Goal: Task Accomplishment & Management: Manage account settings

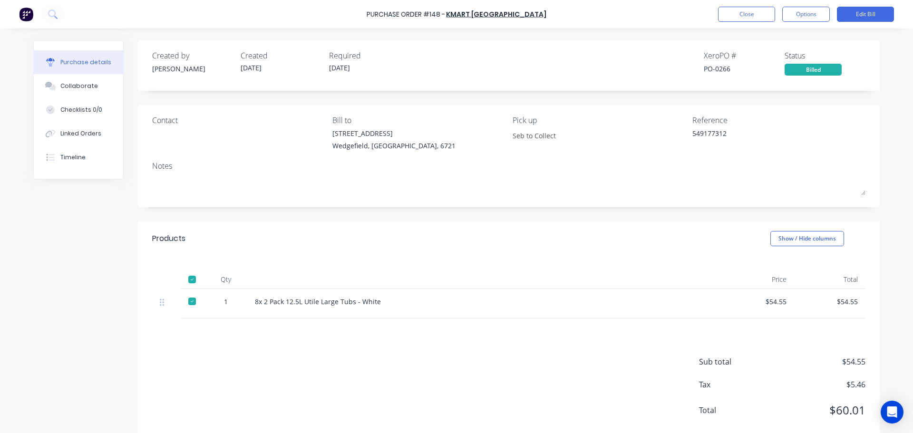
click at [742, 12] on button "Close" at bounding box center [746, 14] width 57 height 15
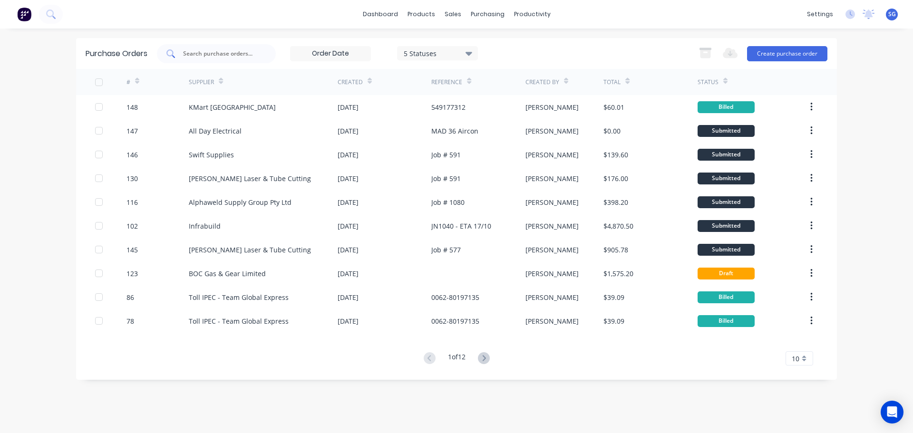
click at [242, 56] on input "text" at bounding box center [221, 54] width 79 height 10
type input "98"
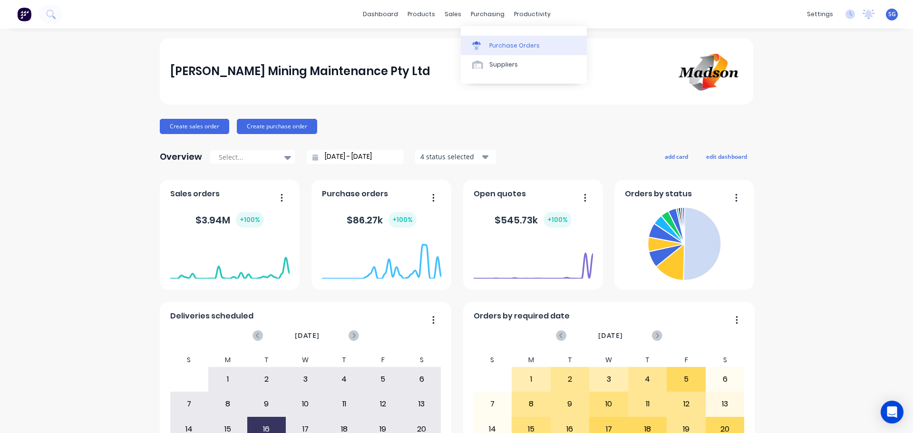
click at [488, 40] on link "Purchase Orders" at bounding box center [524, 45] width 126 height 19
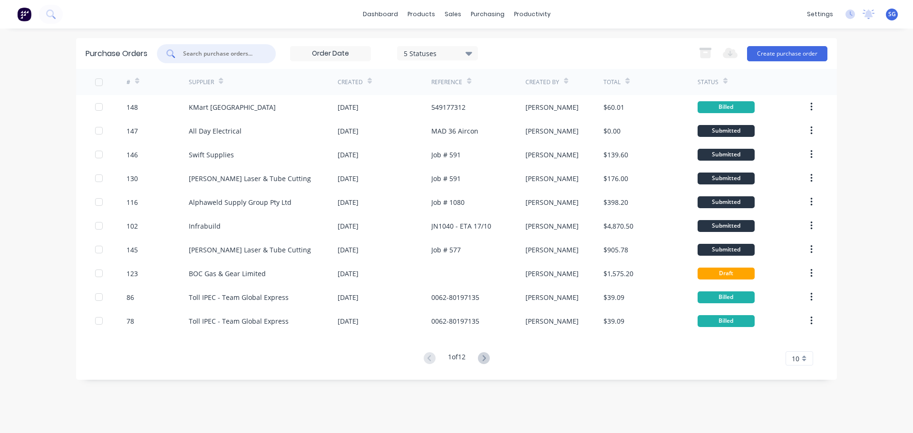
click at [240, 56] on input "text" at bounding box center [221, 54] width 79 height 10
type input "98"
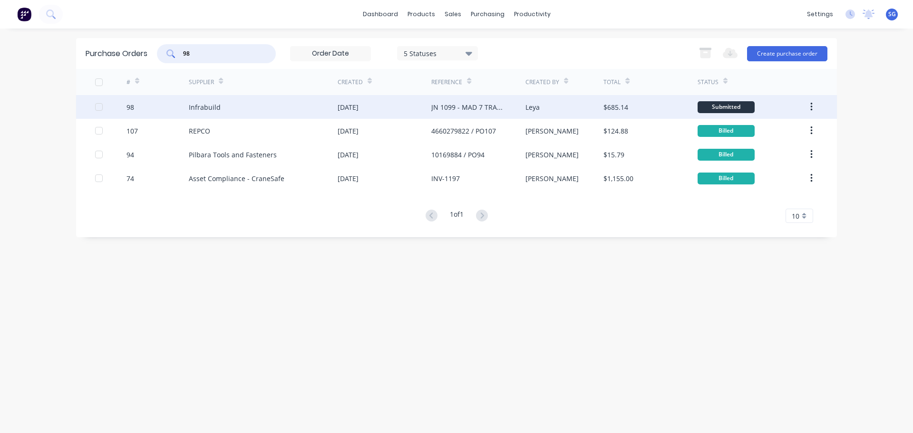
click at [133, 108] on div "98" at bounding box center [130, 107] width 8 height 10
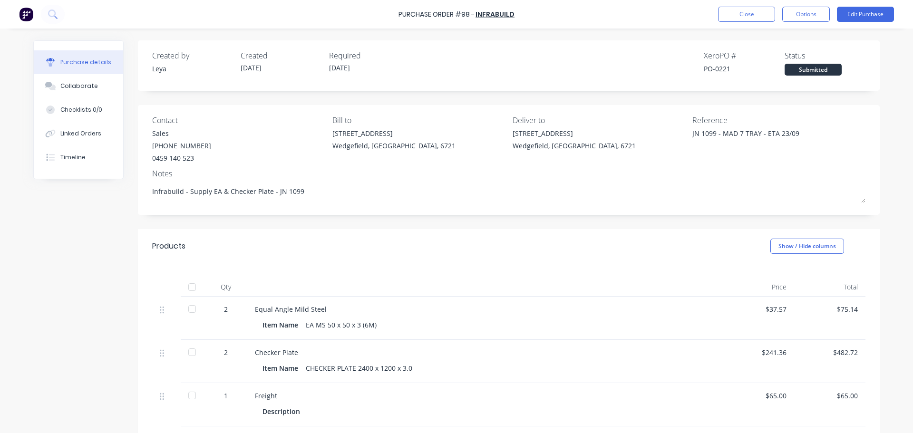
type textarea "x"
click at [79, 136] on div "Linked Orders" at bounding box center [80, 133] width 41 height 9
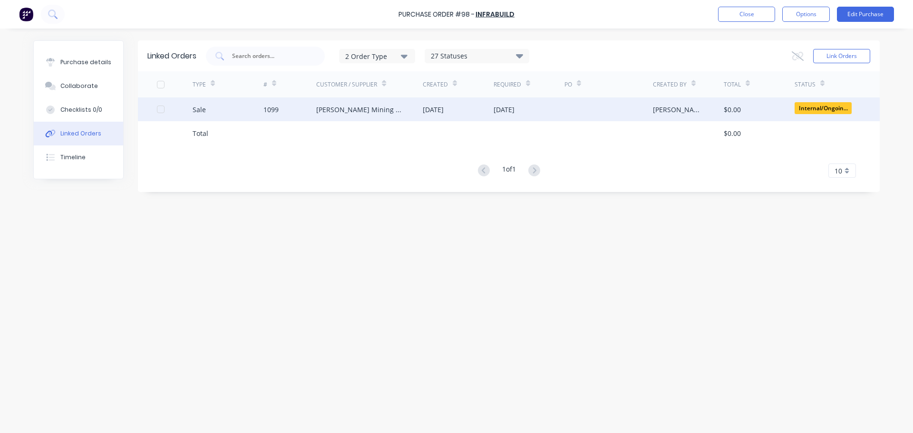
click at [341, 115] on div "[PERSON_NAME] Mining Maintenance Pty Ltd" at bounding box center [369, 109] width 106 height 24
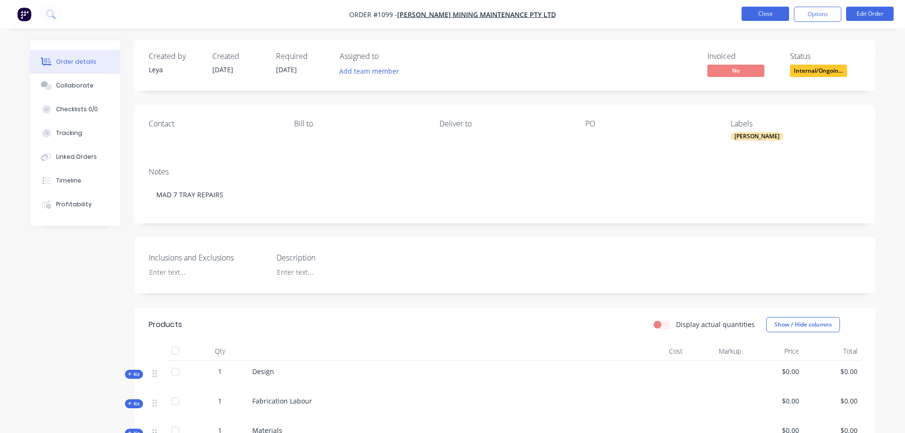
click at [762, 11] on button "Close" at bounding box center [766, 14] width 48 height 14
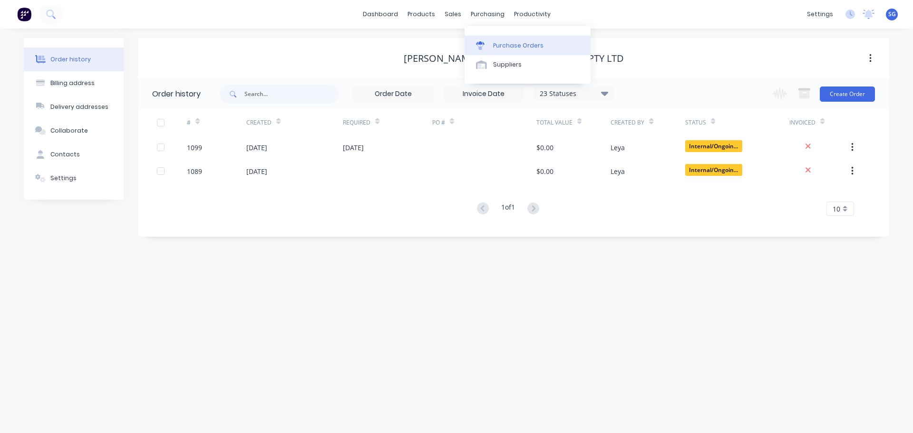
click at [503, 43] on div "Purchase Orders" at bounding box center [518, 45] width 50 height 9
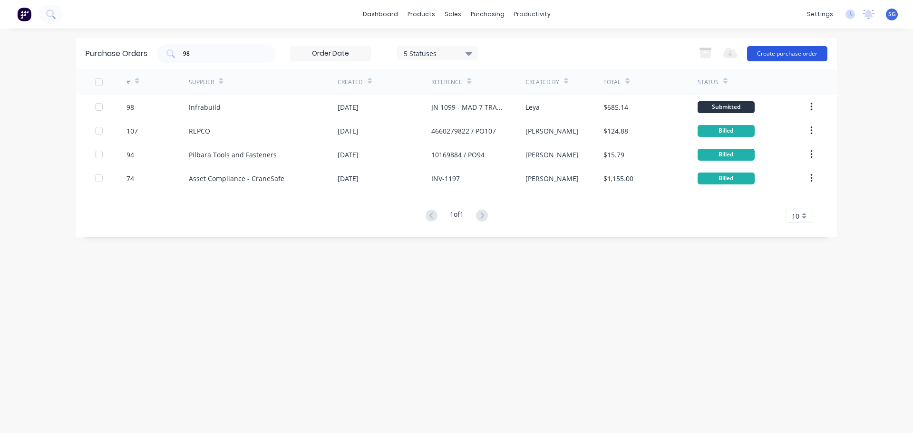
click at [790, 49] on button "Create purchase order" at bounding box center [787, 53] width 80 height 15
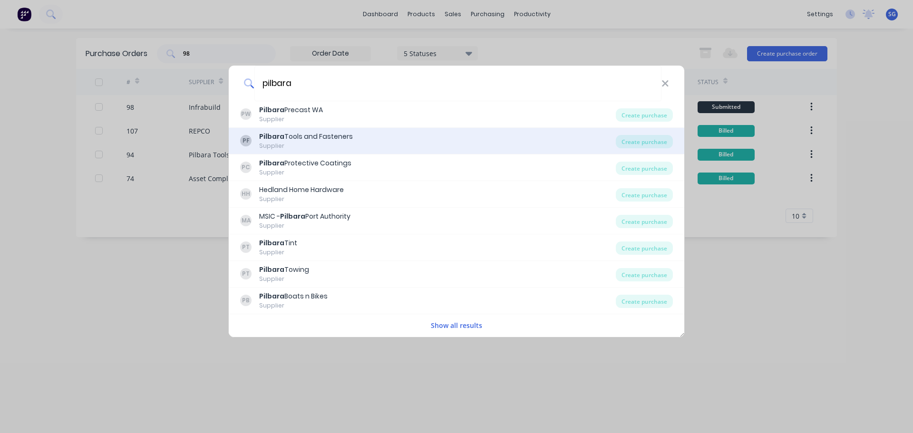
type input "pilbara"
click at [327, 142] on div "Supplier" at bounding box center [306, 146] width 94 height 9
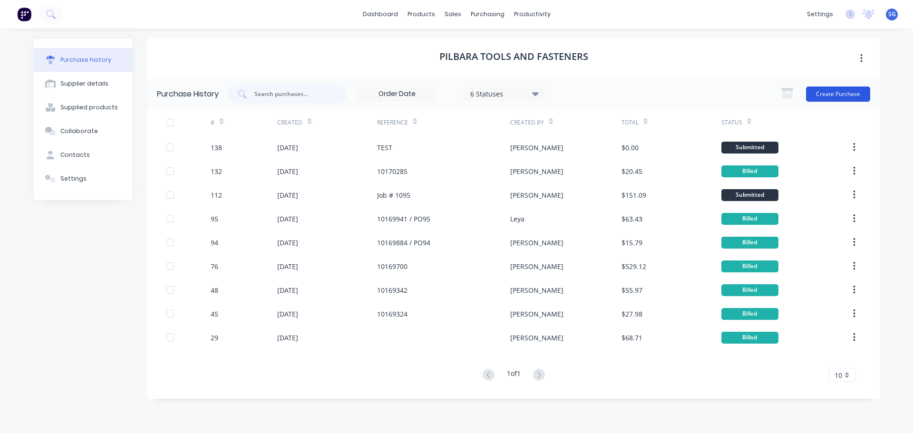
click at [819, 89] on button "Create Purchase" at bounding box center [838, 94] width 64 height 15
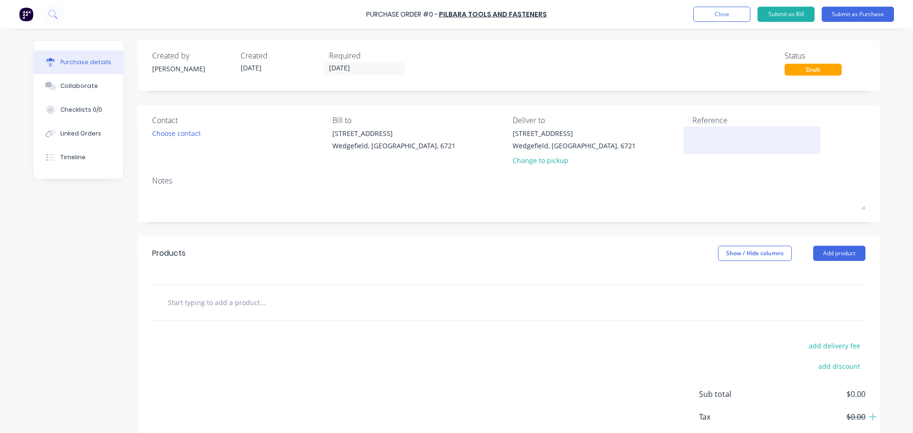
click at [697, 135] on textarea at bounding box center [751, 138] width 119 height 21
type textarea "Job # 1039"
type textarea "x"
type textarea "Job # 1039"
click at [205, 302] on input "text" at bounding box center [262, 302] width 190 height 19
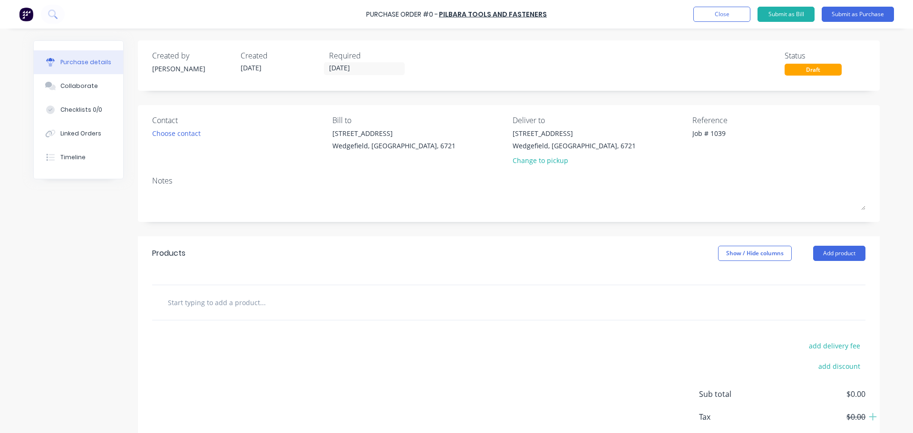
type textarea "x"
type input "1"
type textarea "x"
type input "14"
type textarea "x"
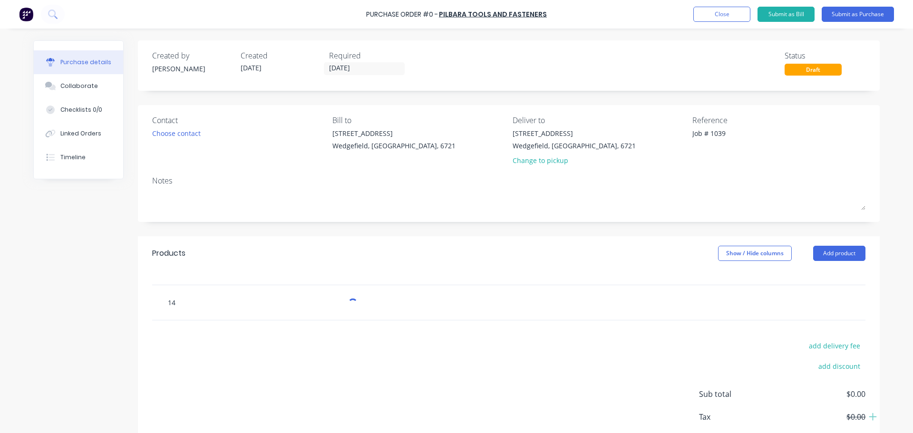
type input "14m"
type textarea "x"
type input "14mm"
type textarea "x"
type input "14mm"
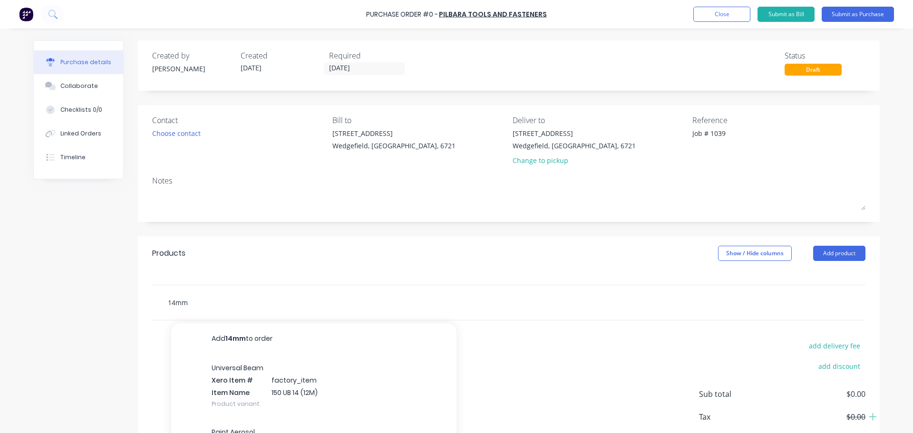
type textarea "x"
type input "14mm M"
type textarea "x"
type input "14mm Ma"
type textarea "x"
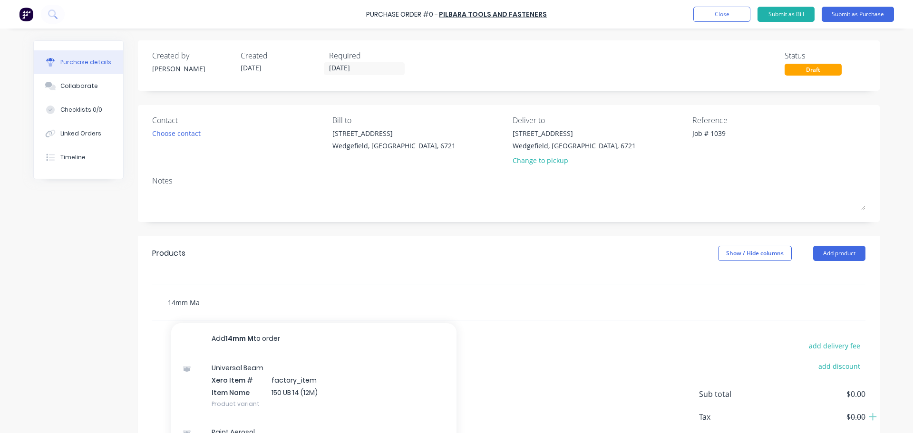
type input "14mm Mad"
type textarea "x"
type input "14mm Ma"
type textarea "x"
type input "14mm Mag"
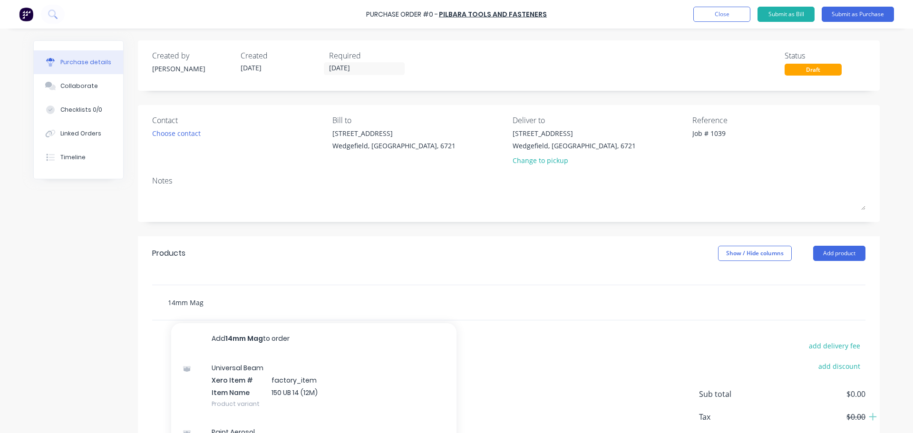
type textarea "x"
type input "14mm Mag"
type textarea "x"
type input "14mm Mag D"
type textarea "x"
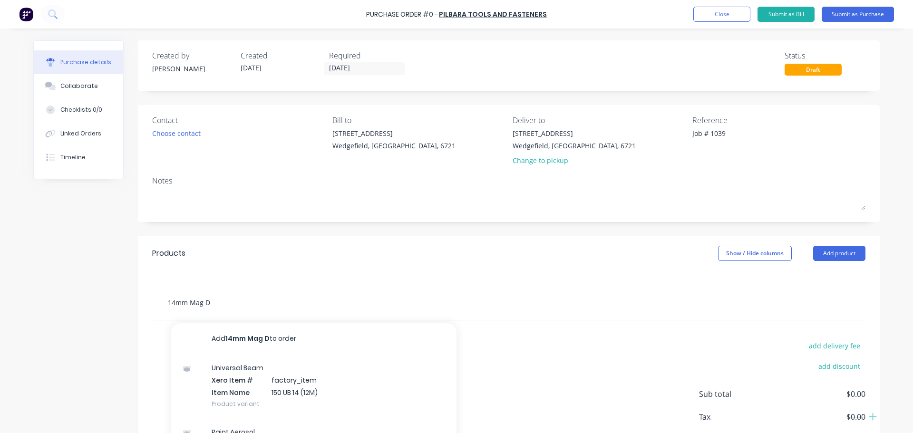
type input "14mm Mag Dr"
type textarea "x"
type input "14mm Mag Dri"
type textarea "x"
type input "14mm Mag Dril"
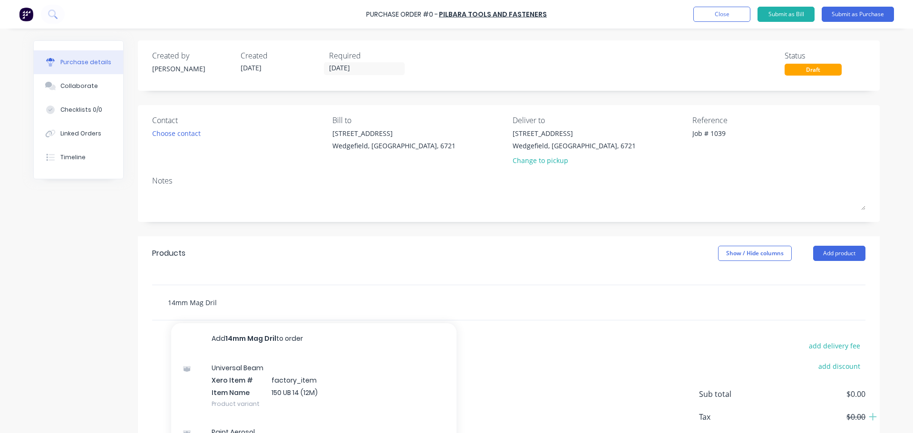
type textarea "x"
type input "14mm Mag Drill"
type textarea "x"
type input "14mm Mag Drill"
type textarea "x"
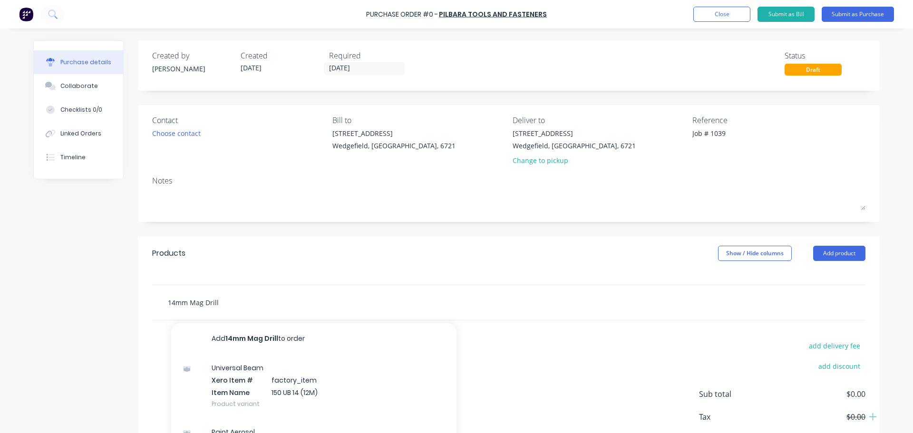
type input "14mm Mag Drill B"
type textarea "x"
type input "14mm Mag Drill Bi"
type textarea "x"
type input "14mm Mag Drill Bit"
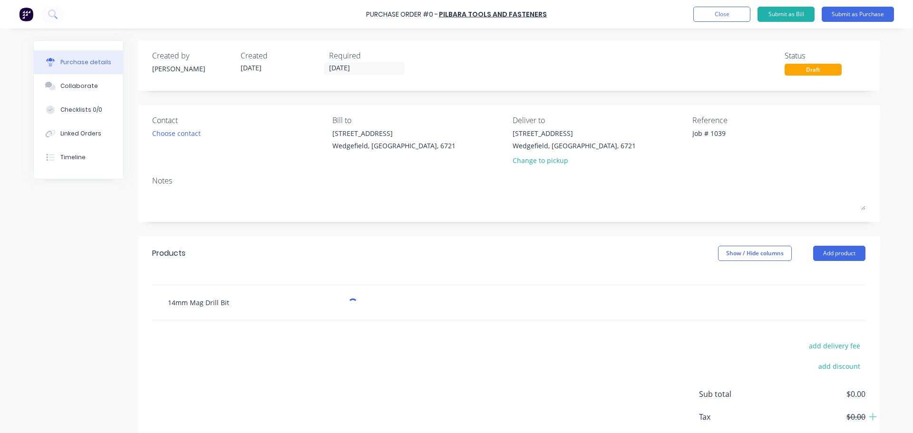
type textarea "x"
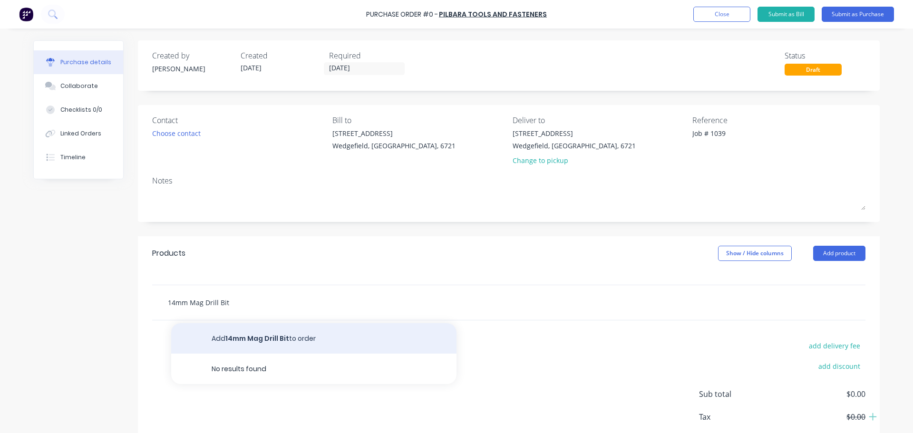
type input "14mm Mag Drill Bit"
click at [239, 334] on button "Add 14mm Mag Drill Bit to order" at bounding box center [313, 338] width 285 height 30
type textarea "x"
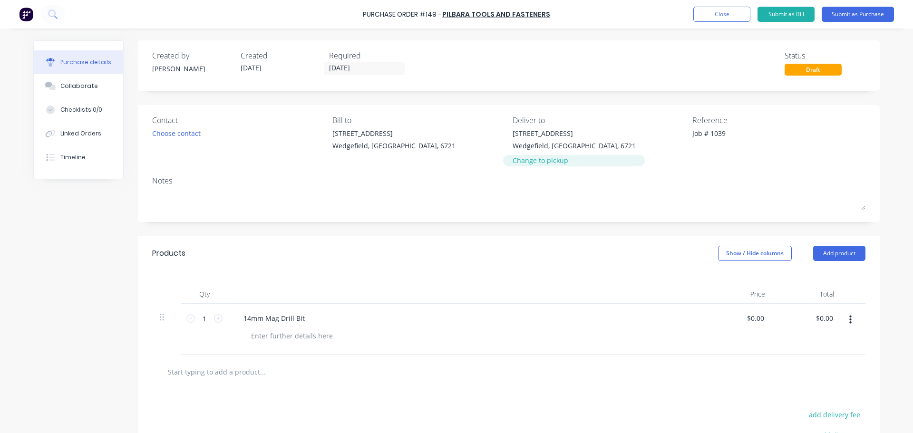
click at [543, 163] on div "Change to pickup" at bounding box center [573, 160] width 123 height 10
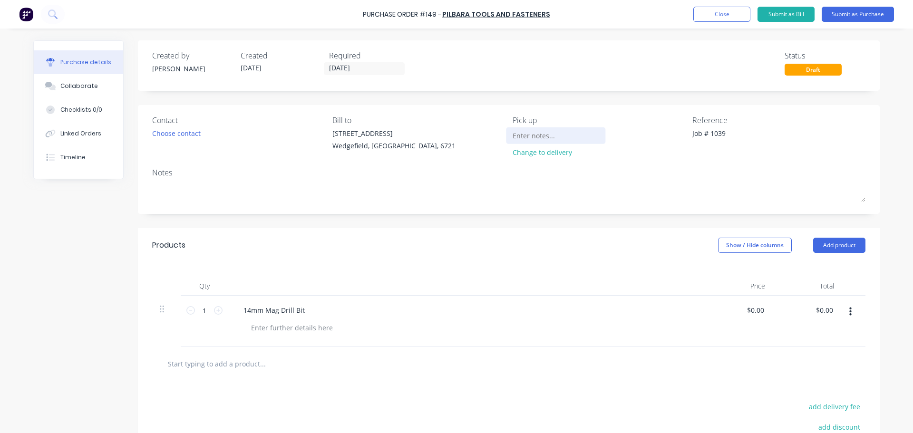
click at [534, 138] on input at bounding box center [555, 135] width 87 height 14
type textarea "x"
type input "S"
type textarea "x"
type input "Se"
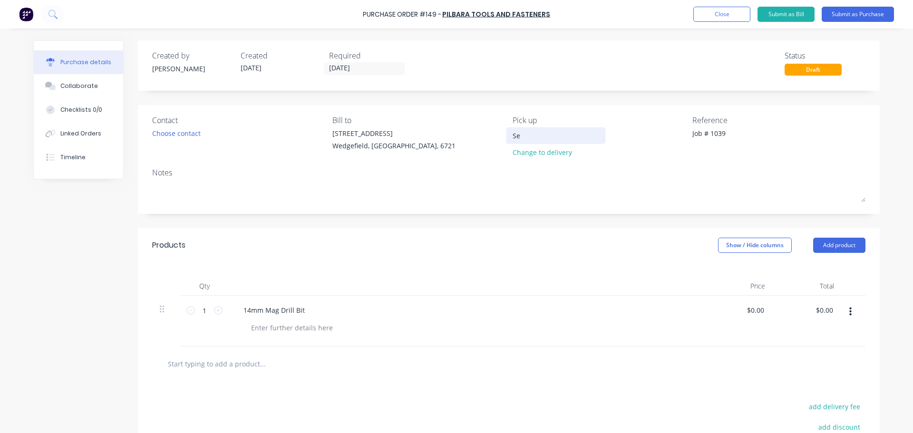
type textarea "x"
type input "Seb"
type textarea "x"
type input "Seb"
type textarea "x"
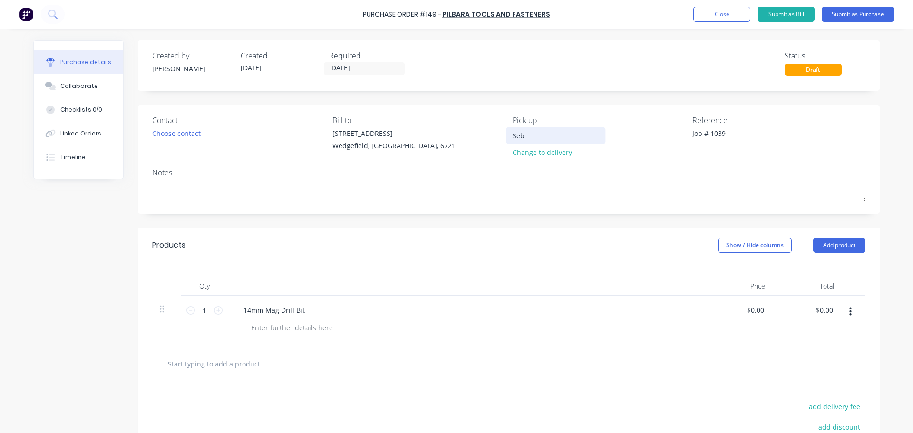
type input "Seb t"
type textarea "x"
type input "Seb to"
type textarea "x"
type input "Seb to"
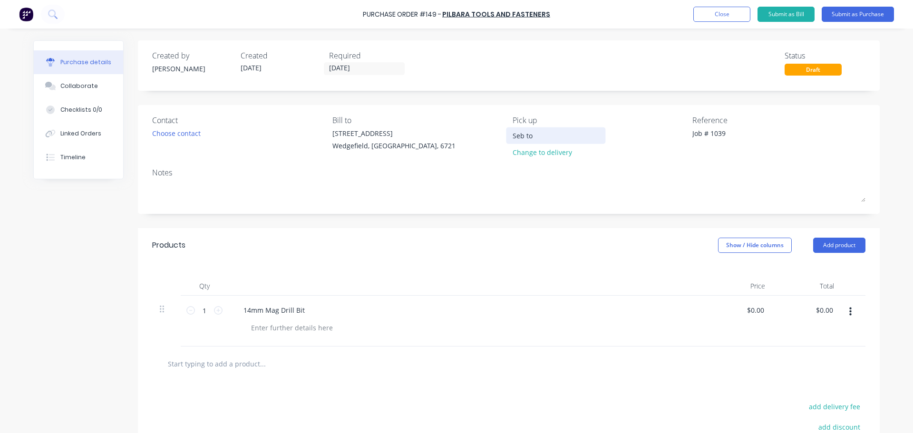
type textarea "x"
type input "Seb to C"
type textarea "x"
type input "Seb to Co"
type textarea "x"
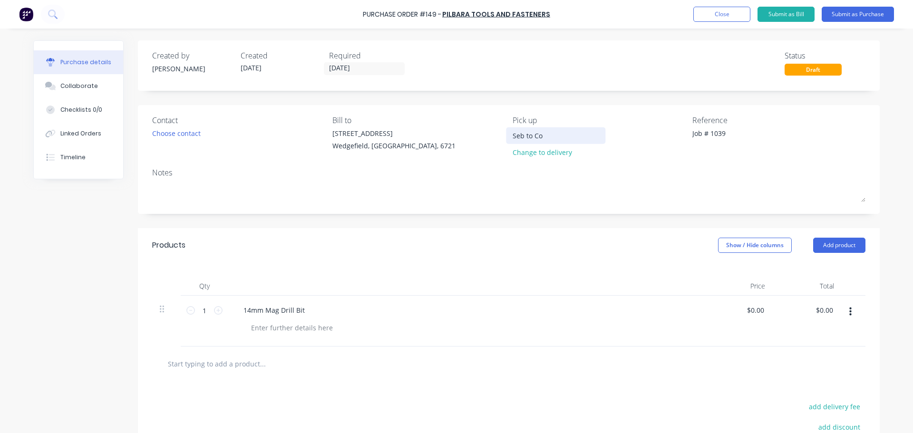
type input "Seb to Col"
type textarea "x"
type input "Seb to Coll"
type textarea "x"
type input "Seb to Colle"
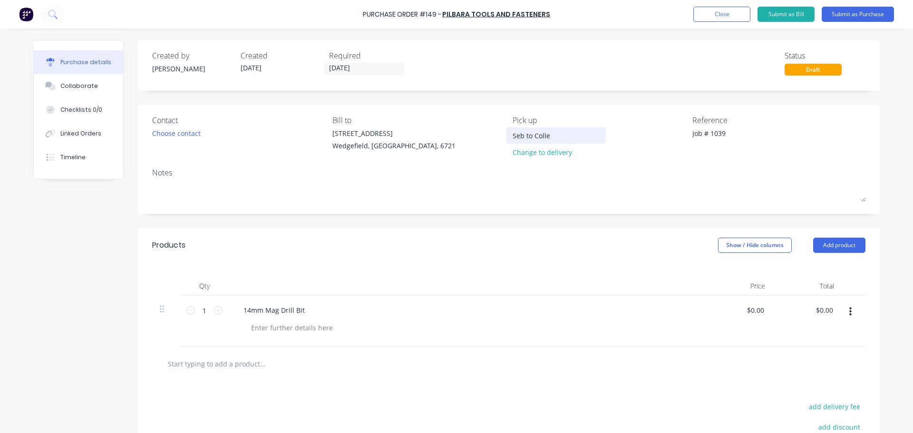
type textarea "x"
type input "Seb to Collec"
type textarea "x"
type input "Seb to Collect"
type textarea "x"
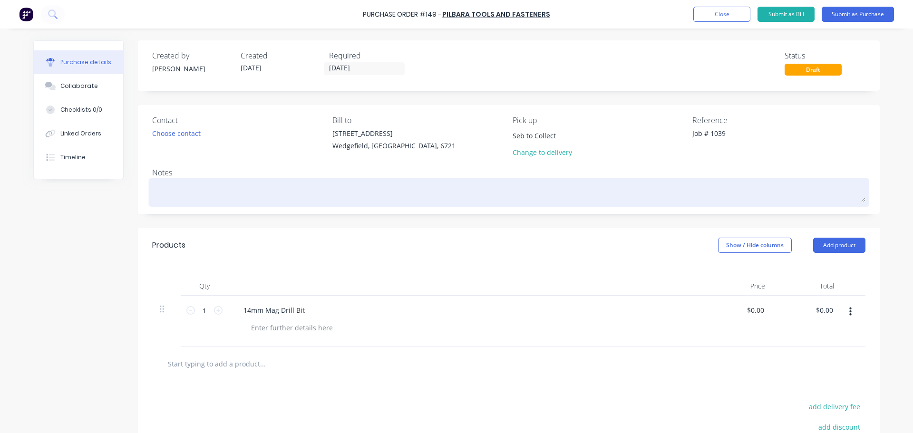
type input "Seb to Collect"
click at [253, 192] on textarea at bounding box center [508, 191] width 713 height 21
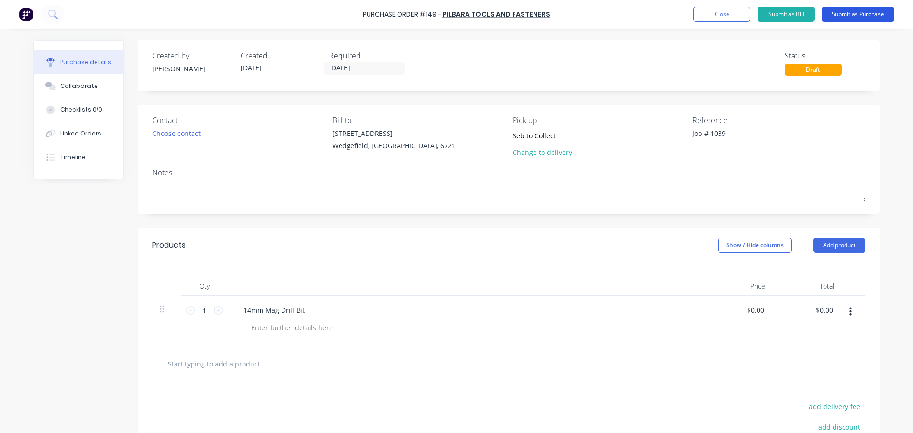
click at [857, 16] on button "Submit as Purchase" at bounding box center [857, 14] width 72 height 15
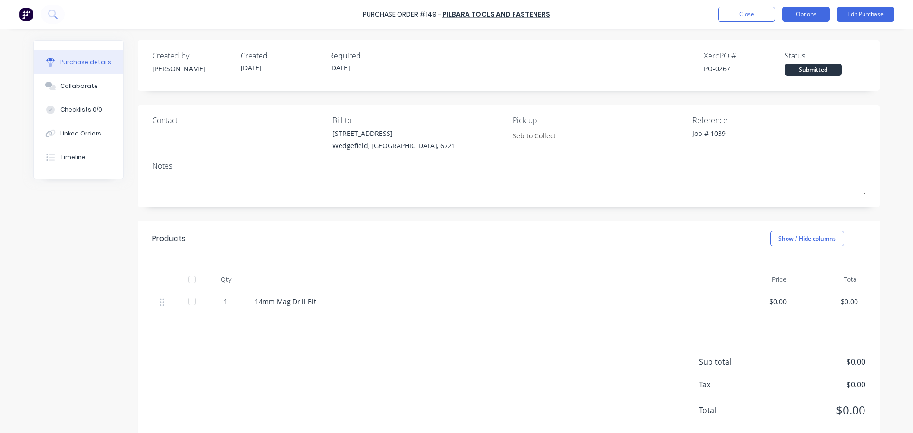
click at [814, 18] on button "Options" at bounding box center [806, 14] width 48 height 15
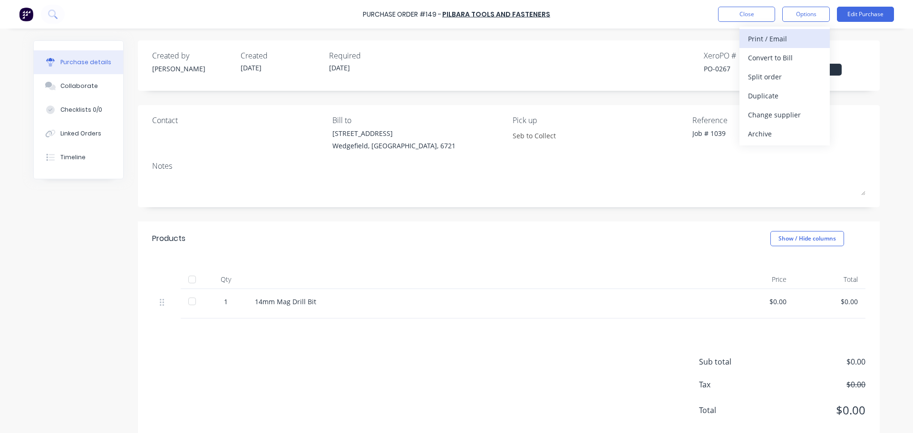
click at [792, 33] on div "Print / Email" at bounding box center [784, 39] width 73 height 14
click at [769, 60] on div "With pricing" at bounding box center [784, 58] width 73 height 14
type textarea "x"
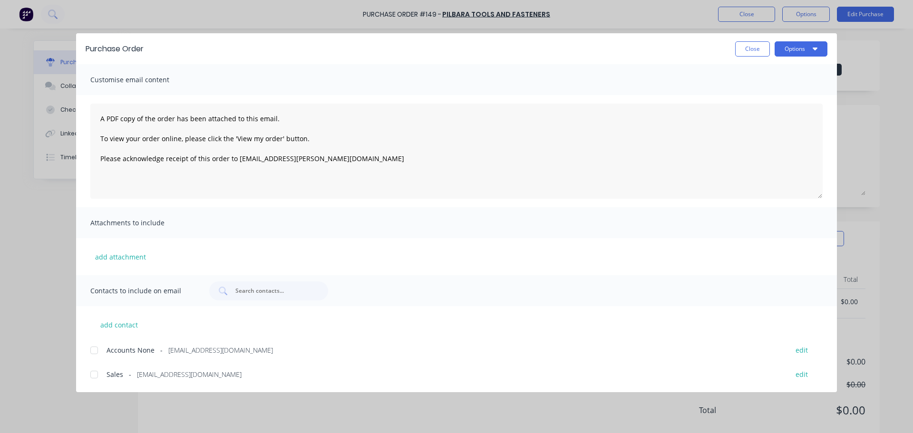
click at [93, 377] on div at bounding box center [94, 374] width 19 height 19
click at [99, 121] on textarea "A PDF copy of the order has been attached to this email. To view your order onl…" at bounding box center [456, 151] width 732 height 95
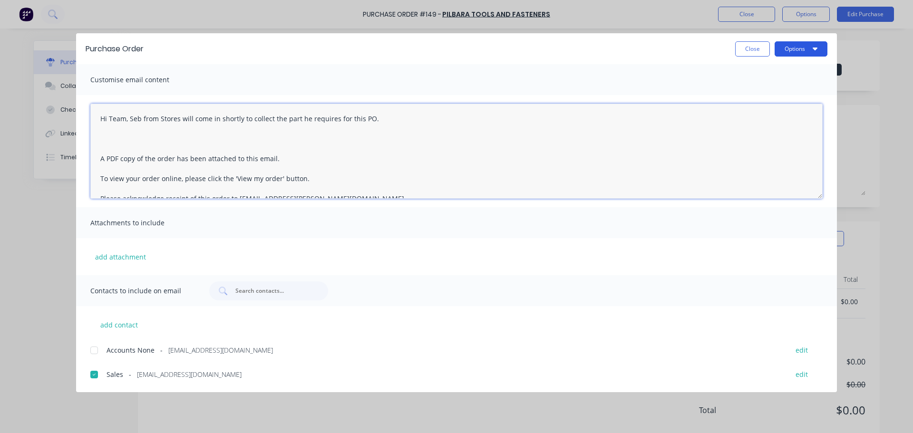
type textarea "Hi Team, Seb from Stores will come in shortly to collect the part he requires f…"
click at [805, 46] on button "Options" at bounding box center [800, 48] width 53 height 15
click at [754, 109] on div "Email" at bounding box center [781, 111] width 73 height 14
click at [782, 48] on button "Options" at bounding box center [800, 48] width 53 height 15
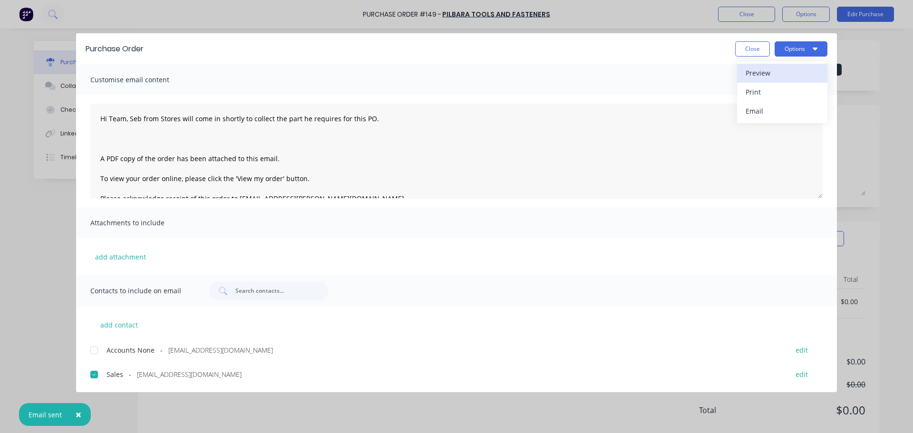
click at [755, 73] on div "Preview" at bounding box center [781, 73] width 73 height 14
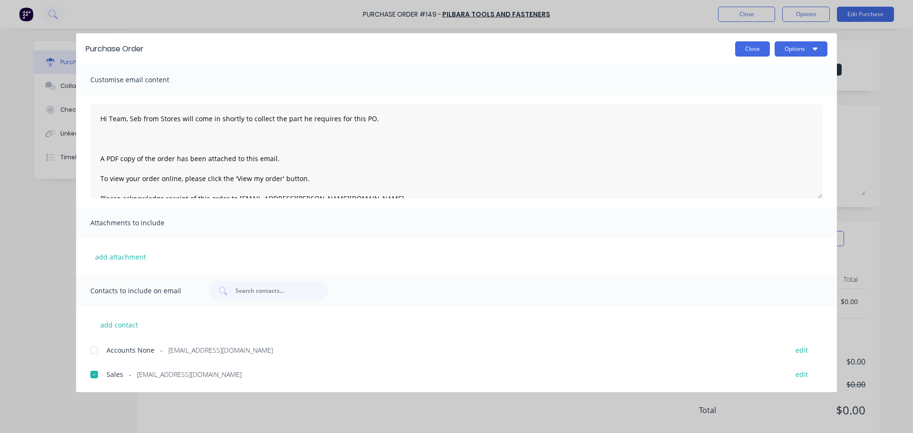
click at [750, 55] on button "Close" at bounding box center [752, 48] width 35 height 15
type textarea "x"
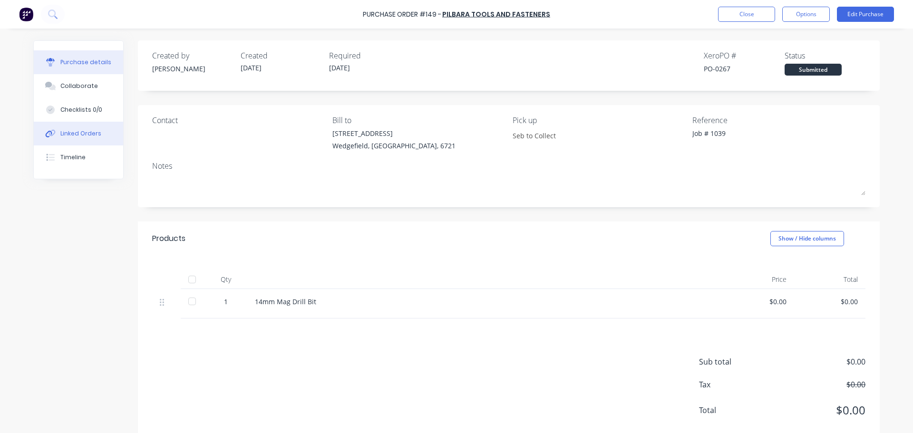
click at [79, 133] on div "Linked Orders" at bounding box center [80, 133] width 41 height 9
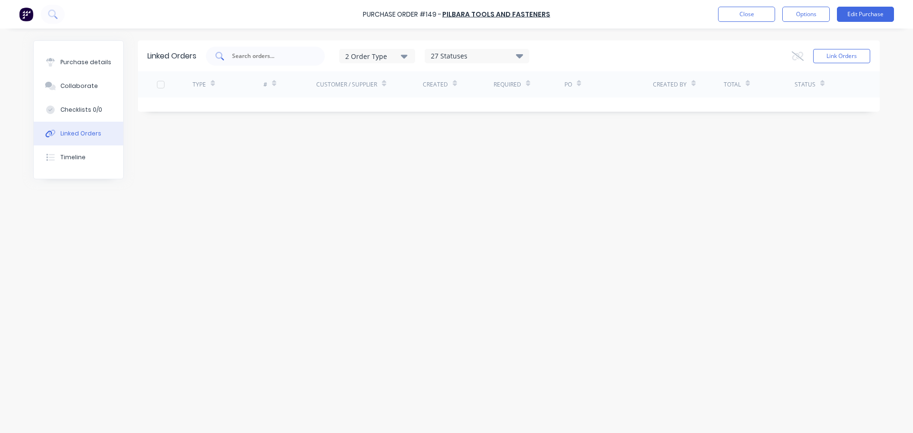
click at [269, 57] on input "text" at bounding box center [270, 56] width 79 height 10
click at [842, 58] on button "Link Orders" at bounding box center [841, 56] width 57 height 14
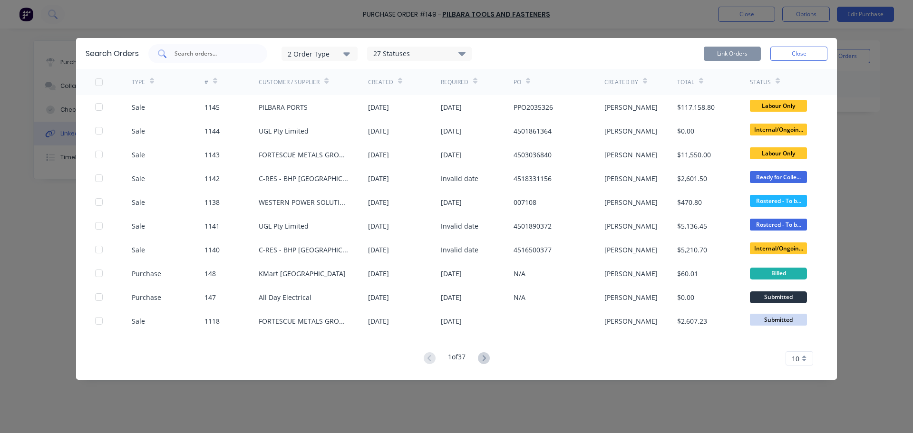
click at [229, 51] on input "text" at bounding box center [212, 54] width 79 height 10
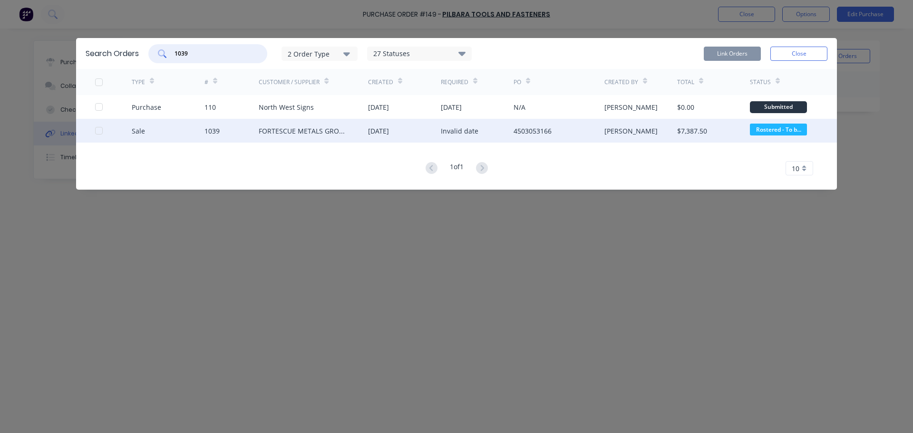
click at [97, 131] on div at bounding box center [98, 130] width 19 height 19
type input "1039"
click at [727, 49] on button "Link Orders" at bounding box center [731, 54] width 57 height 14
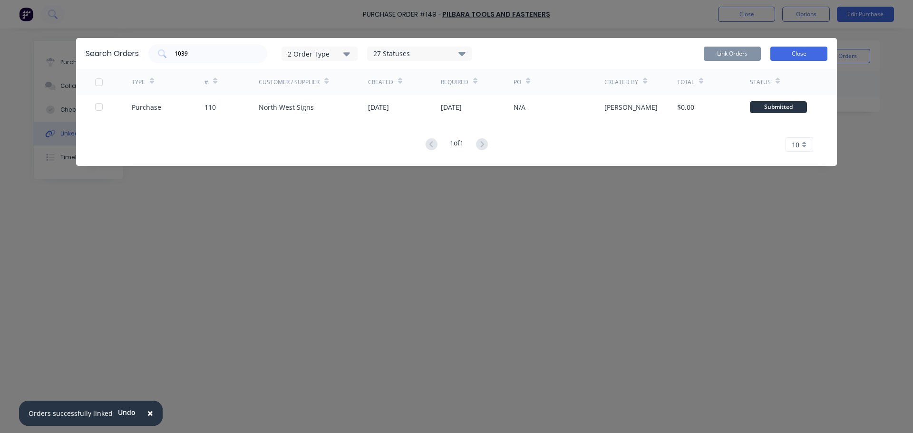
click at [799, 54] on button "Close" at bounding box center [798, 54] width 57 height 14
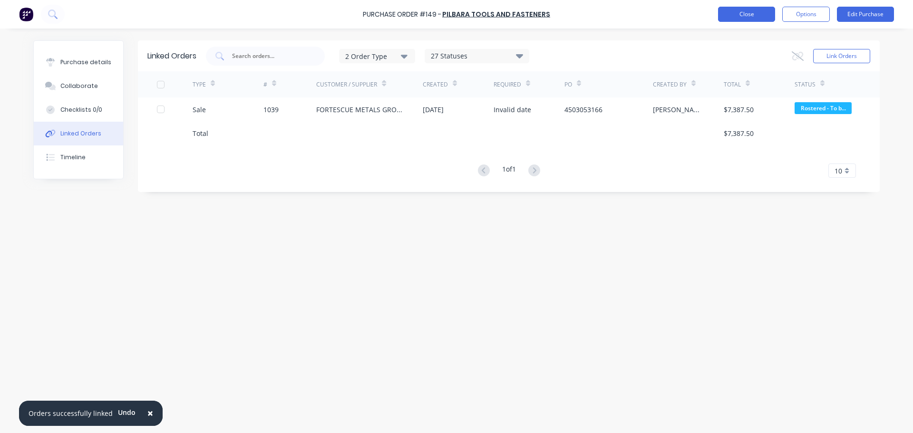
click at [743, 11] on button "Close" at bounding box center [746, 14] width 57 height 15
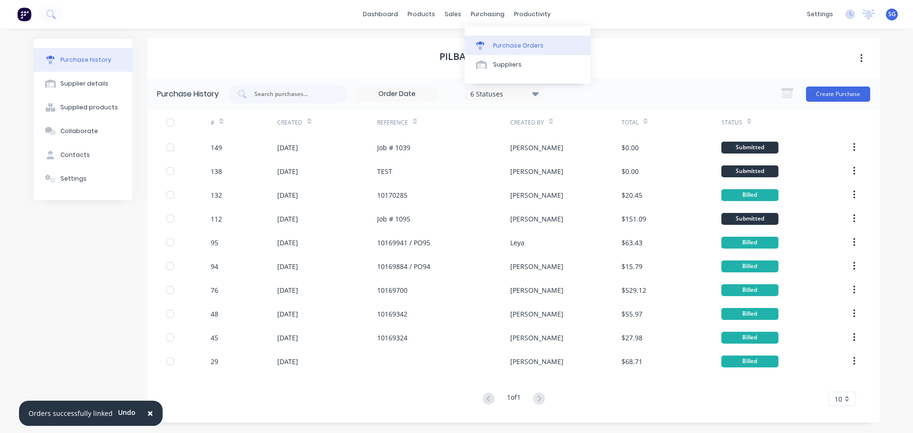
click at [496, 44] on div "Purchase Orders" at bounding box center [518, 45] width 50 height 9
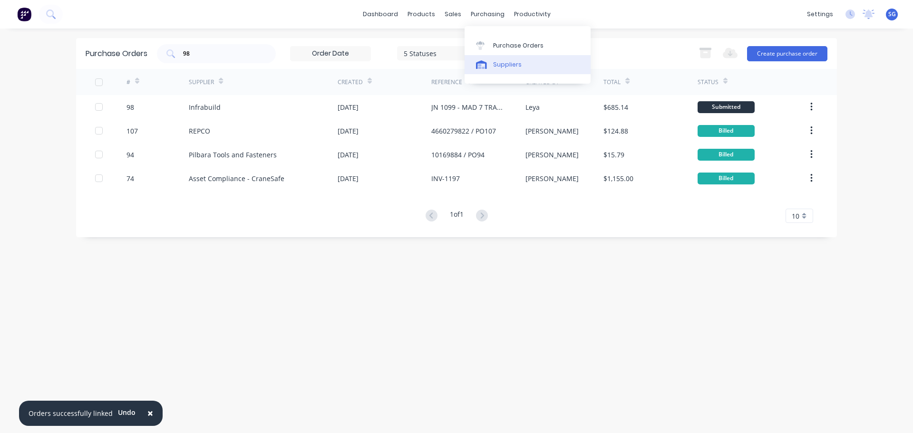
click at [497, 70] on link "Suppliers" at bounding box center [527, 64] width 126 height 19
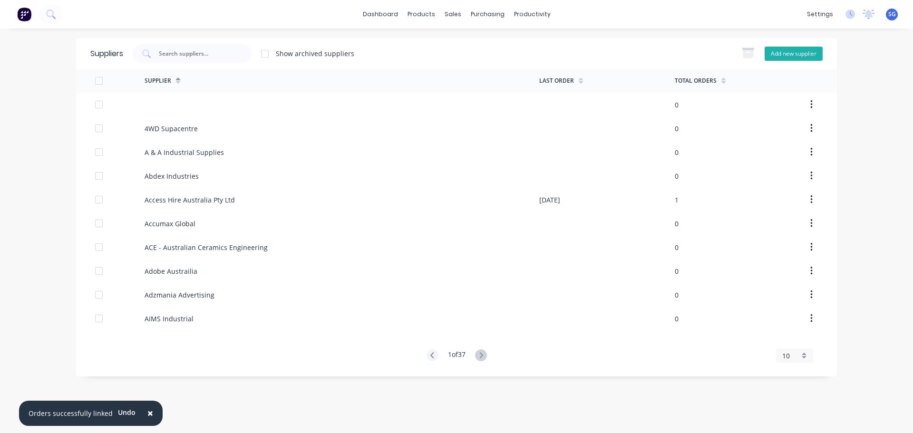
click at [772, 59] on button "Add new supplier" at bounding box center [793, 54] width 58 height 14
select select "AU"
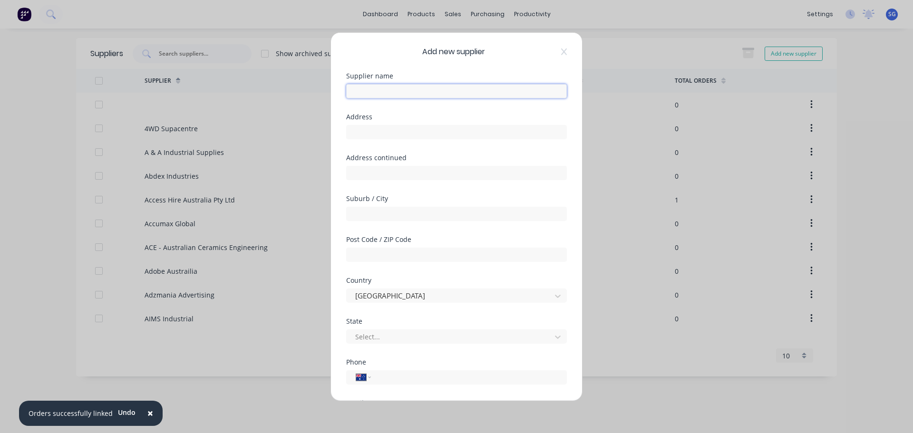
click at [369, 92] on input "text" at bounding box center [456, 91] width 221 height 14
click at [406, 89] on input "Ranger" at bounding box center [456, 91] width 221 height 14
type input "Ranger Outdoor"
click at [352, 139] on input "text" at bounding box center [456, 132] width 221 height 14
paste input "28 Baines Crescent"
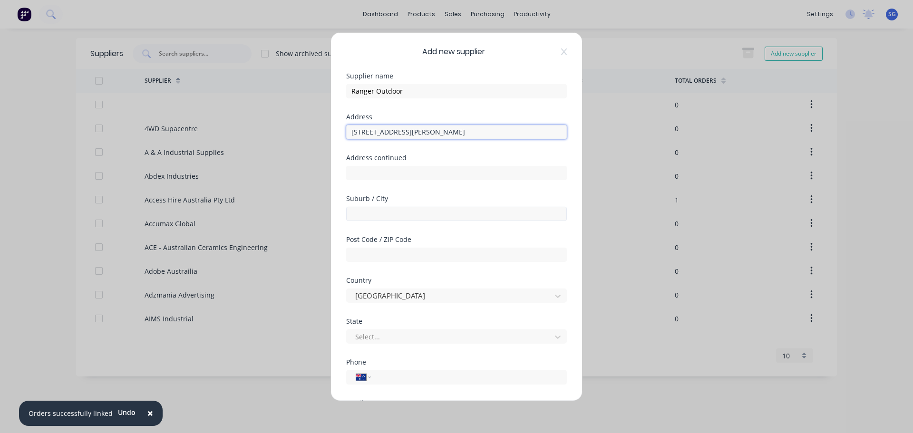
type input "28 Baines Crescent"
click at [360, 213] on input "text" at bounding box center [456, 213] width 221 height 14
type input "Torquay"
click at [360, 256] on input "text" at bounding box center [456, 254] width 221 height 14
click at [438, 261] on input "text" at bounding box center [456, 254] width 221 height 14
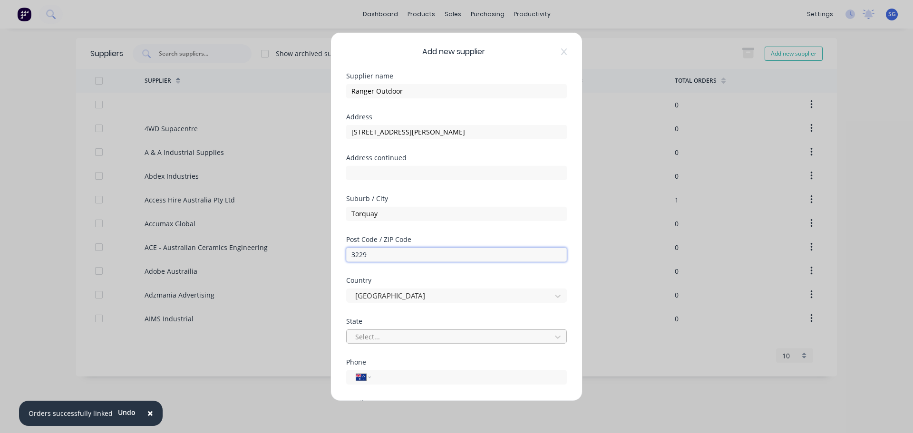
type input "3229"
click at [384, 336] on div at bounding box center [450, 337] width 192 height 12
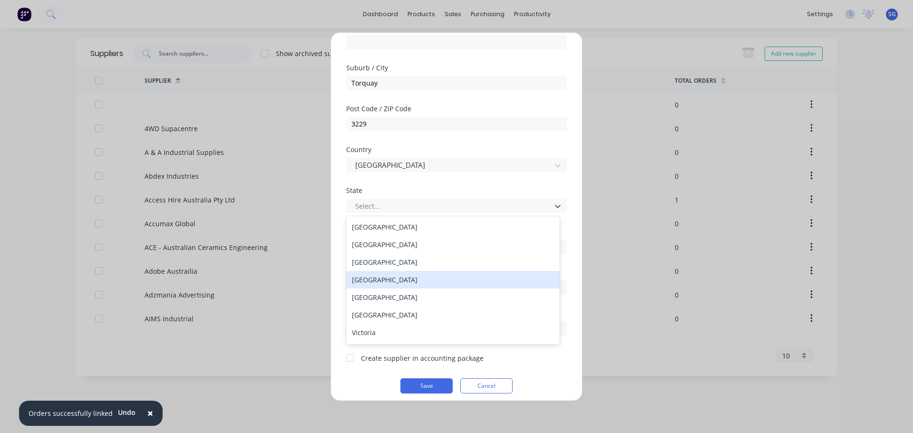
scroll to position [137, 0]
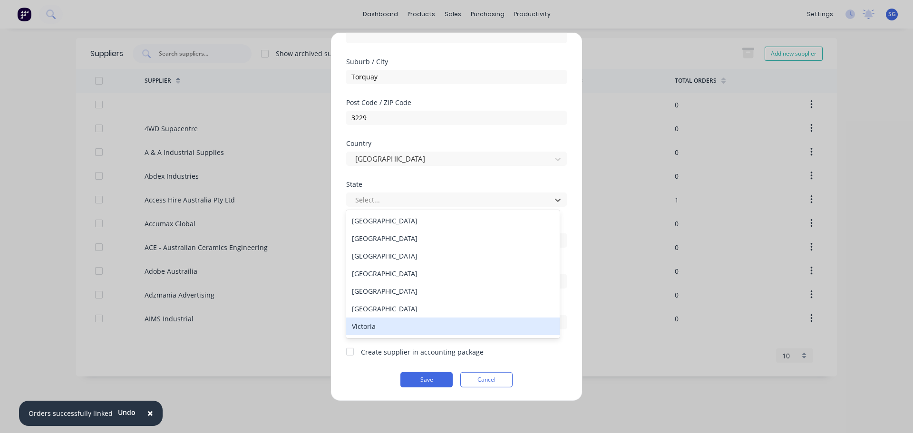
click at [380, 329] on div "Victoria" at bounding box center [452, 327] width 213 height 18
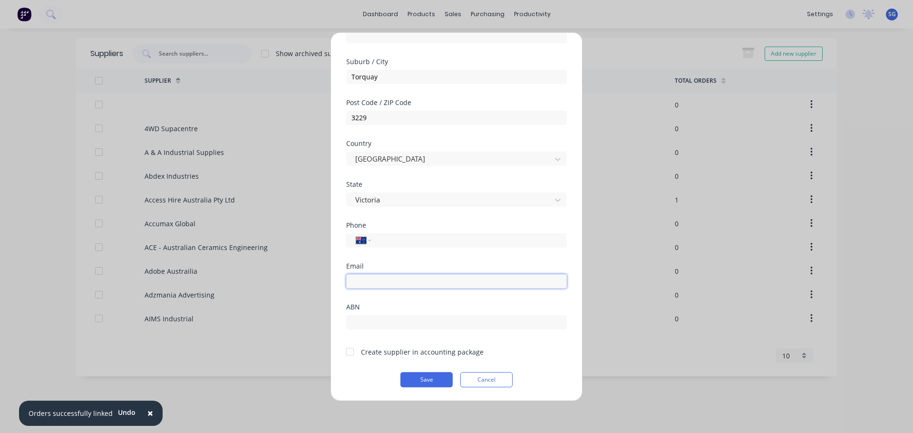
click at [380, 283] on input "email" at bounding box center [456, 281] width 221 height 14
paste input "customerservice@rangeroutdoor.com.au"
type input "customerservice@rangeroutdoor.com.au"
click at [370, 352] on div "Create supplier in accounting package" at bounding box center [422, 351] width 123 height 10
click at [353, 352] on div at bounding box center [349, 351] width 19 height 19
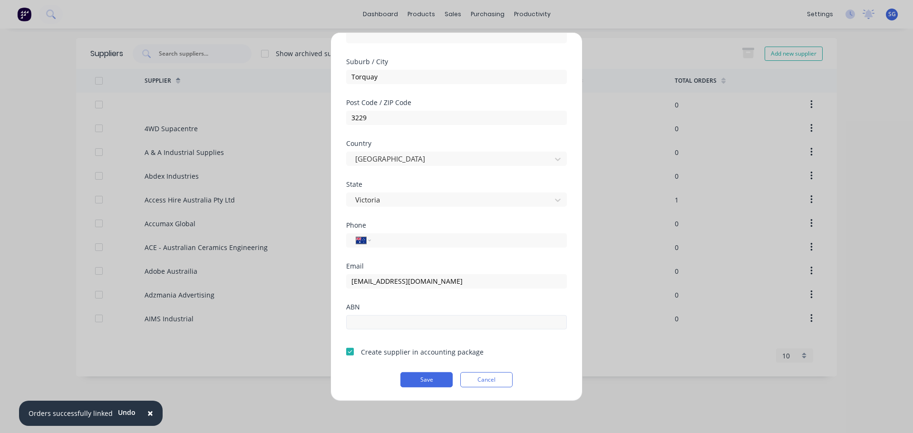
drag, startPoint x: 417, startPoint y: 380, endPoint x: 477, endPoint y: 319, distance: 85.0
click at [417, 380] on button "Save" at bounding box center [426, 379] width 52 height 15
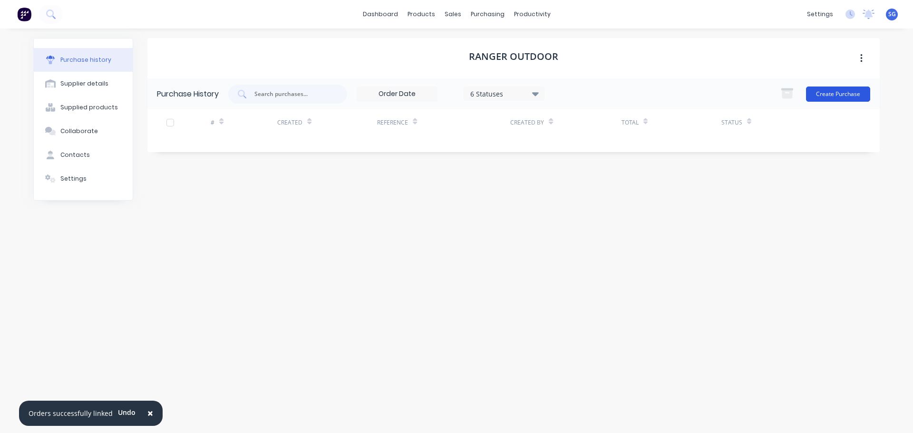
click at [824, 96] on button "Create Purchase" at bounding box center [838, 94] width 64 height 15
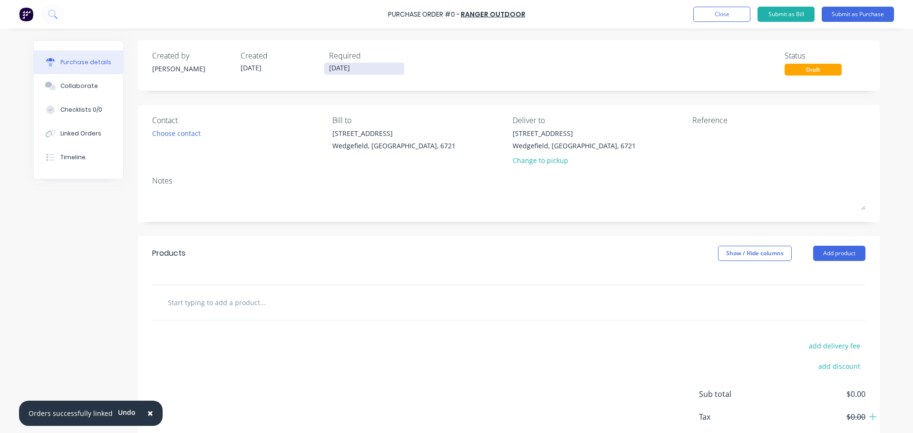
click at [345, 72] on input "[DATE]" at bounding box center [364, 69] width 80 height 12
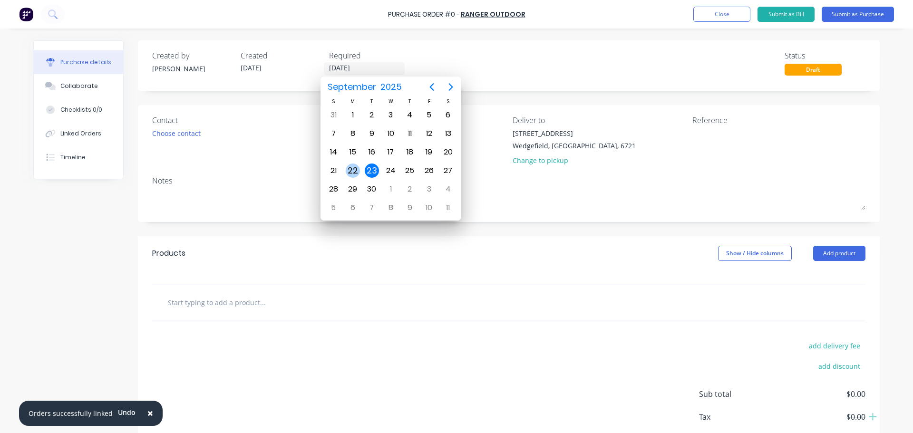
click at [352, 172] on div "22" at bounding box center [353, 171] width 14 height 14
type input "[DATE]"
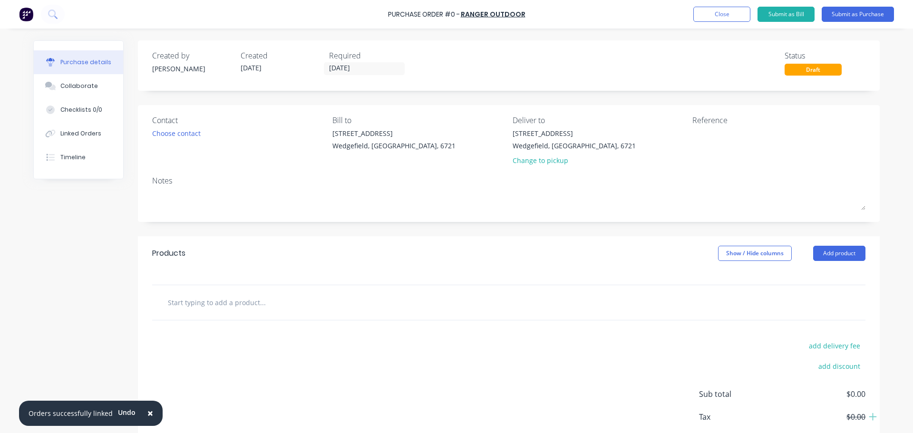
click at [190, 301] on input "text" at bounding box center [262, 302] width 190 height 19
paste input "Bruce Short Sleeve Work Shirt - Light"
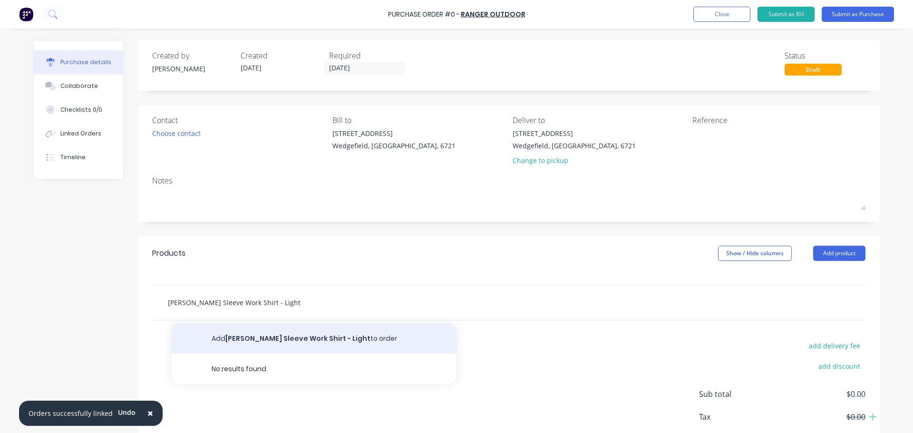
type input "Bruce Short Sleeve Work Shirt - Light"
click at [273, 338] on button "Add Bruce Short Sleeve Work Shirt - Light to order" at bounding box center [313, 338] width 285 height 30
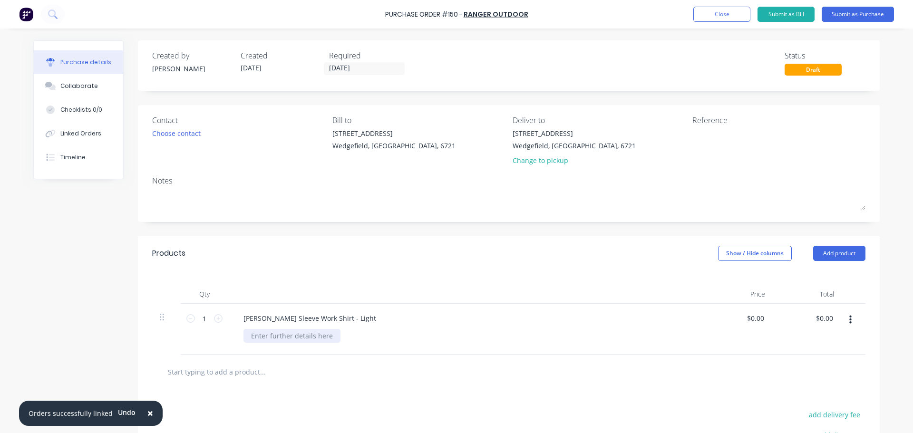
click at [288, 333] on div at bounding box center [291, 336] width 97 height 14
drag, startPoint x: 761, startPoint y: 321, endPoint x: 718, endPoint y: 320, distance: 43.7
click at [718, 320] on div "0.00 0.00" at bounding box center [737, 329] width 69 height 51
type input "$71.82"
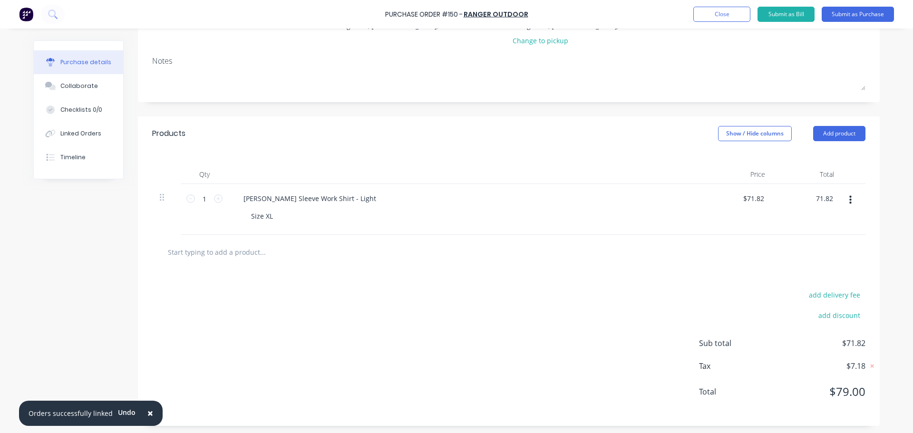
scroll to position [122, 0]
type input "$71.82"
click at [212, 247] on input "text" at bounding box center [262, 249] width 190 height 19
paste input "Steve Work Shirt - Original"
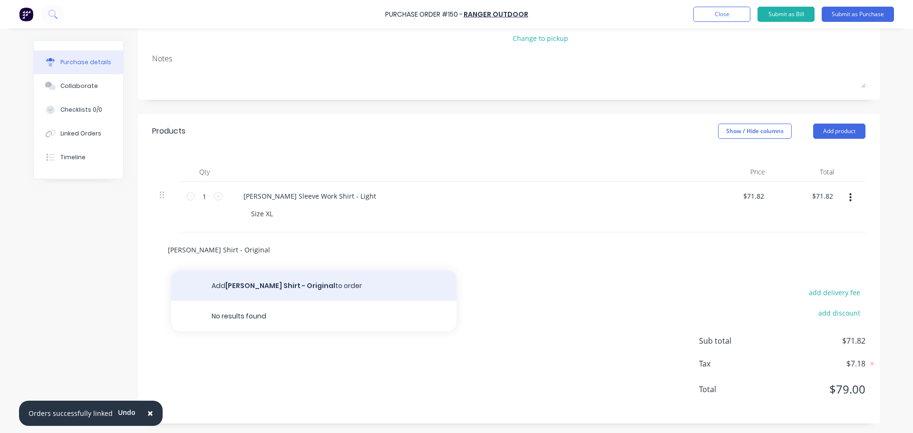
type input "Steve Work Shirt - Original"
click at [283, 285] on button "Add Steve Work Shirt - Original to order" at bounding box center [313, 285] width 285 height 30
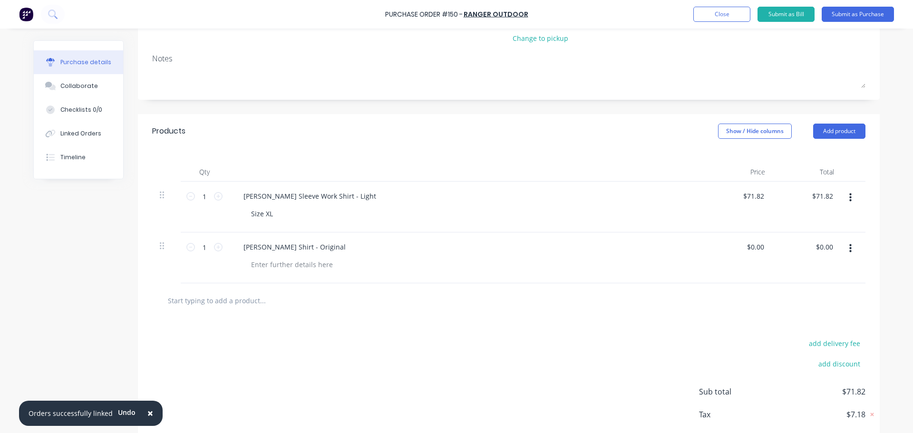
drag, startPoint x: 283, startPoint y: 284, endPoint x: 288, endPoint y: 270, distance: 14.7
click at [283, 282] on div "Products Show / Hide columns Add product Qty Price Total 1 1 Bruce Short Sleeve…" at bounding box center [508, 294] width 741 height 360
click at [288, 269] on div at bounding box center [291, 265] width 97 height 14
click at [758, 249] on input "0.00" at bounding box center [755, 247] width 22 height 14
click at [758, 249] on input "0.00" at bounding box center [757, 247] width 18 height 14
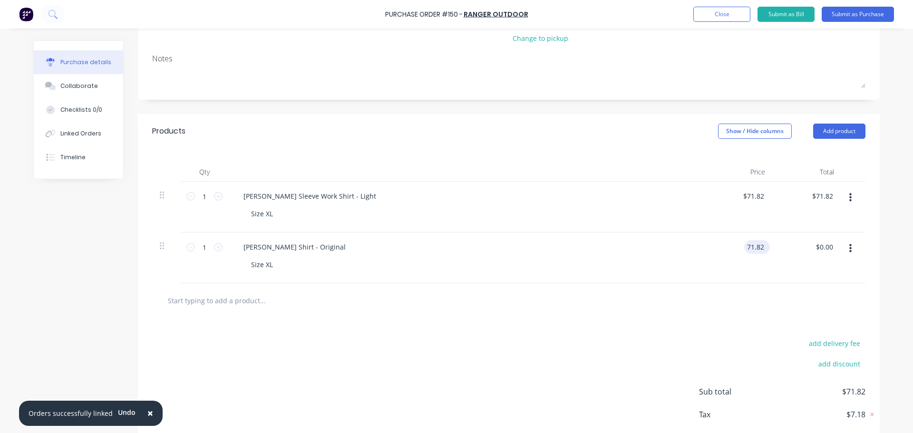
type input "$71.82"
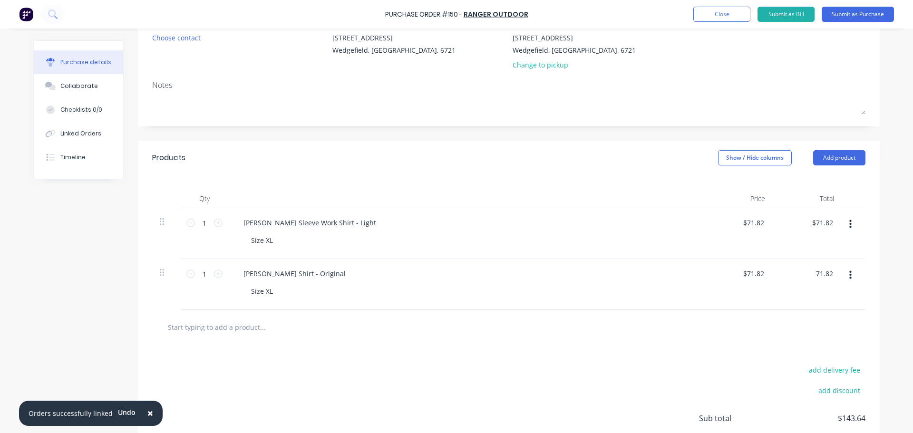
scroll to position [0, 0]
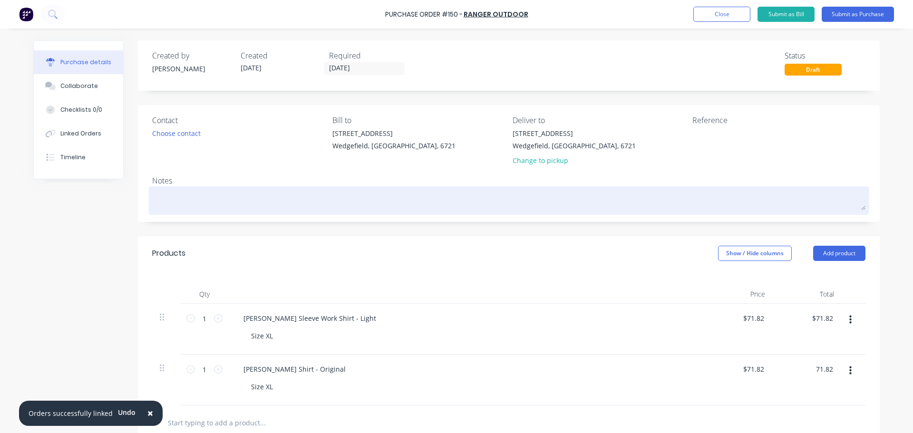
type input "$71.82"
click at [247, 207] on textarea at bounding box center [508, 199] width 713 height 21
type textarea "x"
type textarea "O"
type textarea "x"
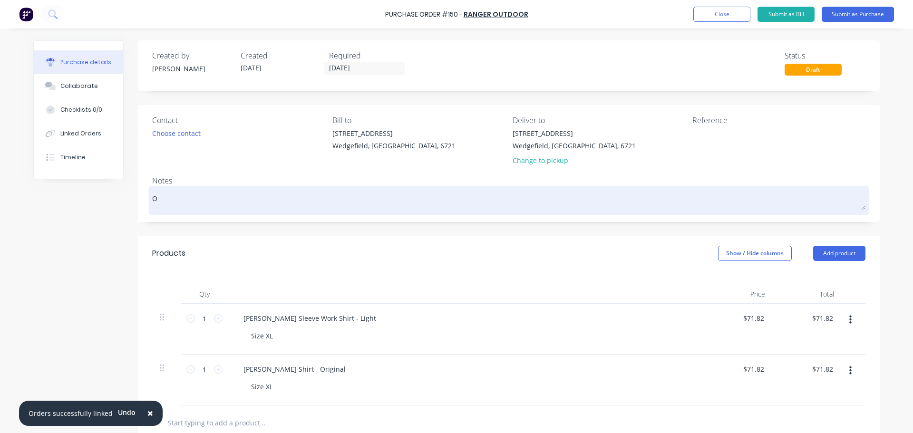
type textarea "Or"
type textarea "x"
type textarea "Ord"
type textarea "x"
type textarea "Orde"
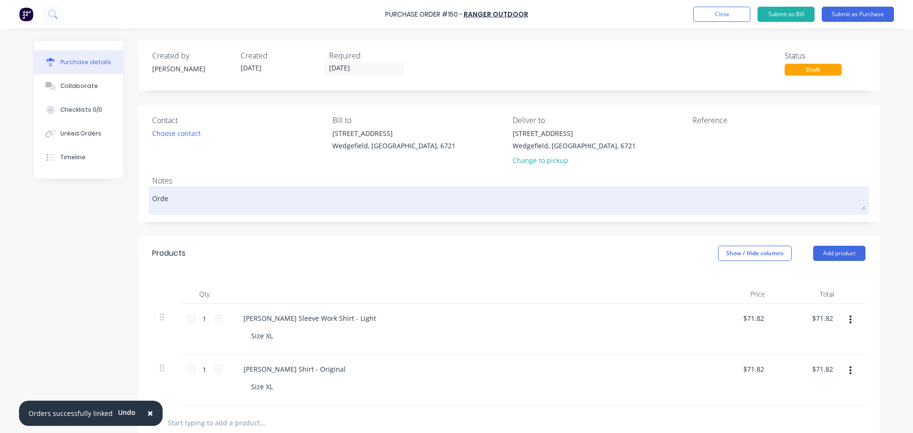
type textarea "x"
type textarea "Order"
type textarea "x"
type textarea "Order"
type textarea "x"
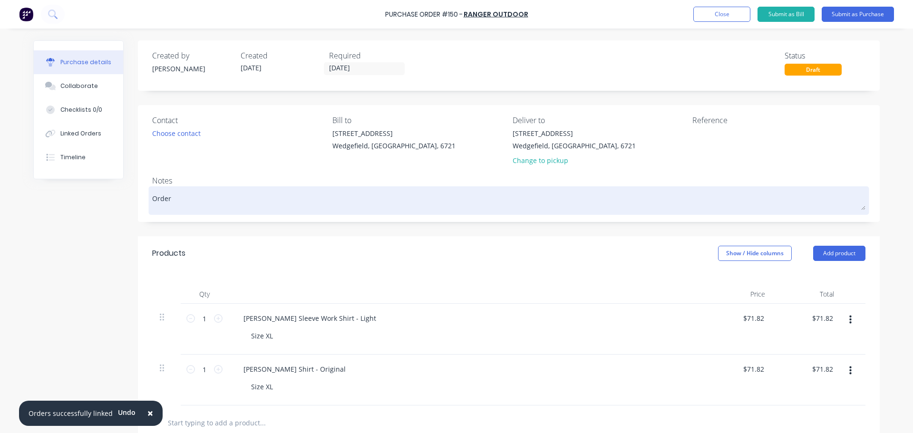
type textarea "Order b"
type textarea "x"
type textarea "Order by"
type textarea "x"
type textarea "Order by"
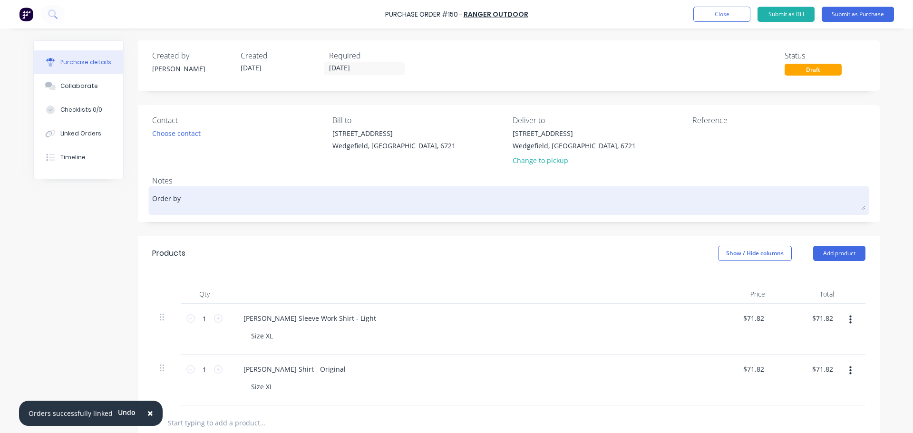
type textarea "x"
type textarea "Order by T"
type textarea "x"
type textarea "Order by Tr"
type textarea "x"
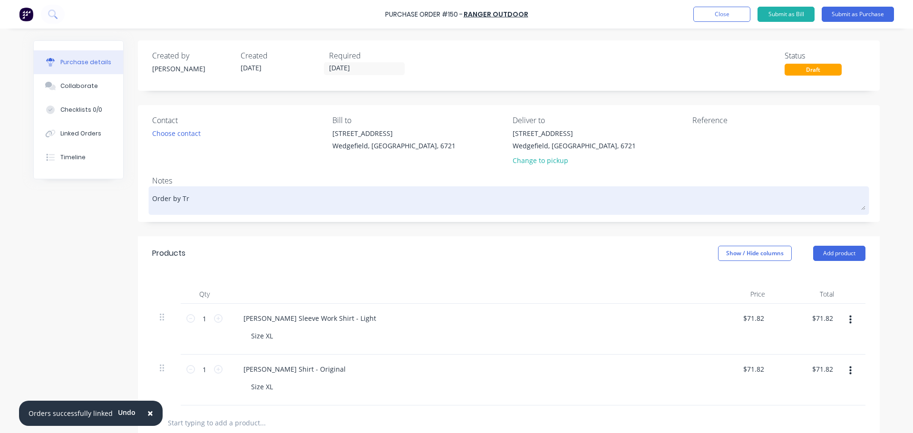
type textarea "Order by Tre"
type textarea "x"
type textarea "Order by Tren"
type textarea "x"
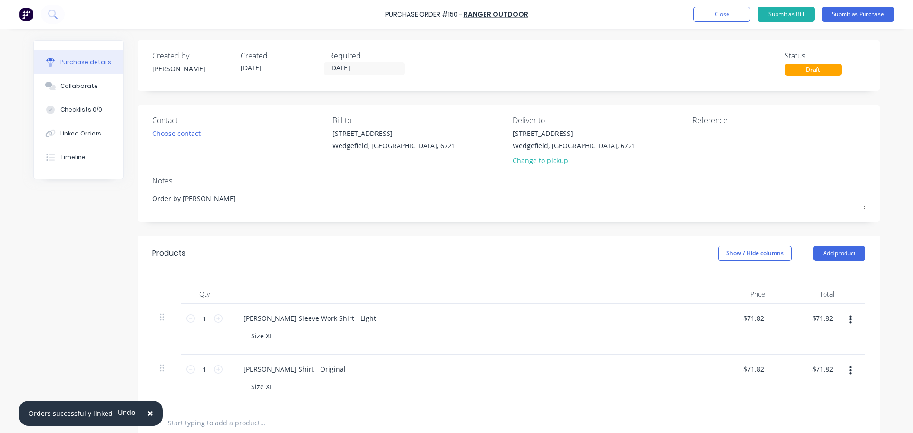
type textarea "Order by Trent"
type textarea "x"
type textarea "Order by Trent"
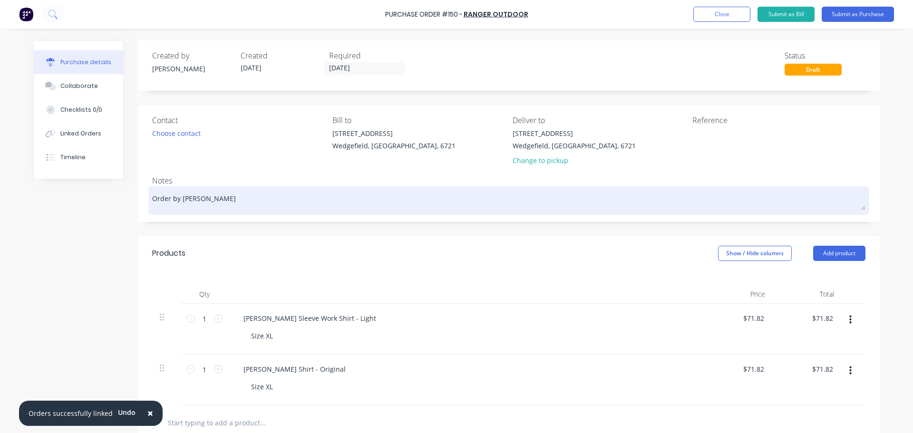
click at [201, 200] on textarea "Order by Trent" at bounding box center [508, 199] width 713 height 21
type textarea "x"
type textarea "Order by Trent"
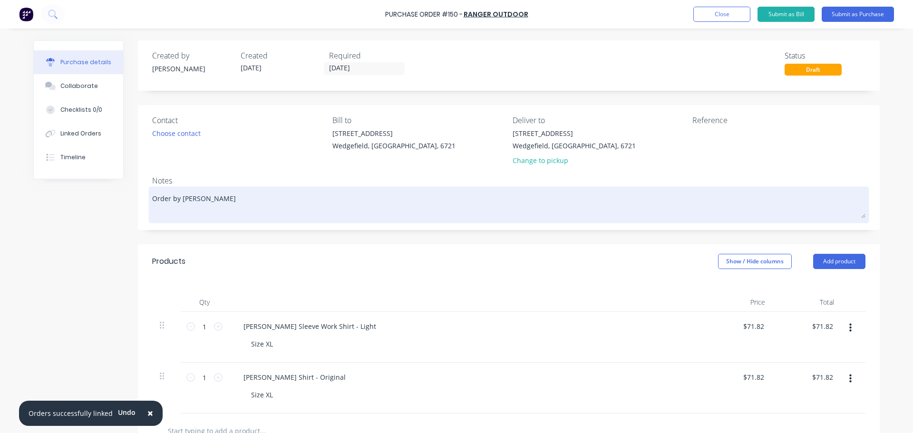
type textarea "x"
type textarea "Order by Trent A"
type textarea "x"
type textarea "Order by Trent Au"
type textarea "x"
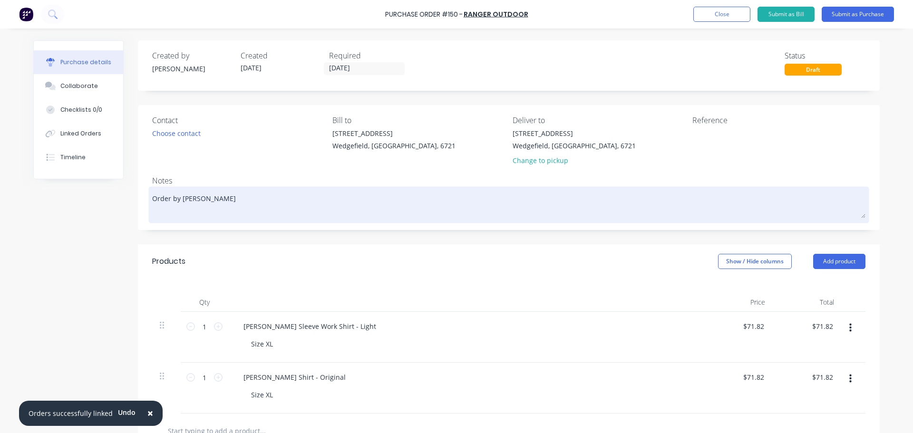
type textarea "Order by Trent Aus"
type textarea "x"
type textarea "Order by Trent Aus"
type textarea "x"
type textarea "Order by Trent Aus P"
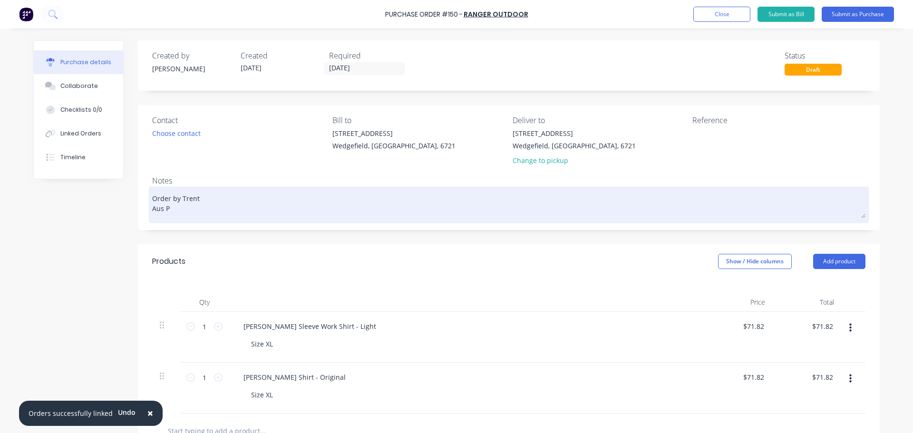
type textarea "x"
type textarea "Order by Trent Aus PO"
type textarea "x"
type textarea "Order by Trent Aus POs"
type textarea "x"
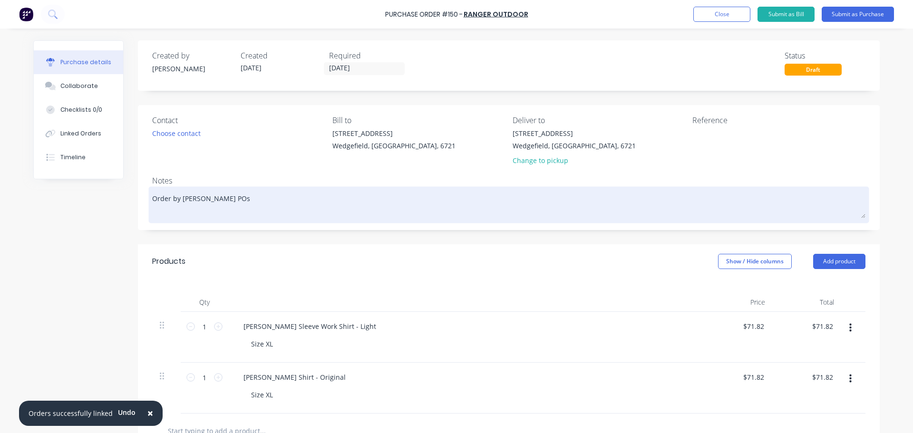
type textarea "Order by Trent Aus POst"
type textarea "x"
type textarea "Order by Trent Aus POst"
type textarea "x"
type textarea "Order by Trent Aus POst T"
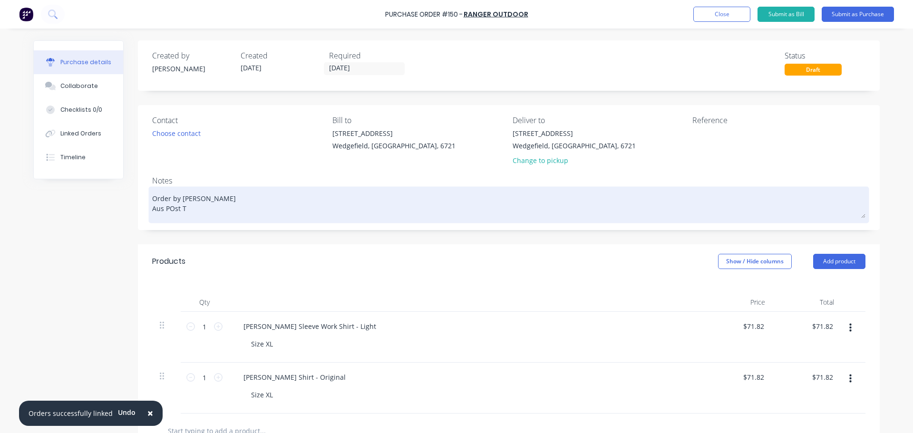
type textarea "x"
type textarea "Order by Trent Aus POst"
type textarea "x"
type textarea "Order by Trent Aus POst"
type textarea "x"
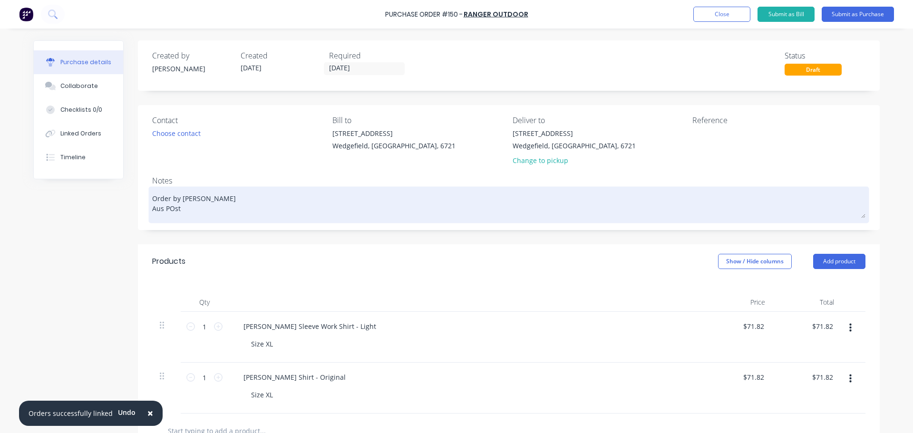
type textarea "Order by Trent Aus POs"
type textarea "x"
type textarea "Order by Trent Aus PO"
type textarea "x"
type textarea "Order by Trent Aus P"
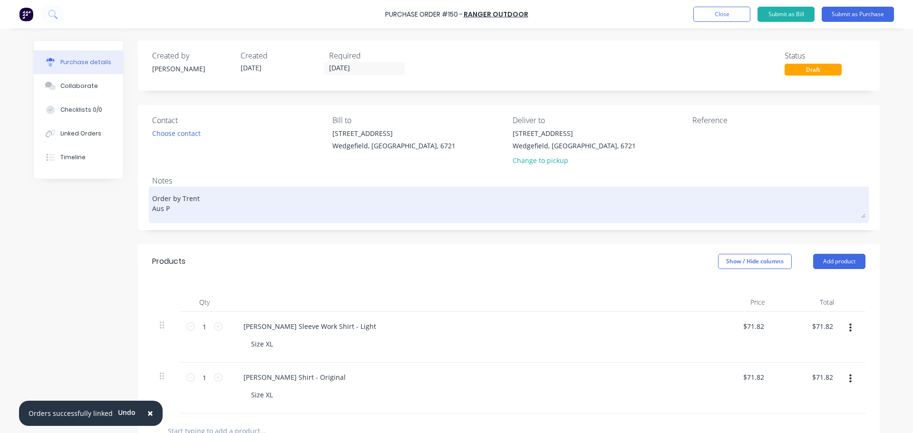
type textarea "x"
type textarea "Order by Trent Aus Po"
type textarea "x"
type textarea "Order by Trent Aus Pos"
type textarea "x"
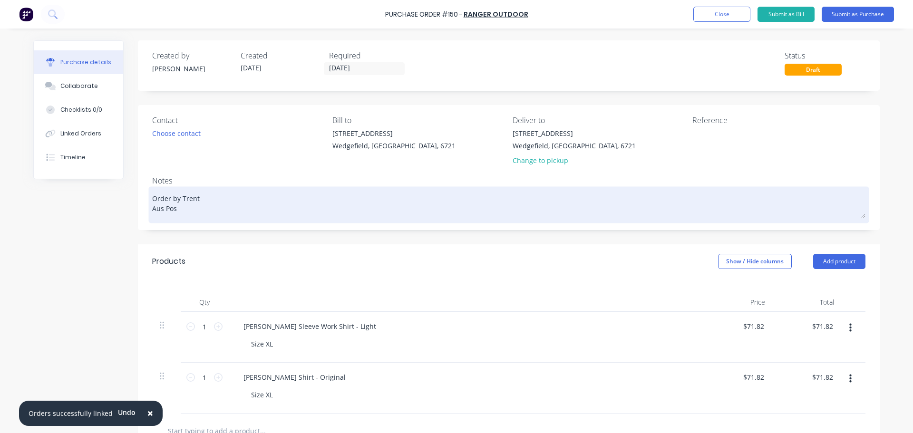
type textarea "Order by Trent Aus Post"
type textarea "x"
type textarea "Order by Trent Aus Post"
type textarea "x"
type textarea "Order by Trent Aus Post T"
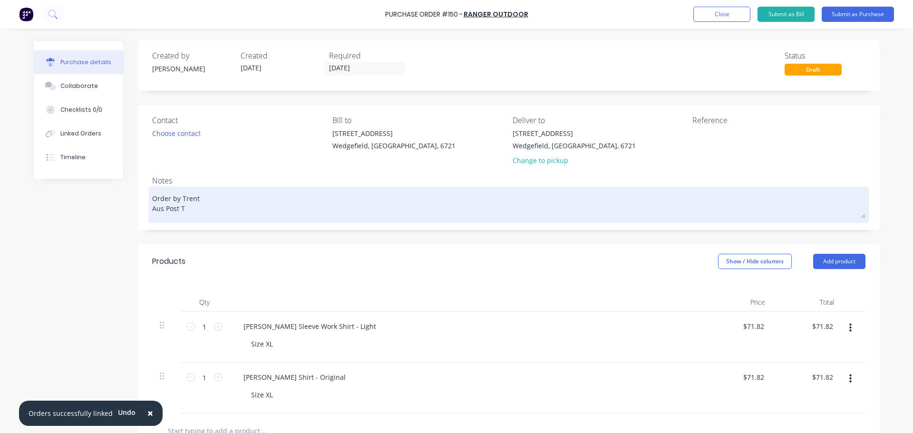
type textarea "x"
type textarea "Order by Trent Aus Post Tr"
type textarea "x"
type textarea "Order by Trent Aus Post Tra"
type textarea "x"
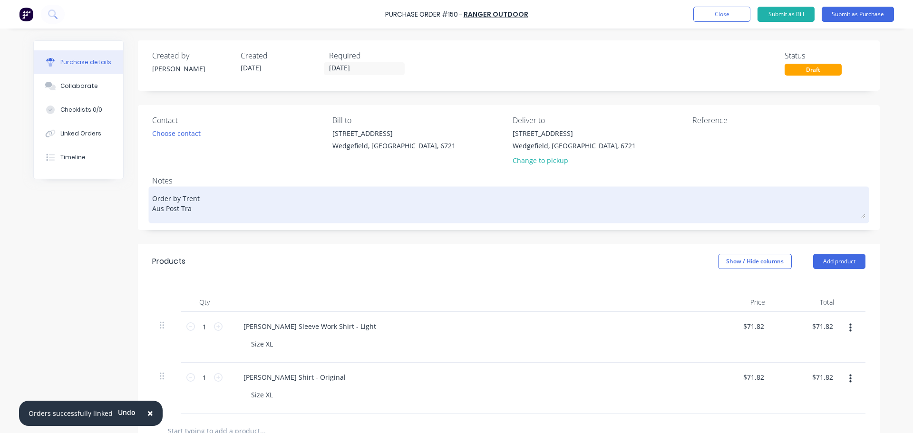
type textarea "Order by Trent Aus Post Trac"
type textarea "x"
type textarea "Order by Trent Aus Post Track"
type textarea "x"
type textarea "Order by Trent Aus Post Tracki"
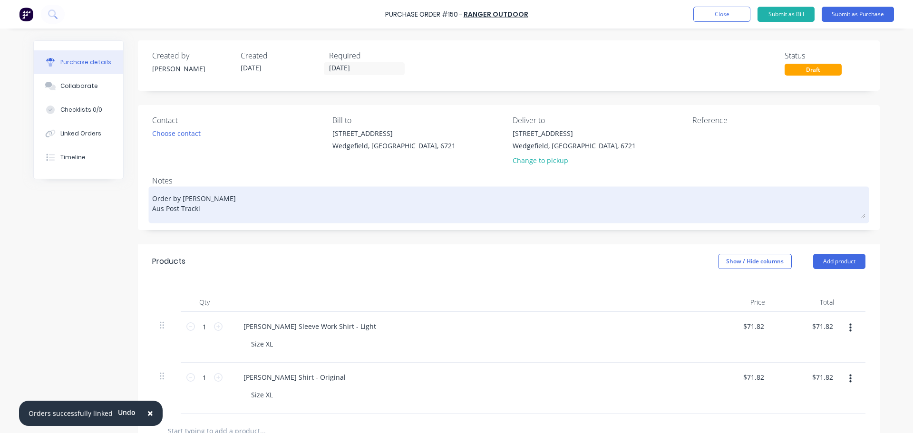
type textarea "x"
type textarea "Order by Trent Aus Post Trackin"
type textarea "x"
type textarea "Order by Trent Aus Post Tracking"
type textarea "x"
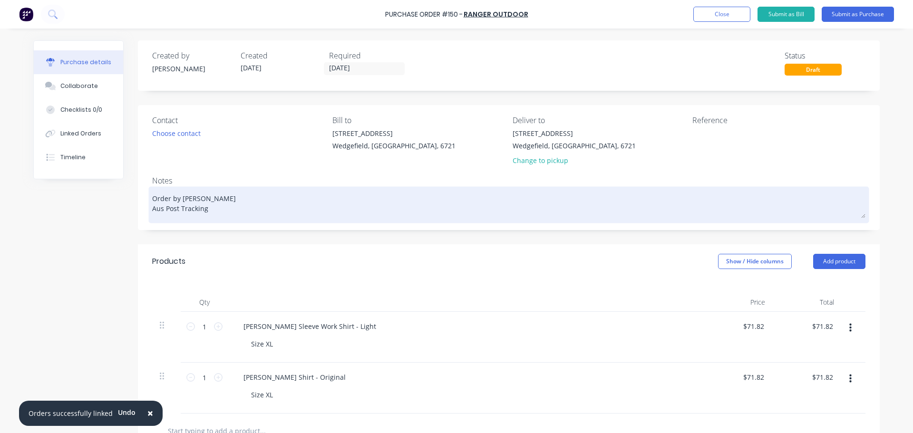
type textarea "Order by Trent Aus Post Tracking"
type textarea "x"
type textarea "Order by Trent Aus Post Tracking N"
type textarea "x"
type textarea "Order by Trent Aus Post Tracking No"
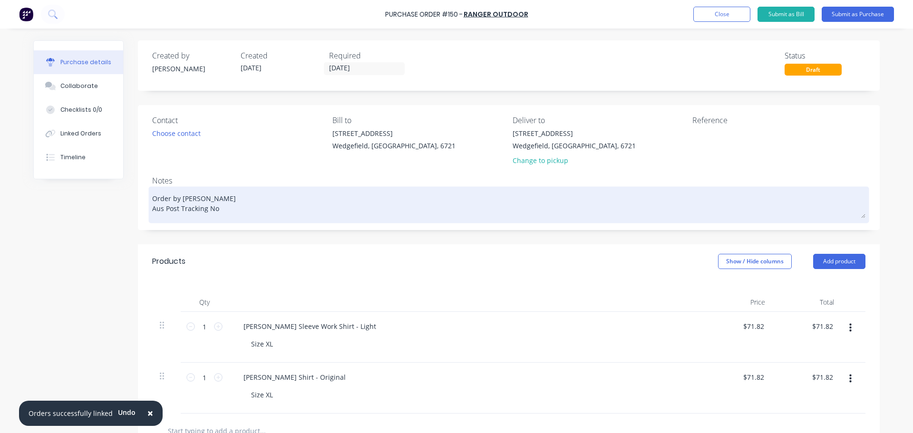
type textarea "x"
type textarea "Order by Trent Aus Post Tracking No."
type textarea "x"
type textarea "Order by Trent Aus Post Tracking No."
paste textarea "99717909881101000830908"
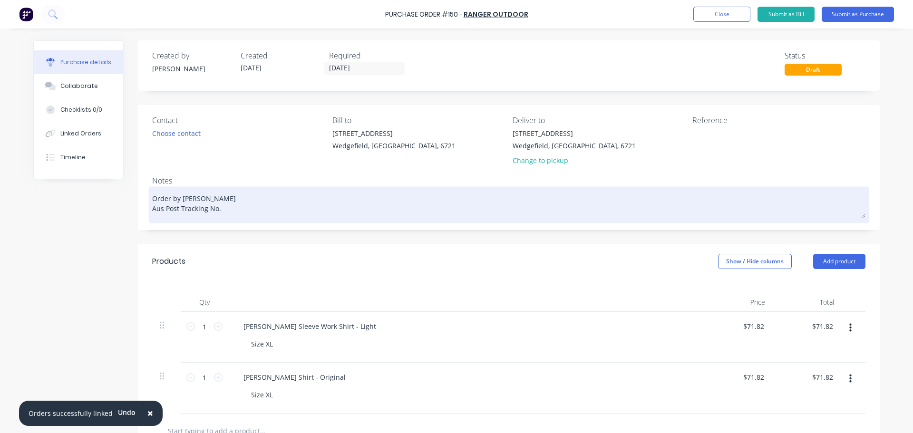
type textarea "x"
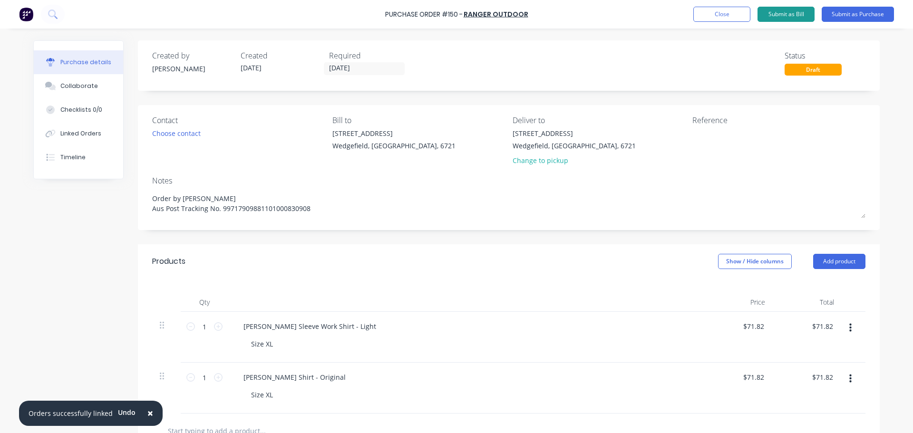
type textarea "Order by Trent Aus Post Tracking No. 99717909881101000830908"
type textarea "x"
click at [797, 15] on button "Submit as Bill" at bounding box center [785, 14] width 57 height 15
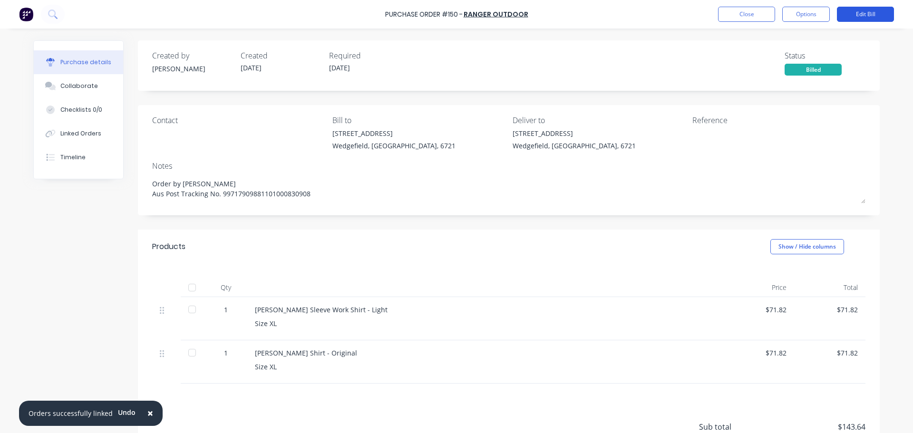
click at [862, 8] on button "Edit Bill" at bounding box center [865, 14] width 57 height 15
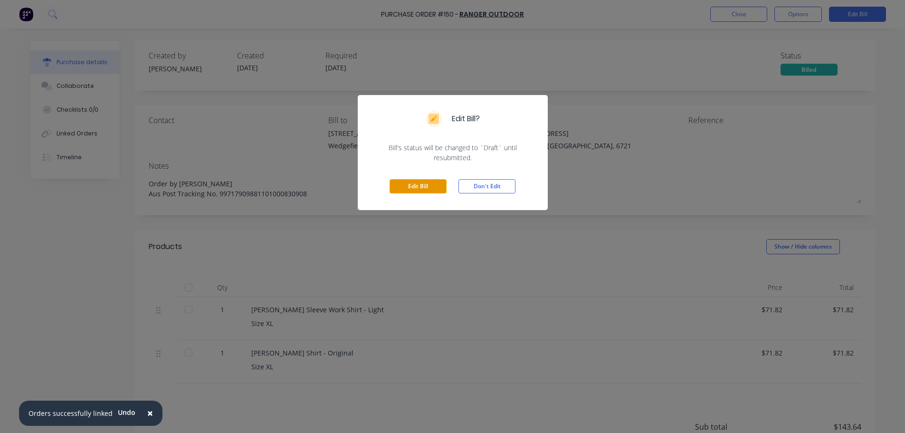
click at [417, 185] on button "Edit Bill" at bounding box center [418, 186] width 57 height 14
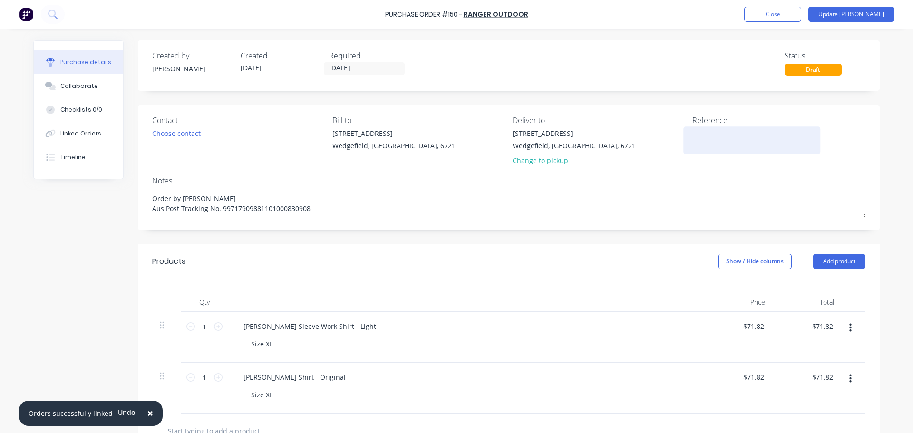
click at [707, 147] on textarea at bounding box center [751, 138] width 119 height 21
paste textarea "8190"
click at [867, 13] on button "Update Bill" at bounding box center [851, 14] width 86 height 15
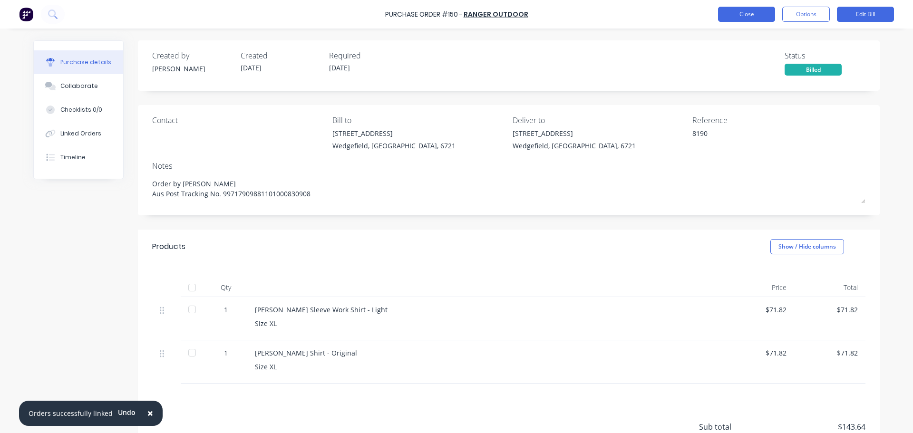
click at [724, 16] on button "Close" at bounding box center [746, 14] width 57 height 15
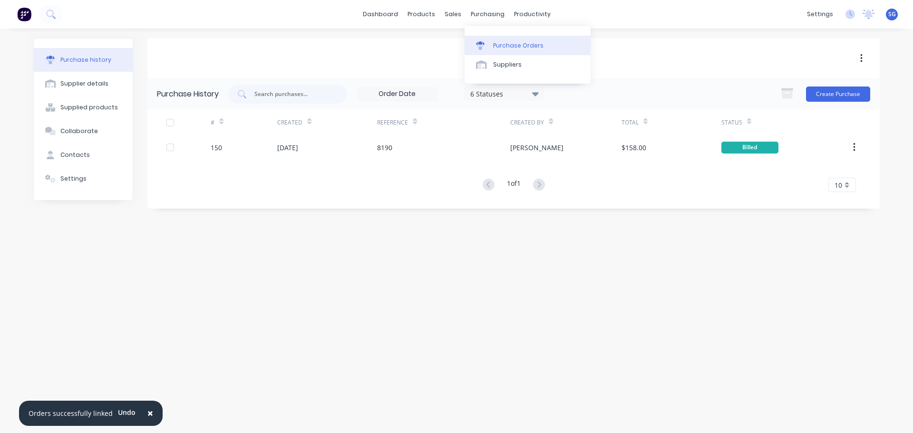
click at [481, 39] on link "Purchase Orders" at bounding box center [527, 45] width 126 height 19
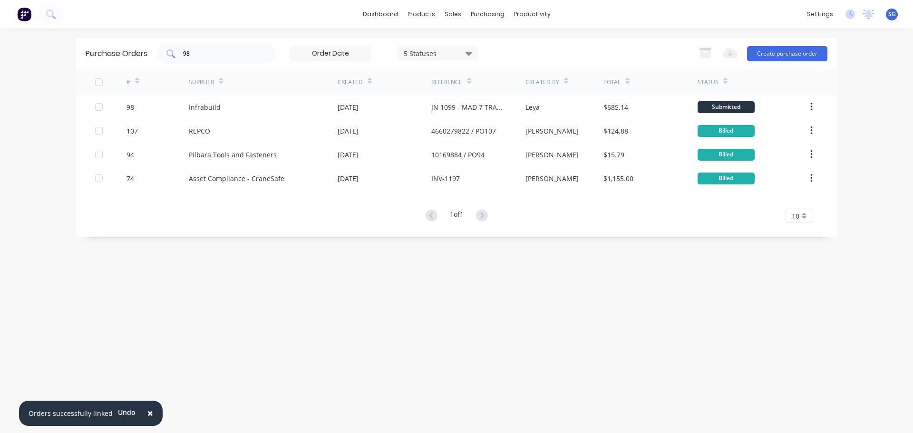
click at [195, 54] on input "98" at bounding box center [221, 54] width 79 height 10
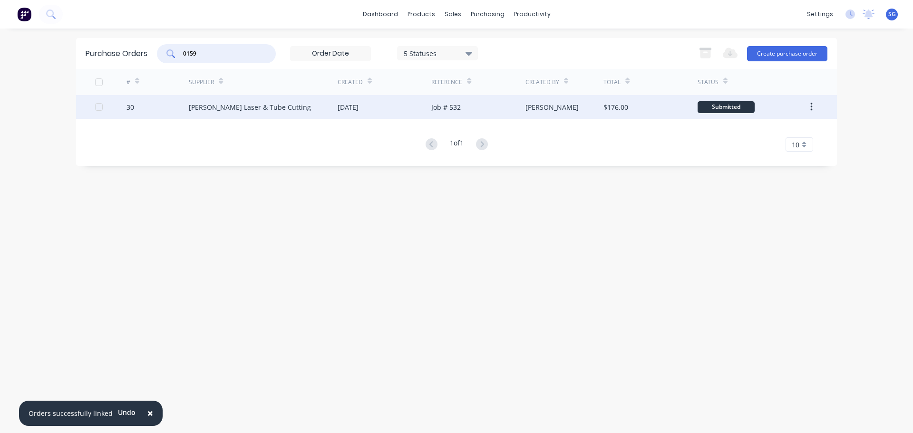
click at [216, 108] on div "Simmonds Laser & Tube Cutting" at bounding box center [250, 107] width 122 height 10
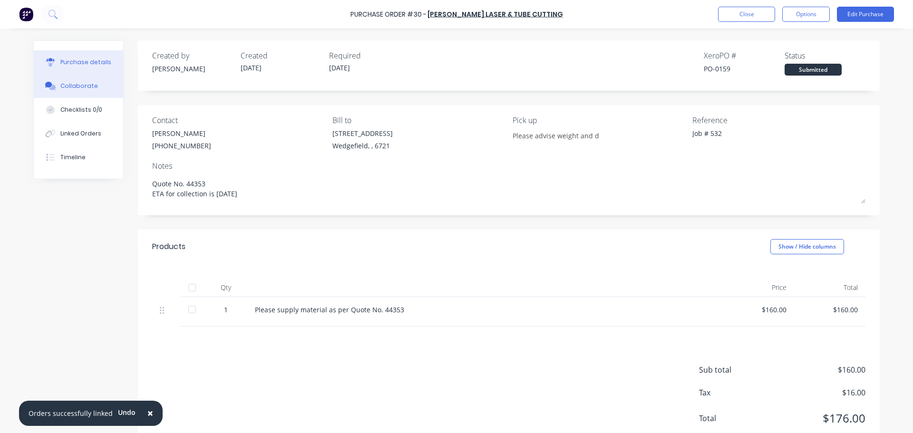
click at [65, 83] on div "Collaborate" at bounding box center [79, 86] width 38 height 9
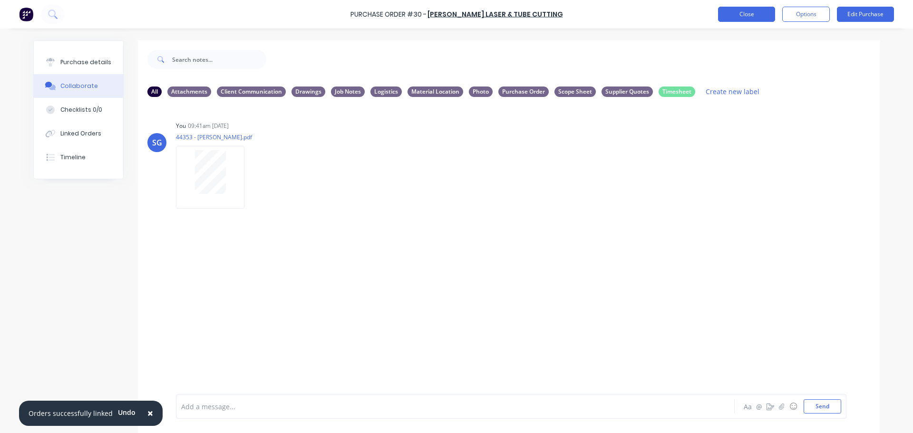
click at [745, 17] on button "Close" at bounding box center [746, 14] width 57 height 15
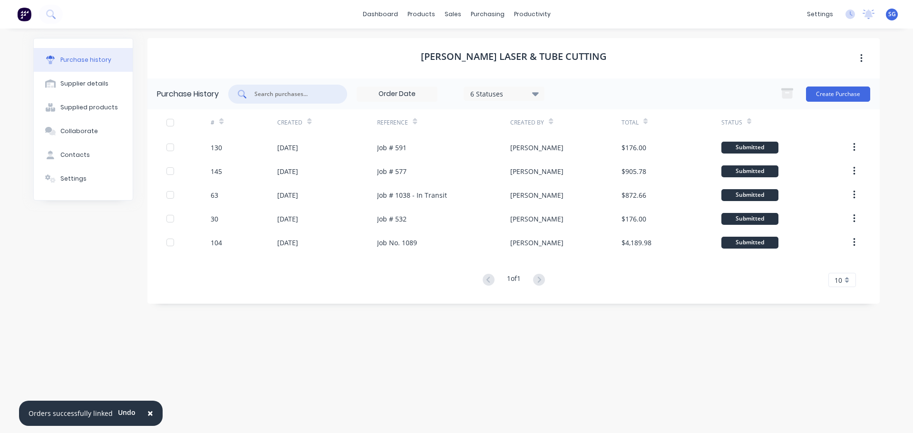
click at [265, 92] on input "text" at bounding box center [292, 94] width 79 height 10
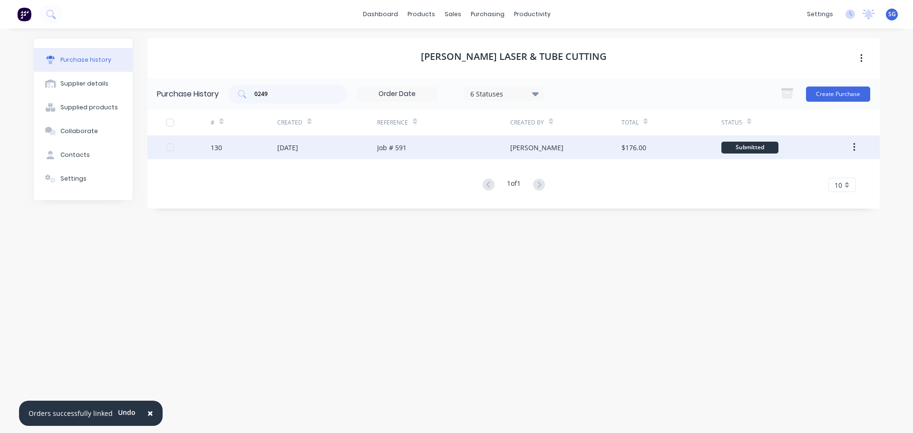
click at [213, 147] on div "130" at bounding box center [216, 148] width 11 height 10
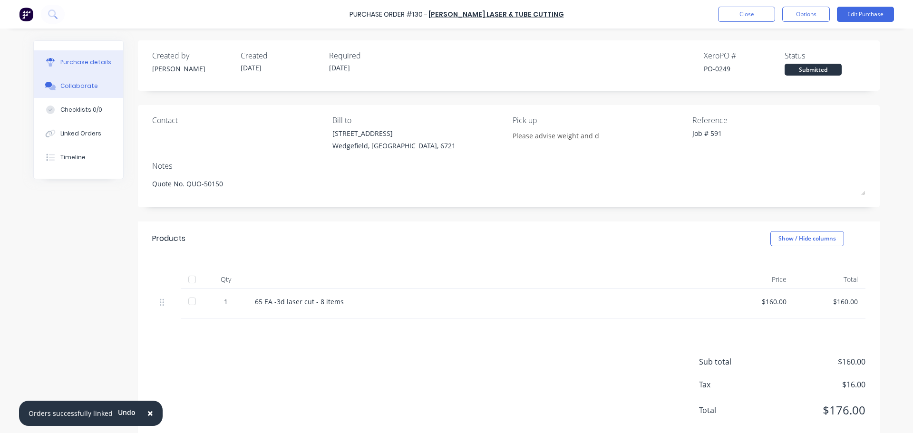
click at [68, 88] on div "Collaborate" at bounding box center [79, 86] width 38 height 9
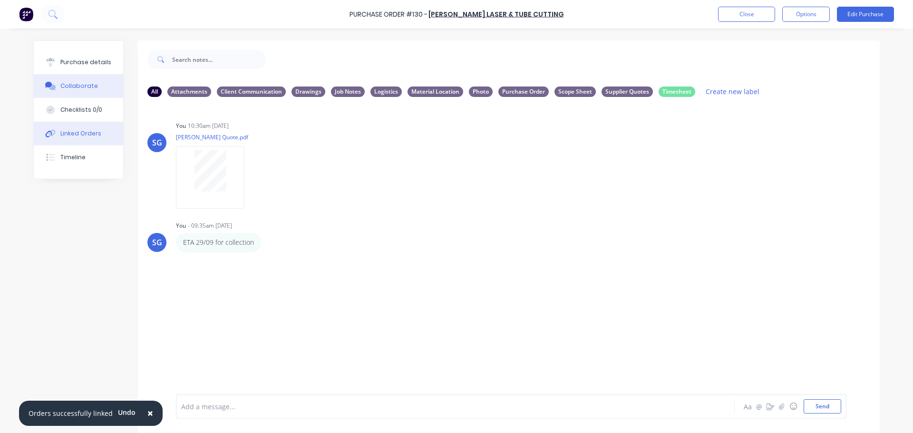
click at [83, 133] on div "Linked Orders" at bounding box center [80, 133] width 41 height 9
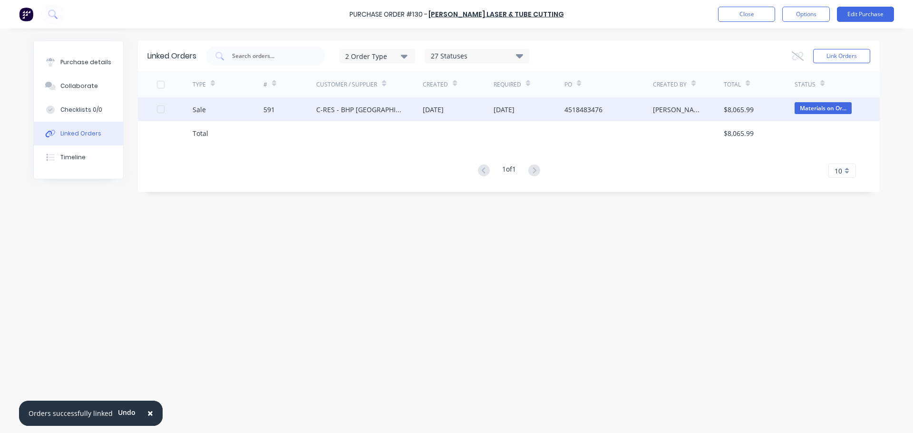
click at [269, 111] on div "591" at bounding box center [268, 110] width 11 height 10
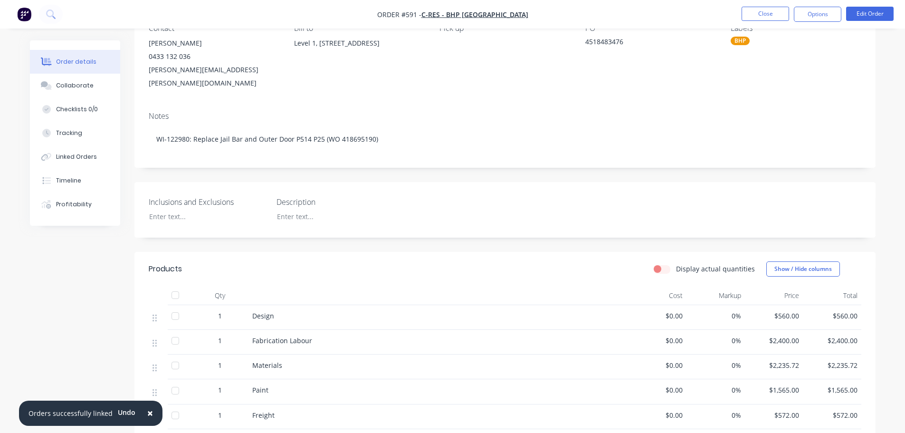
scroll to position [95, 0]
click at [62, 157] on div "Linked Orders" at bounding box center [76, 157] width 41 height 9
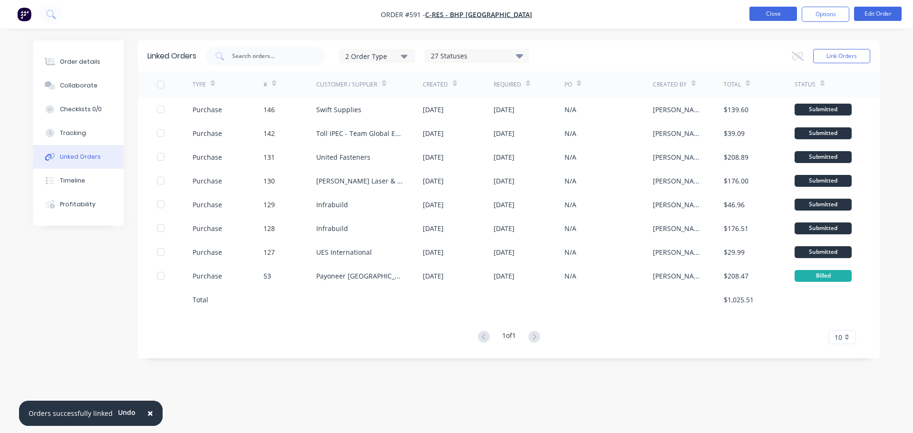
click at [770, 11] on button "Close" at bounding box center [773, 14] width 48 height 14
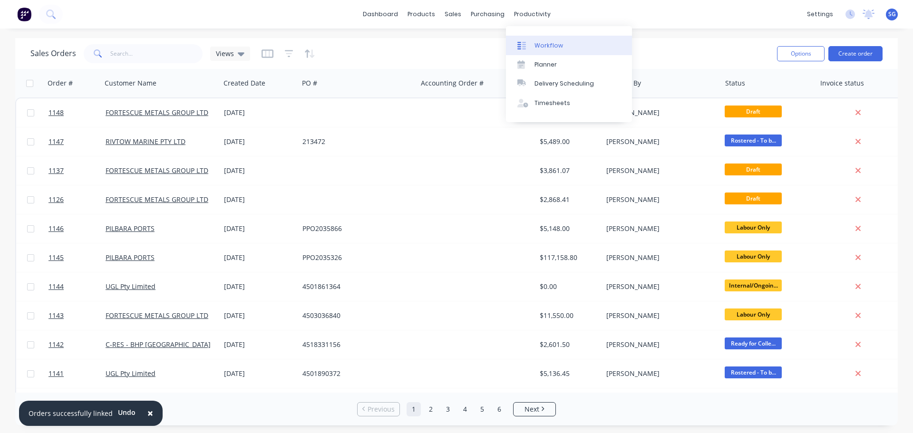
click at [540, 43] on div "Workflow" at bounding box center [548, 45] width 29 height 9
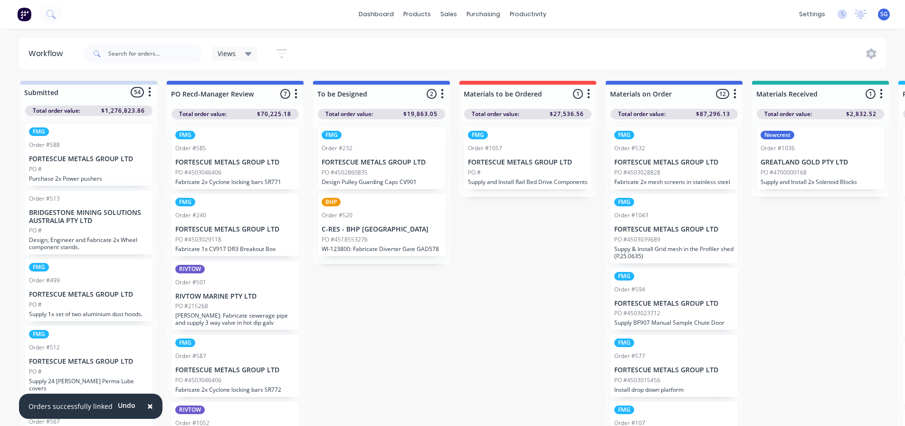
click at [512, 173] on div "PO #" at bounding box center [528, 172] width 120 height 9
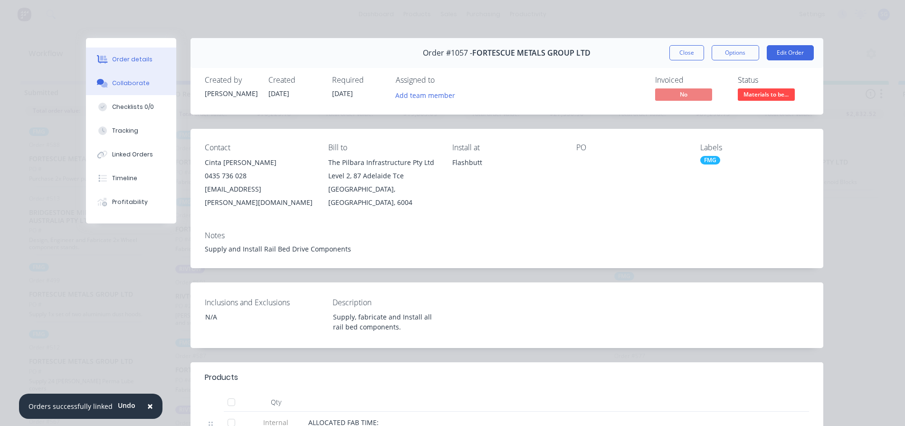
click at [118, 82] on div "Collaborate" at bounding box center [131, 83] width 38 height 9
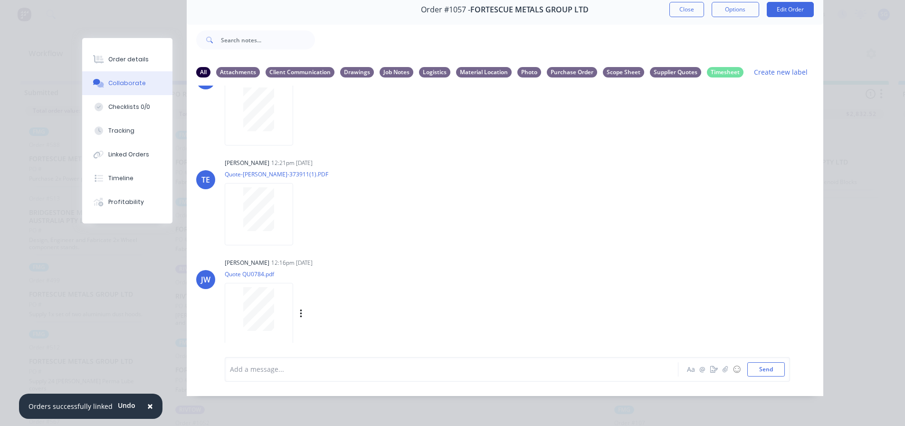
scroll to position [50, 0]
click at [238, 104] on div at bounding box center [259, 109] width 60 height 44
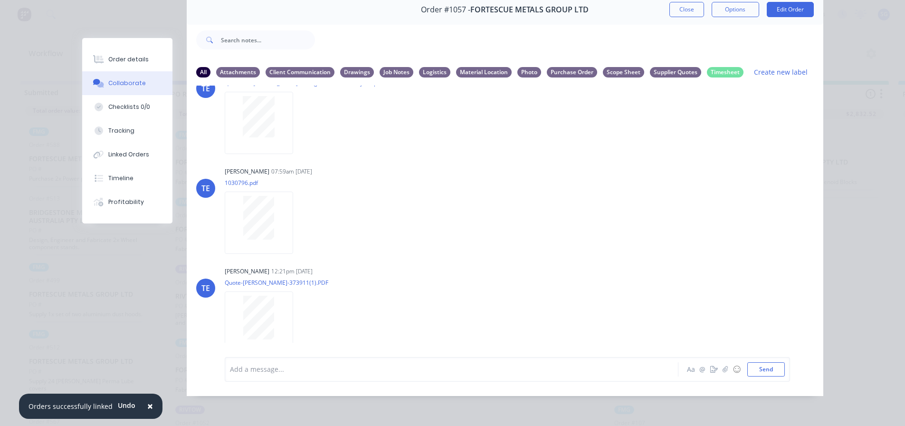
scroll to position [1, 0]
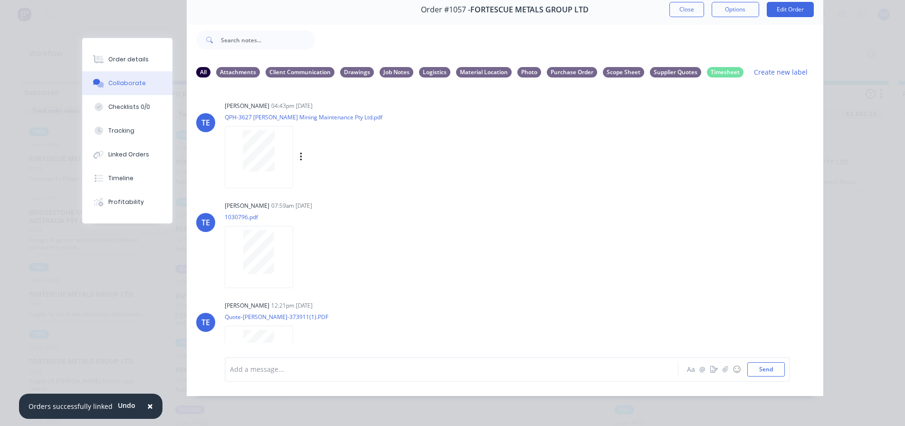
click at [237, 151] on div at bounding box center [259, 150] width 60 height 41
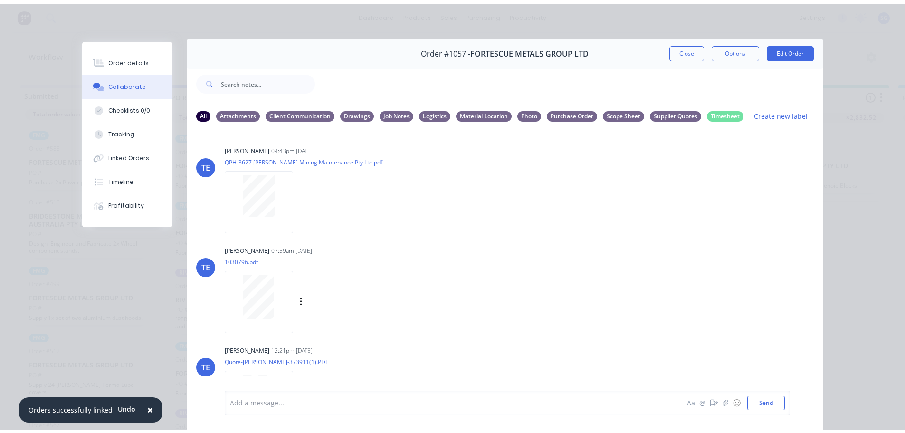
scroll to position [0, 0]
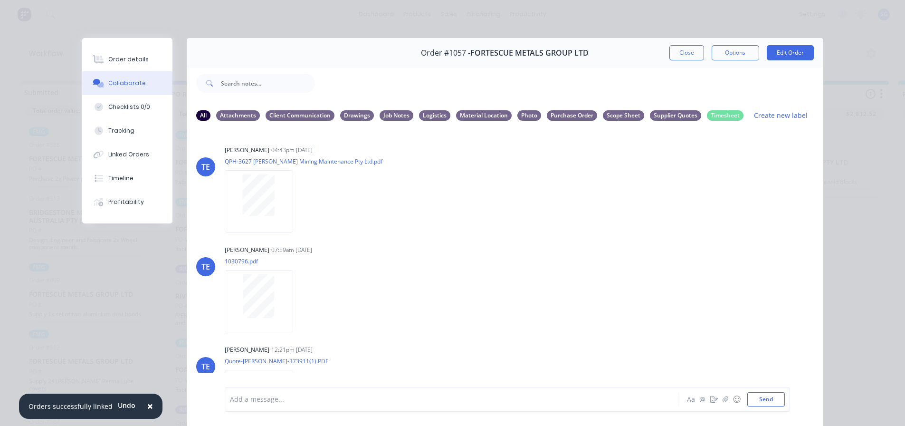
drag, startPoint x: 681, startPoint y: 54, endPoint x: 624, endPoint y: 47, distance: 57.5
click at [681, 54] on button "Close" at bounding box center [687, 52] width 35 height 15
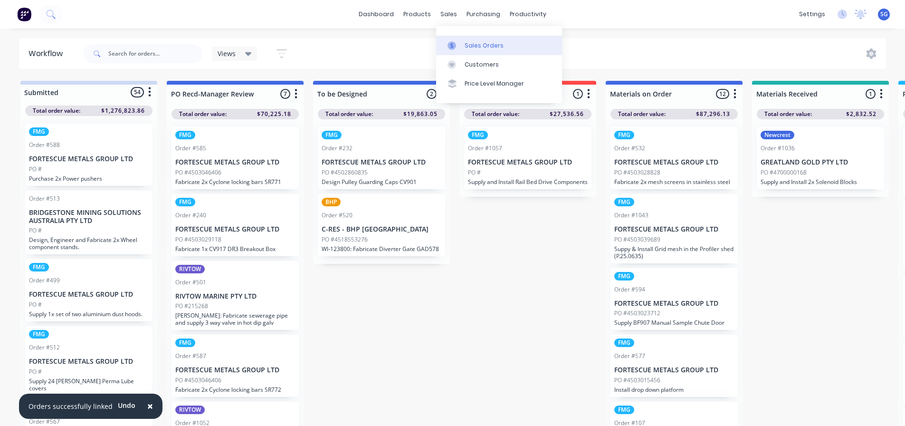
click at [478, 40] on link "Sales Orders" at bounding box center [499, 45] width 126 height 19
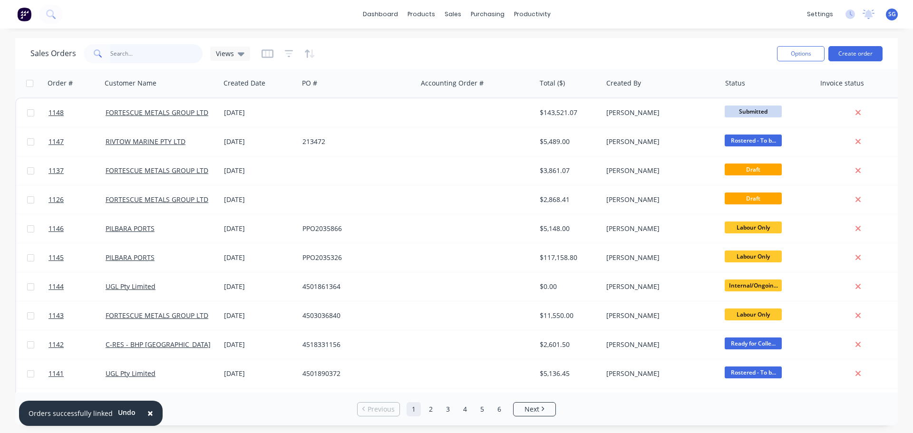
click at [157, 55] on input "text" at bounding box center [156, 53] width 93 height 19
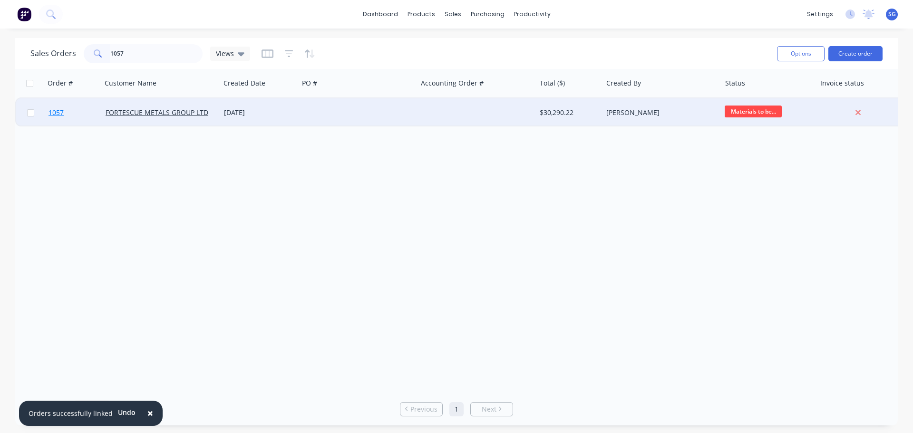
click at [56, 112] on span "1057" at bounding box center [55, 113] width 15 height 10
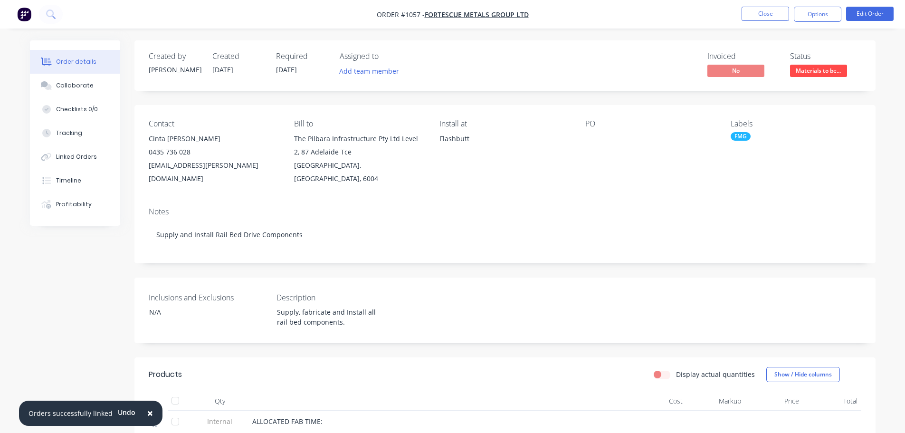
click at [814, 22] on nav "Order #1057 - FORTESCUE METALS GROUP LTD Close Options Edit Order" at bounding box center [452, 14] width 905 height 29
click at [814, 17] on button "Options" at bounding box center [818, 14] width 48 height 15
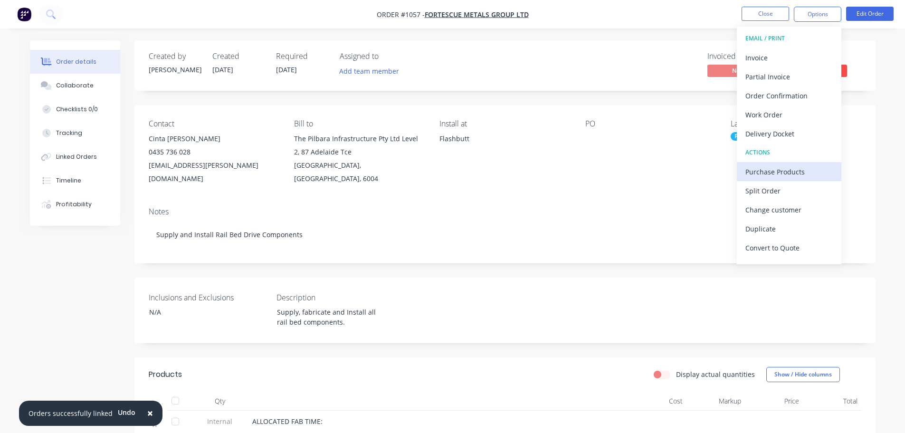
click at [774, 172] on div "Purchase Products" at bounding box center [789, 172] width 87 height 14
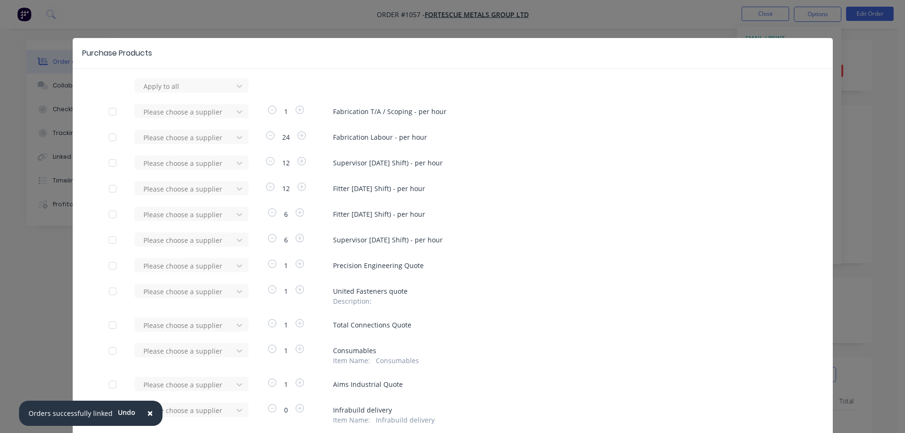
click at [110, 267] on div at bounding box center [112, 265] width 19 height 19
click at [152, 268] on div at bounding box center [186, 266] width 86 height 12
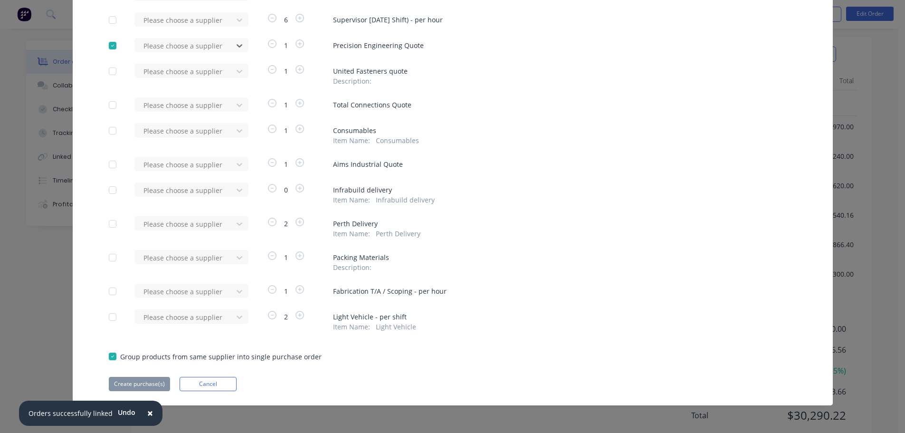
scroll to position [336, 0]
click at [213, 380] on button "Cancel" at bounding box center [208, 384] width 57 height 14
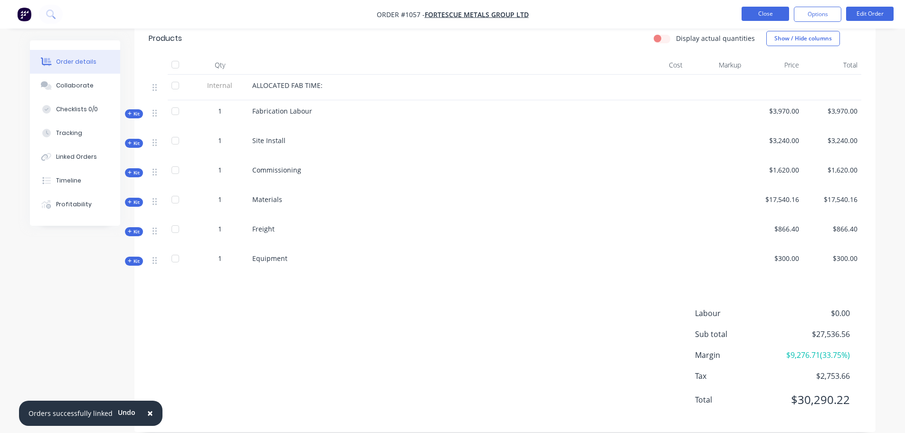
click at [760, 15] on button "Close" at bounding box center [766, 14] width 48 height 14
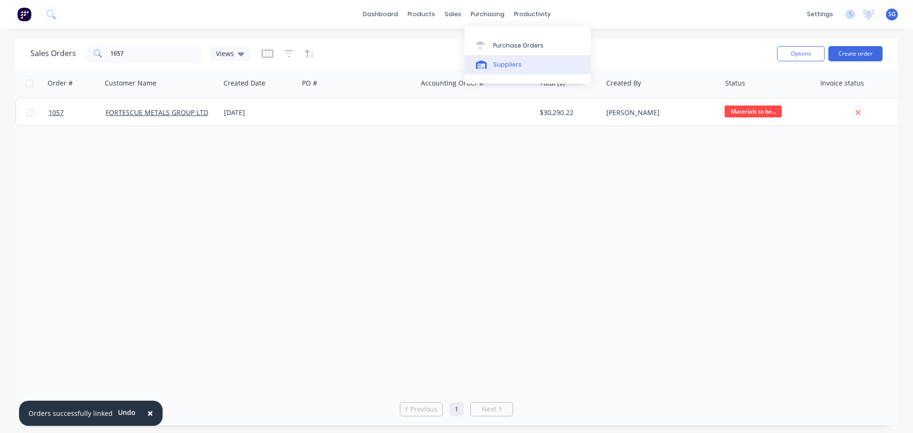
click at [498, 63] on div "Suppliers" at bounding box center [507, 64] width 29 height 9
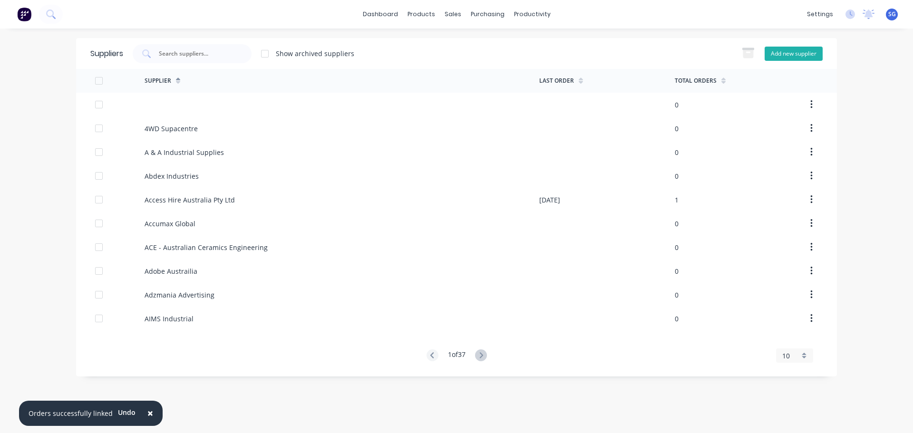
click at [798, 55] on button "Add new supplier" at bounding box center [793, 54] width 58 height 14
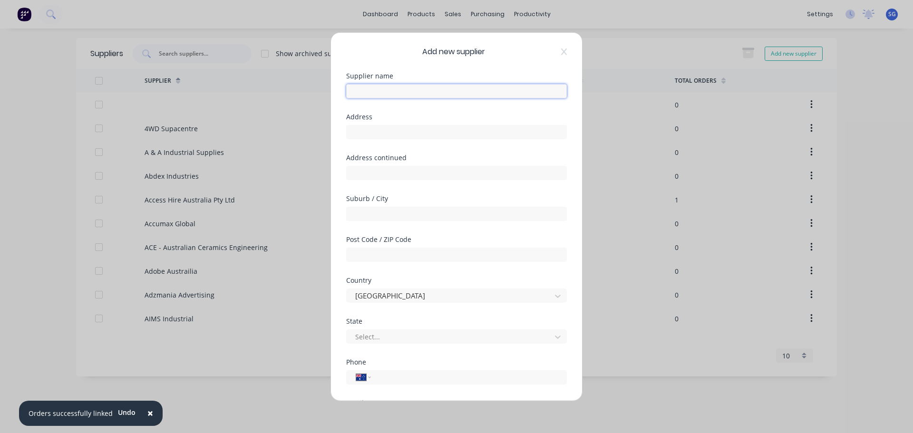
click at [397, 94] on input "text" at bounding box center [456, 91] width 221 height 14
paste input "Precision Perth Engineering Pty Ltd"
click at [393, 134] on input "text" at bounding box center [456, 132] width 221 height 14
paste input "Unit 1, 18 Dillington Pass"
click at [368, 213] on input "text" at bounding box center [456, 213] width 221 height 14
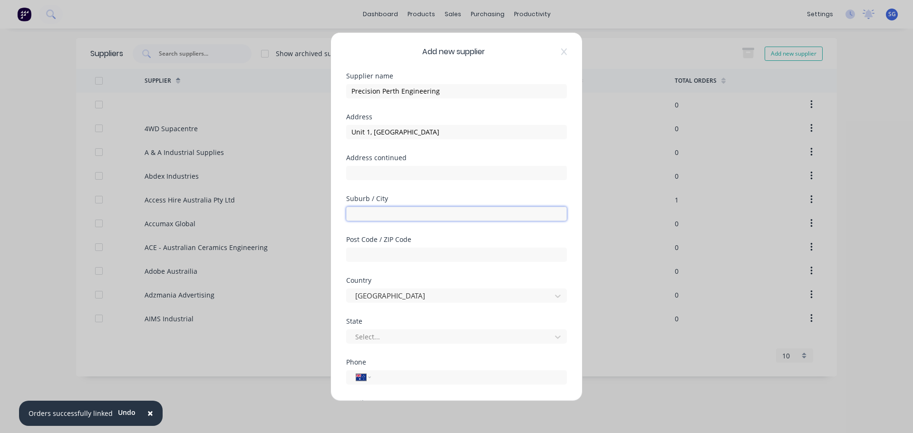
paste input "Landsdale"
click at [365, 257] on input "text" at bounding box center [456, 254] width 221 height 14
paste input "6065"
click at [364, 342] on body "× Orders successfully linked Undo dashboard products sales purchasing productiv…" at bounding box center [456, 216] width 913 height 433
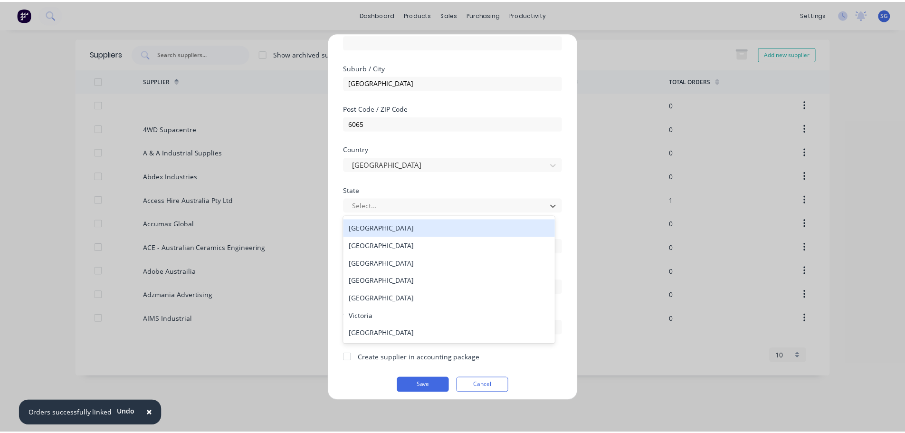
scroll to position [137, 0]
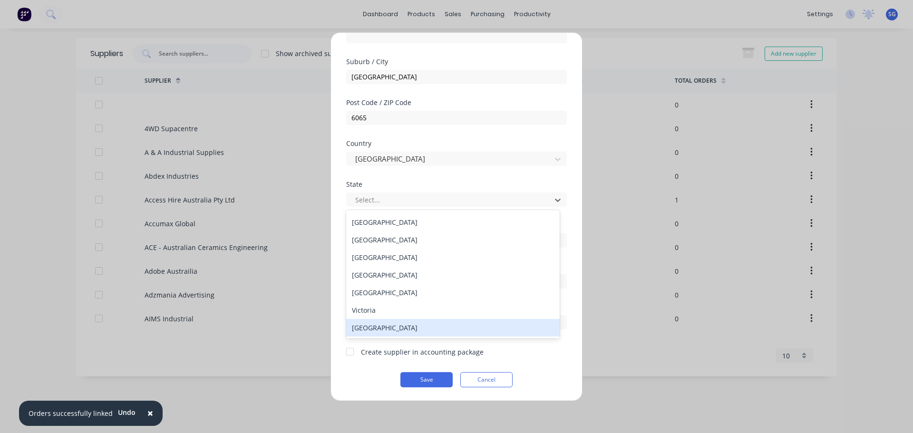
click at [359, 332] on div "Western Australia" at bounding box center [452, 328] width 213 height 18
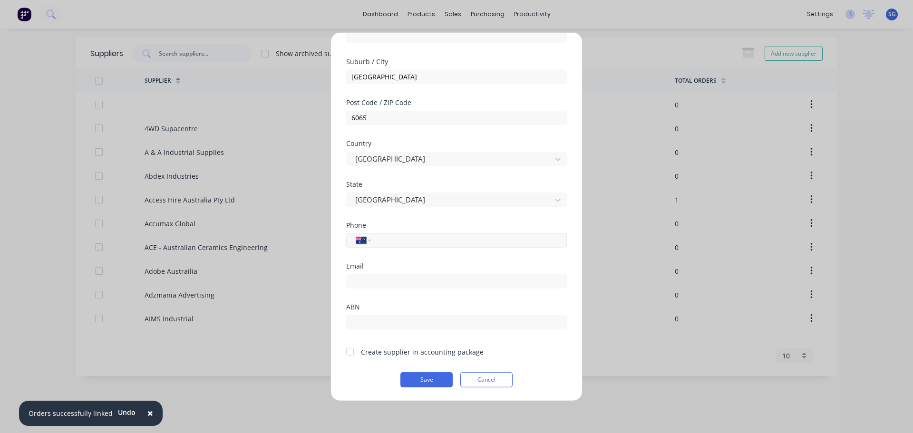
click at [387, 239] on input "tel" at bounding box center [466, 240] width 179 height 11
paste input "6406 3456"
click at [361, 284] on input "email" at bounding box center [456, 281] width 221 height 14
paste input "admin@precisionperth.engineering."
click at [374, 325] on input "text" at bounding box center [456, 322] width 221 height 14
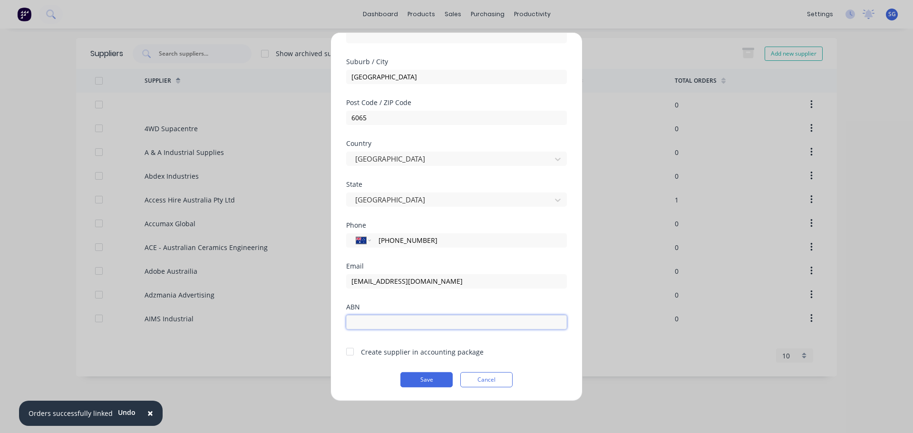
paste input "42 678 192 311"
click at [349, 352] on div at bounding box center [349, 351] width 19 height 19
click at [415, 378] on button "Save" at bounding box center [426, 379] width 52 height 15
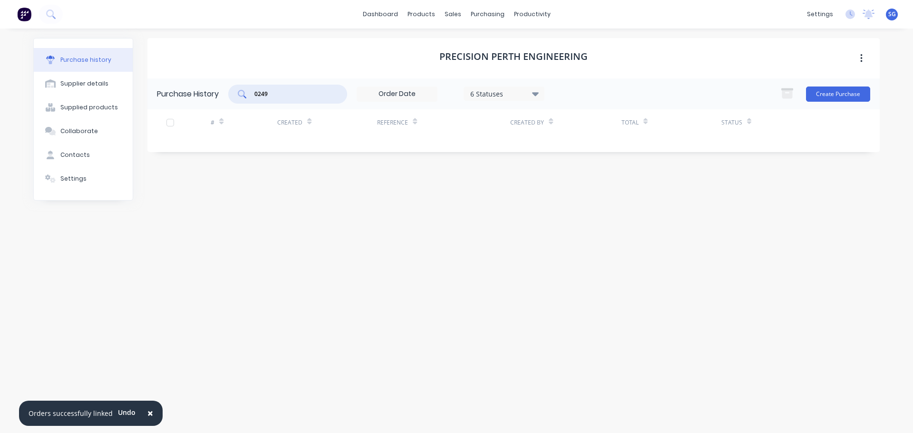
click at [260, 96] on input "0249" at bounding box center [292, 94] width 79 height 10
click at [262, 96] on input "0249" at bounding box center [292, 94] width 79 height 10
click at [832, 94] on button "Create Purchase" at bounding box center [838, 94] width 64 height 15
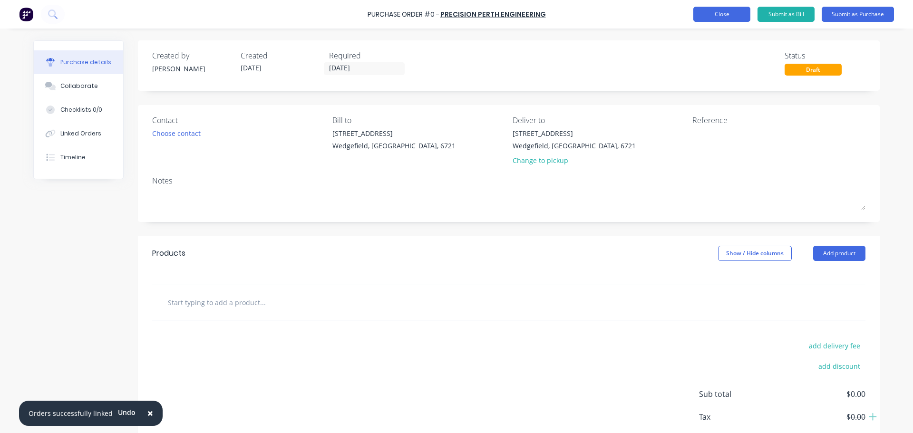
click at [724, 15] on button "Close" at bounding box center [721, 14] width 57 height 15
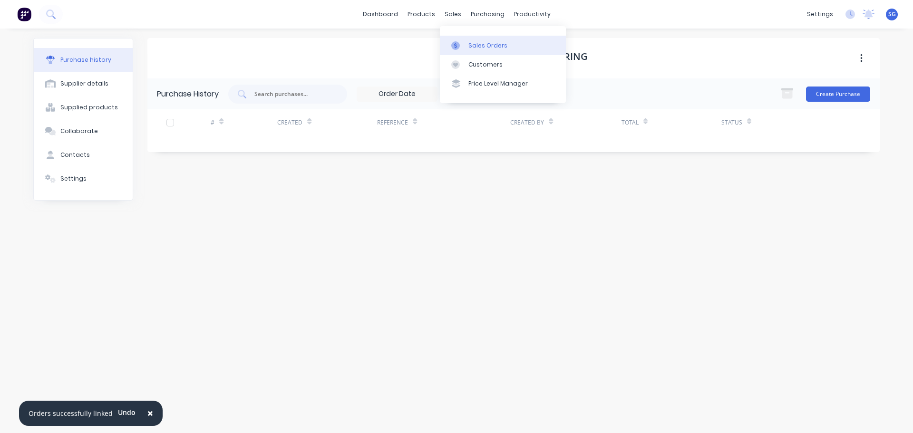
click at [484, 47] on div "Sales Orders" at bounding box center [487, 45] width 39 height 9
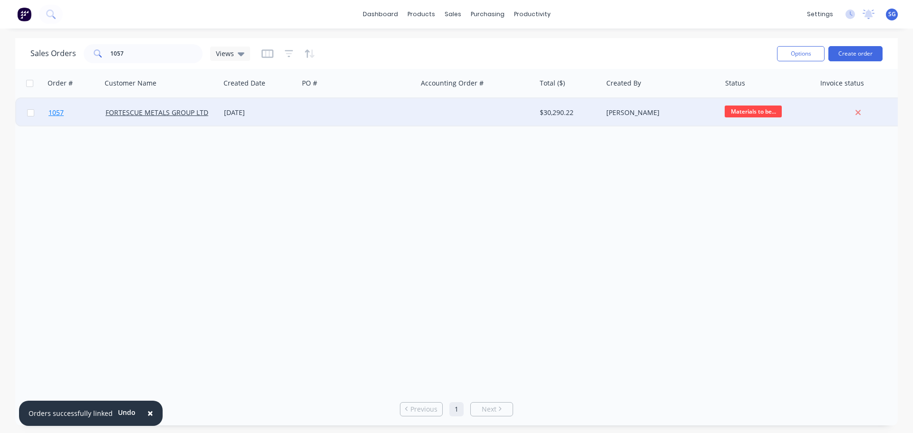
click at [60, 112] on span "1057" at bounding box center [55, 113] width 15 height 10
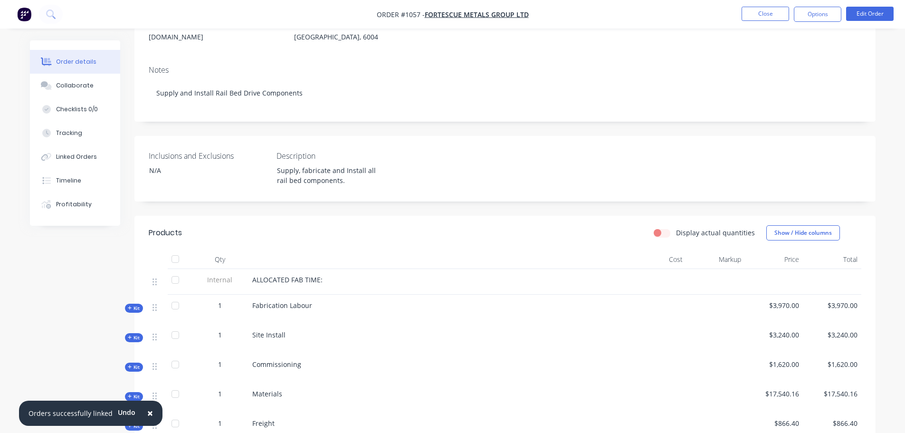
scroll to position [143, 0]
click at [808, 13] on button "Options" at bounding box center [818, 14] width 48 height 15
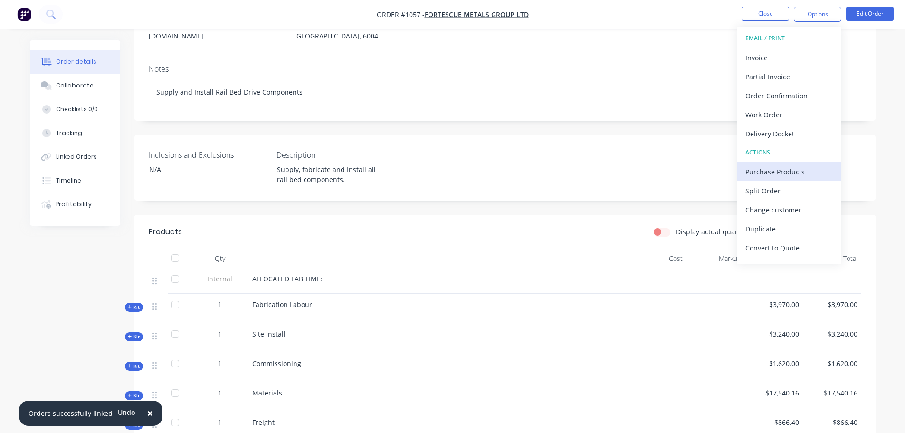
click at [772, 173] on div "Purchase Products" at bounding box center [789, 172] width 87 height 14
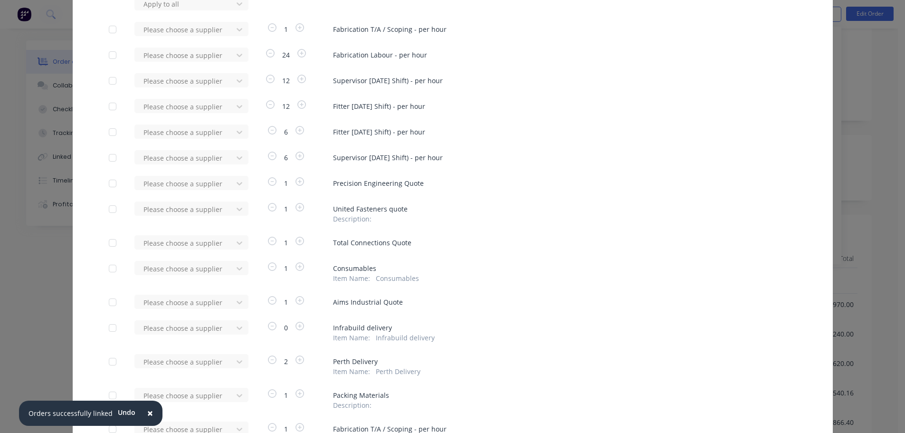
scroll to position [95, 0]
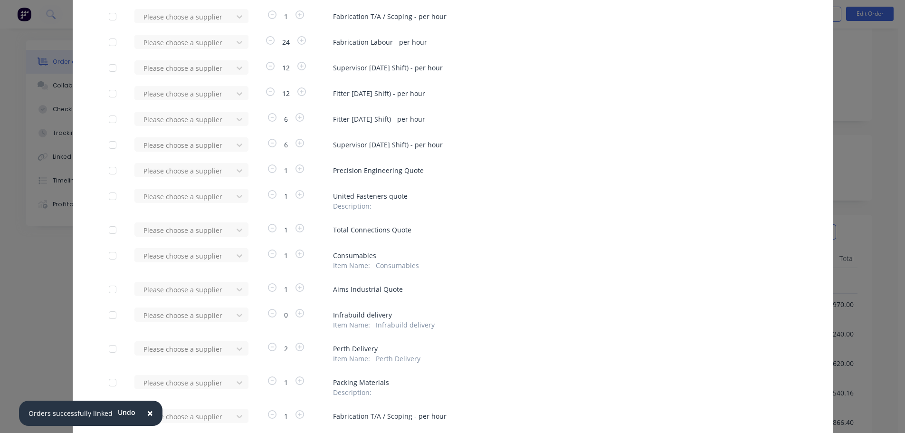
click at [109, 173] on div at bounding box center [112, 170] width 19 height 19
click at [164, 174] on div at bounding box center [186, 171] width 86 height 12
click at [153, 226] on div "Precision Perth Engineering" at bounding box center [192, 223] width 114 height 18
click at [109, 198] on div at bounding box center [112, 196] width 19 height 19
click at [153, 201] on div at bounding box center [186, 197] width 86 height 12
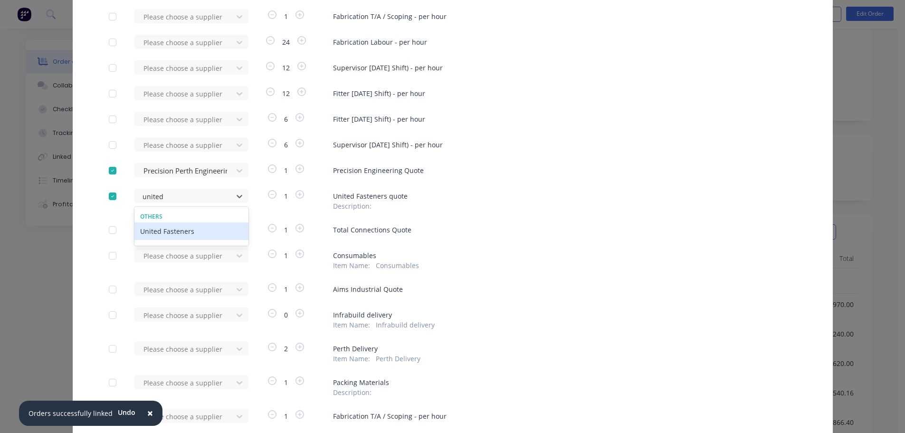
click at [149, 235] on div "United Fasteners" at bounding box center [192, 231] width 114 height 18
click at [108, 232] on div at bounding box center [112, 230] width 19 height 19
click at [164, 231] on div at bounding box center [186, 230] width 86 height 12
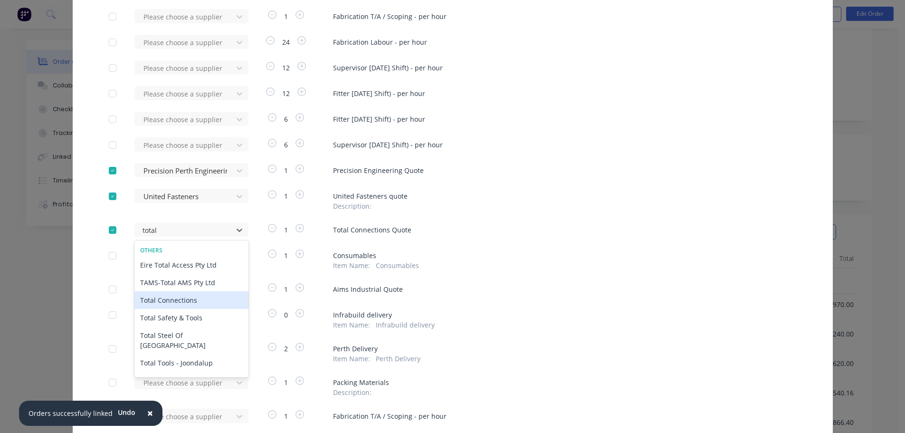
click at [168, 300] on div "Total Connections" at bounding box center [192, 300] width 114 height 18
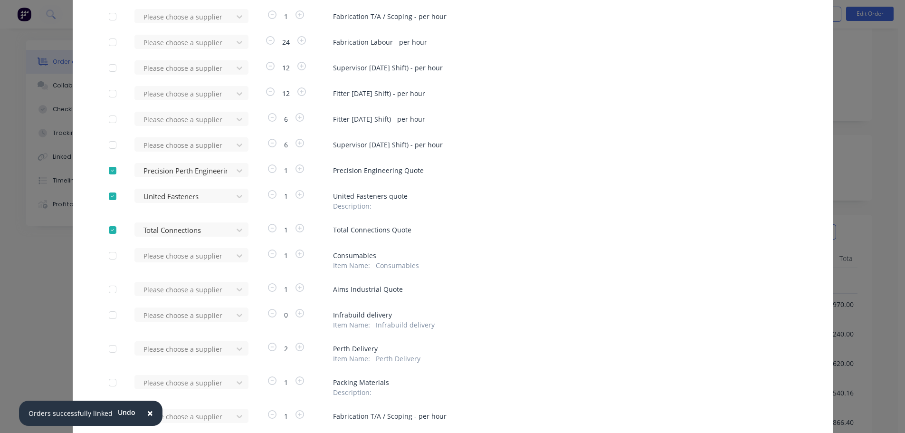
click at [114, 294] on div at bounding box center [112, 289] width 19 height 19
click at [164, 293] on div "Please choose a supplier" at bounding box center [187, 289] width 105 height 14
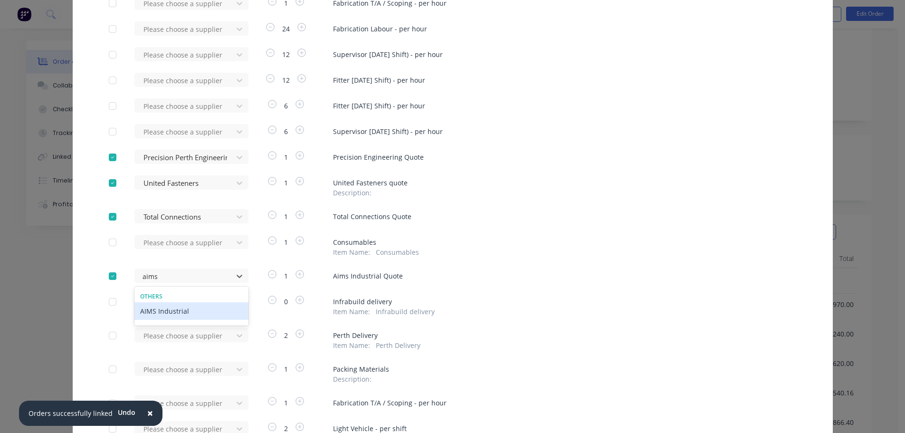
click at [155, 316] on div "AIMS Industrial" at bounding box center [192, 311] width 114 height 18
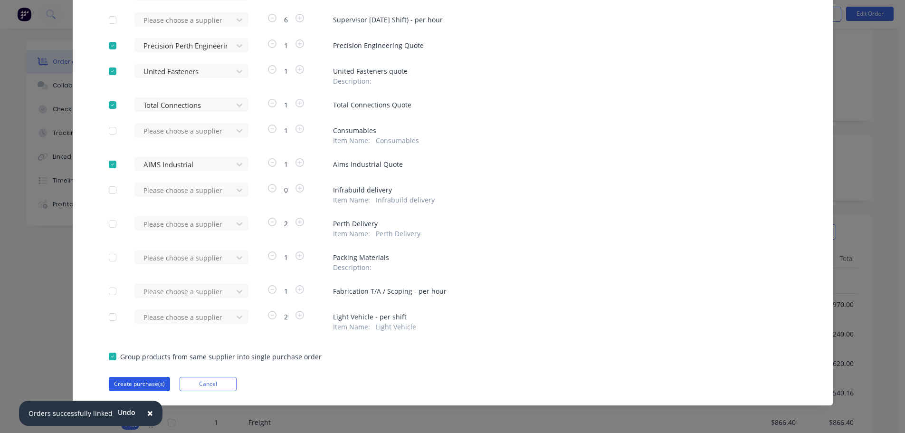
click at [120, 387] on button "Create purchase(s)" at bounding box center [139, 384] width 61 height 14
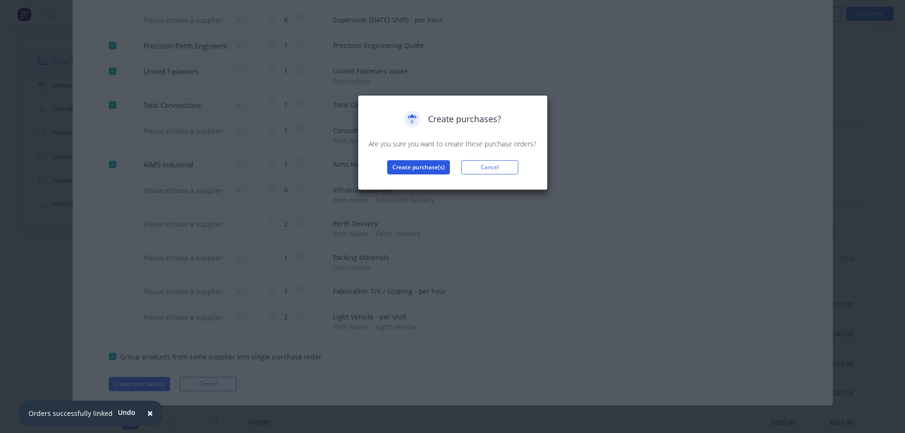
click at [410, 166] on button "Create purchase(s)" at bounding box center [418, 167] width 63 height 14
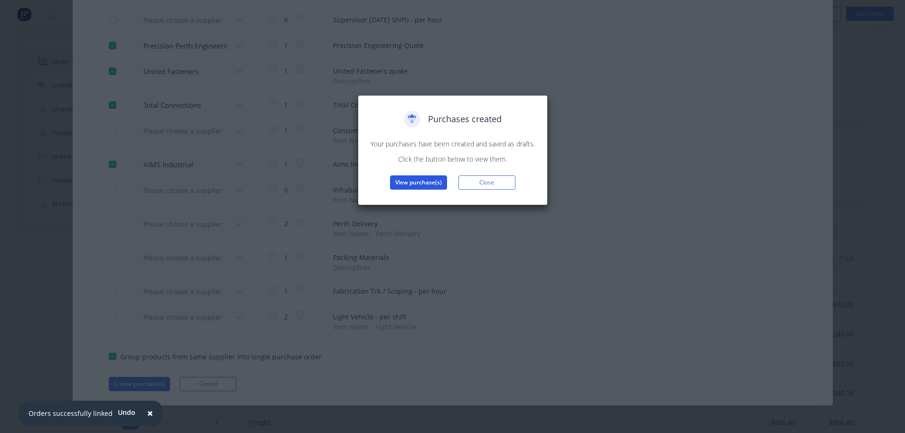
click at [414, 182] on button "View purchase(s)" at bounding box center [418, 182] width 57 height 14
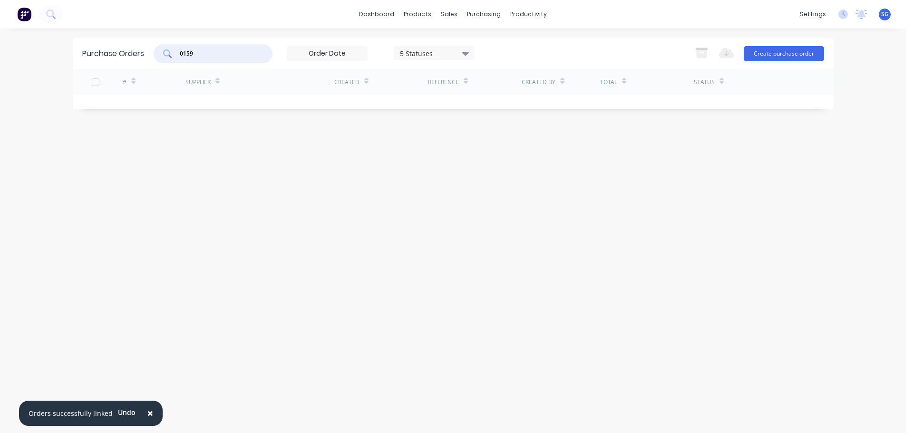
click at [242, 53] on input "0159" at bounding box center [218, 54] width 79 height 10
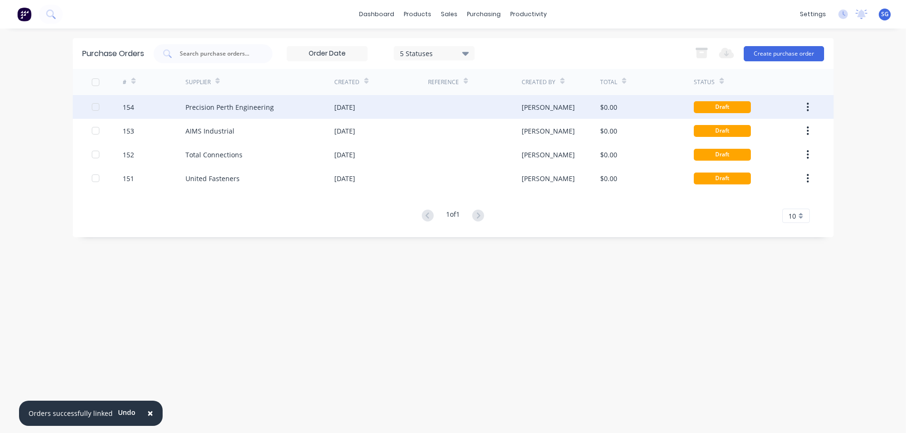
click at [239, 106] on div "Precision Perth Engineering" at bounding box center [229, 107] width 88 height 10
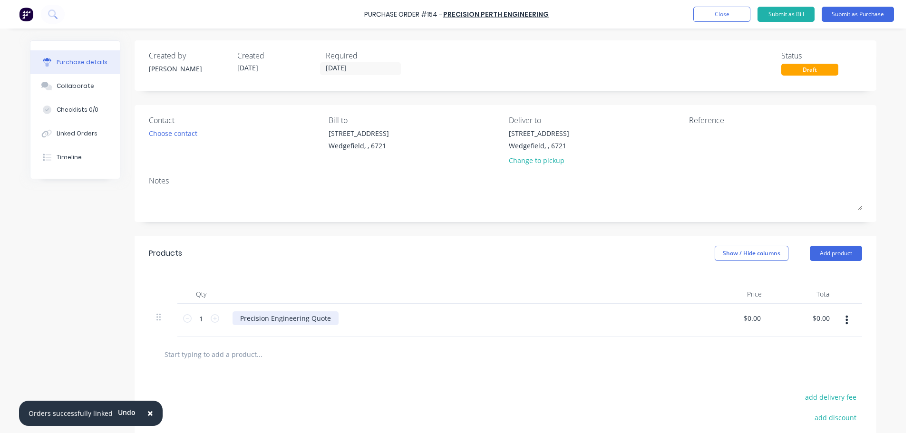
click at [321, 320] on div "Precision Engineering Quote" at bounding box center [285, 318] width 106 height 14
drag, startPoint x: 326, startPoint y: 319, endPoint x: 218, endPoint y: 312, distance: 108.6
click at [218, 312] on div "1 1 Precision Engineering Quote $0.00 $0.00 $0.00 $0.00" at bounding box center [505, 320] width 713 height 33
paste div
click at [290, 329] on div "CNC Machining - Style 1 Roller" at bounding box center [462, 320] width 475 height 33
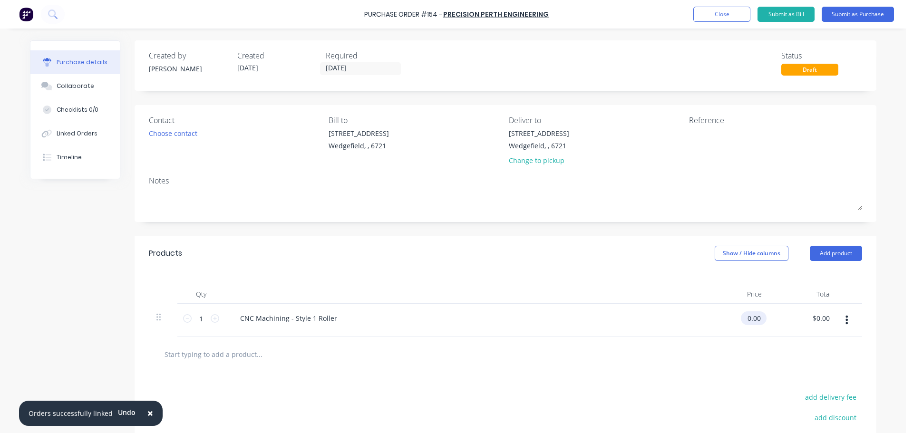
click at [754, 318] on input "0.00" at bounding box center [752, 318] width 22 height 14
click at [754, 318] on input "0.00" at bounding box center [753, 318] width 18 height 14
click at [215, 320] on div "1 1" at bounding box center [201, 320] width 48 height 33
click at [212, 318] on icon at bounding box center [215, 318] width 9 height 9
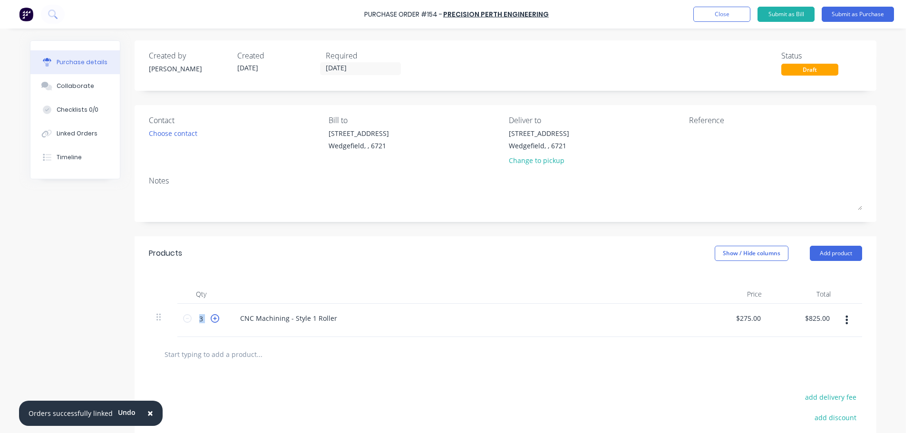
click at [212, 318] on icon at bounding box center [215, 318] width 9 height 9
click at [194, 352] on input "text" at bounding box center [259, 354] width 190 height 19
paste input "CNC Machining - Style 2 Roller"
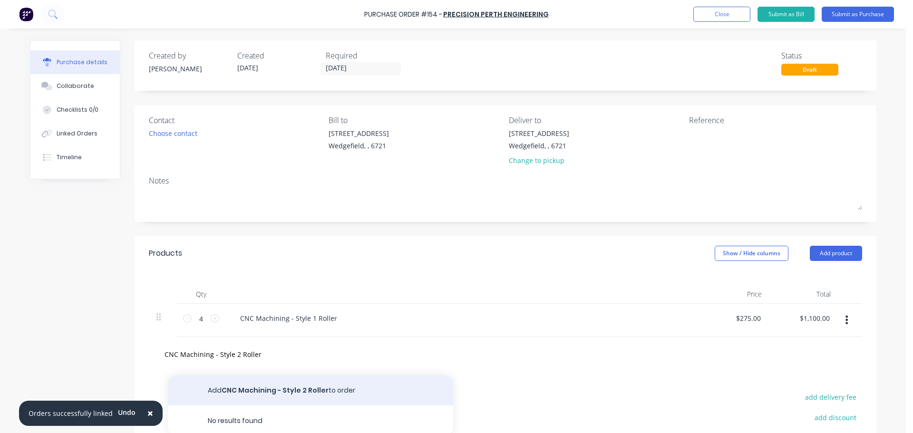
click at [271, 391] on button "Add CNC Machining - Style 2 Roller to order" at bounding box center [310, 390] width 285 height 30
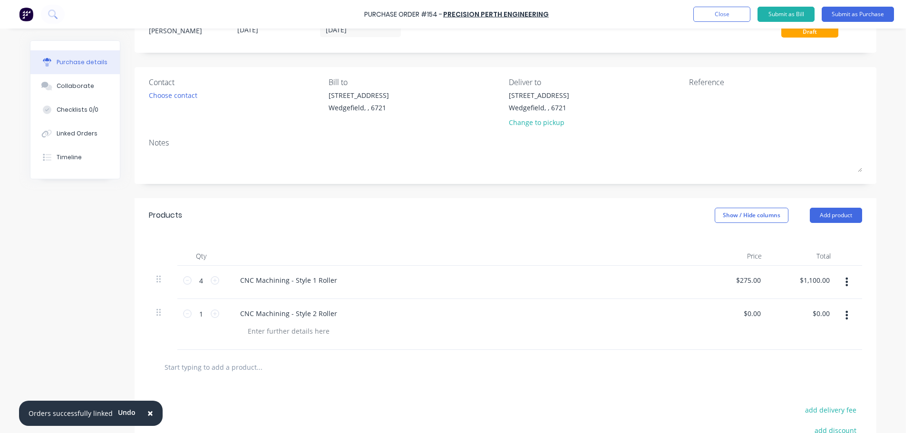
scroll to position [95, 0]
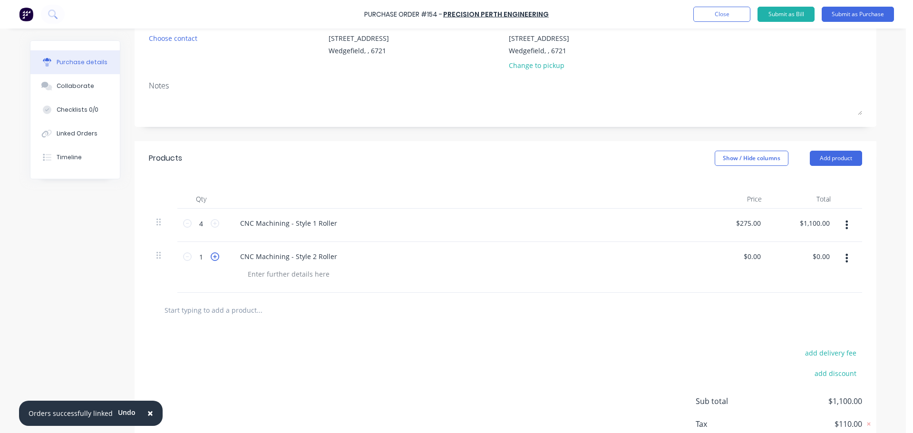
click at [211, 260] on icon at bounding box center [215, 256] width 9 height 9
click at [748, 262] on input "0.00" at bounding box center [753, 257] width 18 height 14
click at [164, 311] on input "text" at bounding box center [259, 309] width 190 height 19
paste input "CAD Modelling/Modification - Reverse engineering of provided rollers"
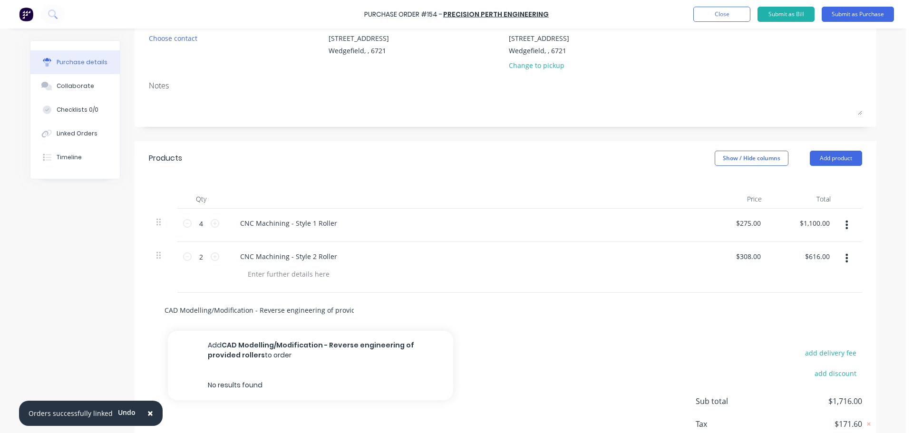
scroll to position [0, 24]
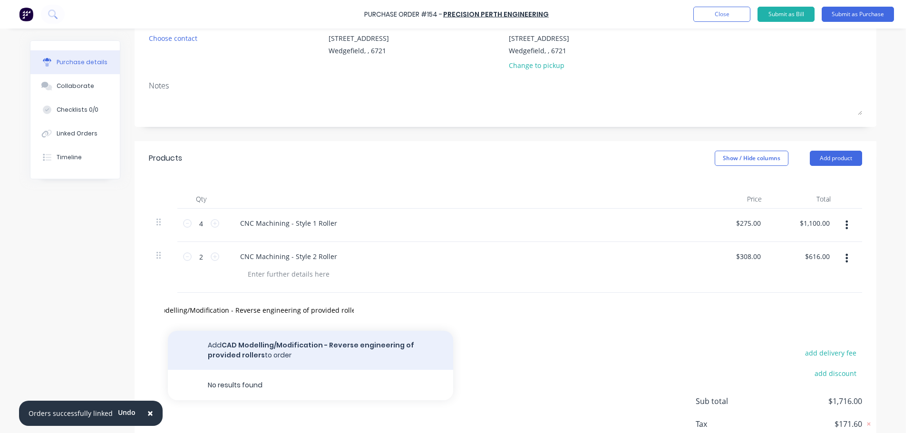
click at [247, 343] on button "Add CAD Modelling/Modification - Reverse engineering of provided rollers to ord…" at bounding box center [310, 350] width 285 height 39
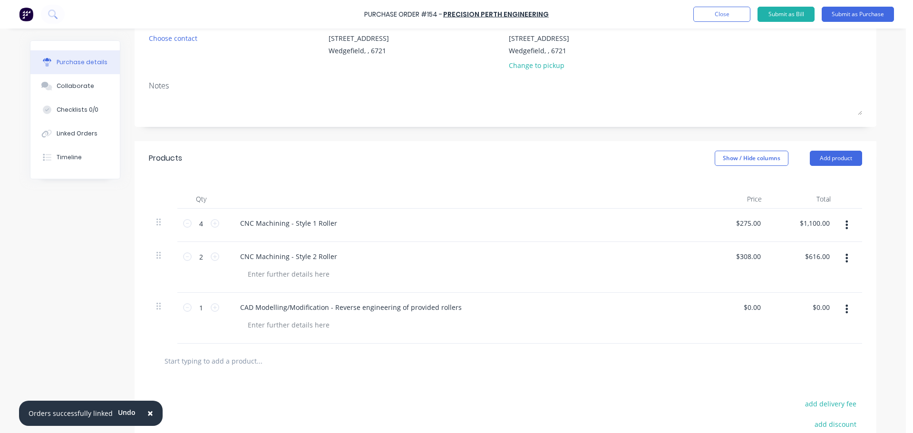
scroll to position [0, 0]
click at [756, 311] on input "0.00" at bounding box center [752, 307] width 22 height 14
click at [756, 311] on input "0.00" at bounding box center [753, 307] width 18 height 14
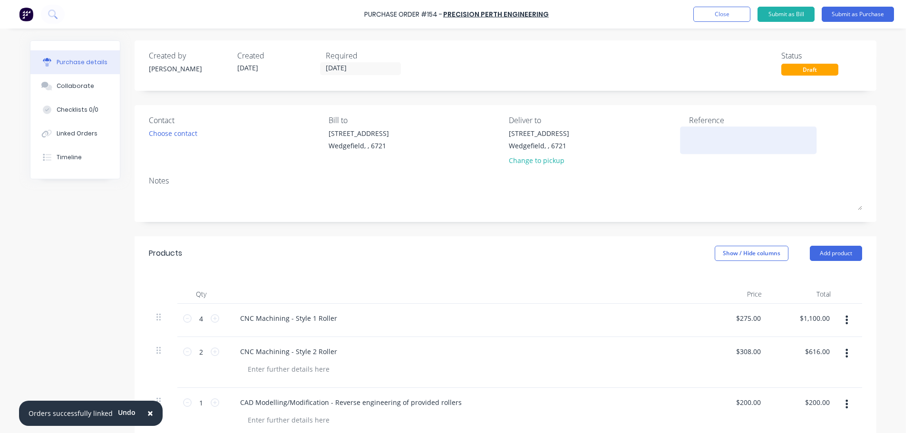
click at [692, 144] on textarea at bounding box center [748, 138] width 119 height 21
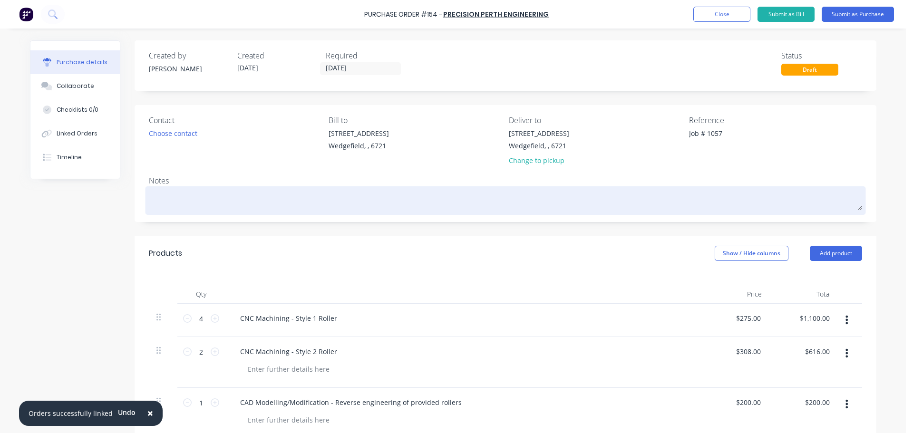
click at [201, 204] on textarea at bounding box center [505, 199] width 713 height 21
paste textarea "QU-0784"
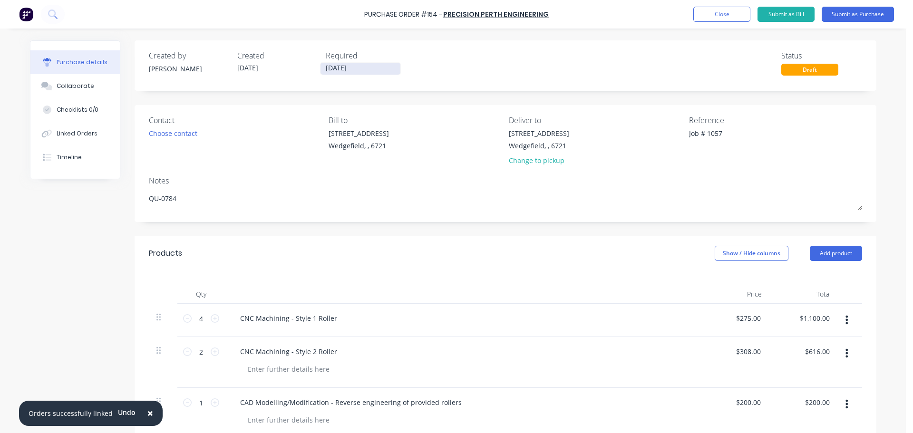
click at [357, 71] on input "[DATE]" at bounding box center [360, 69] width 80 height 12
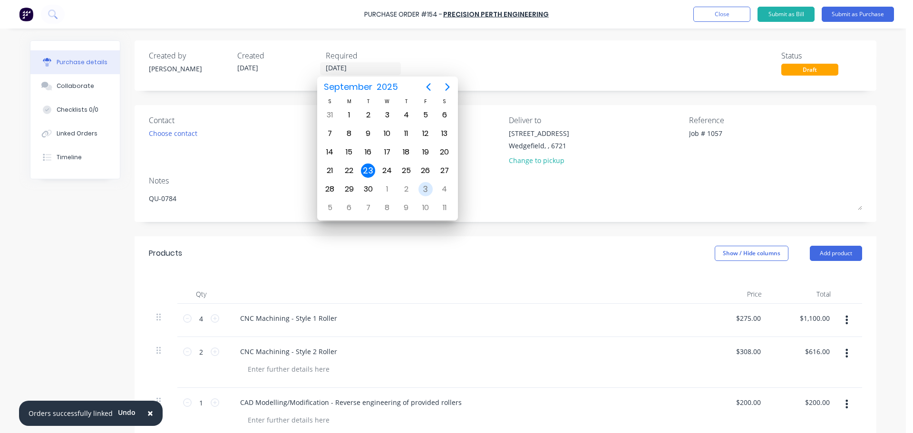
click at [422, 185] on div "3" at bounding box center [425, 189] width 14 height 14
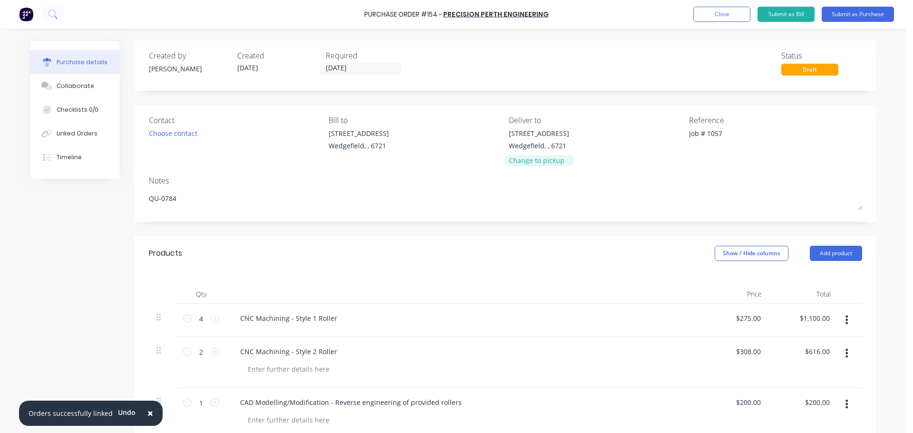
click at [515, 162] on div "Change to pickup" at bounding box center [539, 160] width 60 height 10
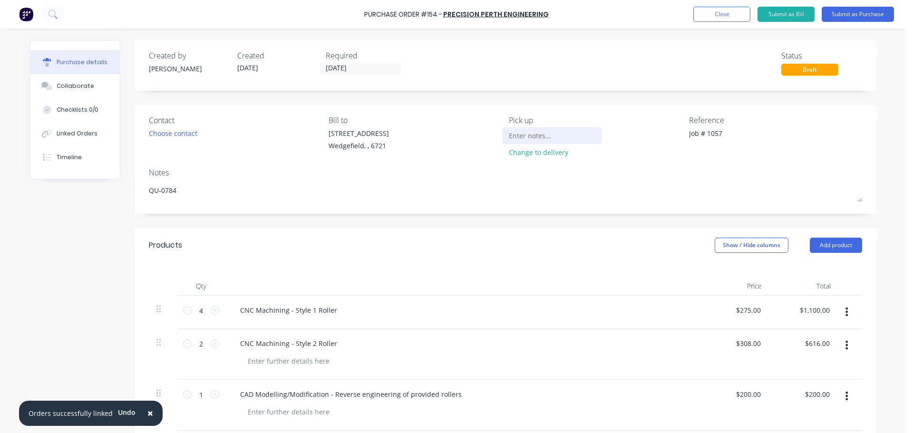
click at [524, 135] on input at bounding box center [552, 135] width 87 height 14
click at [854, 13] on button "Submit as Purchase" at bounding box center [857, 14] width 72 height 15
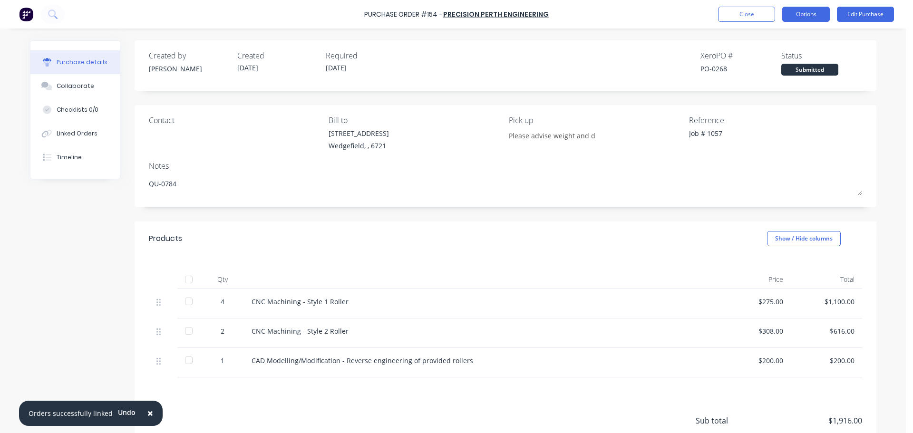
click at [812, 18] on button "Options" at bounding box center [806, 14] width 48 height 15
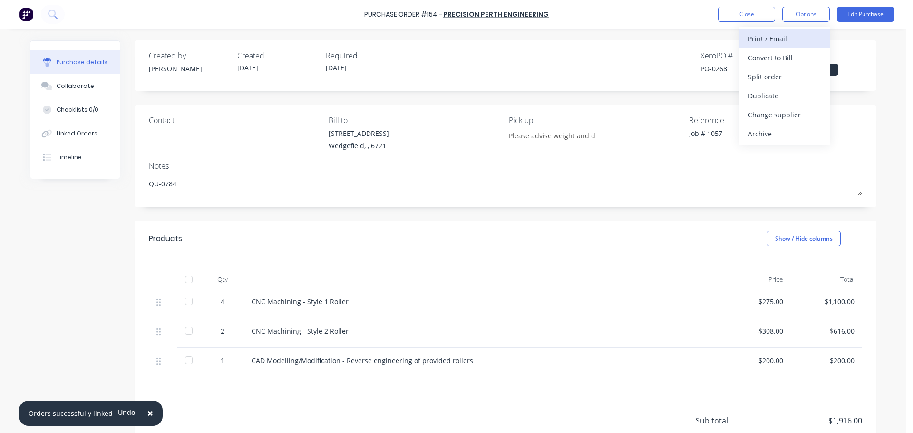
click at [777, 43] on div "Print / Email" at bounding box center [784, 39] width 73 height 14
click at [791, 63] on div "With pricing" at bounding box center [784, 58] width 73 height 14
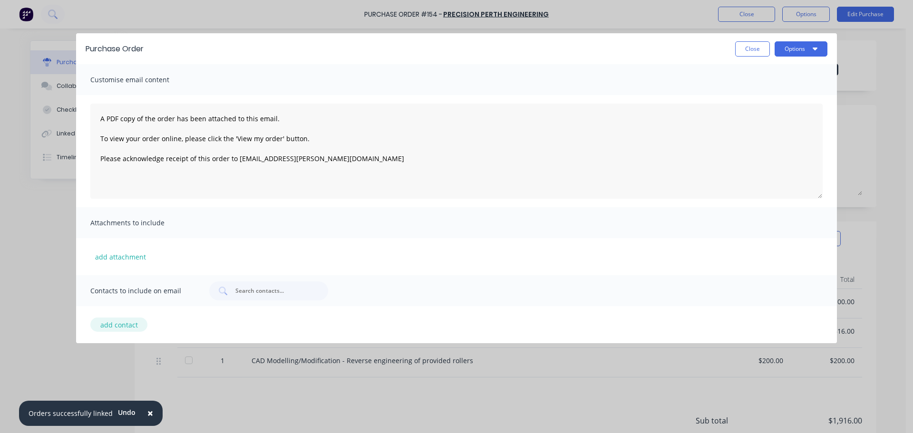
click at [115, 329] on button "add contact" at bounding box center [118, 325] width 57 height 14
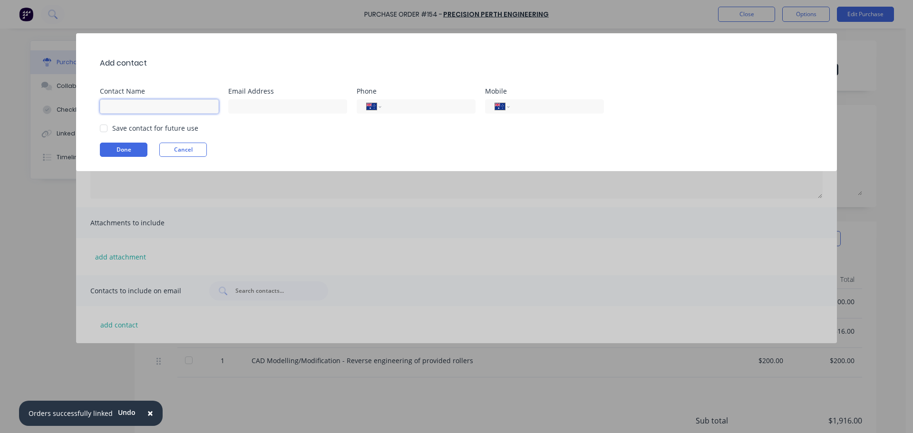
click at [114, 112] on input at bounding box center [159, 106] width 119 height 14
paste input "admin@precisionperth.engineering."
click at [422, 101] on input "tel" at bounding box center [426, 106] width 77 height 11
paste input "6406 3456"
click at [102, 129] on div at bounding box center [103, 128] width 19 height 19
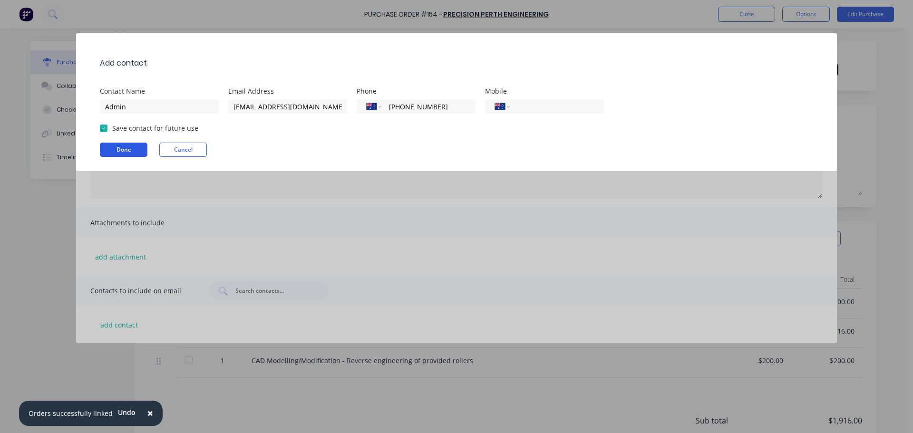
click at [112, 147] on button "Done" at bounding box center [124, 150] width 48 height 14
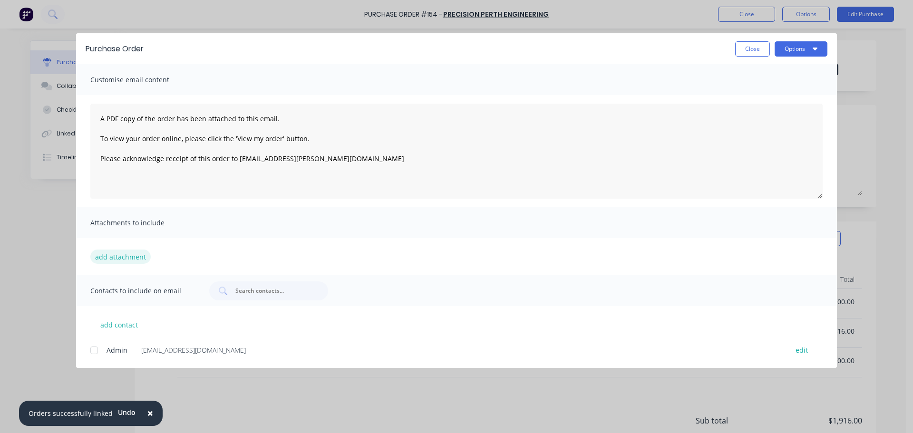
click at [122, 258] on button "add attachment" at bounding box center [120, 257] width 60 height 14
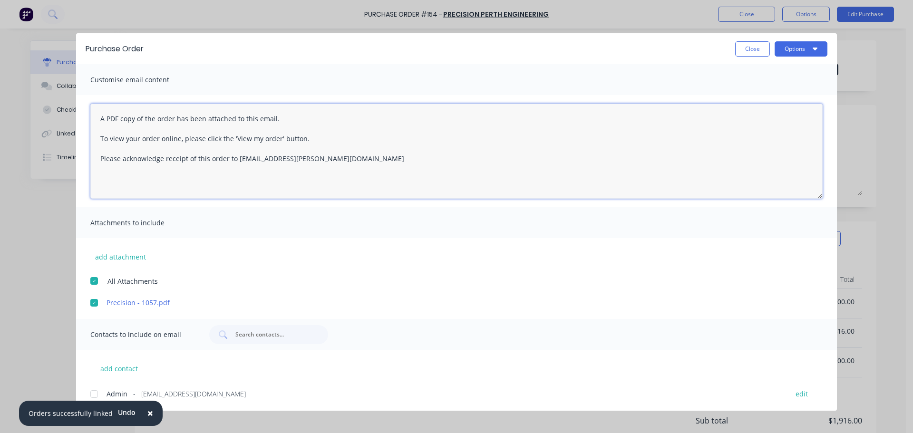
click at [102, 118] on textarea "A PDF copy of the order has been attached to this email. To view your order onl…" at bounding box center [456, 151] width 732 height 95
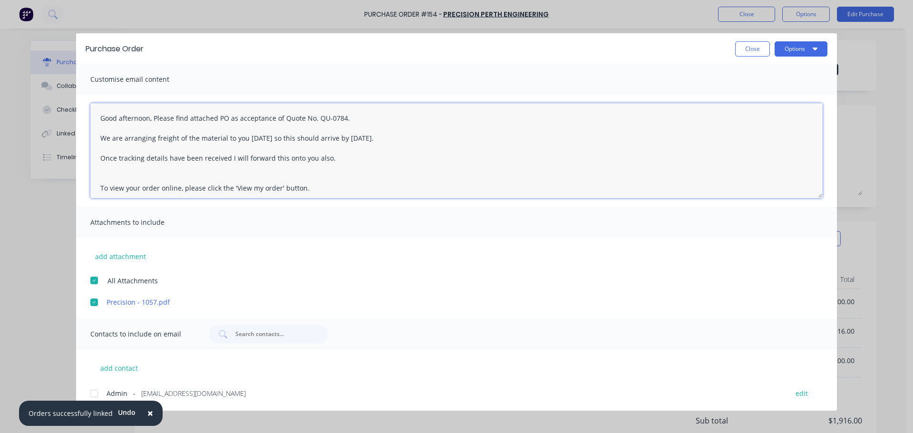
click at [154, 118] on textarea "Good afternoon, Please find attached PO as acceptance of Quote No. QU-0784. We …" at bounding box center [456, 150] width 732 height 95
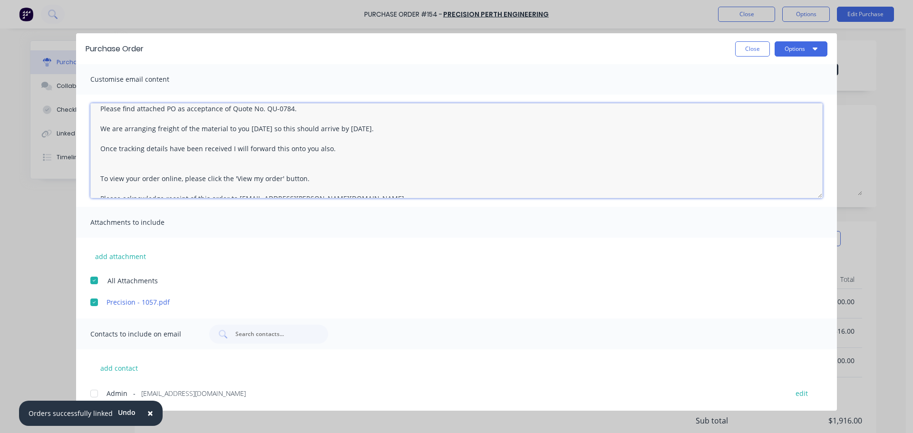
scroll to position [45, 0]
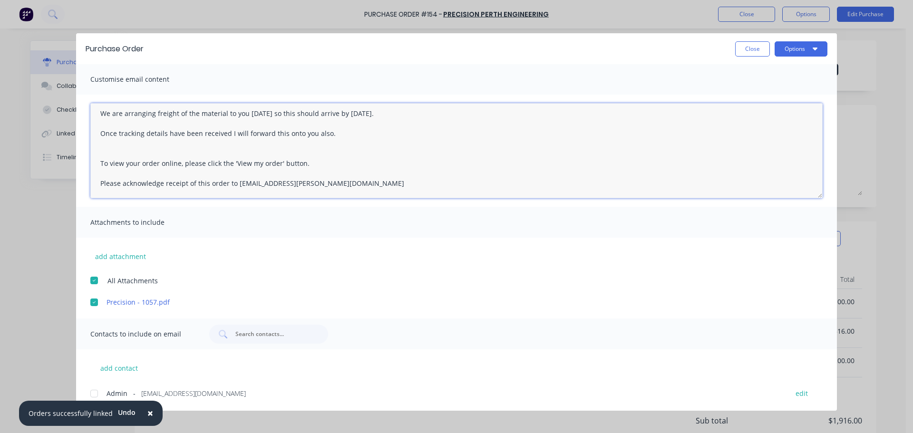
drag, startPoint x: 311, startPoint y: 161, endPoint x: 98, endPoint y: 164, distance: 212.5
click at [98, 164] on textarea "Good afternoon, Please find attached PO as acceptance of Quote No. QU-0784. We …" at bounding box center [456, 150] width 732 height 95
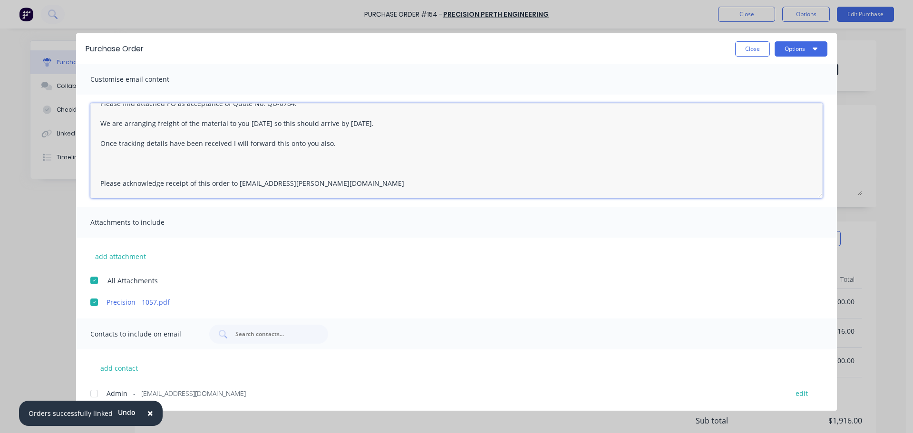
scroll to position [0, 0]
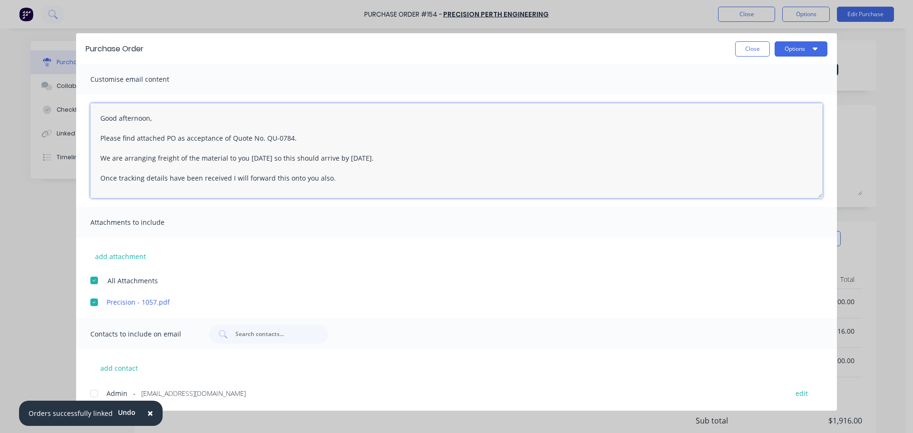
click at [173, 135] on textarea "Good afternoon, Please find attached PO as acceptance of Quote No. QU-0784. We …" at bounding box center [456, 150] width 732 height 95
click at [266, 158] on textarea "Good afternoon, Please find attached PO154 as acceptance of Quote No. QU-0784. …" at bounding box center [456, 150] width 732 height 95
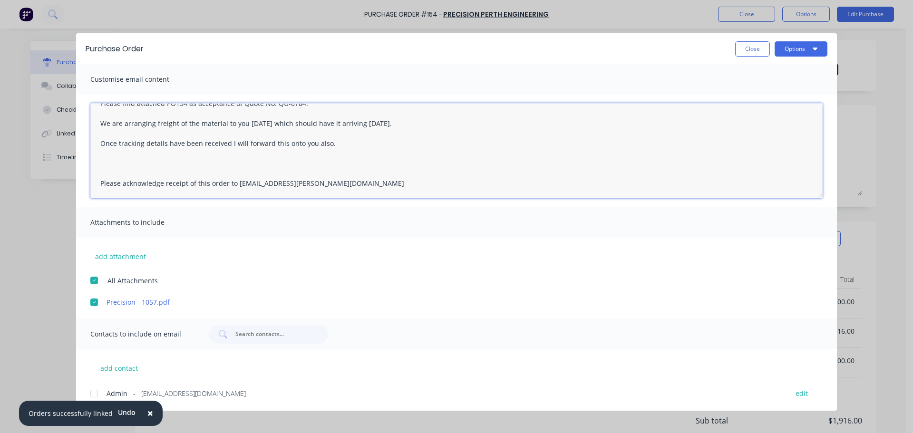
click at [92, 395] on div at bounding box center [94, 393] width 19 height 19
click at [147, 413] on span "×" at bounding box center [150, 412] width 6 height 13
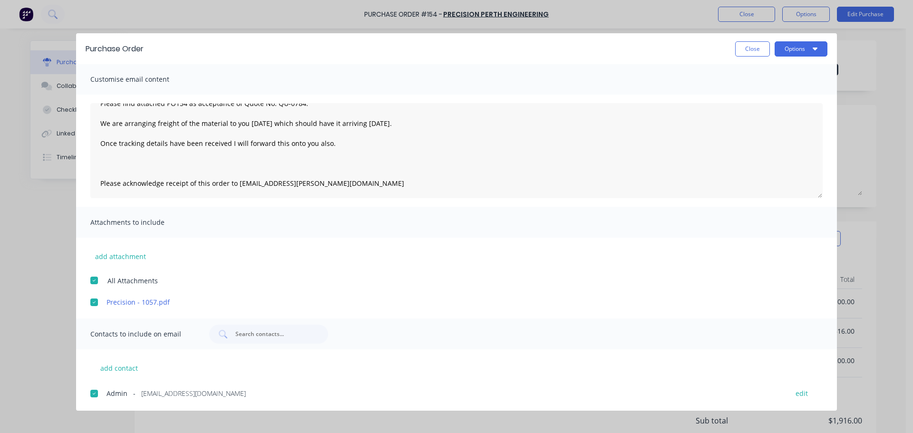
scroll to position [0, 0]
click at [800, 52] on button "Options" at bounding box center [800, 48] width 53 height 15
click at [766, 113] on div "Email" at bounding box center [781, 111] width 73 height 14
click at [792, 50] on button "Options" at bounding box center [800, 48] width 53 height 15
click at [763, 75] on div "Preview" at bounding box center [781, 73] width 73 height 14
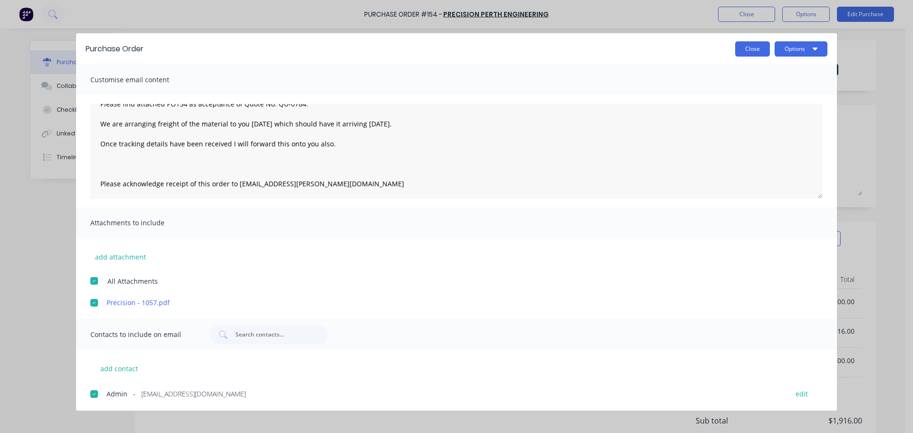
click at [754, 43] on button "Close" at bounding box center [752, 48] width 35 height 15
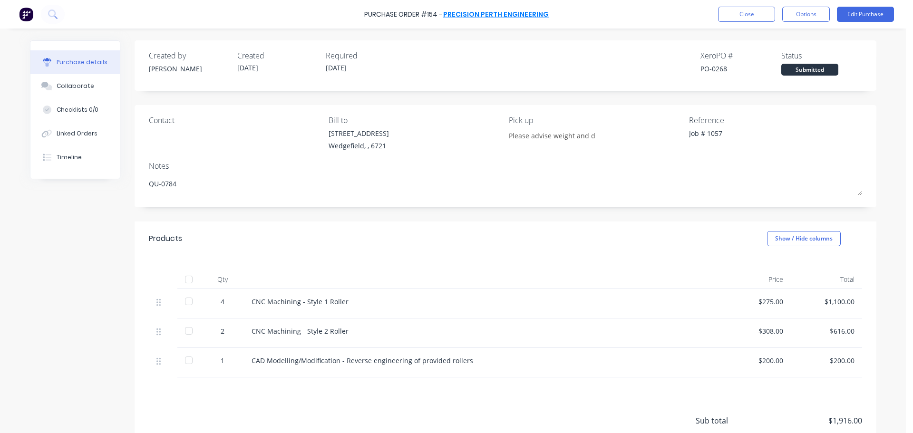
click at [478, 13] on link "Precision Perth Engineering" at bounding box center [496, 15] width 106 height 10
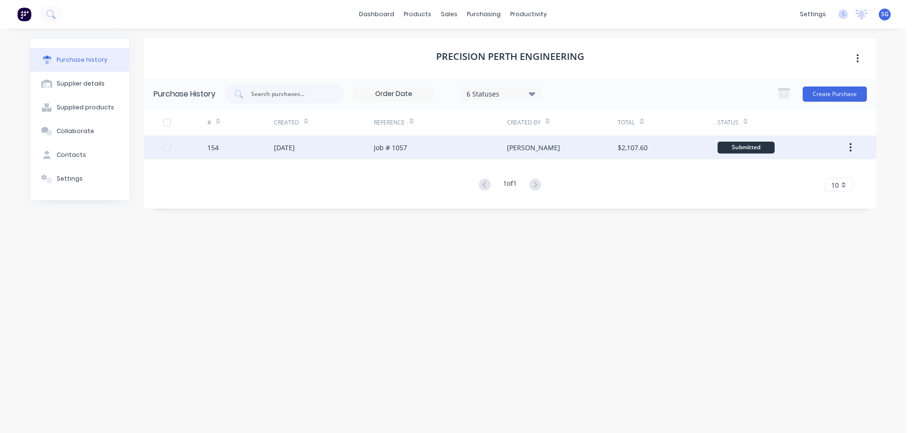
click at [394, 148] on div "Job # 1057" at bounding box center [390, 148] width 33 height 10
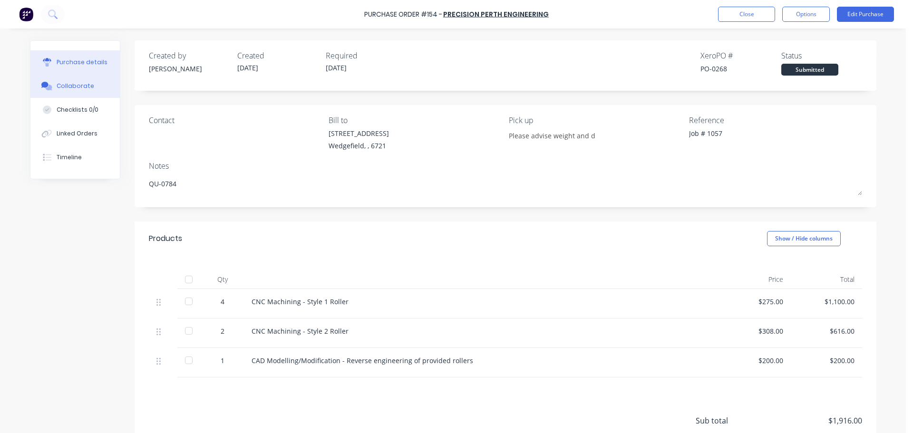
click at [78, 77] on button "Collaborate" at bounding box center [74, 86] width 89 height 24
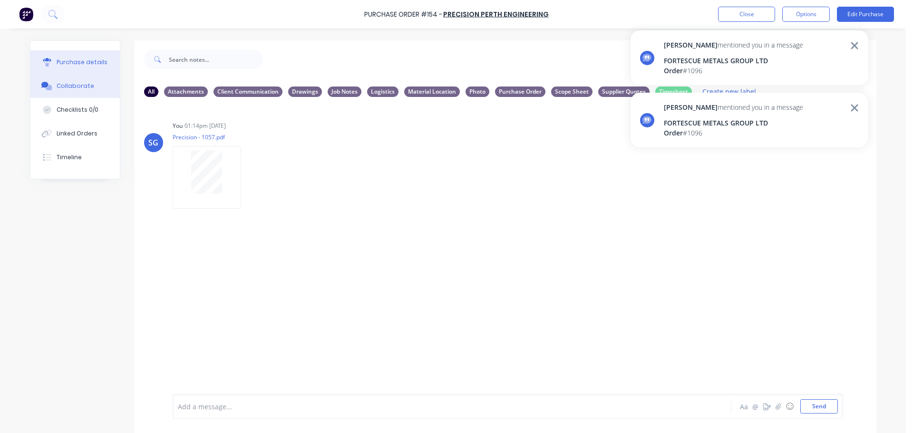
click at [77, 67] on button "Purchase details" at bounding box center [74, 62] width 89 height 24
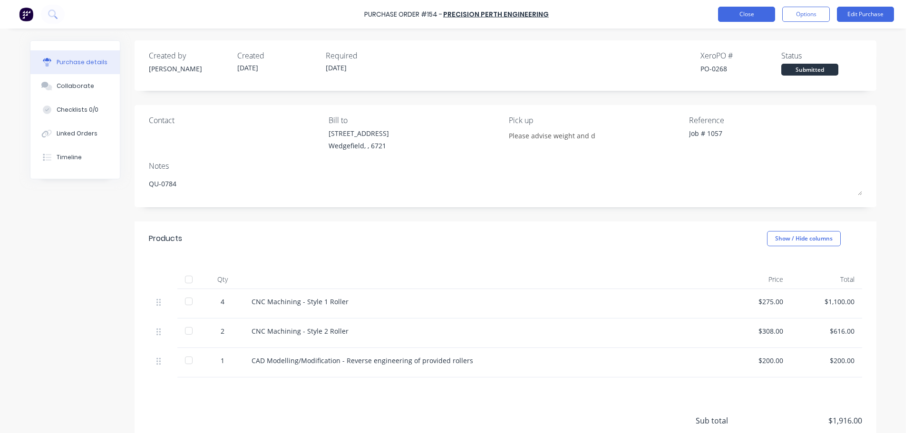
click at [737, 14] on button "Close" at bounding box center [746, 14] width 57 height 15
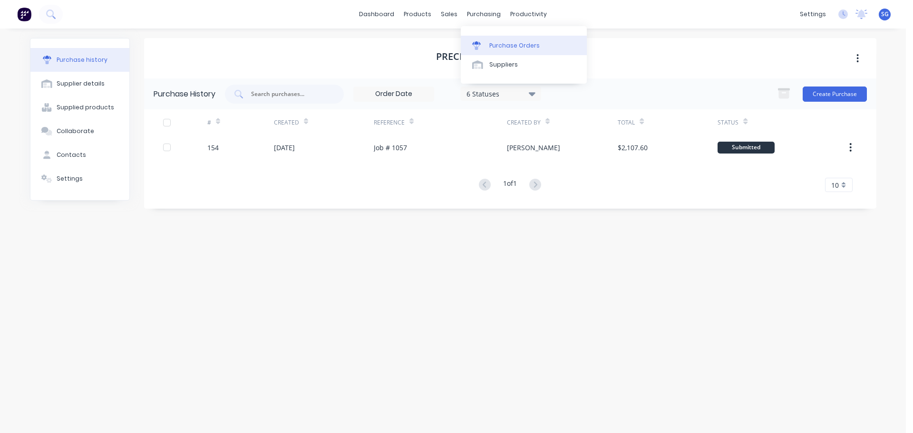
click at [499, 48] on div "Purchase Orders" at bounding box center [514, 45] width 50 height 9
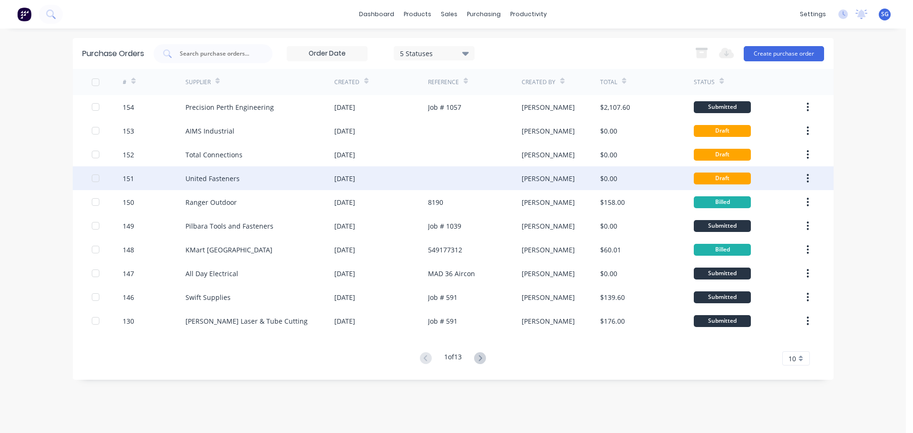
click at [355, 178] on div "23 Sep 2025" at bounding box center [344, 178] width 21 height 10
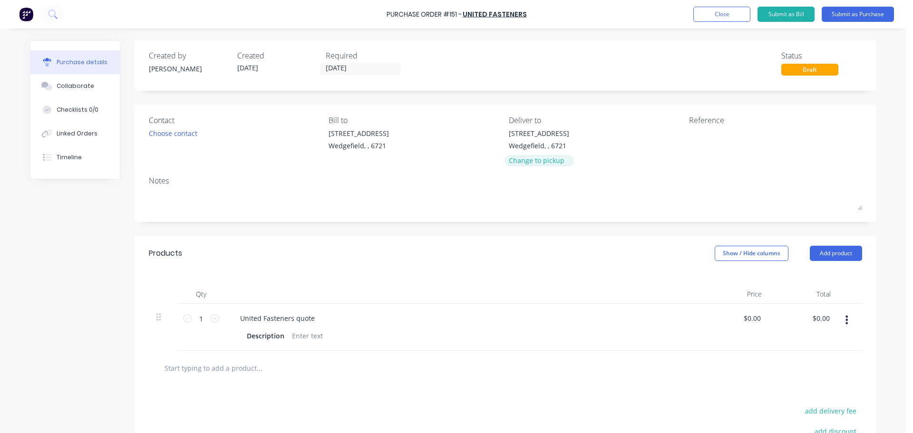
drag, startPoint x: 525, startPoint y: 159, endPoint x: 525, endPoint y: 149, distance: 9.5
click at [525, 159] on div "Change to pickup" at bounding box center [539, 160] width 60 height 10
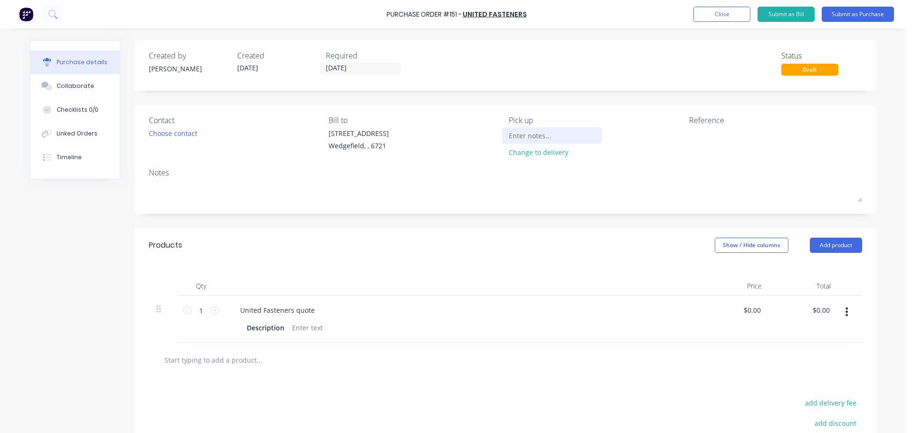
click at [522, 129] on input at bounding box center [552, 135] width 87 height 14
click at [368, 75] on label "[DATE]" at bounding box center [360, 68] width 81 height 13
click at [368, 75] on input "[DATE]" at bounding box center [360, 69] width 80 height 12
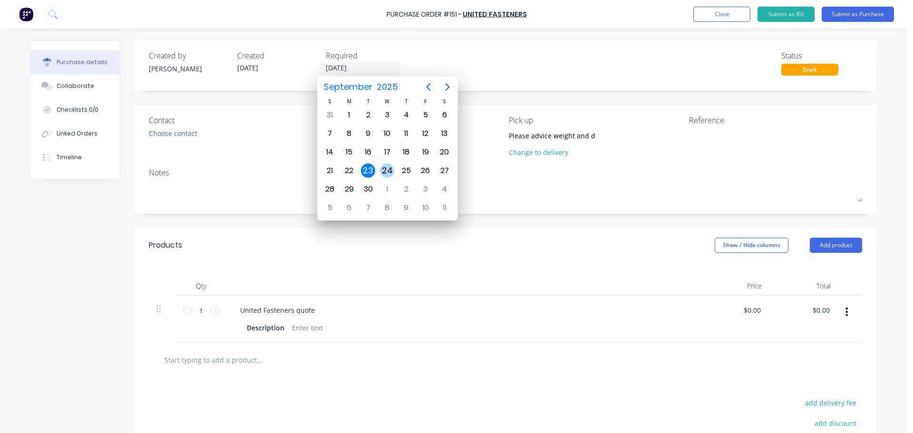
click at [390, 172] on div "24" at bounding box center [387, 171] width 14 height 14
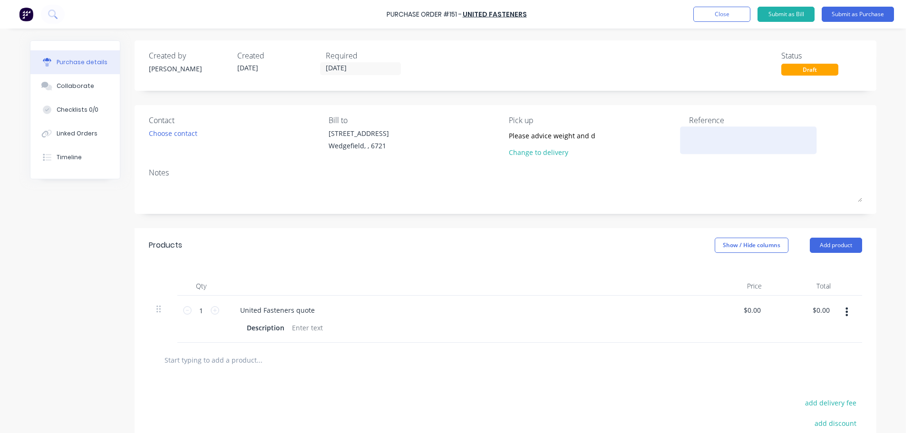
click at [702, 145] on textarea at bounding box center [748, 138] width 119 height 21
click at [715, 129] on textarea "Job #" at bounding box center [748, 138] width 119 height 21
drag, startPoint x: 308, startPoint y: 311, endPoint x: 206, endPoint y: 303, distance: 102.0
click at [206, 303] on div "1 1 United Fasteners quote Description $0.00 $0.00 $0.00 $0.00" at bounding box center [505, 319] width 713 height 47
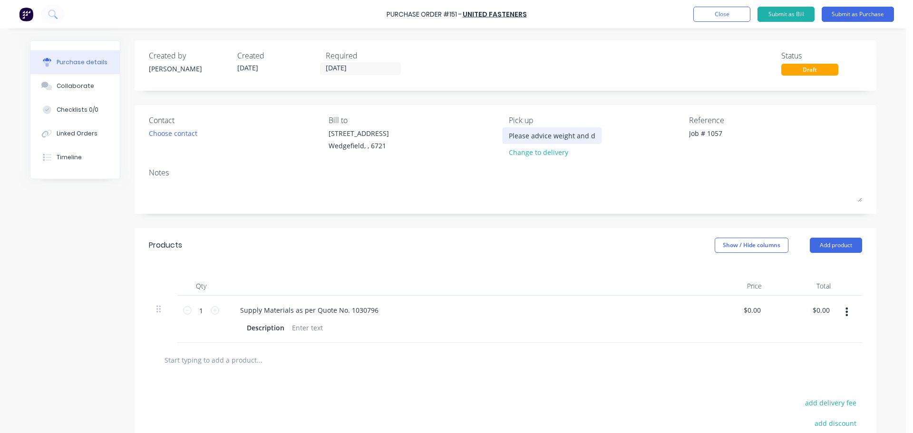
click at [541, 136] on input "Please advice weight and dimensions once ready for collection" at bounding box center [552, 135] width 87 height 14
click at [269, 328] on div "Description" at bounding box center [265, 328] width 45 height 14
click at [751, 312] on input "0.00" at bounding box center [752, 310] width 22 height 14
click at [751, 312] on input "0.00" at bounding box center [753, 310] width 18 height 14
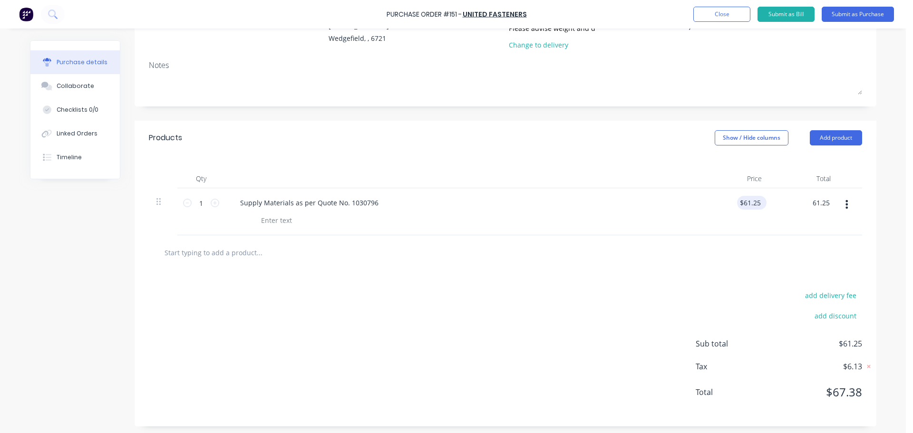
scroll to position [110, 0]
click at [865, 365] on icon at bounding box center [869, 364] width 10 height 10
click at [865, 362] on icon at bounding box center [869, 364] width 9 height 10
click at [849, 362] on span "$6.13" at bounding box center [814, 363] width 95 height 11
click at [854, 363] on span "$6.13" at bounding box center [814, 363] width 95 height 11
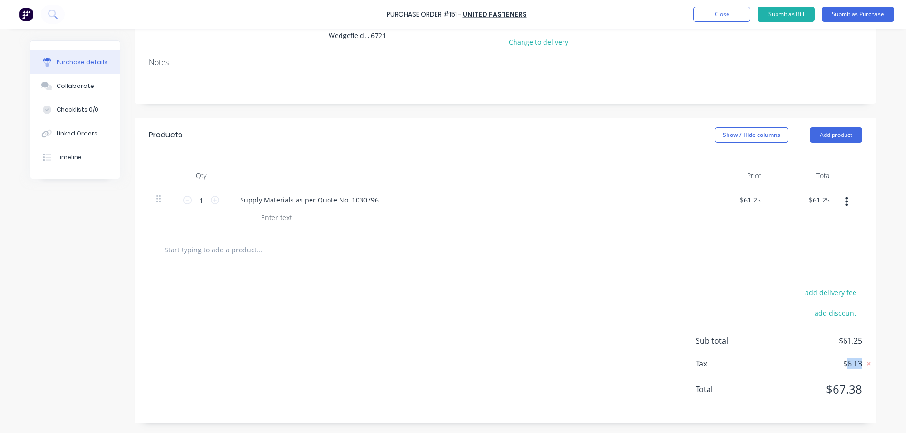
click at [854, 363] on span "$6.13" at bounding box center [814, 363] width 95 height 11
click at [504, 355] on div "add delivery fee add discount Sub total $61.25 Tax $6.13 Total $67.38" at bounding box center [505, 345] width 741 height 156
click at [824, 202] on input "61.25" at bounding box center [820, 200] width 22 height 14
click at [825, 201] on input "61.24" at bounding box center [820, 200] width 22 height 14
drag, startPoint x: 824, startPoint y: 199, endPoint x: 866, endPoint y: 201, distance: 42.3
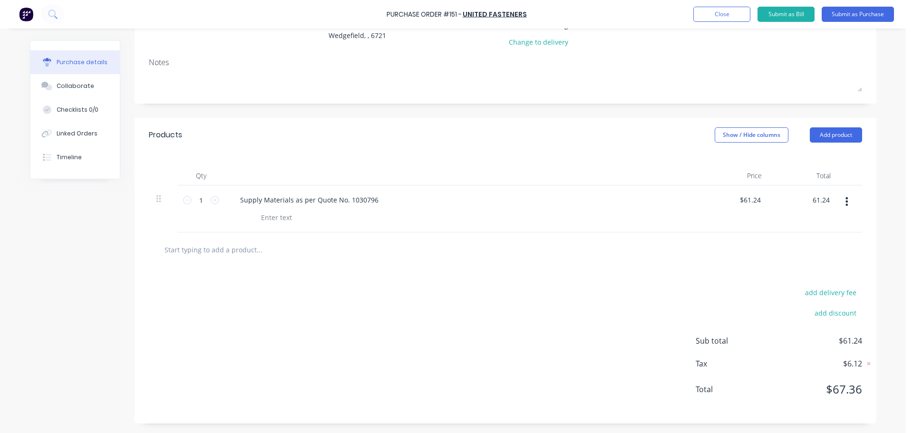
click at [825, 199] on input "61.24" at bounding box center [820, 200] width 22 height 14
click at [866, 266] on div at bounding box center [505, 249] width 741 height 35
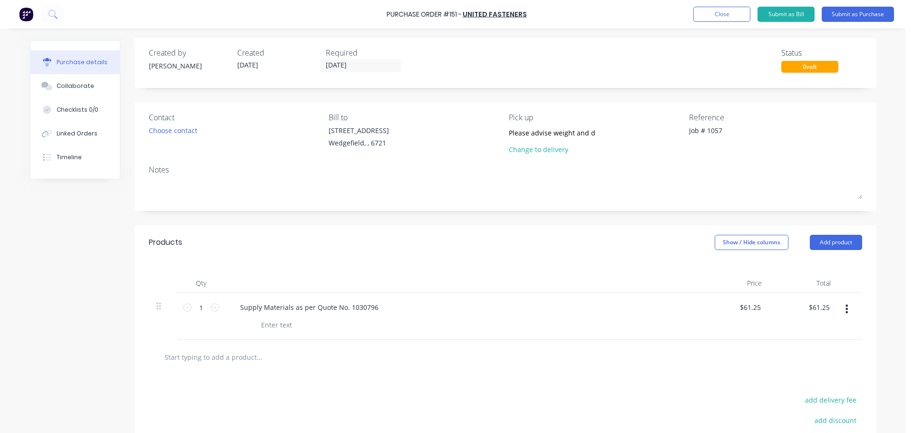
scroll to position [0, 0]
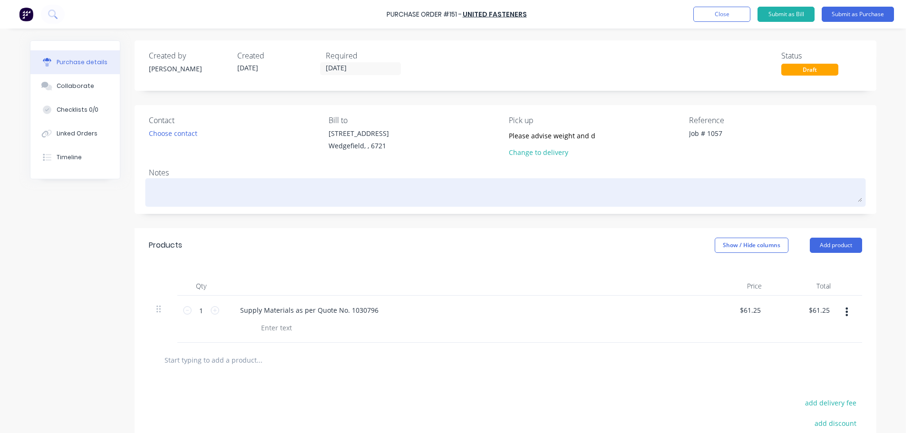
click at [182, 190] on textarea at bounding box center [505, 191] width 713 height 21
paste textarea "1030796"
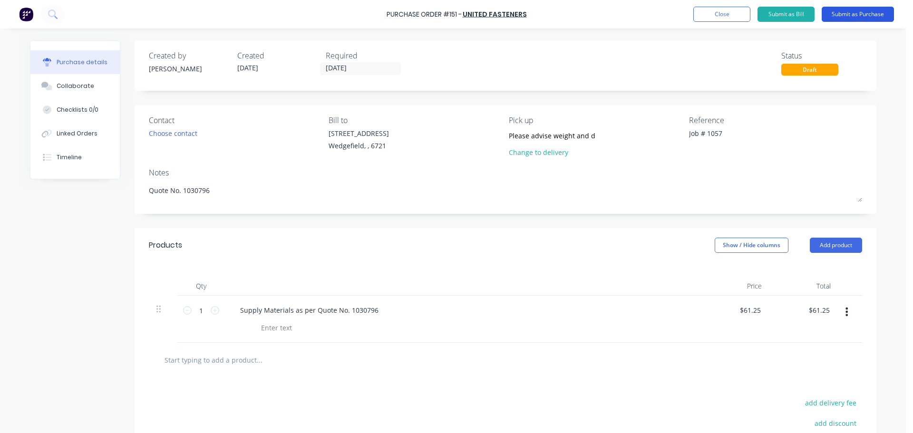
click at [854, 19] on button "Submit as Purchase" at bounding box center [857, 14] width 72 height 15
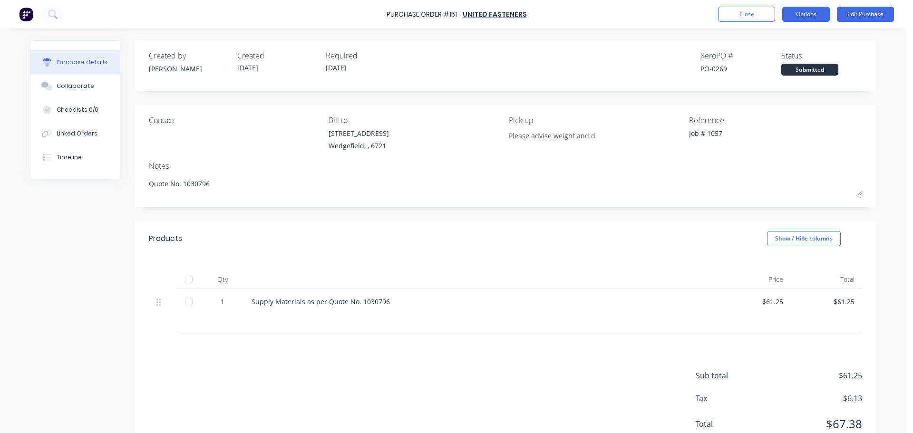
click at [814, 16] on button "Options" at bounding box center [806, 14] width 48 height 15
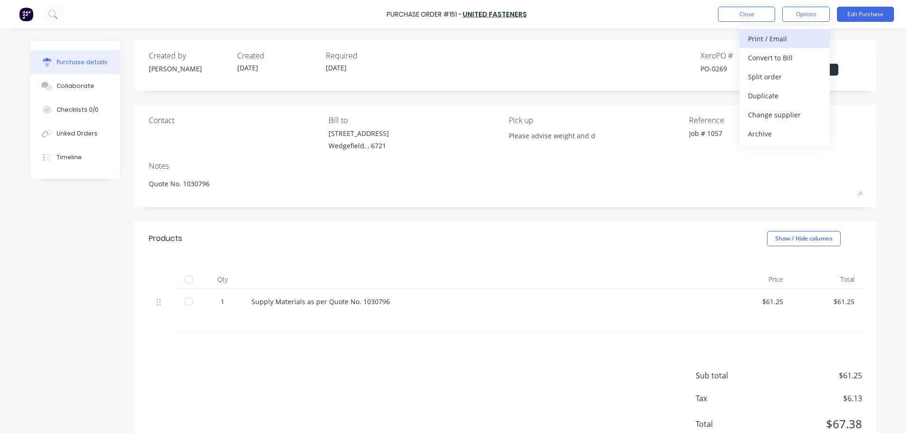
click at [769, 39] on div "Print / Email" at bounding box center [784, 39] width 73 height 14
click at [765, 63] on div "With pricing" at bounding box center [784, 58] width 73 height 14
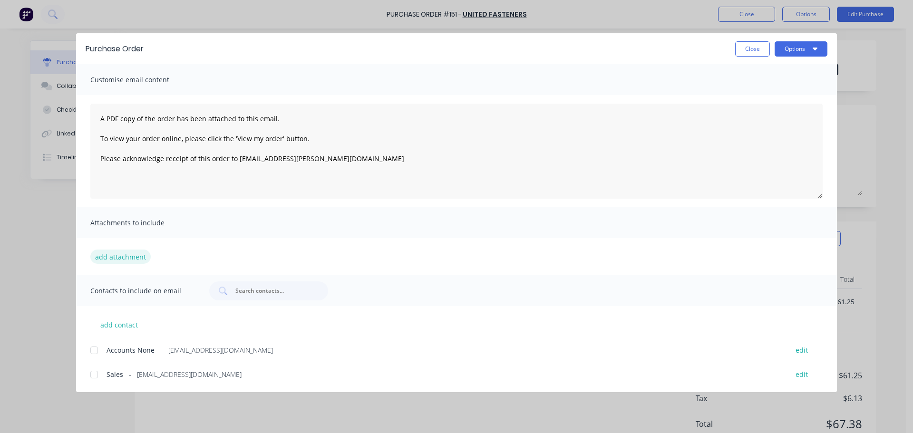
click at [118, 259] on button "add attachment" at bounding box center [120, 257] width 60 height 14
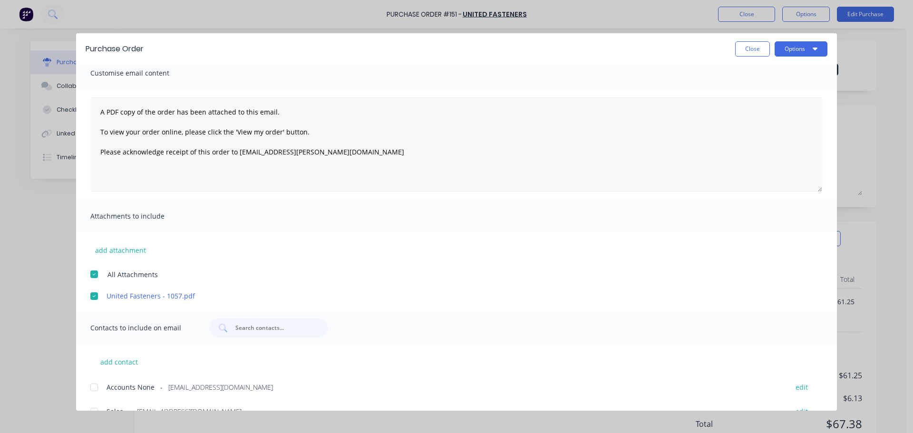
scroll to position [25, 0]
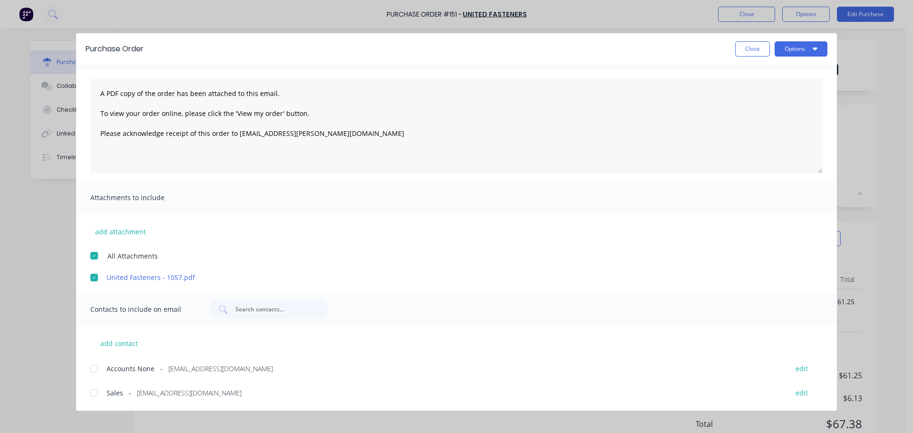
click at [96, 394] on div at bounding box center [94, 393] width 19 height 19
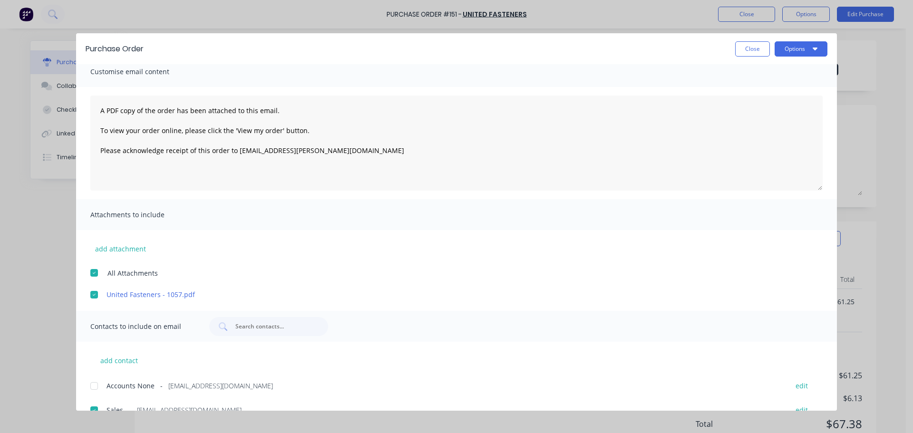
scroll to position [0, 0]
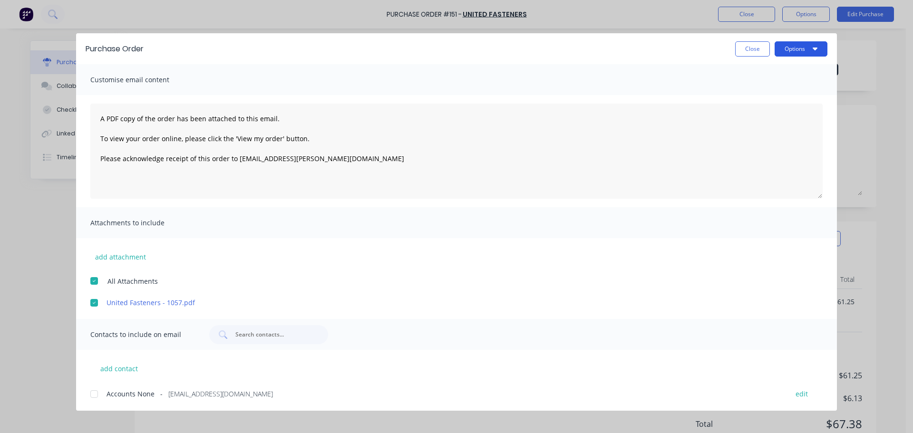
click at [795, 48] on button "Options" at bounding box center [800, 48] width 53 height 15
click at [759, 112] on div "Email" at bounding box center [781, 111] width 73 height 14
click at [746, 55] on button "Close" at bounding box center [752, 48] width 35 height 15
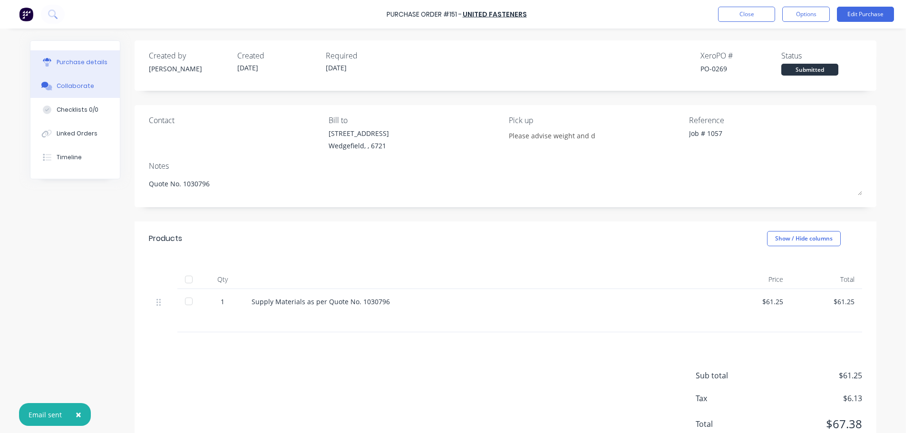
click at [77, 87] on div "Collaborate" at bounding box center [76, 86] width 38 height 9
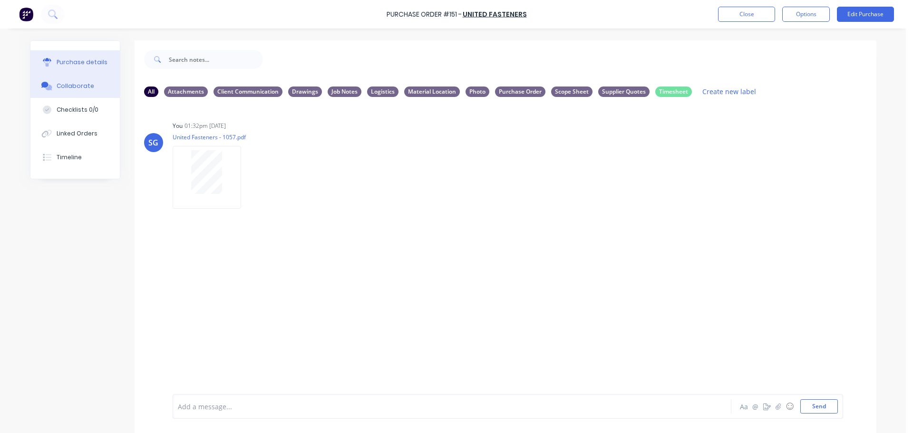
click at [60, 65] on div "Purchase details" at bounding box center [82, 62] width 51 height 9
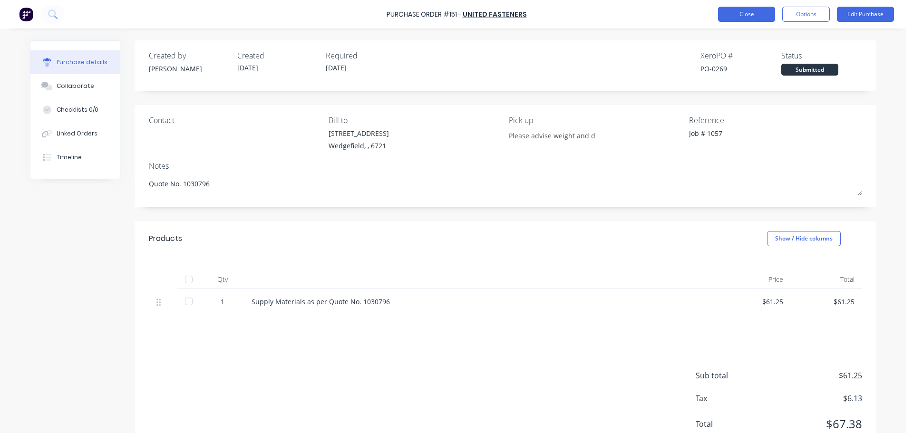
click at [739, 14] on button "Close" at bounding box center [746, 14] width 57 height 15
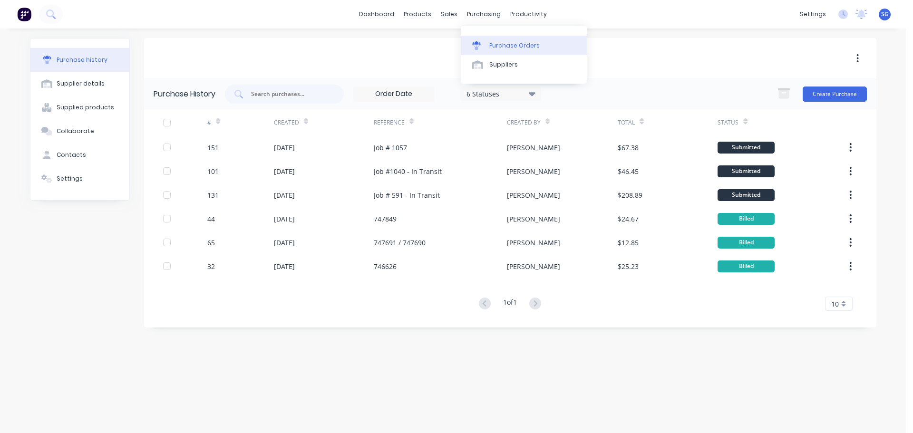
click at [499, 47] on div "Purchase Orders" at bounding box center [514, 45] width 50 height 9
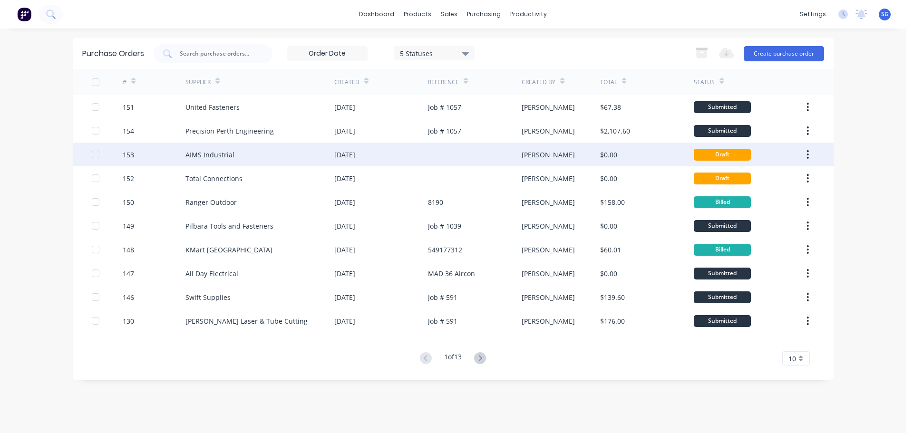
click at [190, 157] on div "AIMS Industrial" at bounding box center [209, 155] width 49 height 10
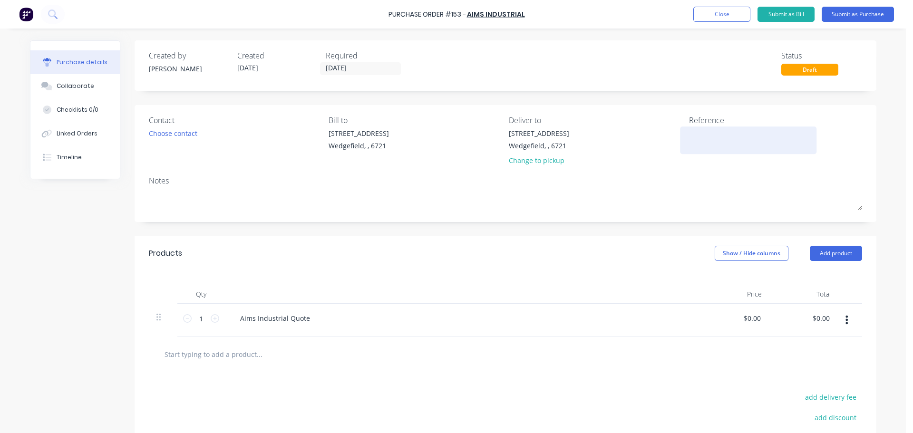
click at [706, 146] on textarea at bounding box center [748, 138] width 119 height 21
click at [694, 134] on textarea "JOb #" at bounding box center [748, 138] width 119 height 21
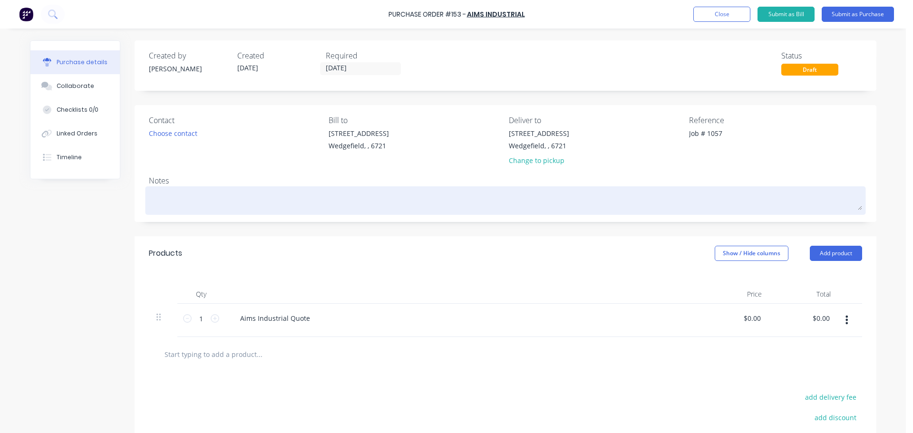
click at [297, 207] on textarea at bounding box center [505, 199] width 713 height 21
paste textarea "QPH-3627"
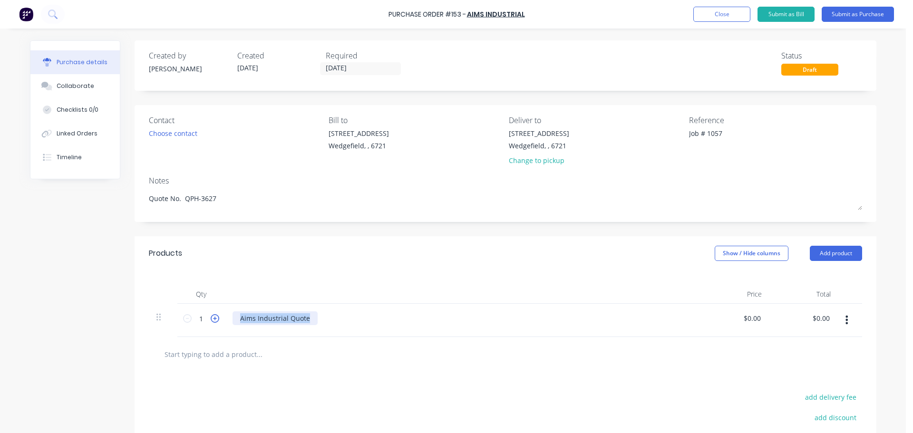
drag, startPoint x: 303, startPoint y: 320, endPoint x: 209, endPoint y: 315, distance: 94.3
click at [209, 315] on div "1 1 Aims Industrial Quote $0.00 $0.00 $0.00 $0.00" at bounding box center [505, 320] width 713 height 33
paste div
click at [269, 336] on div "Ball Bearing 6207 2RS" at bounding box center [462, 320] width 475 height 33
click at [235, 322] on div "Ball Bearing 6207 2RS" at bounding box center [274, 318] width 85 height 14
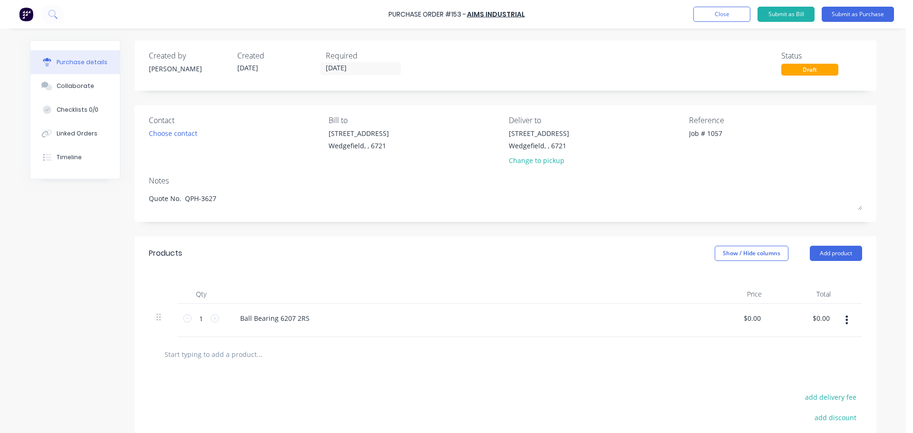
click at [301, 327] on div "Ball Bearing 6207 2RS" at bounding box center [462, 320] width 475 height 33
click at [232, 358] on input "text" at bounding box center [259, 354] width 190 height 19
paste input "Ball Bearing 6207 2RS"
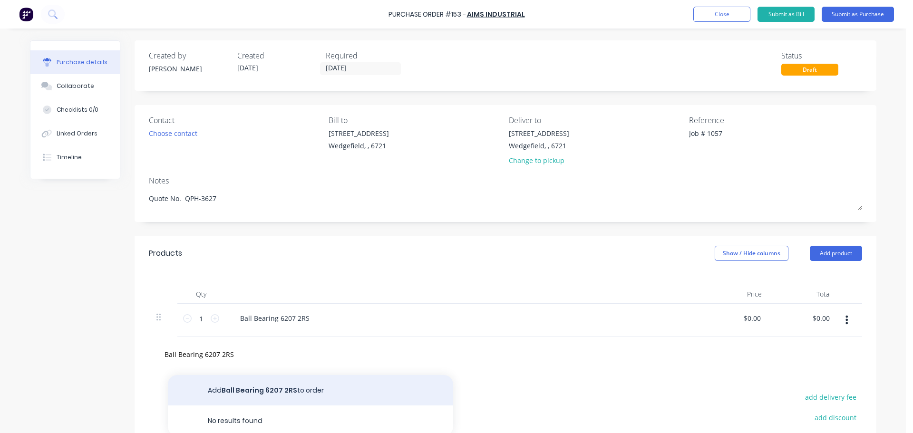
click at [252, 385] on button "Add Ball Bearing 6207 2RS to order" at bounding box center [310, 390] width 285 height 30
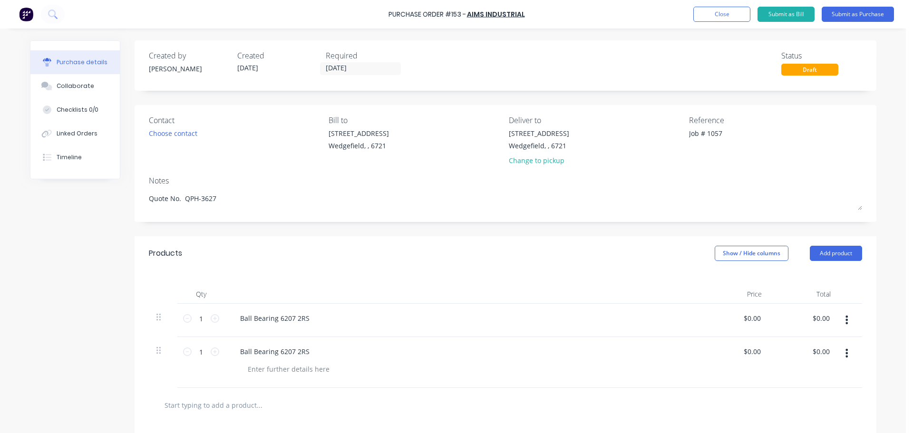
scroll to position [48, 0]
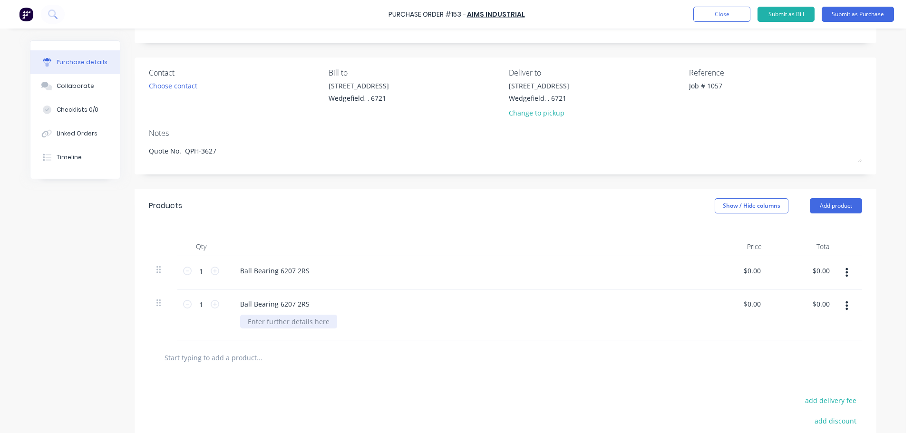
click at [249, 321] on div at bounding box center [288, 322] width 97 height 14
click at [213, 306] on icon at bounding box center [215, 304] width 9 height 9
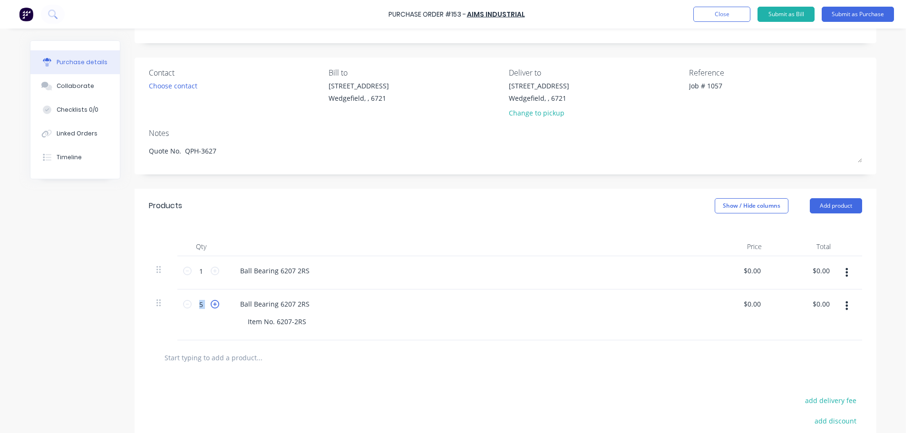
click at [213, 306] on icon at bounding box center [215, 304] width 9 height 9
click at [212, 307] on icon at bounding box center [215, 304] width 9 height 9
click at [747, 308] on input "0.00" at bounding box center [752, 304] width 22 height 14
click at [747, 308] on input "0.00" at bounding box center [753, 304] width 18 height 14
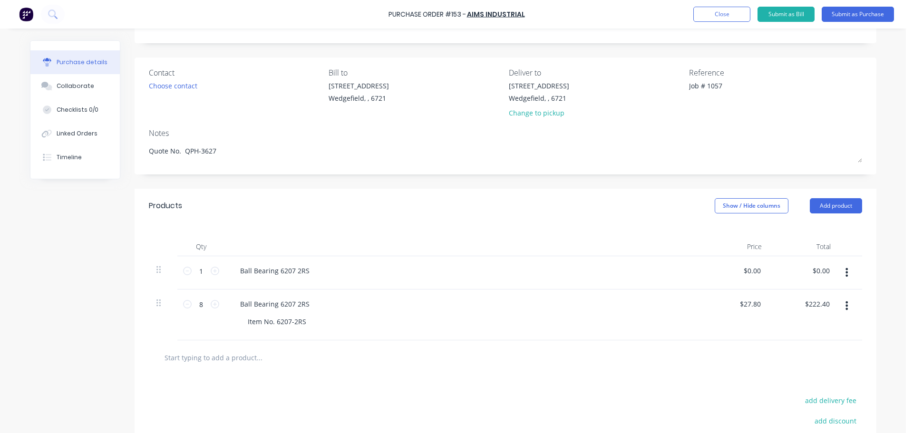
click at [201, 361] on input "text" at bounding box center [259, 357] width 190 height 19
paste input "CF18BUU"
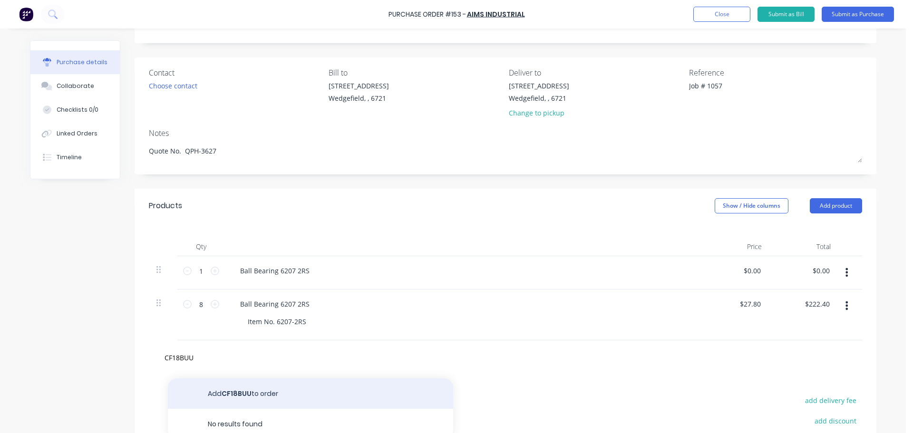
click at [210, 393] on button "Add CF18BUU to order" at bounding box center [310, 393] width 285 height 30
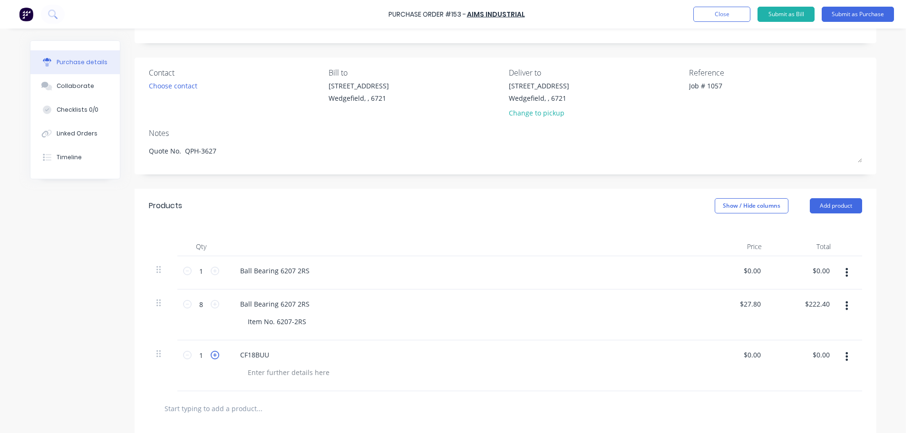
click at [211, 357] on icon at bounding box center [215, 355] width 9 height 9
click at [844, 275] on button "button" at bounding box center [846, 272] width 22 height 17
click at [796, 358] on button "Delete" at bounding box center [817, 354] width 81 height 19
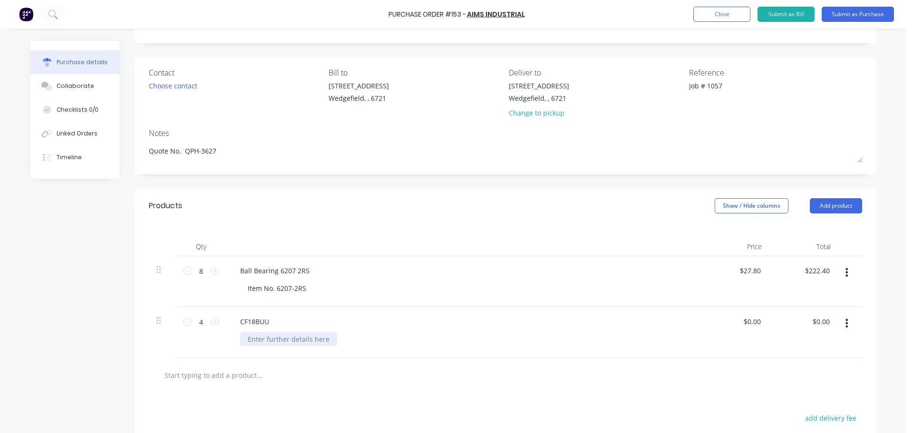
click at [263, 339] on div at bounding box center [288, 339] width 97 height 14
click at [751, 326] on input "0.00" at bounding box center [752, 322] width 22 height 14
click at [751, 326] on input "0.00" at bounding box center [753, 322] width 18 height 14
click at [220, 378] on input "text" at bounding box center [259, 375] width 190 height 19
paste input "Freight"
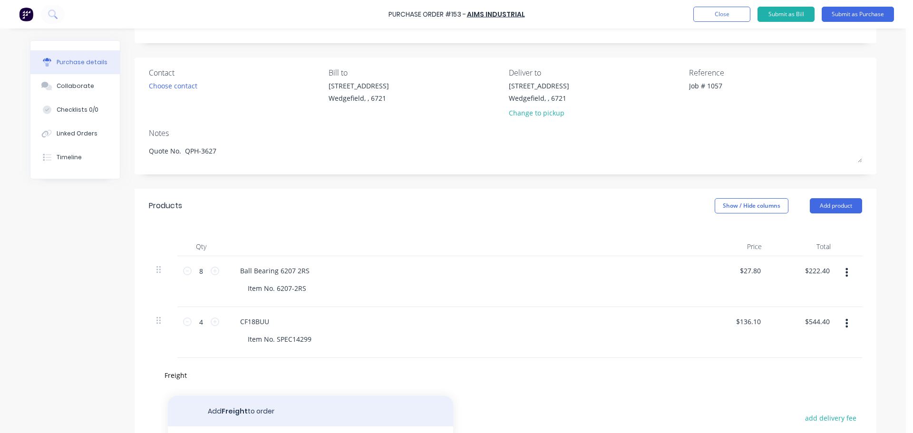
click at [220, 407] on button "Add Freight to order" at bounding box center [310, 411] width 285 height 30
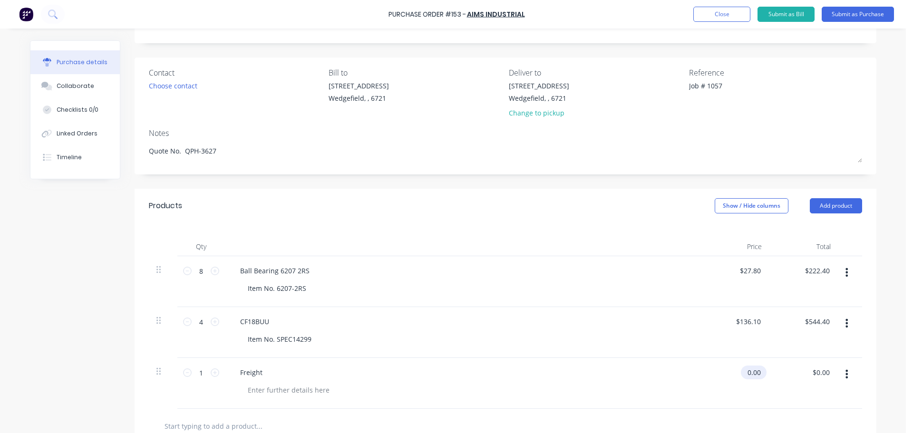
click at [751, 371] on input "0.00" at bounding box center [752, 373] width 22 height 14
click at [751, 371] on input "0.00" at bounding box center [753, 373] width 18 height 14
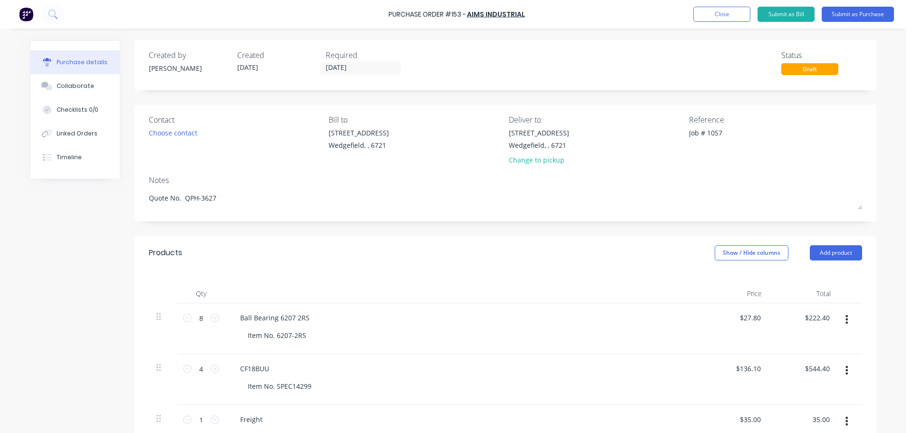
scroll to position [0, 0]
click at [341, 67] on input "[DATE]" at bounding box center [360, 69] width 80 height 12
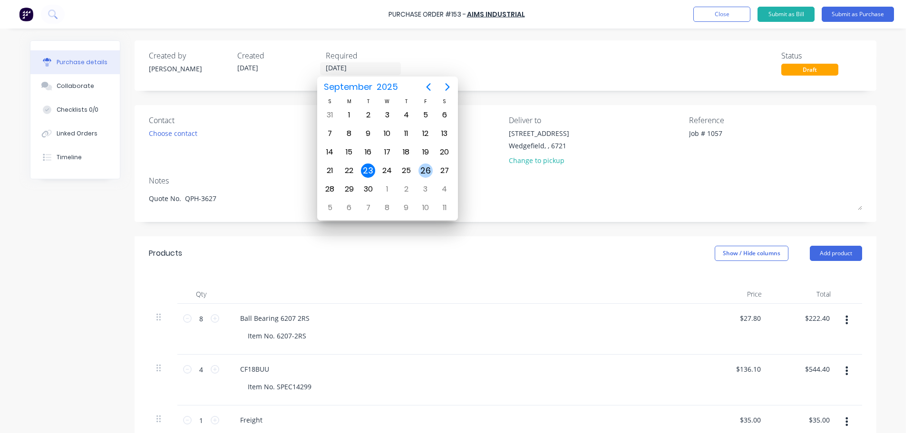
click at [423, 171] on div "26" at bounding box center [425, 171] width 14 height 14
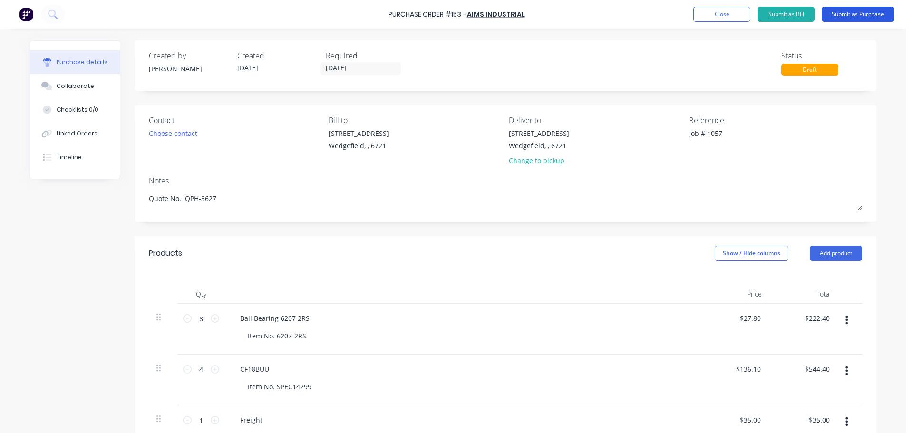
click at [870, 18] on button "Submit as Purchase" at bounding box center [857, 14] width 72 height 15
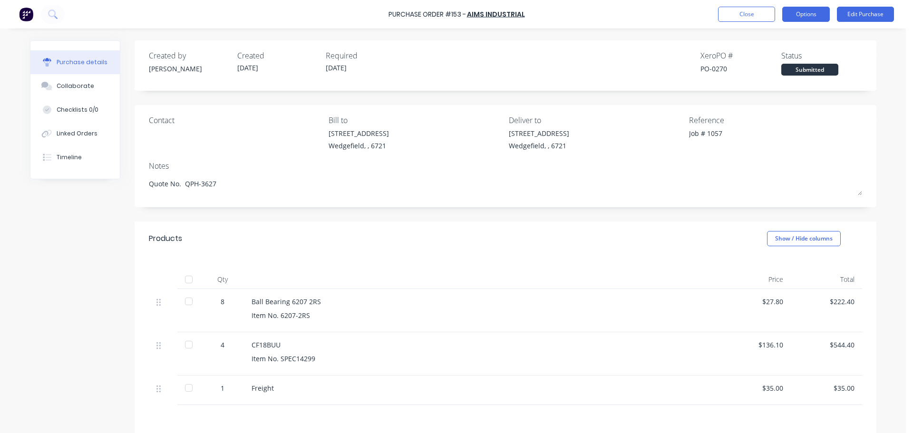
click at [799, 18] on button "Options" at bounding box center [806, 14] width 48 height 15
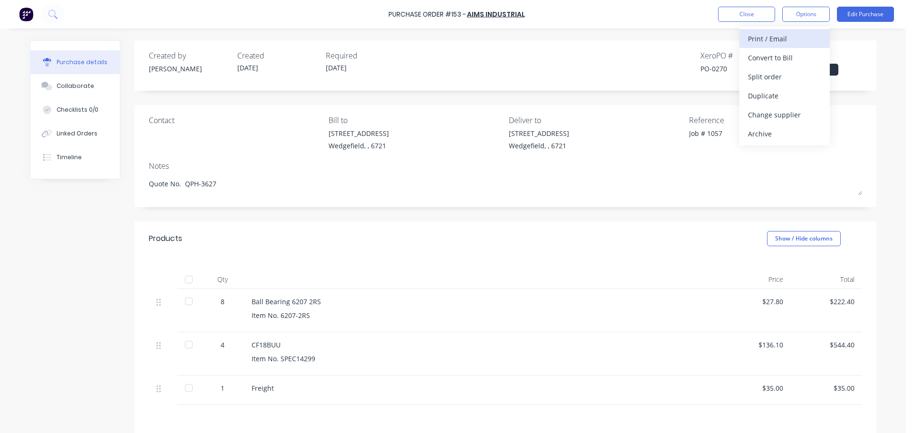
click at [791, 45] on div "Print / Email" at bounding box center [784, 39] width 73 height 14
click at [758, 55] on div "With pricing" at bounding box center [784, 58] width 73 height 14
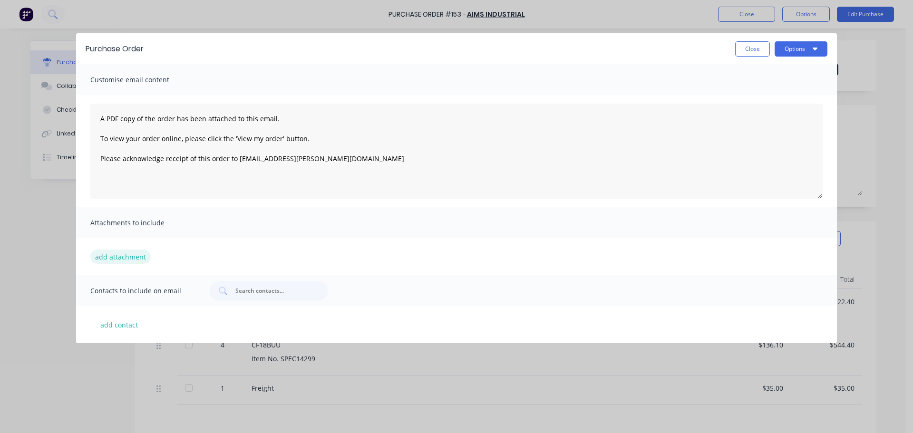
click at [126, 256] on button "add attachment" at bounding box center [120, 257] width 60 height 14
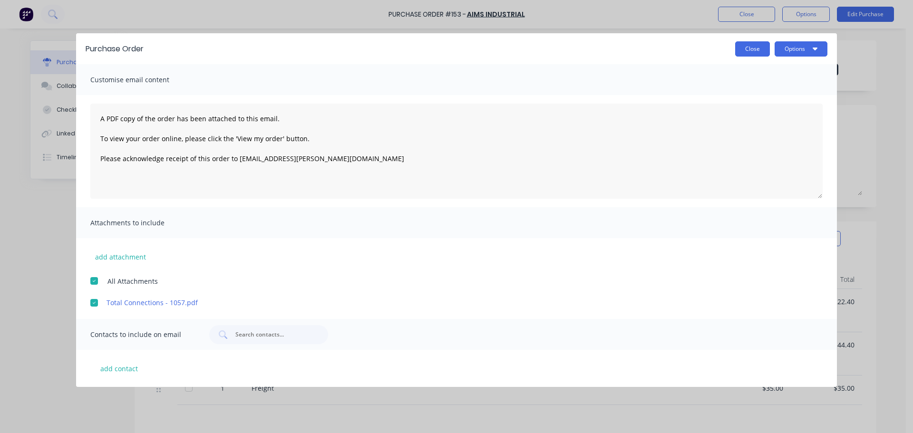
click at [746, 50] on button "Close" at bounding box center [752, 48] width 35 height 15
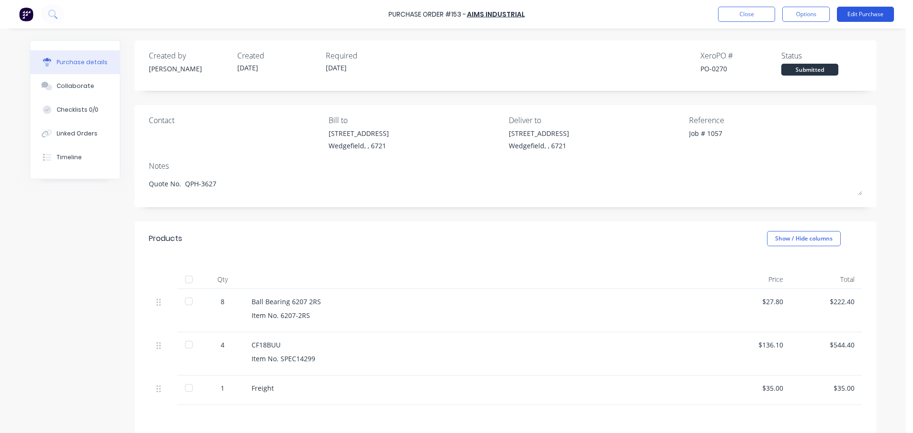
click at [861, 13] on button "Edit Purchase" at bounding box center [865, 14] width 57 height 15
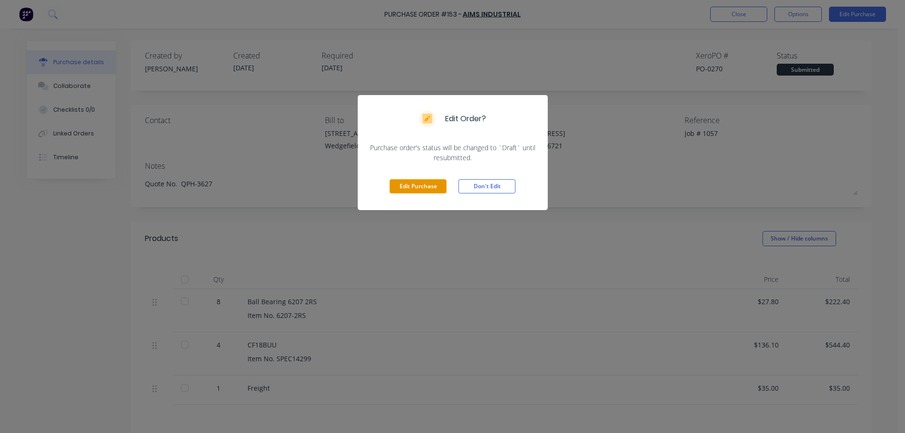
click at [403, 182] on button "Edit Purchase" at bounding box center [418, 186] width 57 height 14
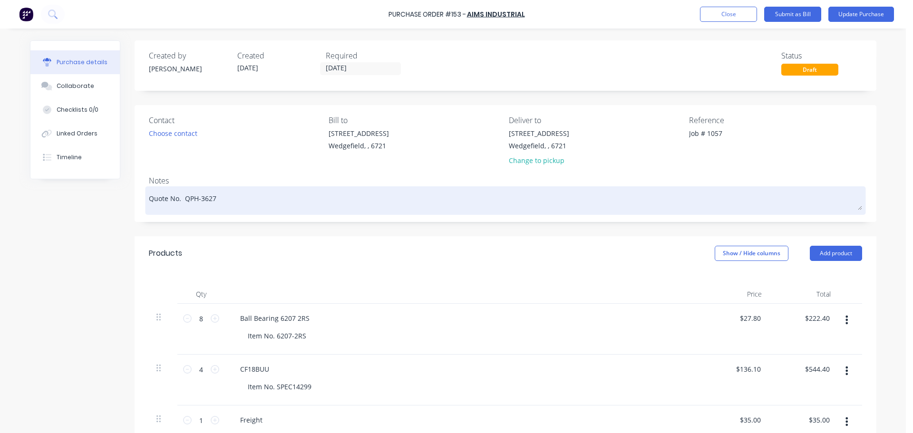
drag, startPoint x: 220, startPoint y: 197, endPoint x: 181, endPoint y: 196, distance: 38.5
click at [181, 196] on textarea "Quote No. QPH-3627" at bounding box center [505, 199] width 713 height 21
paste textarea "373911"
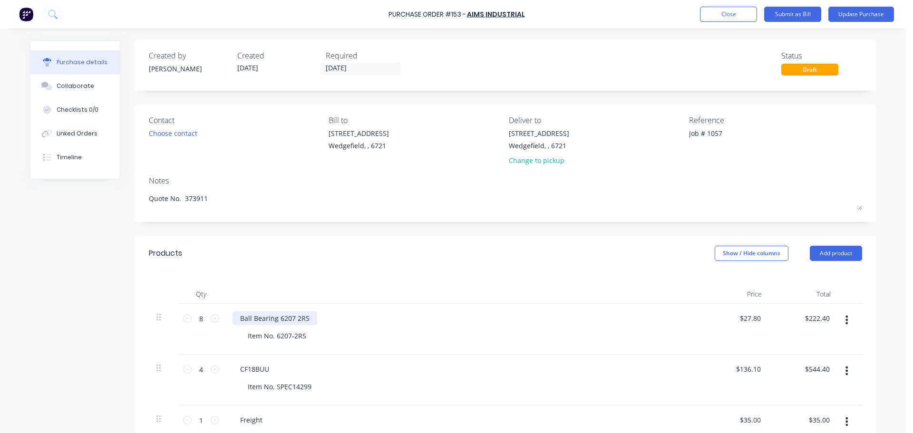
click at [247, 322] on div "Ball Bearing 6207 2RS" at bounding box center [274, 318] width 85 height 14
drag, startPoint x: 307, startPoint y: 317, endPoint x: 222, endPoint y: 318, distance: 84.1
click at [225, 318] on div "Ball Bearing 6207 2RS Item No. 6207-2RS" at bounding box center [462, 329] width 475 height 51
paste div
click at [197, 318] on input "8" at bounding box center [201, 318] width 19 height 14
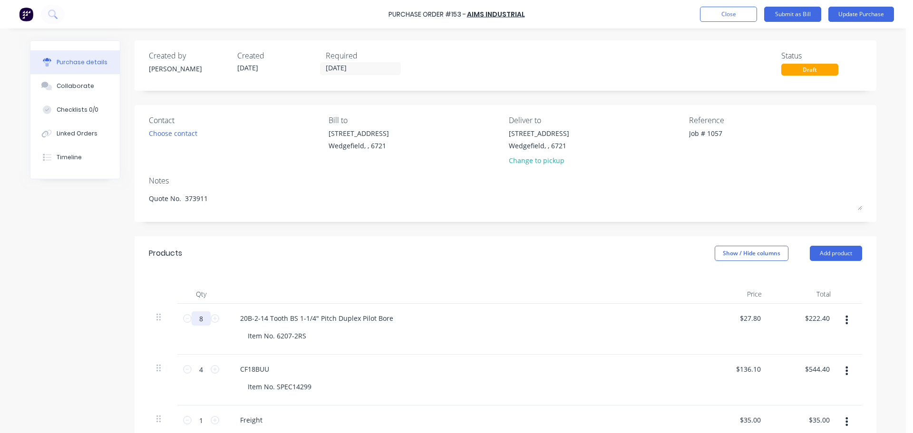
click at [197, 318] on input "8" at bounding box center [201, 318] width 19 height 14
click at [383, 319] on div "20B-2-14 Tooth BS 1-1/4" Pitch Duplex Pilot Bore" at bounding box center [316, 318] width 168 height 14
drag, startPoint x: 302, startPoint y: 337, endPoint x: 273, endPoint y: 336, distance: 29.0
click at [273, 336] on div "Item No. 6207-2RS" at bounding box center [277, 336] width 74 height 14
paste div
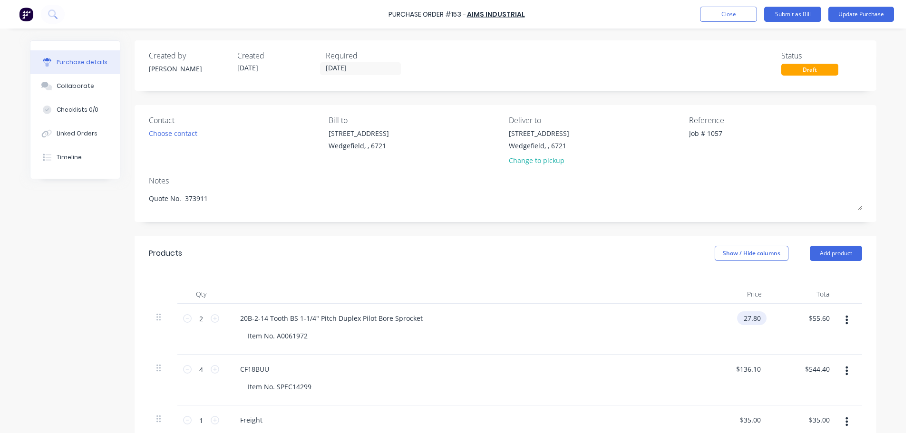
click at [747, 318] on input "27.80" at bounding box center [750, 318] width 26 height 14
click at [747, 318] on input "27.80" at bounding box center [752, 318] width 22 height 14
click at [197, 368] on input "4" at bounding box center [201, 369] width 19 height 14
drag, startPoint x: 397, startPoint y: 369, endPoint x: 402, endPoint y: 369, distance: 5.2
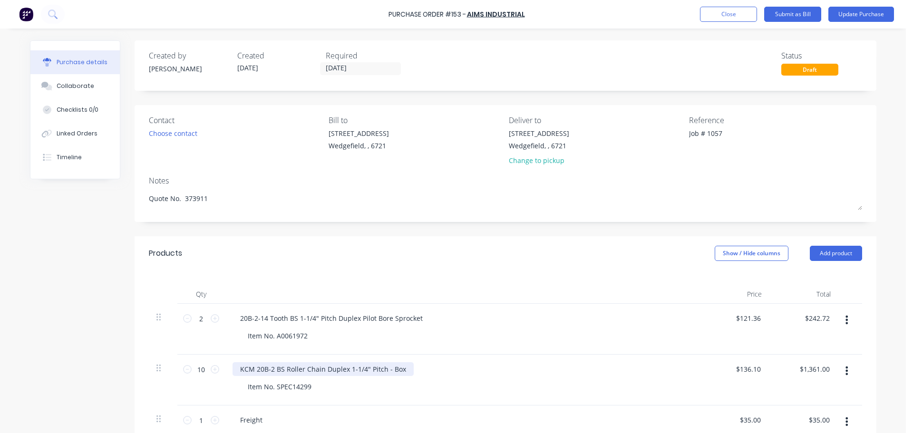
click at [397, 369] on div "KCM 20B-2 BS Roller Chain Duplex 1-1/4" Pitch - Box" at bounding box center [322, 369] width 181 height 14
click at [298, 384] on div "Item No. SPEC14299" at bounding box center [279, 387] width 79 height 14
paste div
click at [746, 372] on input "136.10" at bounding box center [747, 369] width 29 height 14
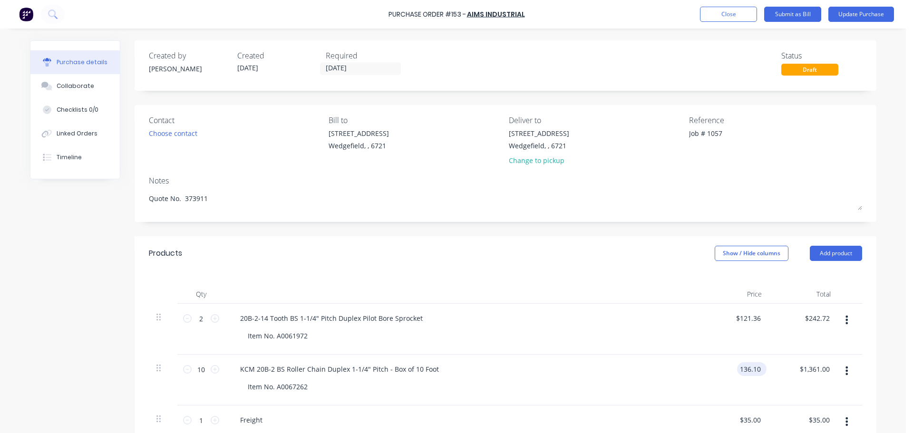
click at [746, 372] on input "136.10" at bounding box center [750, 369] width 26 height 14
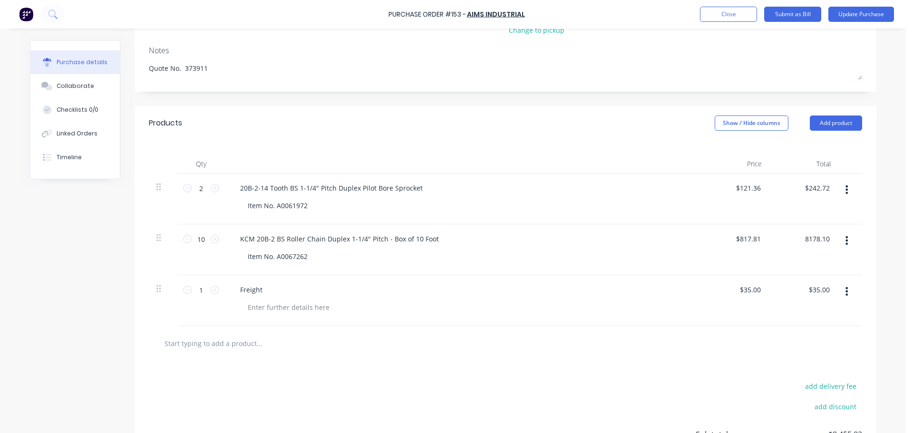
scroll to position [143, 0]
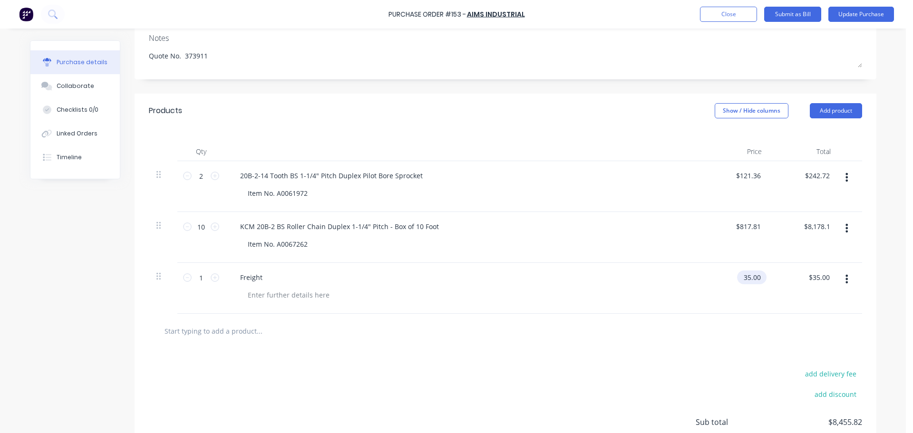
click at [753, 279] on input "35.00" at bounding box center [750, 277] width 26 height 14
click at [753, 279] on input "35.00" at bounding box center [752, 277] width 22 height 14
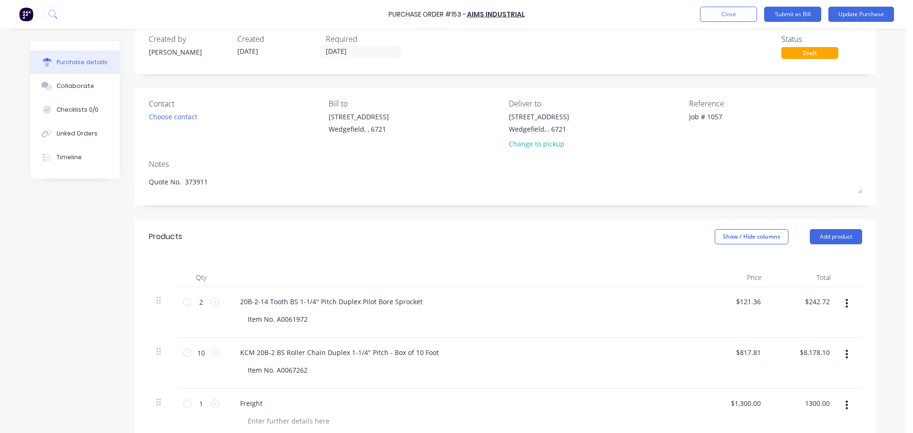
scroll to position [0, 0]
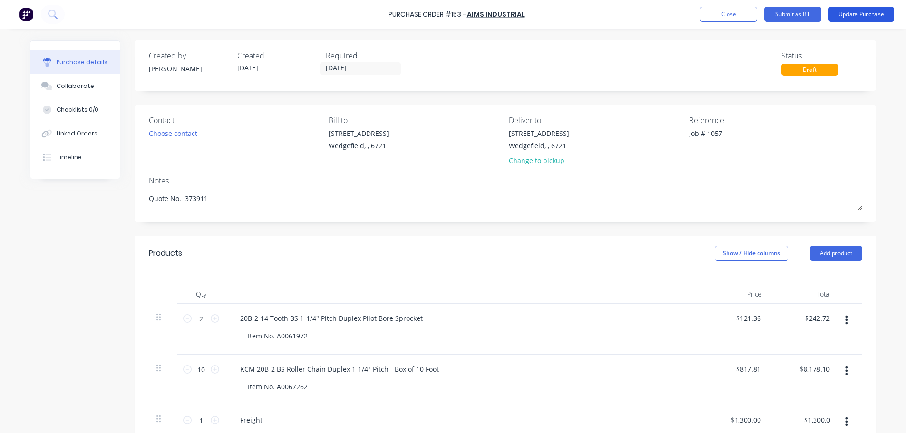
click at [868, 15] on button "Update Purchase" at bounding box center [861, 14] width 66 height 15
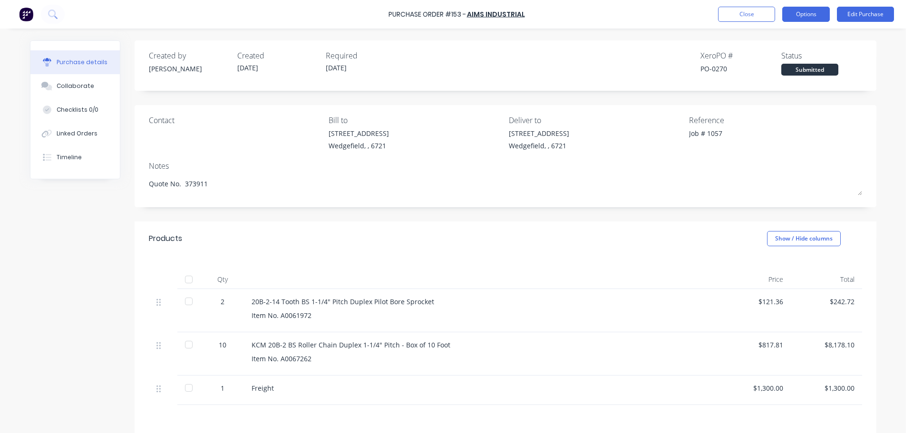
click at [803, 14] on button "Options" at bounding box center [806, 14] width 48 height 15
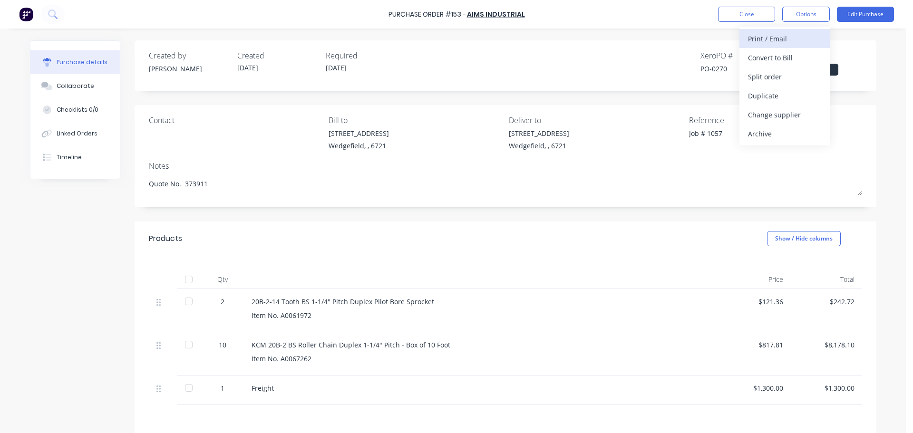
click at [756, 40] on div "Print / Email" at bounding box center [784, 39] width 73 height 14
click at [754, 58] on div "With pricing" at bounding box center [784, 58] width 73 height 14
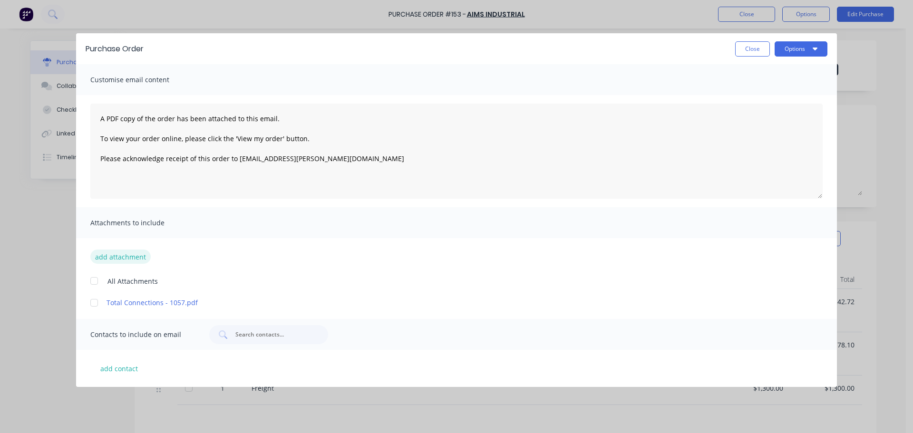
click at [116, 257] on button "add attachment" at bounding box center [120, 257] width 60 height 14
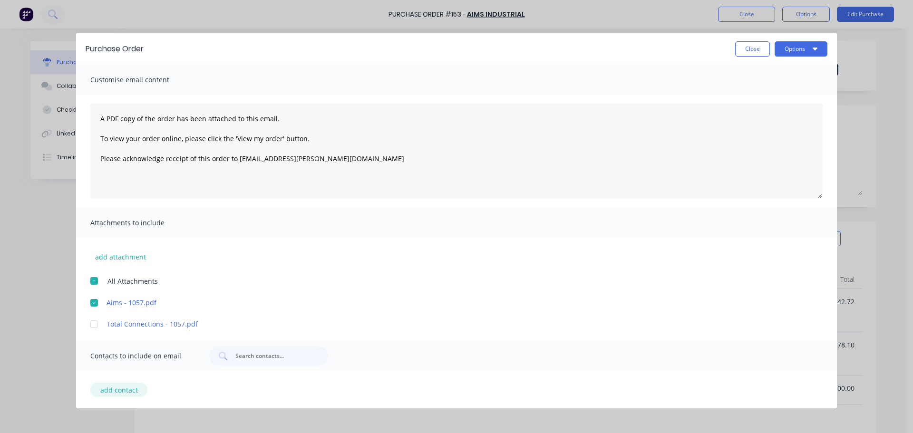
click at [115, 389] on button "add contact" at bounding box center [118, 390] width 57 height 14
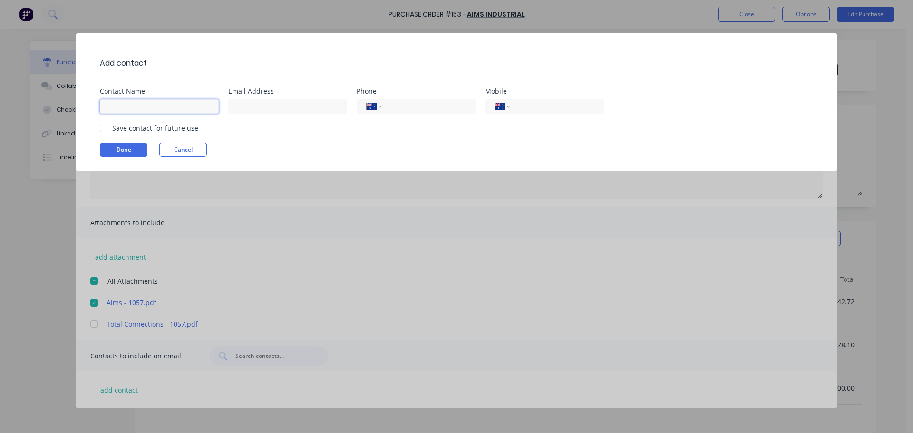
click at [125, 108] on input at bounding box center [159, 106] width 119 height 14
paste input "sales@aimsindustrial.com.au"
click at [395, 107] on input "tel" at bounding box center [426, 106] width 77 height 11
click at [434, 109] on input "(02) 9773 012" at bounding box center [426, 106] width 77 height 11
paste input "0122"
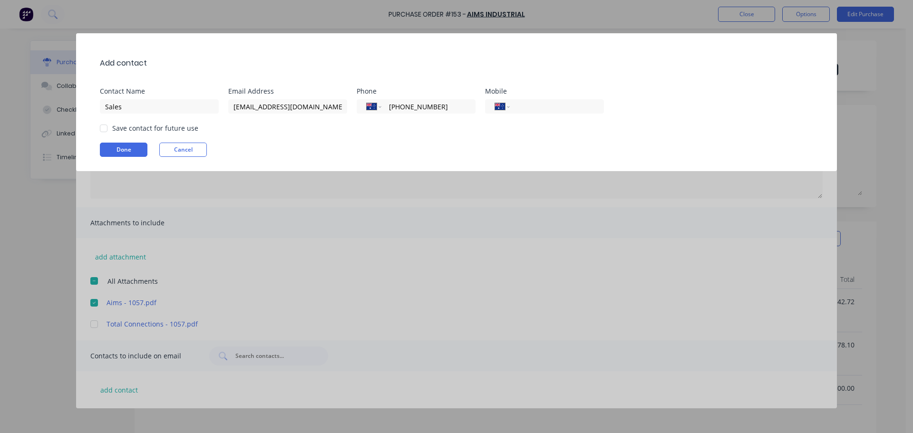
click at [104, 129] on div at bounding box center [103, 128] width 19 height 19
click at [121, 151] on button "Done" at bounding box center [124, 150] width 48 height 14
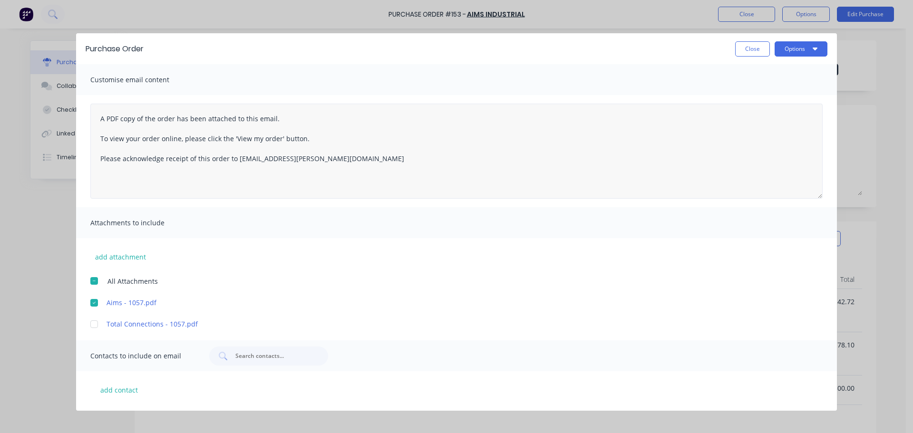
scroll to position [22, 0]
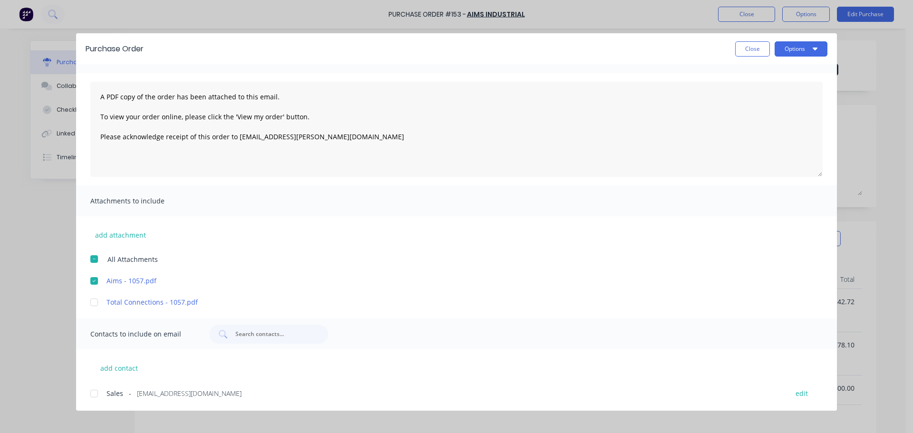
click at [91, 396] on div at bounding box center [94, 393] width 19 height 19
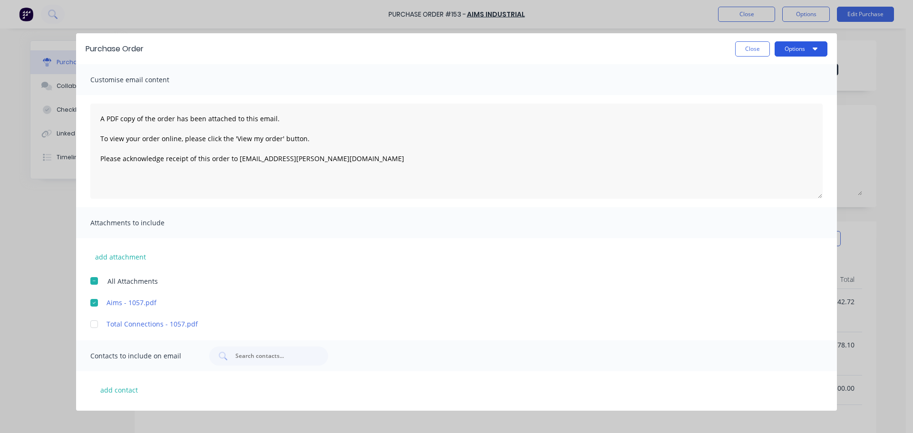
click at [791, 50] on button "Options" at bounding box center [800, 48] width 53 height 15
click at [762, 112] on div "Email" at bounding box center [781, 111] width 73 height 14
click at [754, 48] on button "Close" at bounding box center [752, 48] width 35 height 15
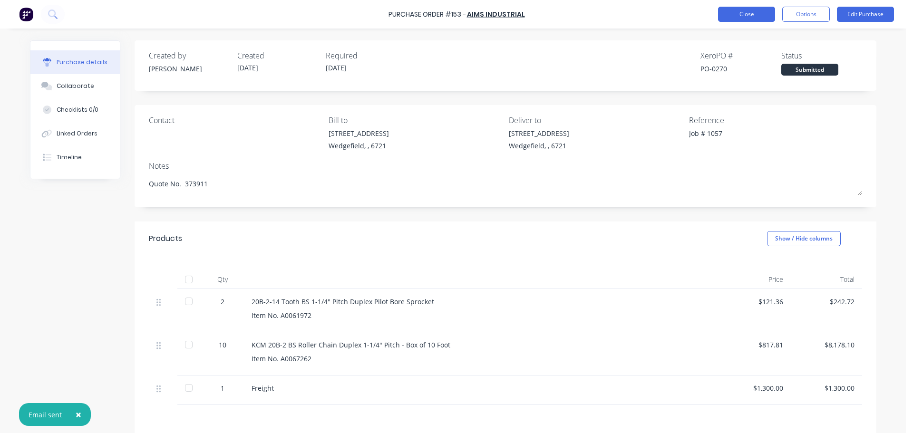
click at [749, 14] on button "Close" at bounding box center [746, 14] width 57 height 15
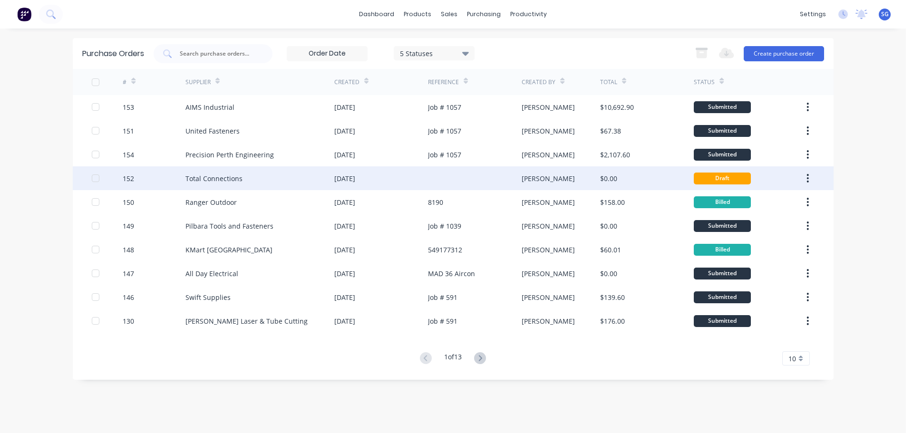
click at [216, 180] on div "Total Connections" at bounding box center [213, 178] width 57 height 10
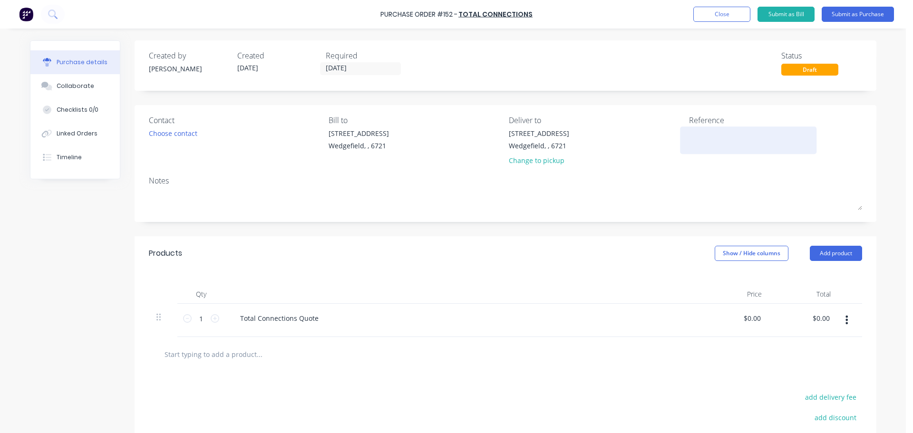
click at [715, 144] on textarea at bounding box center [748, 138] width 119 height 21
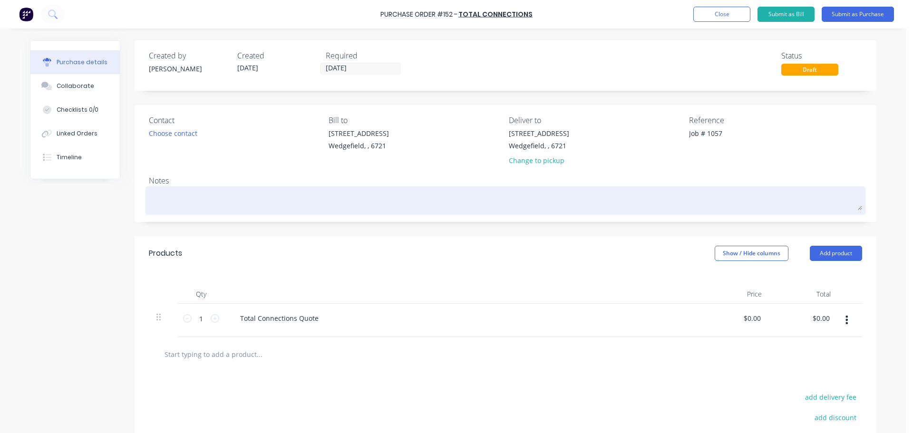
click at [164, 206] on textarea at bounding box center [505, 199] width 713 height 21
paste textarea "QPH-3627"
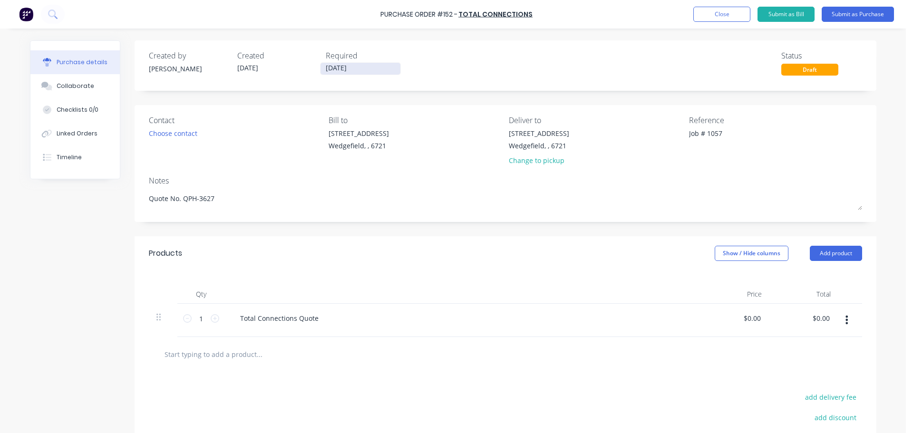
click at [333, 71] on input "[DATE]" at bounding box center [360, 69] width 80 height 12
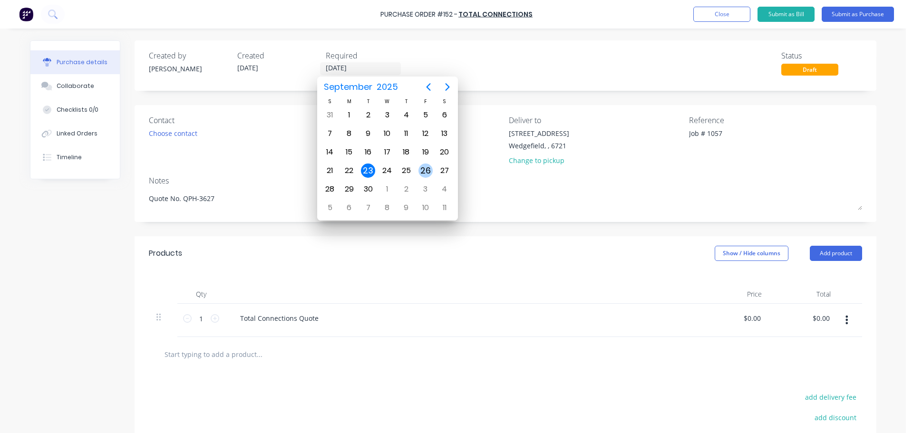
click at [427, 172] on div "26" at bounding box center [425, 171] width 14 height 14
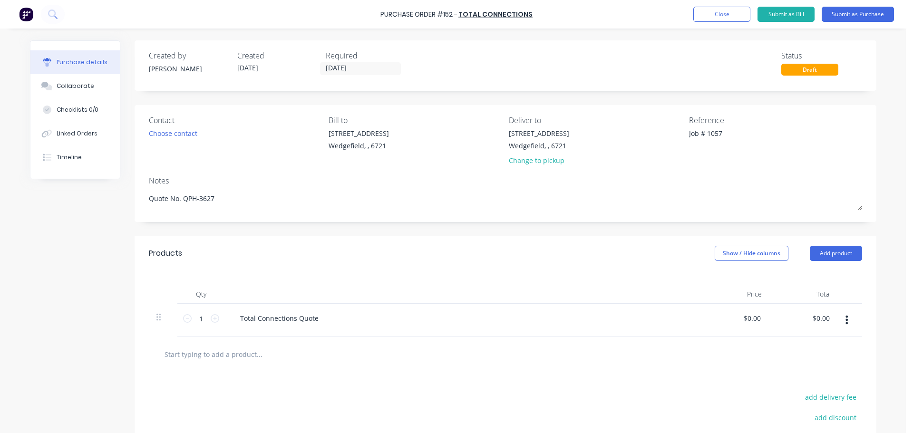
click at [211, 356] on input "text" at bounding box center [259, 354] width 190 height 19
paste input "Ball Bearing 6207 2RS"
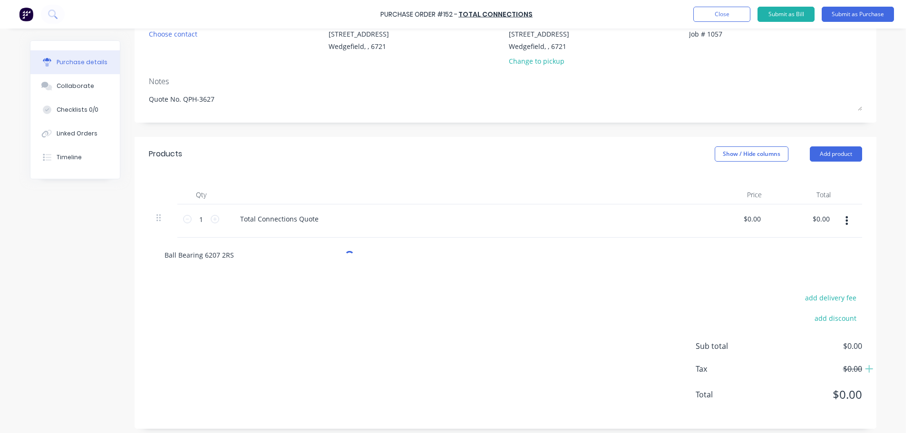
scroll to position [105, 0]
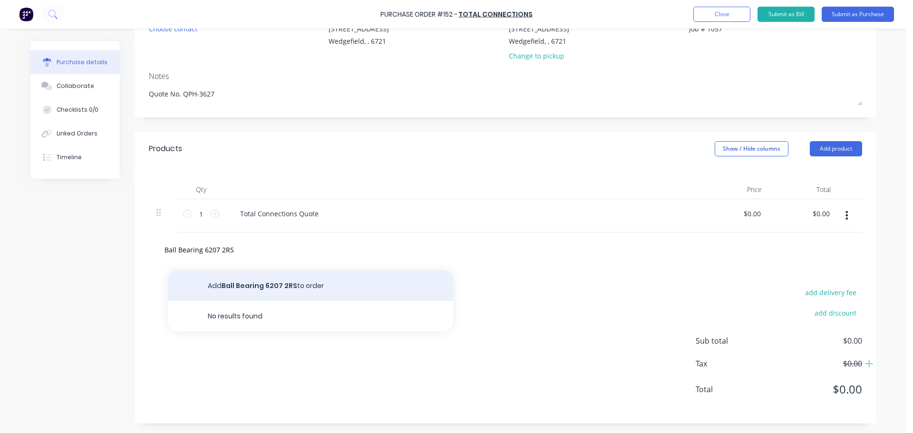
click at [224, 286] on button "Add Ball Bearing 6207 2RS to order" at bounding box center [310, 285] width 285 height 30
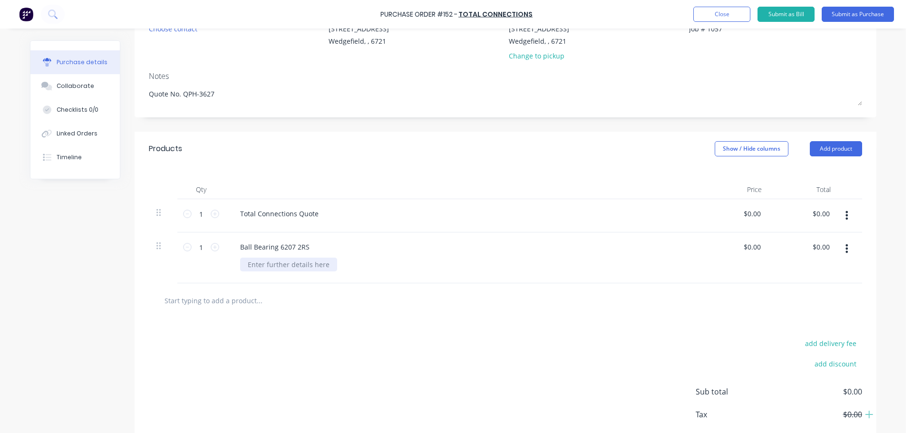
click at [262, 266] on div at bounding box center [288, 265] width 97 height 14
click at [750, 249] on input "0.00" at bounding box center [752, 247] width 22 height 14
click at [750, 249] on input "0.00" at bounding box center [753, 247] width 18 height 14
click at [211, 250] on icon at bounding box center [215, 247] width 9 height 9
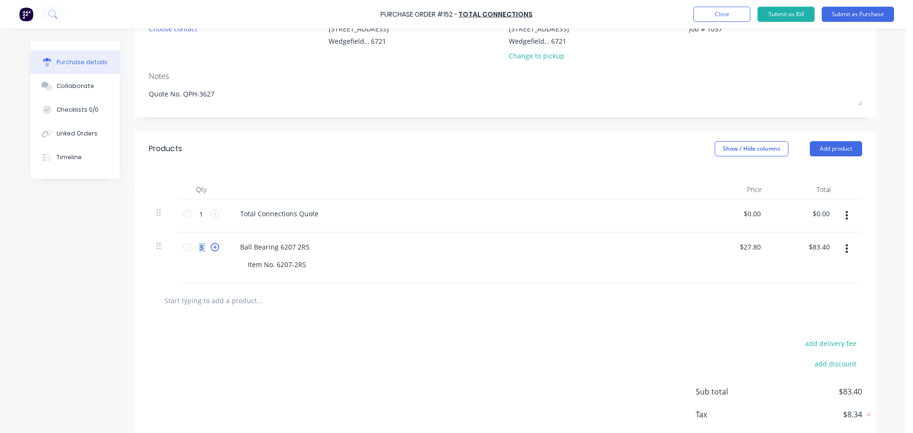
click at [211, 250] on icon at bounding box center [215, 247] width 9 height 9
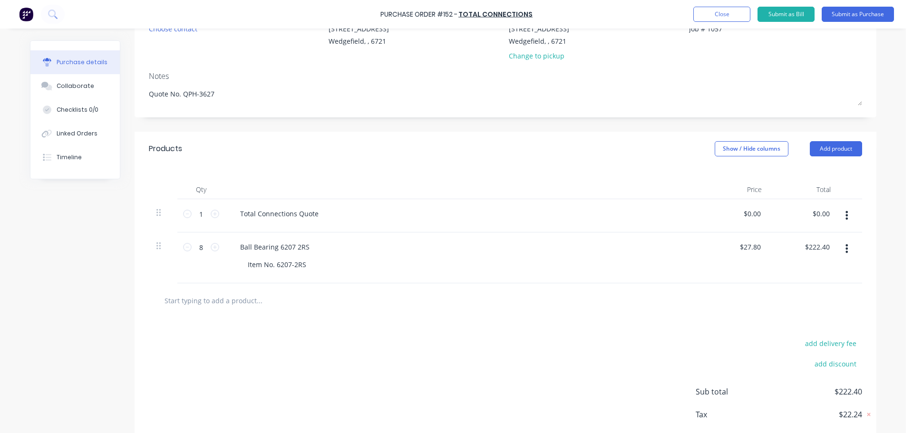
click at [183, 301] on input "text" at bounding box center [259, 300] width 190 height 19
paste input "CF18BUU"
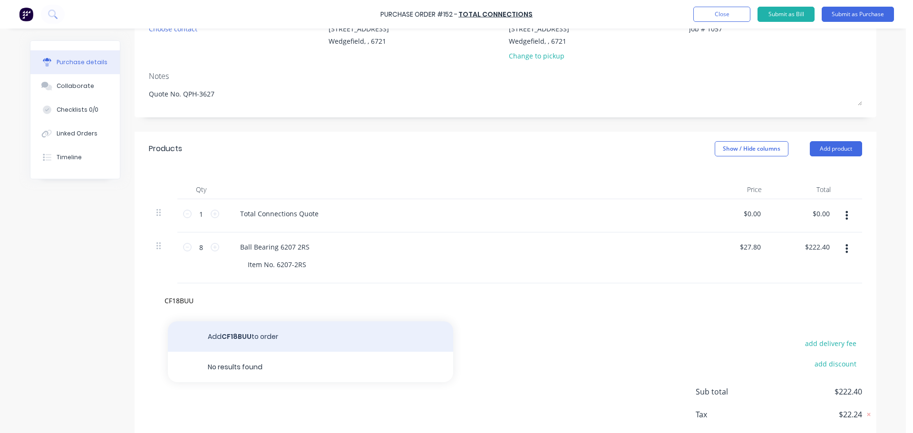
click at [223, 330] on button "Add CF18BUU to order" at bounding box center [310, 336] width 285 height 30
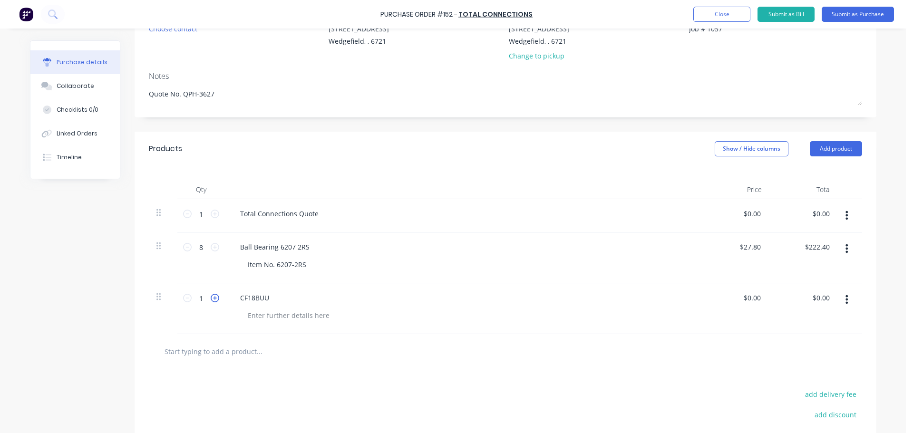
click at [211, 299] on icon at bounding box center [215, 298] width 9 height 9
click at [263, 319] on div at bounding box center [288, 315] width 97 height 14
click at [746, 300] on input "0.00" at bounding box center [752, 298] width 22 height 14
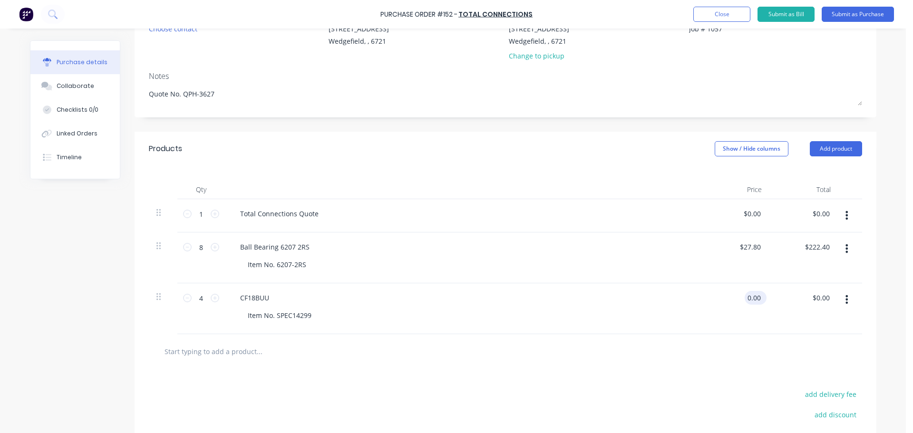
click at [746, 300] on input "0.00" at bounding box center [753, 298] width 18 height 14
click at [171, 352] on input "text" at bounding box center [259, 351] width 190 height 19
paste input "Freight"
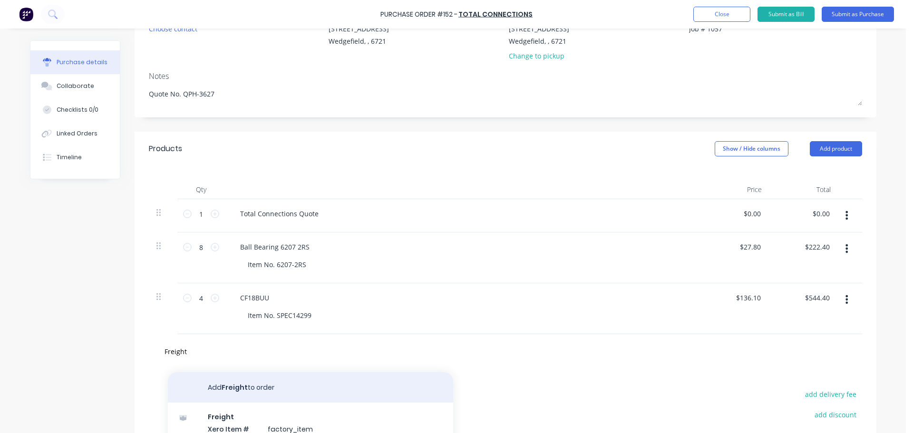
click at [213, 393] on button "Add Freight to order" at bounding box center [310, 387] width 285 height 30
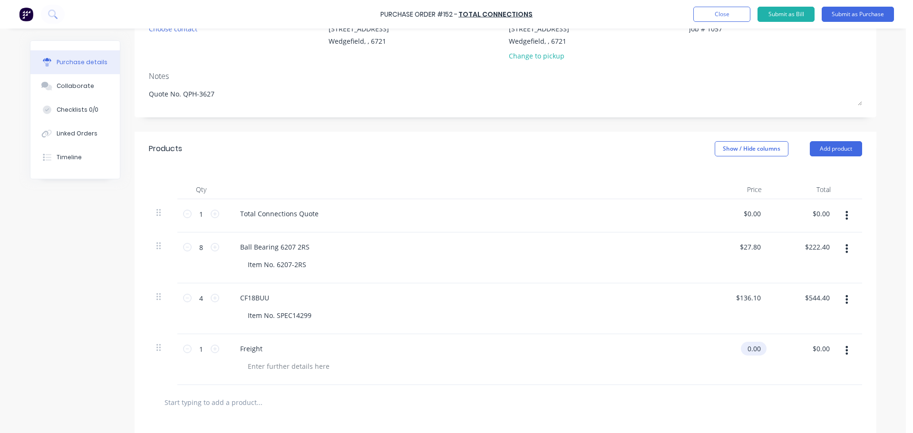
click at [741, 352] on input "0.00" at bounding box center [752, 349] width 22 height 14
click at [744, 352] on input "0.00" at bounding box center [753, 349] width 18 height 14
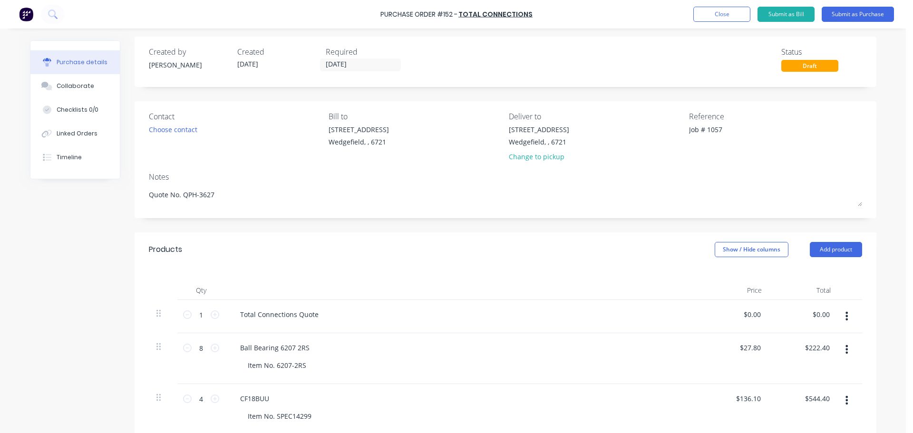
scroll to position [0, 0]
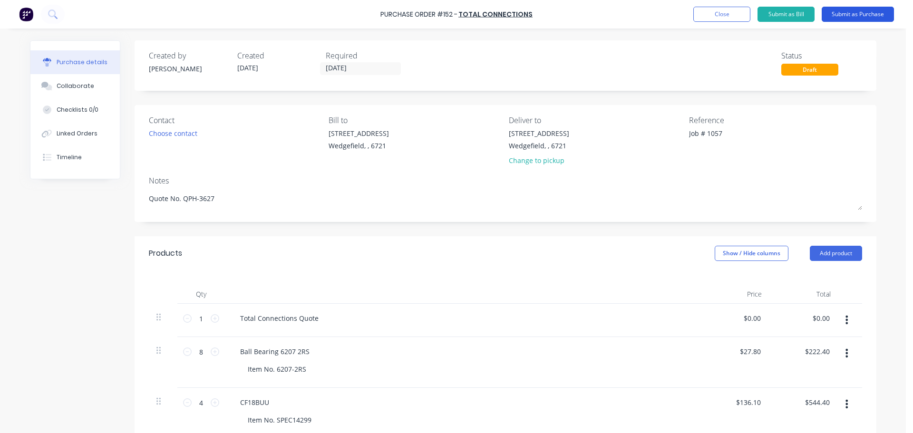
click at [855, 14] on button "Submit as Purchase" at bounding box center [857, 14] width 72 height 15
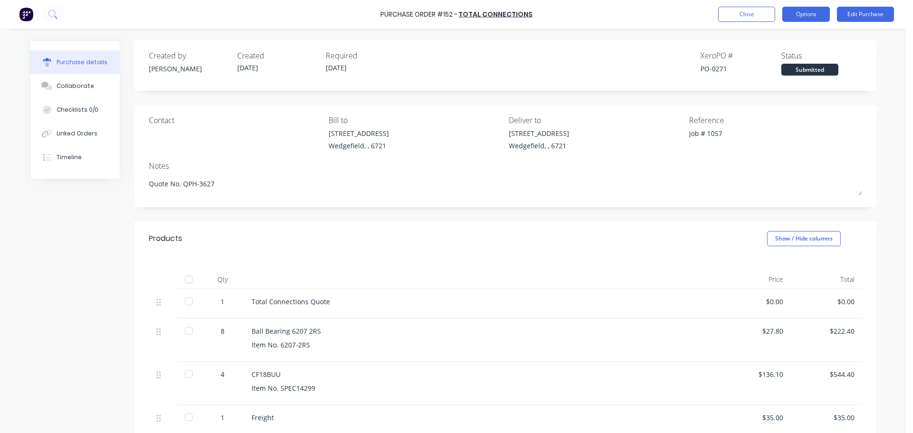
click at [806, 15] on button "Options" at bounding box center [806, 14] width 48 height 15
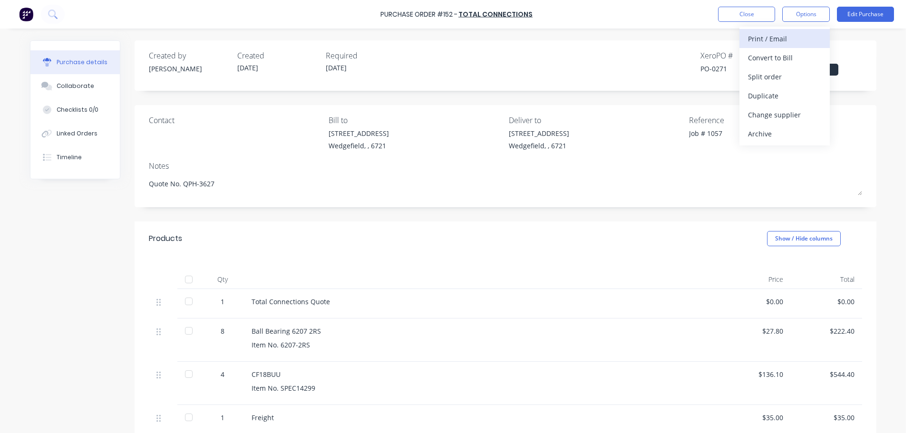
click at [772, 40] on div "Print / Email" at bounding box center [784, 39] width 73 height 14
click at [766, 57] on div "With pricing" at bounding box center [784, 58] width 73 height 14
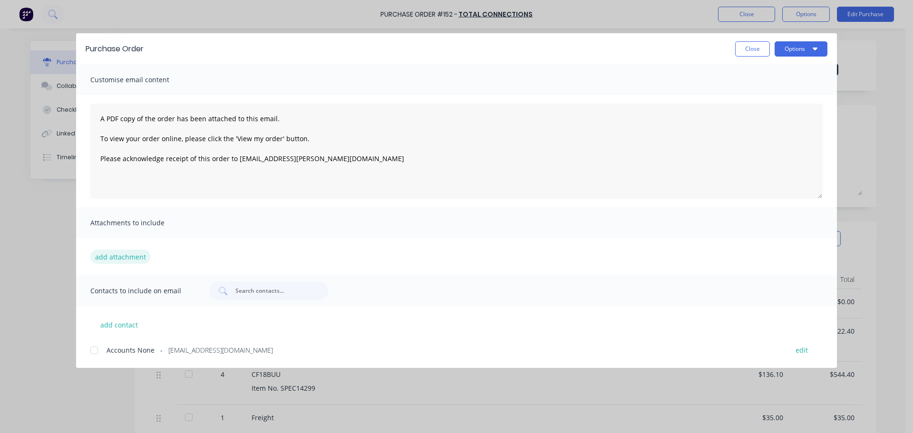
click at [115, 260] on button "add attachment" at bounding box center [120, 257] width 60 height 14
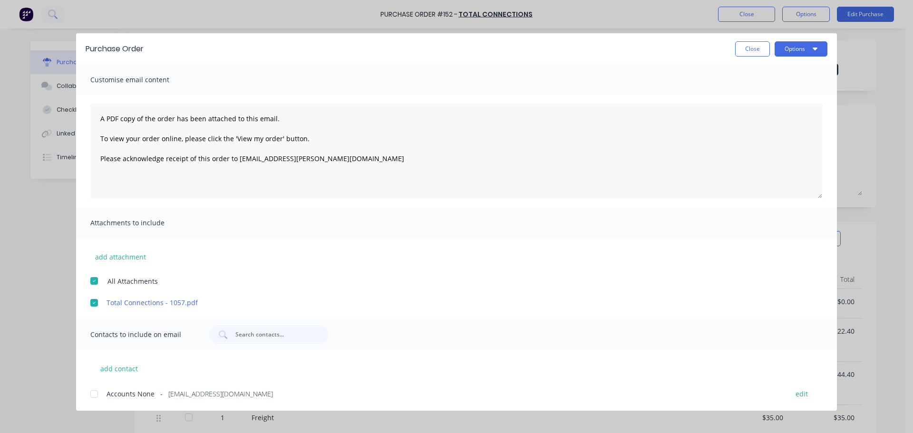
click at [93, 397] on div at bounding box center [94, 394] width 19 height 19
click at [801, 395] on button "edit" at bounding box center [801, 392] width 24 height 13
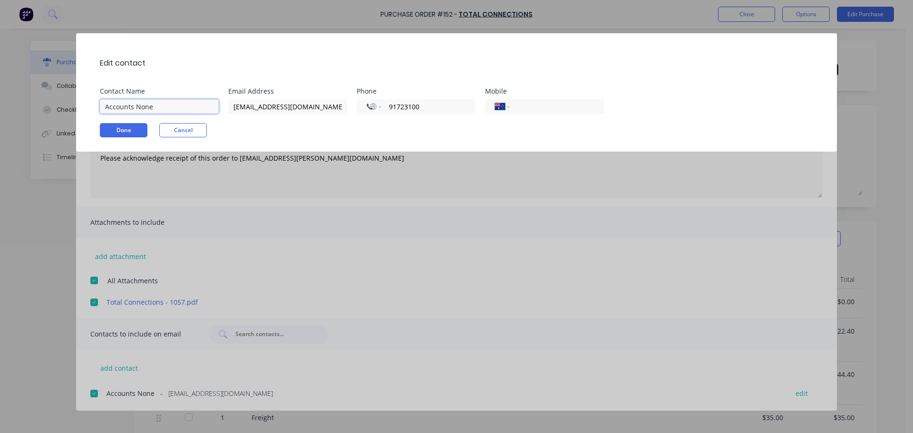
click at [142, 111] on input "Accounts None" at bounding box center [159, 106] width 119 height 14
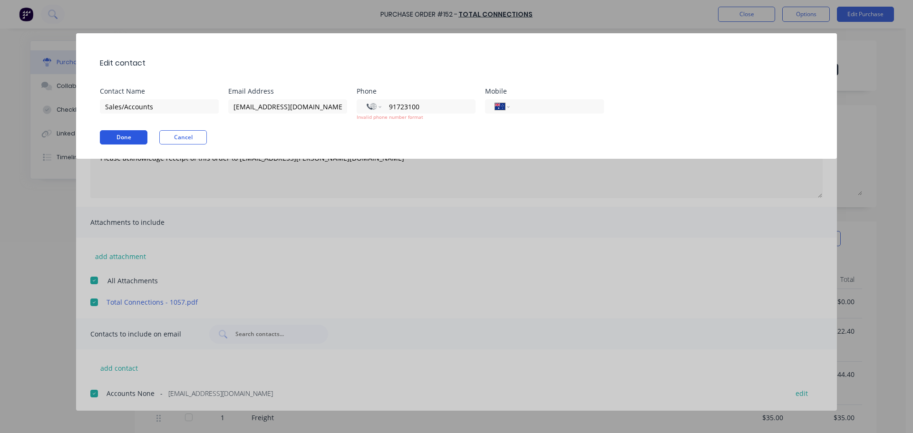
click at [112, 128] on div "Edit contact Contact Name Sales/Accounts Email Address port@totalconnections.co…" at bounding box center [456, 95] width 760 height 125
click at [389, 110] on input "91723100" at bounding box center [426, 106] width 77 height 11
click at [378, 101] on select "International Afghanistan Åland Islands Albania Algeria American Samoa Andorra …" at bounding box center [373, 106] width 14 height 13
click at [366, 100] on select "International Afghanistan Åland Islands Albania Algeria American Samoa Andorra …" at bounding box center [373, 106] width 14 height 13
click at [434, 111] on input "tel" at bounding box center [426, 106] width 77 height 11
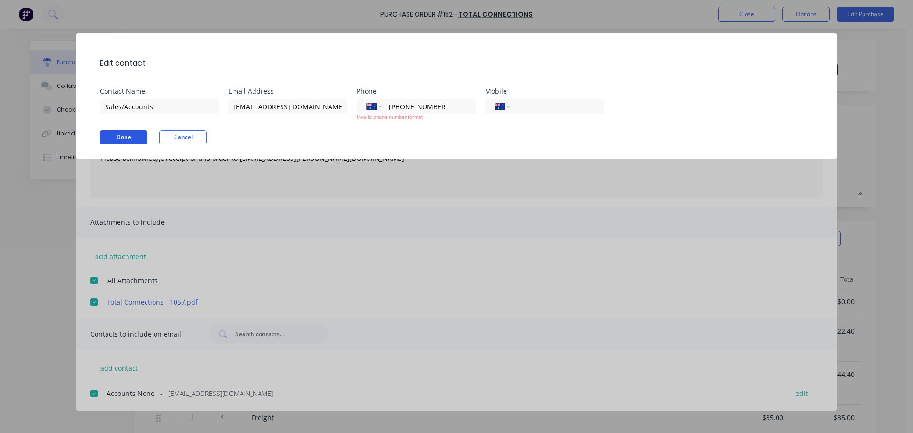
click at [131, 136] on button "Done" at bounding box center [124, 137] width 48 height 14
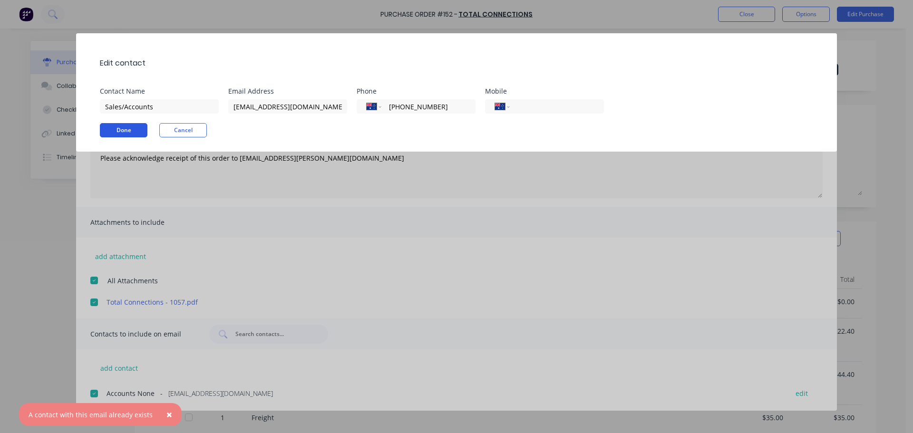
click at [126, 128] on button "Done" at bounding box center [124, 130] width 48 height 14
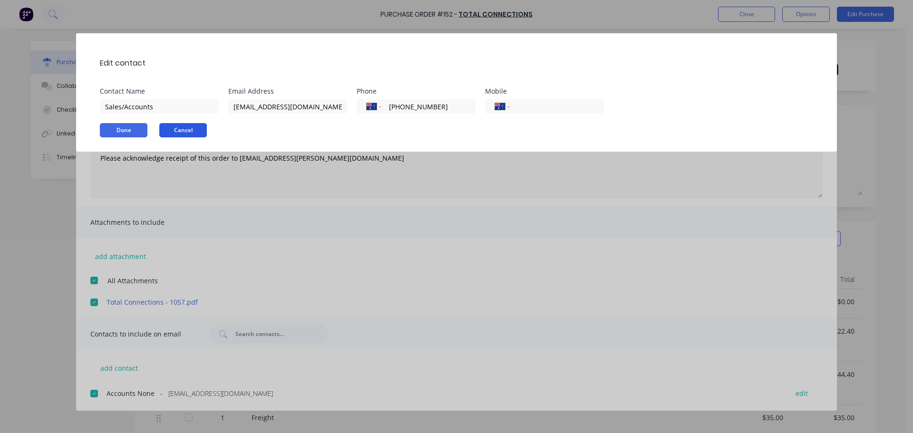
click at [170, 130] on button "Cancel" at bounding box center [183, 130] width 48 height 14
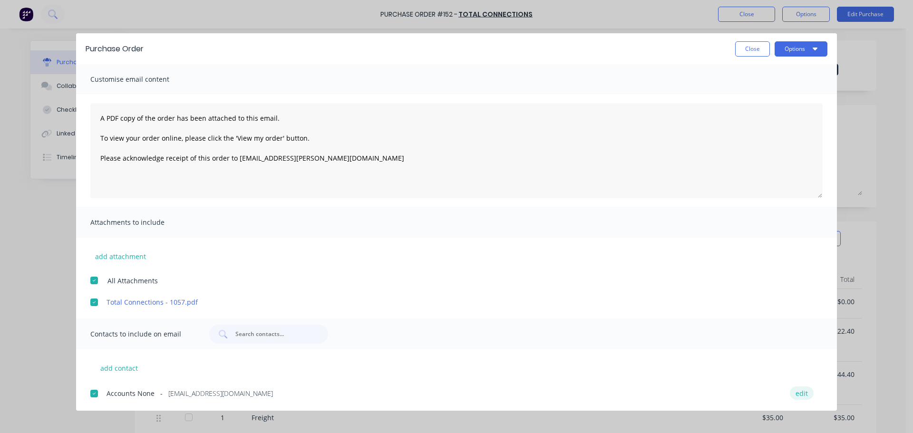
click at [792, 392] on button "edit" at bounding box center [801, 392] width 24 height 13
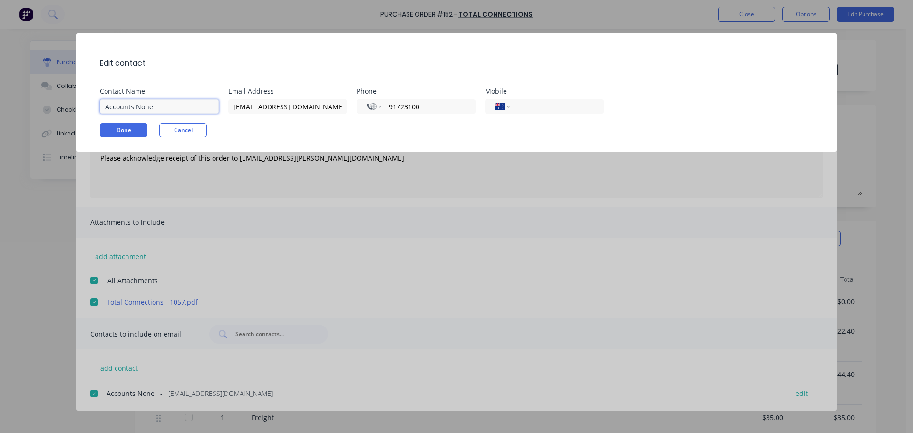
click at [141, 107] on input "Accounts None" at bounding box center [159, 106] width 119 height 14
click at [126, 126] on div "Edit contact Contact Name Sales/Accounts Email Address port@totalconnections.co…" at bounding box center [456, 92] width 760 height 118
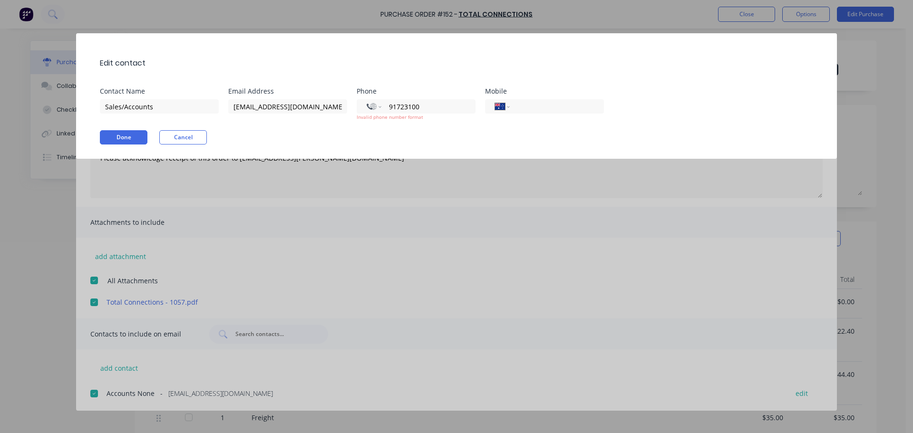
click at [407, 292] on div "Edit contact Contact Name Sales/Accounts Email Address port@totalconnections.co…" at bounding box center [456, 216] width 913 height 433
drag, startPoint x: 177, startPoint y: 131, endPoint x: 192, endPoint y: 129, distance: 14.9
click at [178, 131] on button "Cancel" at bounding box center [183, 137] width 48 height 14
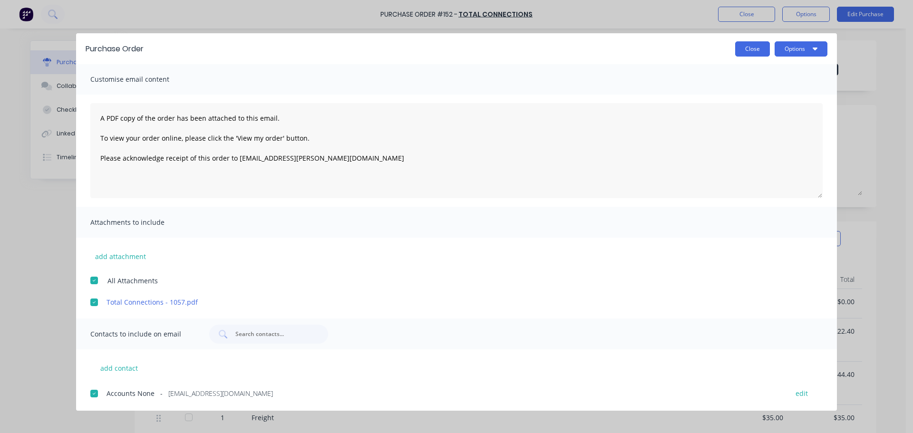
click at [754, 44] on button "Close" at bounding box center [752, 48] width 35 height 15
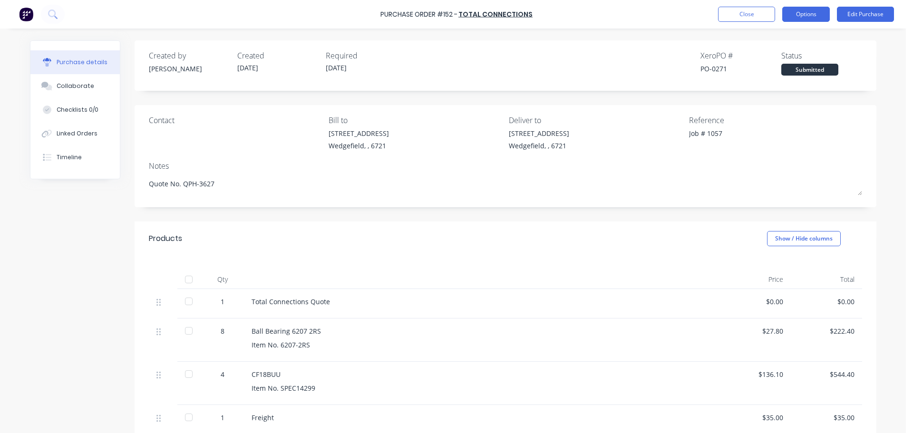
click at [816, 15] on button "Options" at bounding box center [806, 14] width 48 height 15
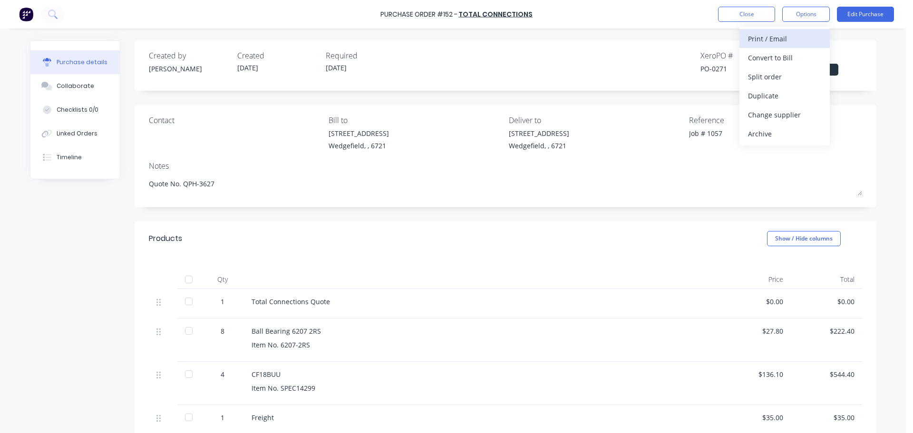
click at [794, 37] on div "Print / Email" at bounding box center [784, 39] width 73 height 14
click at [772, 59] on div "With pricing" at bounding box center [784, 58] width 73 height 14
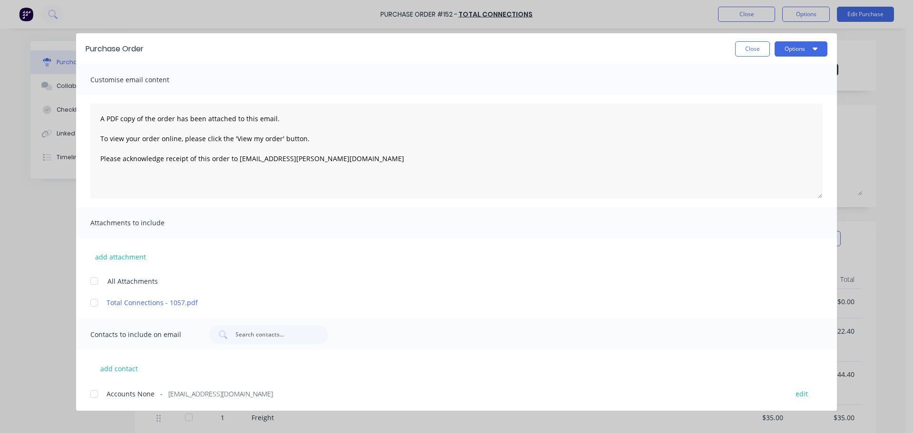
click at [99, 303] on div at bounding box center [94, 302] width 19 height 19
click at [798, 393] on button "edit" at bounding box center [801, 393] width 24 height 13
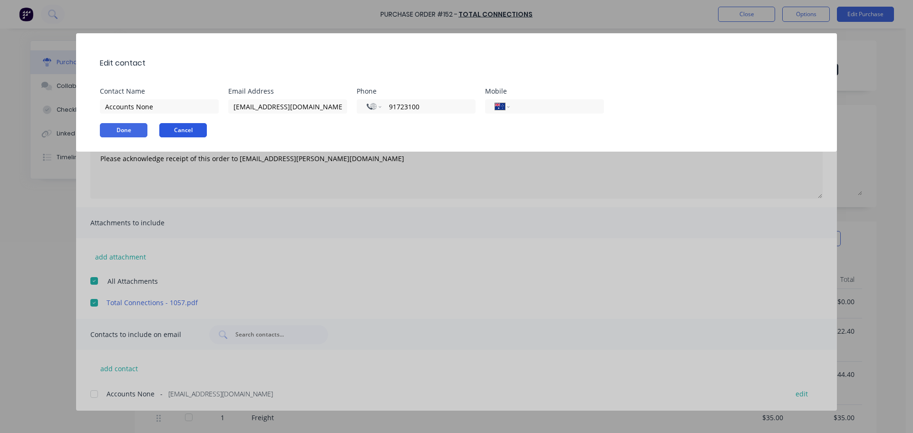
click at [191, 131] on button "Cancel" at bounding box center [183, 130] width 48 height 14
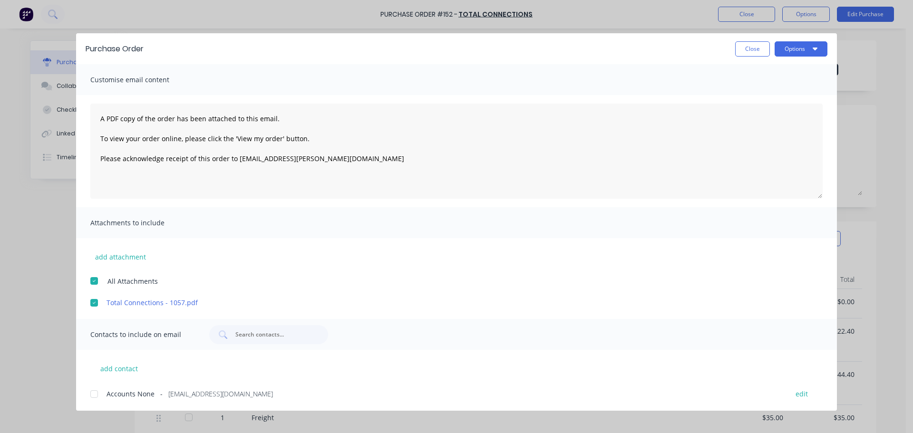
click at [762, 43] on button "Close" at bounding box center [752, 48] width 35 height 15
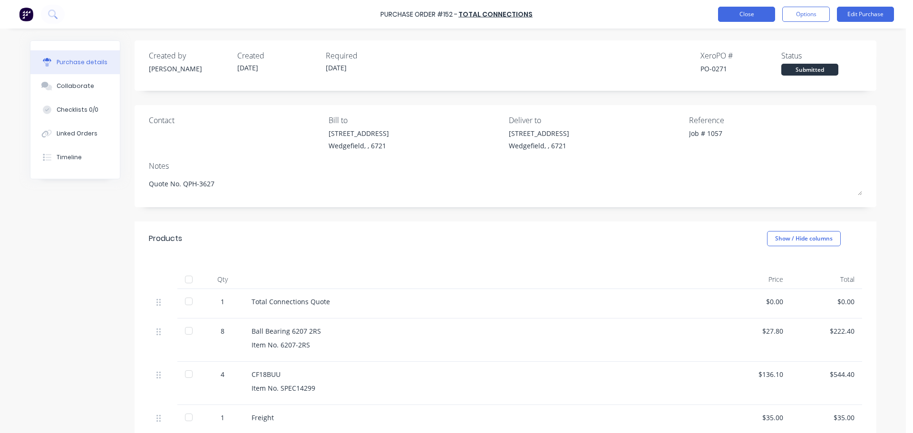
click at [747, 16] on button "Close" at bounding box center [746, 14] width 57 height 15
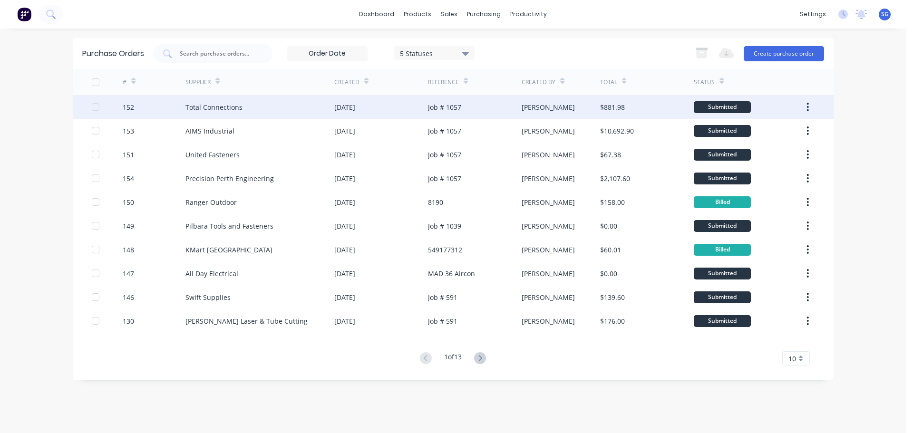
click at [190, 117] on div "Total Connections" at bounding box center [259, 107] width 149 height 24
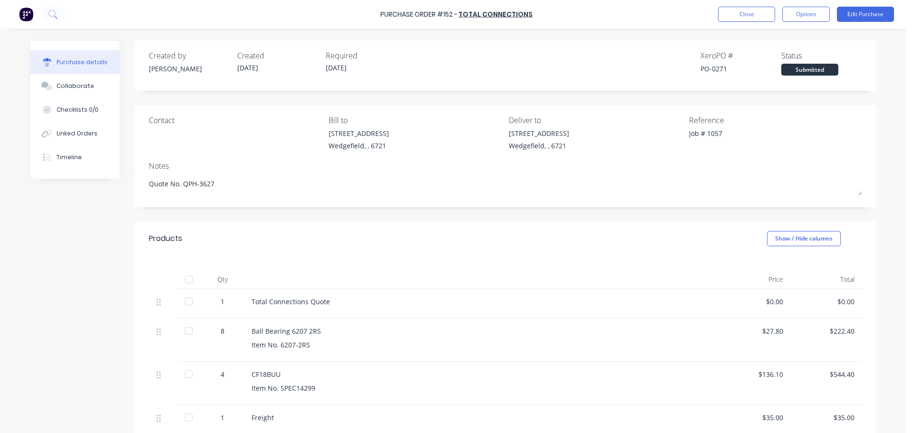
click at [809, 22] on div "Purchase Order #152 - Total Connections Close Options Edit Purchase" at bounding box center [456, 14] width 913 height 29
click at [808, 14] on button "Options" at bounding box center [806, 14] width 48 height 15
click at [782, 37] on div "Print / Email" at bounding box center [784, 39] width 73 height 14
click at [775, 52] on div "With pricing" at bounding box center [784, 58] width 73 height 14
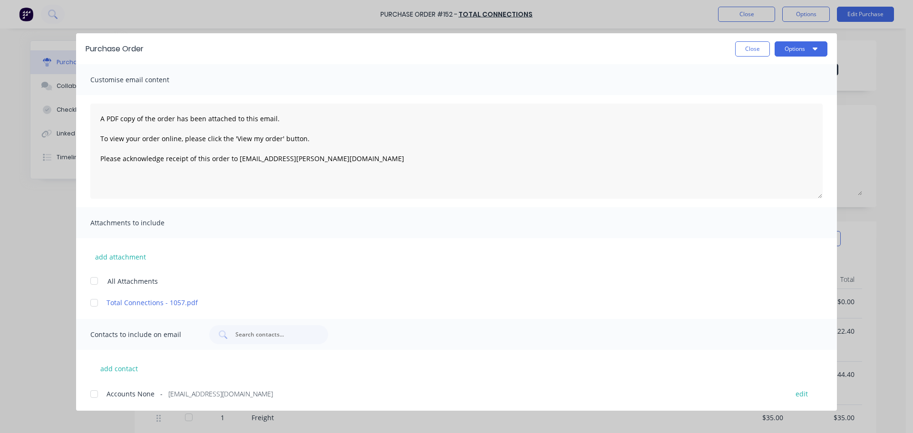
click at [96, 306] on div at bounding box center [94, 302] width 19 height 19
click at [95, 394] on div at bounding box center [94, 394] width 19 height 19
click at [793, 393] on button "edit" at bounding box center [801, 392] width 24 height 13
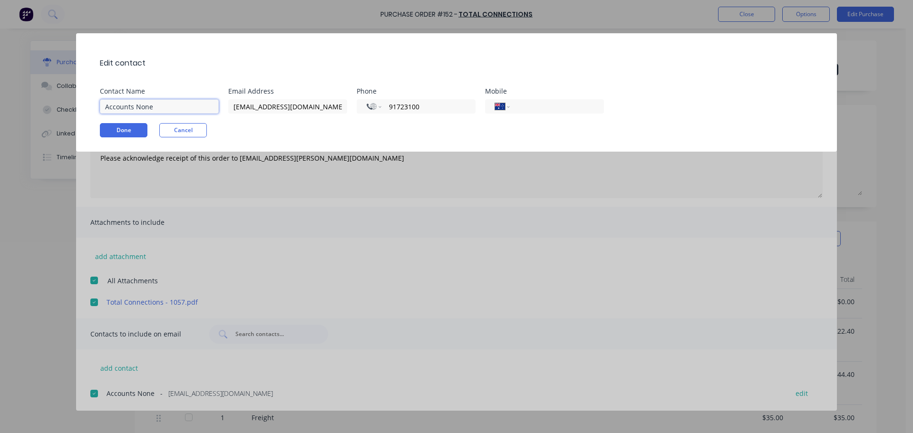
click at [150, 106] on input "Accounts None" at bounding box center [159, 106] width 119 height 14
click at [125, 131] on button "Done" at bounding box center [124, 130] width 48 height 14
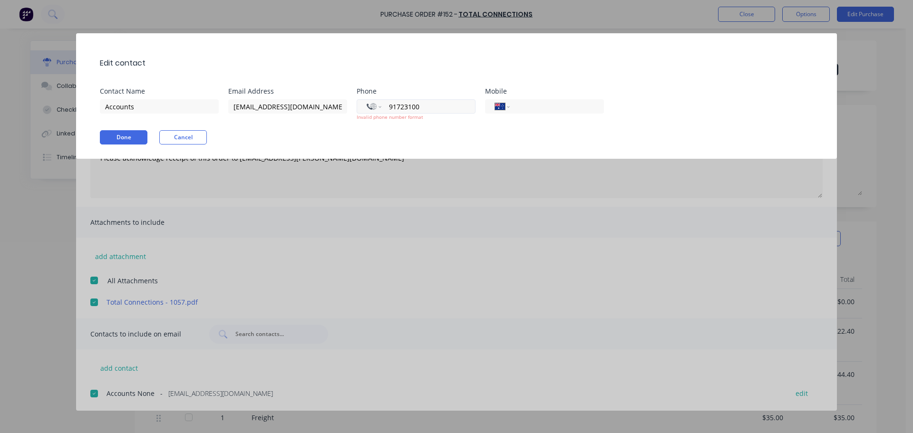
click at [398, 105] on input "91723100" at bounding box center [426, 106] width 77 height 11
drag, startPoint x: 422, startPoint y: 110, endPoint x: 236, endPoint y: 96, distance: 186.4
click at [247, 102] on div "Contact Name Accounts Email Address port@totalconnections.com.au Phone Internat…" at bounding box center [461, 104] width 722 height 33
click at [425, 109] on input "(08)" at bounding box center [426, 106] width 77 height 11
click at [115, 137] on button "Done" at bounding box center [124, 137] width 48 height 14
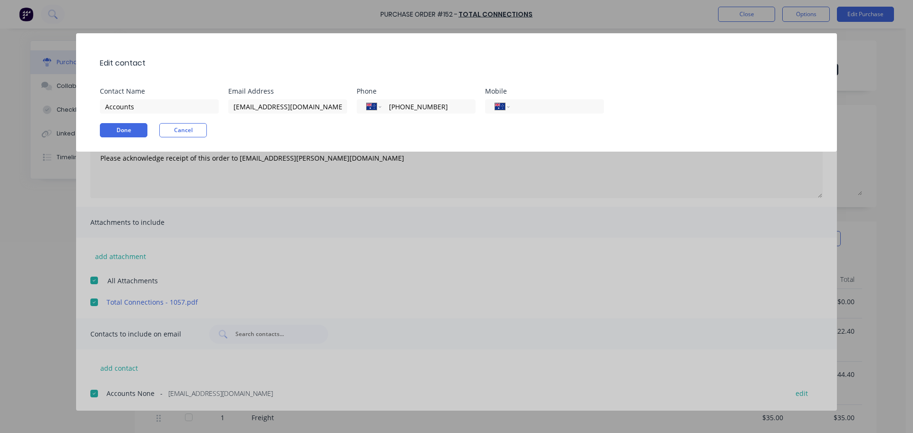
click at [178, 121] on div "Edit contact Contact Name Accounts Email Address port@totalconnections.com.au P…" at bounding box center [456, 92] width 760 height 118
click at [177, 128] on button "Cancel" at bounding box center [183, 130] width 48 height 14
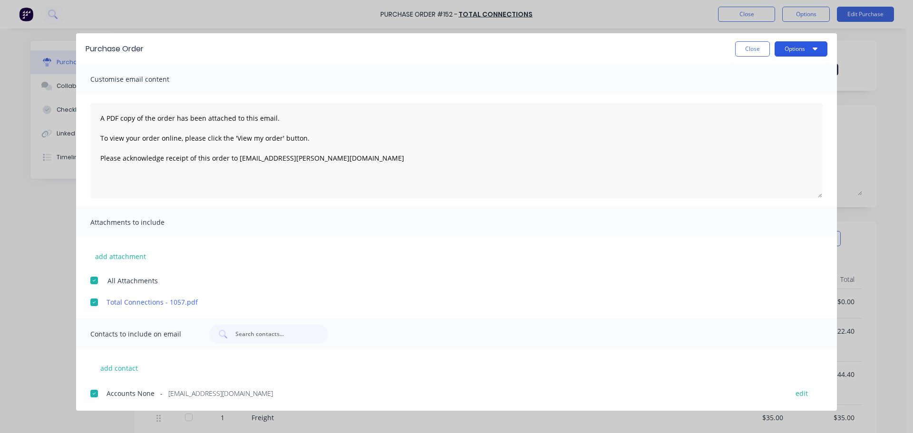
click at [799, 48] on button "Options" at bounding box center [800, 48] width 53 height 15
click at [755, 112] on div "Email" at bounding box center [781, 111] width 73 height 14
click at [750, 49] on button "Close" at bounding box center [752, 48] width 35 height 15
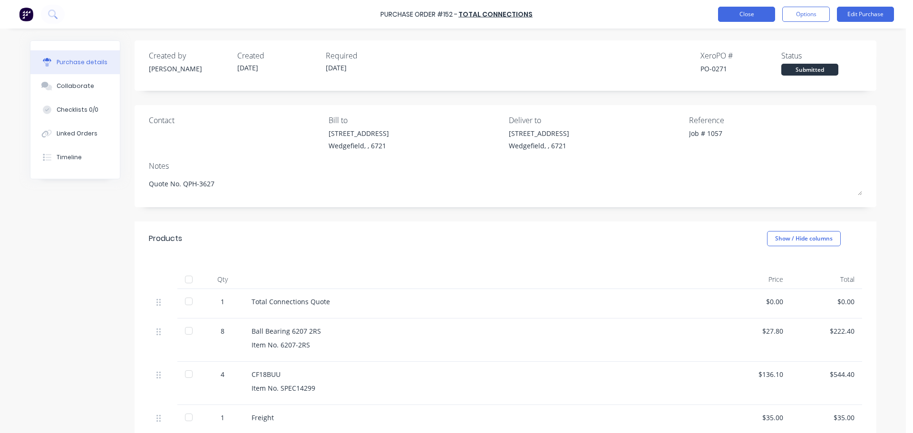
click at [733, 16] on button "Close" at bounding box center [746, 14] width 57 height 15
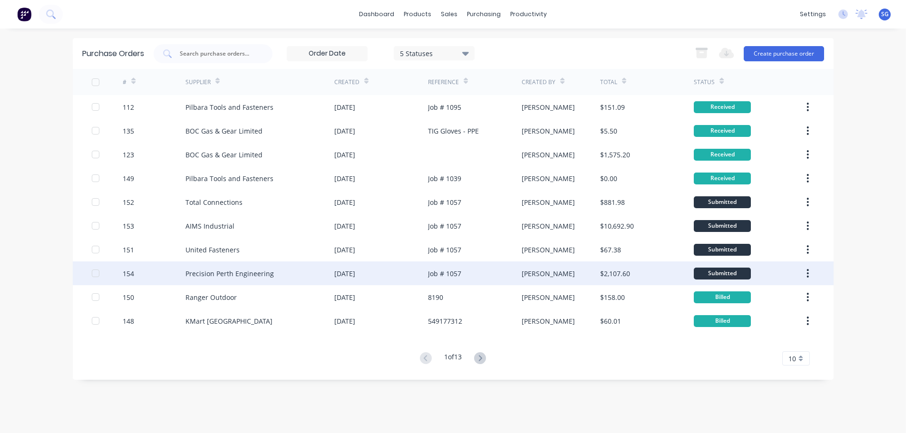
click at [205, 275] on div "Precision Perth Engineering" at bounding box center [229, 274] width 88 height 10
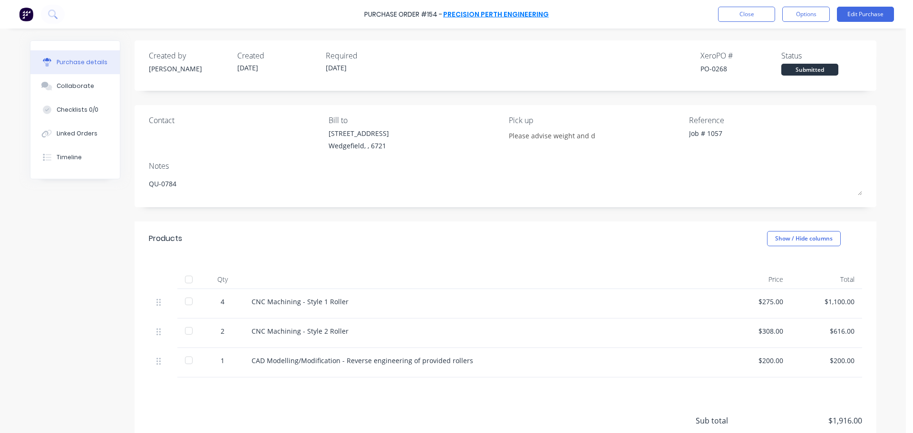
click at [464, 16] on link "Precision Perth Engineering" at bounding box center [496, 15] width 106 height 10
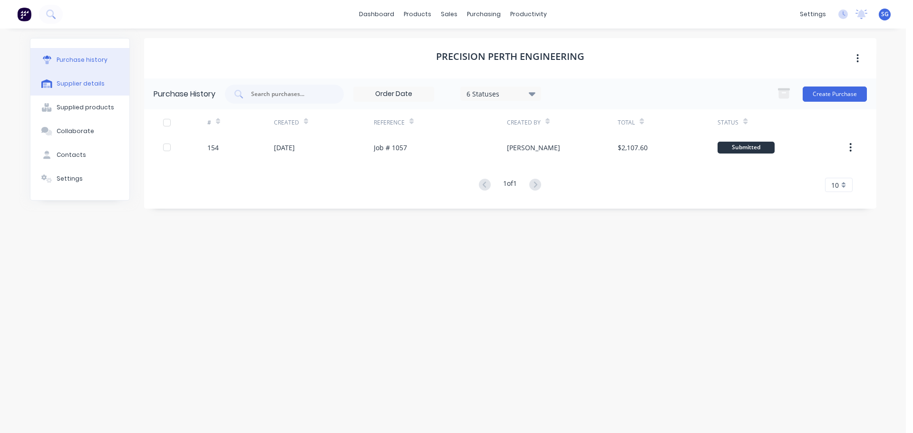
click at [86, 85] on div "Supplier details" at bounding box center [81, 83] width 48 height 9
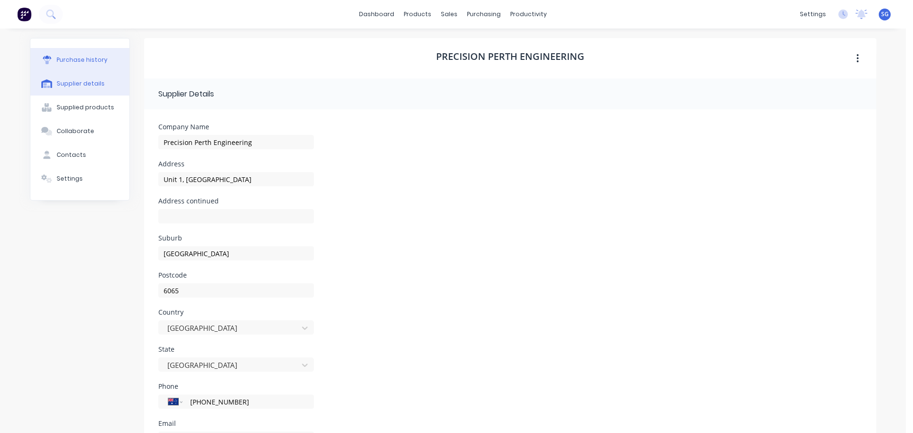
click at [63, 58] on div "Purchase history" at bounding box center [82, 60] width 51 height 9
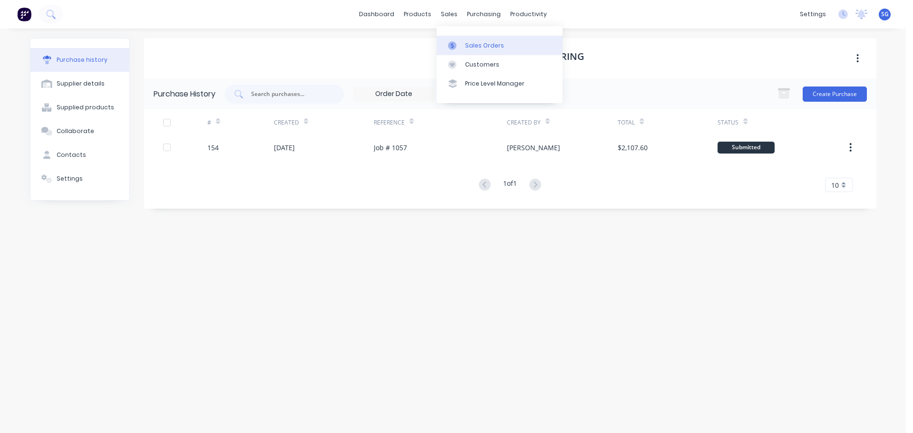
click at [488, 43] on div "Sales Orders" at bounding box center [484, 45] width 39 height 9
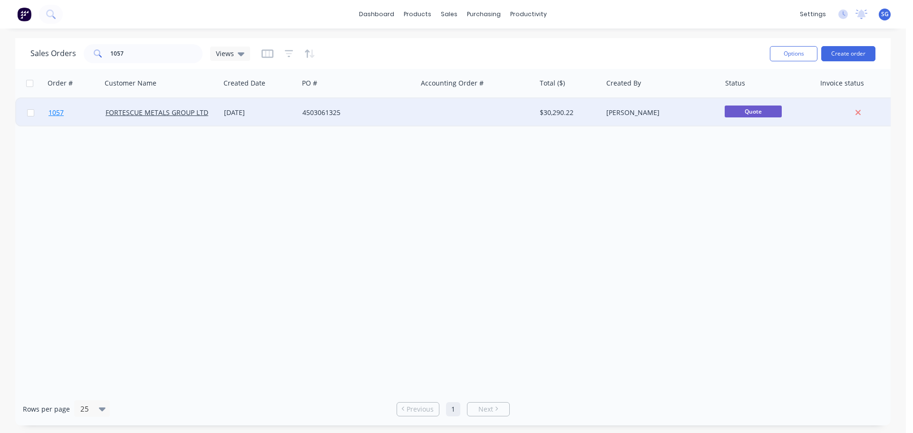
click at [59, 112] on span "1057" at bounding box center [55, 113] width 15 height 10
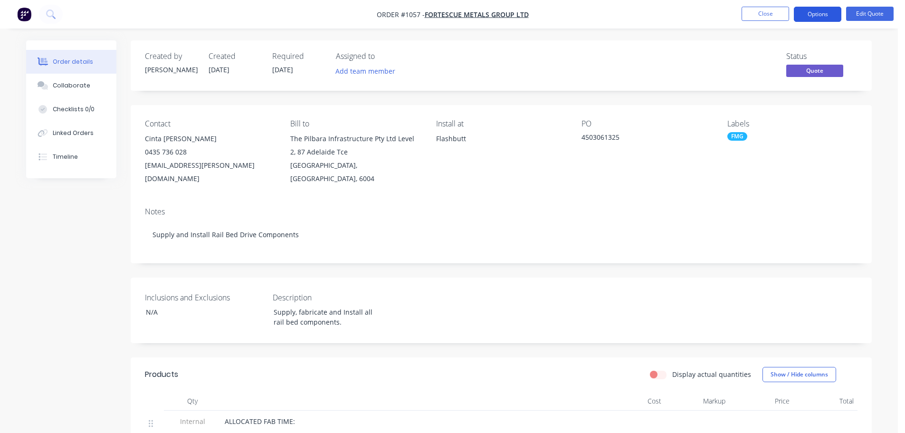
click at [821, 15] on button "Options" at bounding box center [818, 14] width 48 height 15
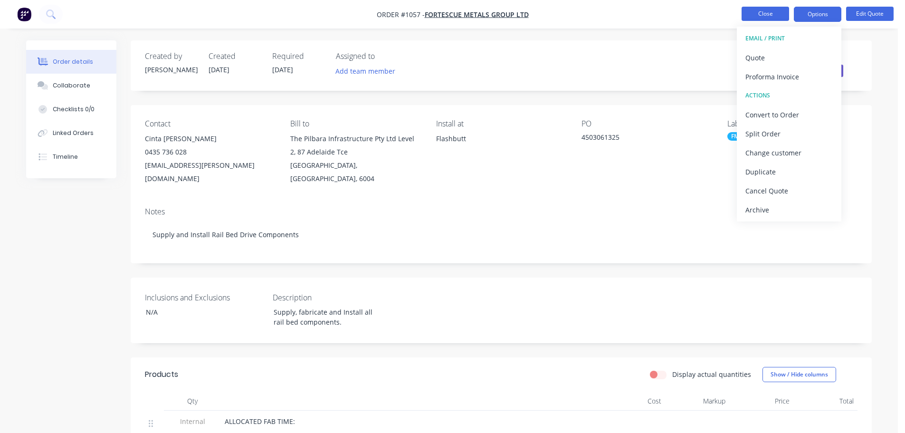
click at [757, 13] on button "Close" at bounding box center [766, 14] width 48 height 14
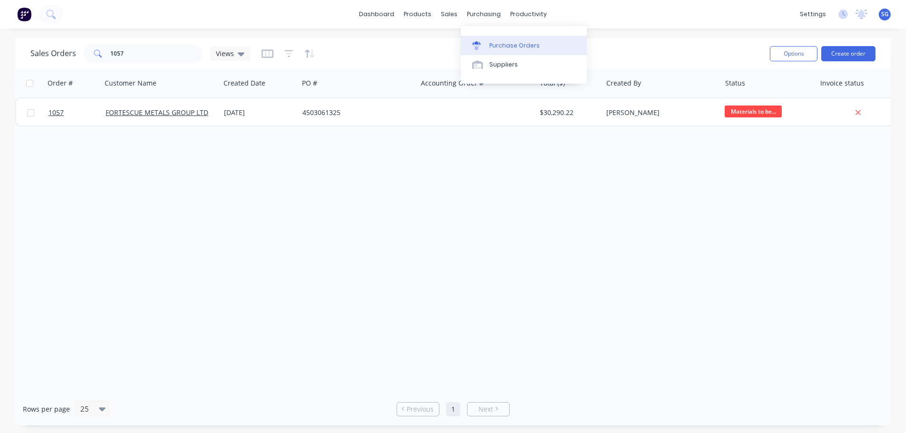
click at [515, 48] on div "Purchase Orders" at bounding box center [514, 45] width 50 height 9
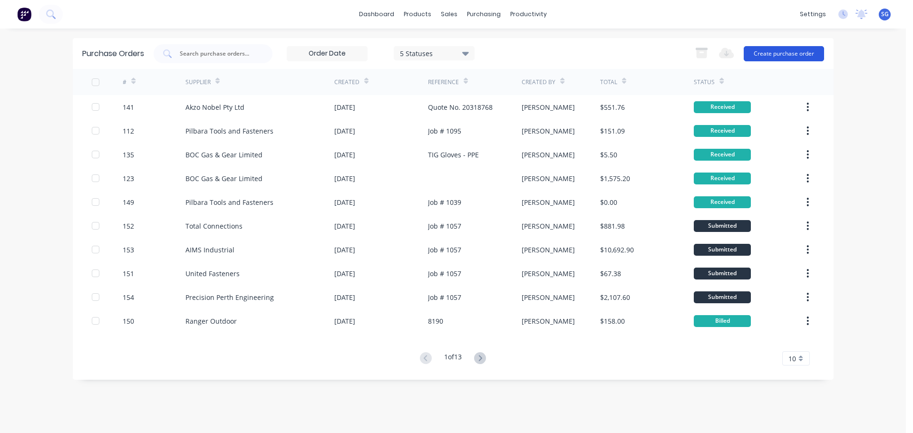
click at [785, 54] on button "Create purchase order" at bounding box center [783, 53] width 80 height 15
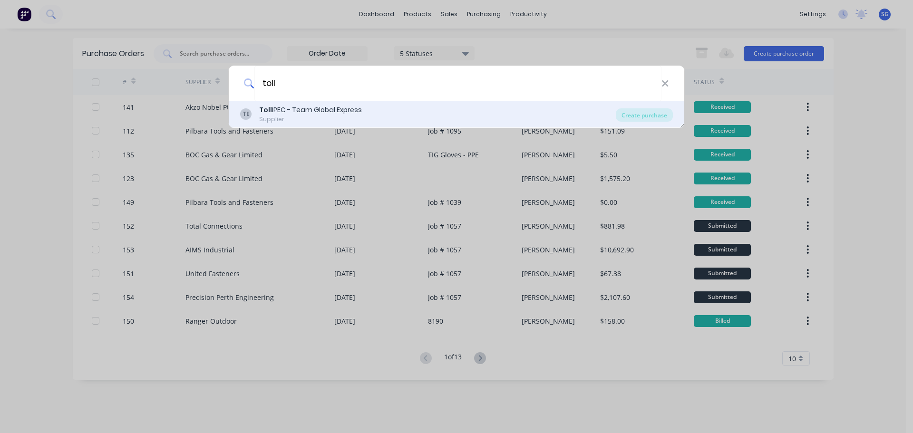
click at [294, 112] on div "Toll IPEC - Team Global Express" at bounding box center [310, 110] width 103 height 10
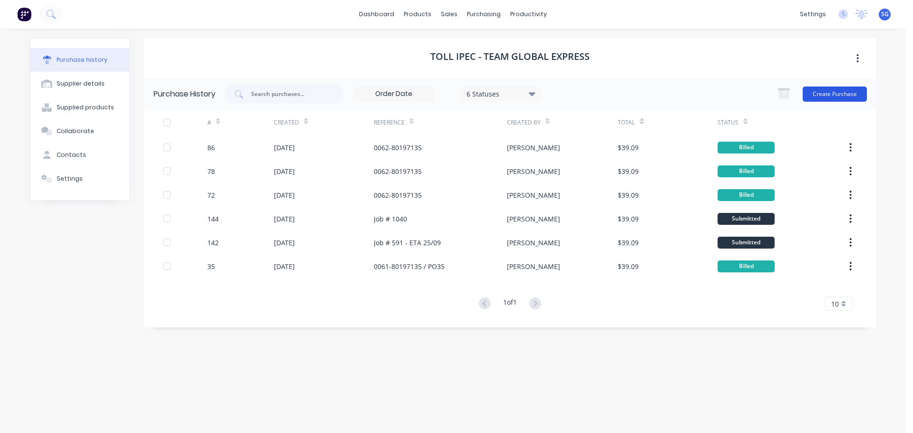
click at [832, 94] on button "Create Purchase" at bounding box center [834, 94] width 64 height 15
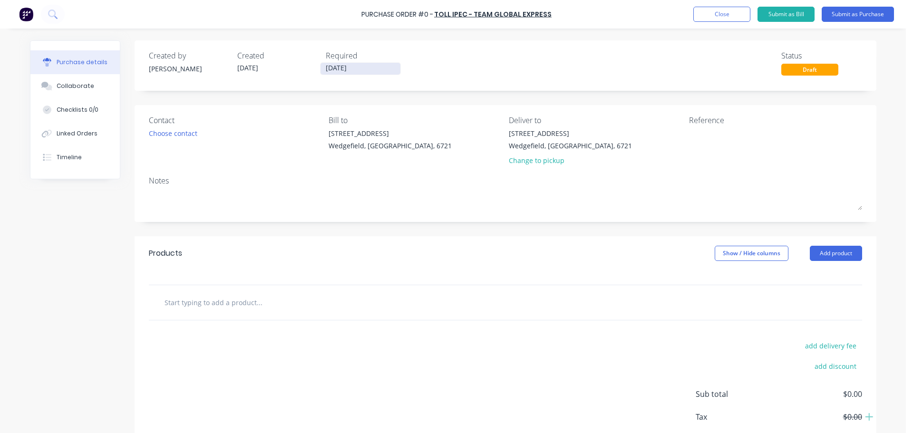
click at [356, 68] on input "[DATE]" at bounding box center [360, 69] width 80 height 12
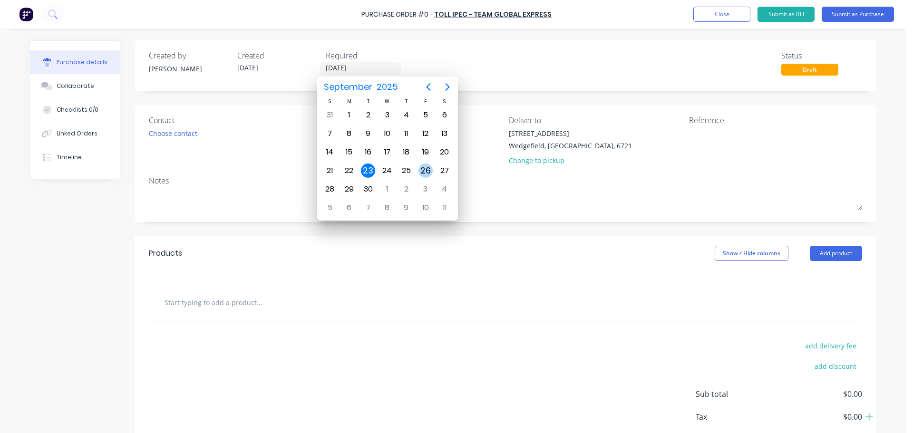
click at [424, 172] on div "26" at bounding box center [425, 171] width 14 height 14
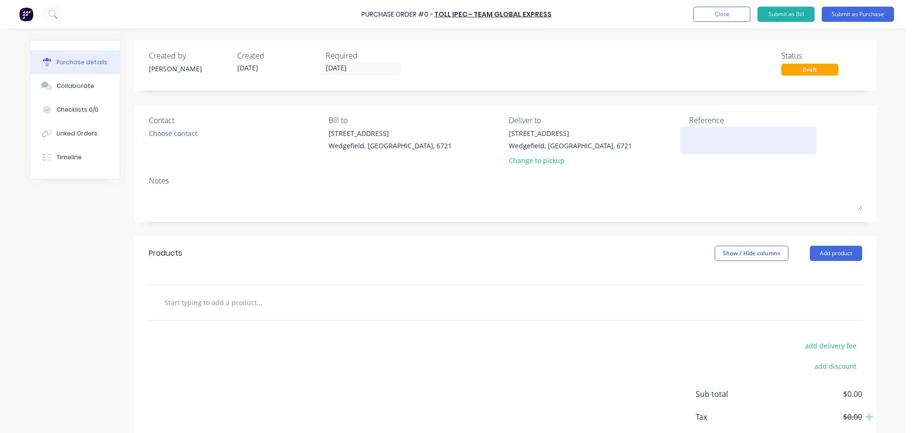
click at [736, 141] on textarea at bounding box center [748, 138] width 119 height 21
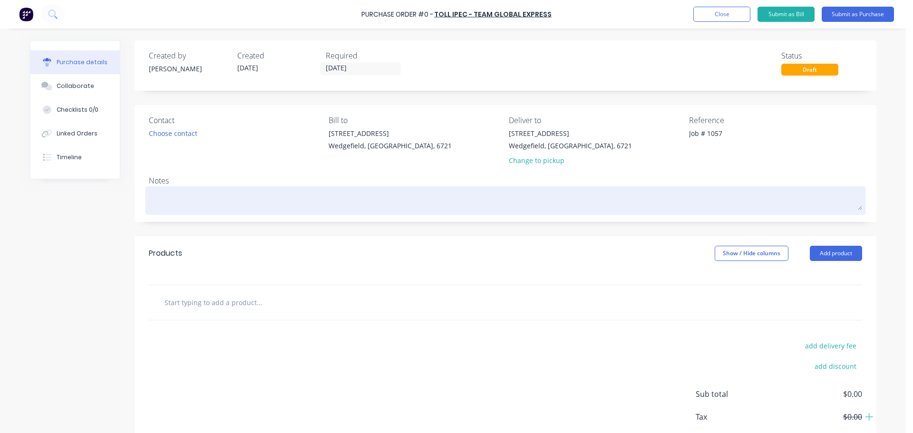
click at [164, 201] on textarea at bounding box center [505, 199] width 713 height 21
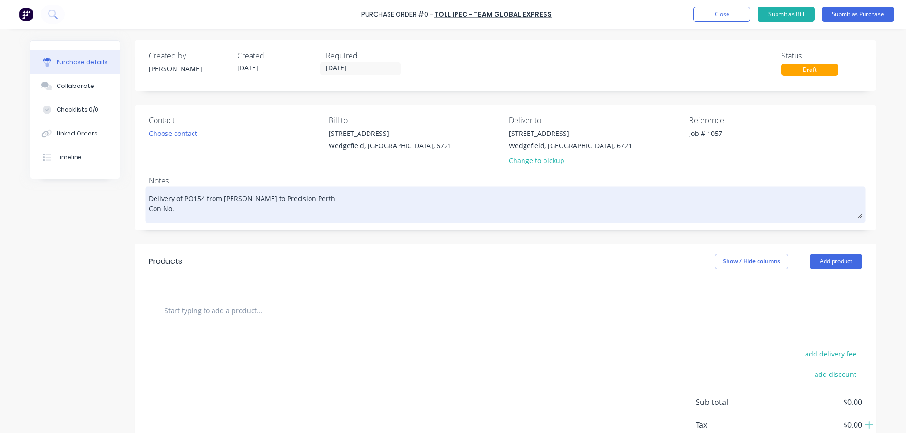
click at [176, 213] on textarea "Delivery of PO154 from Madson to Precision Perth Con No." at bounding box center [505, 203] width 713 height 29
paste textarea "2401015406256"
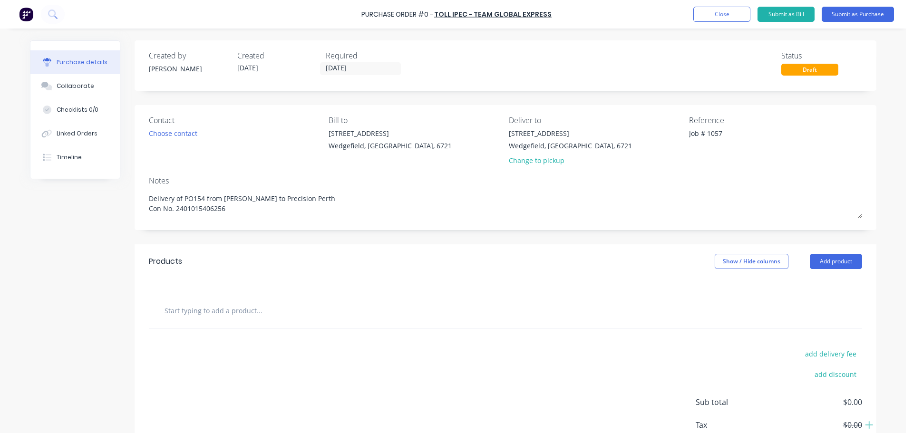
click at [219, 317] on input "text" at bounding box center [259, 310] width 190 height 19
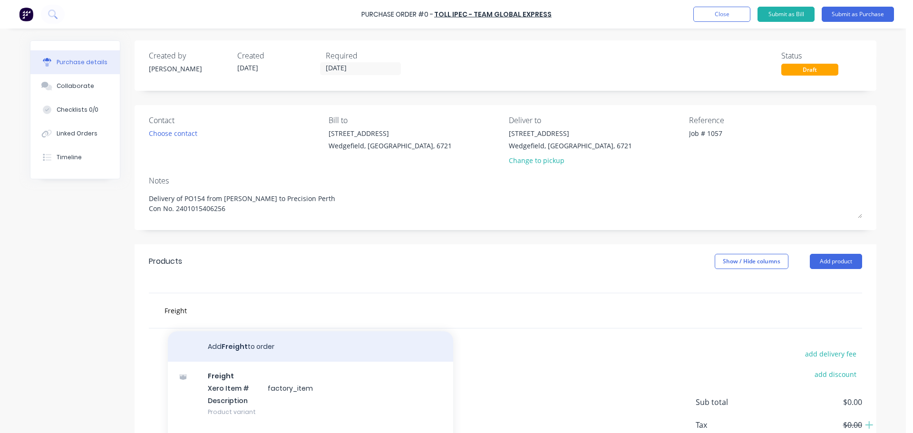
click at [225, 351] on button "Add Freight to order" at bounding box center [310, 346] width 285 height 30
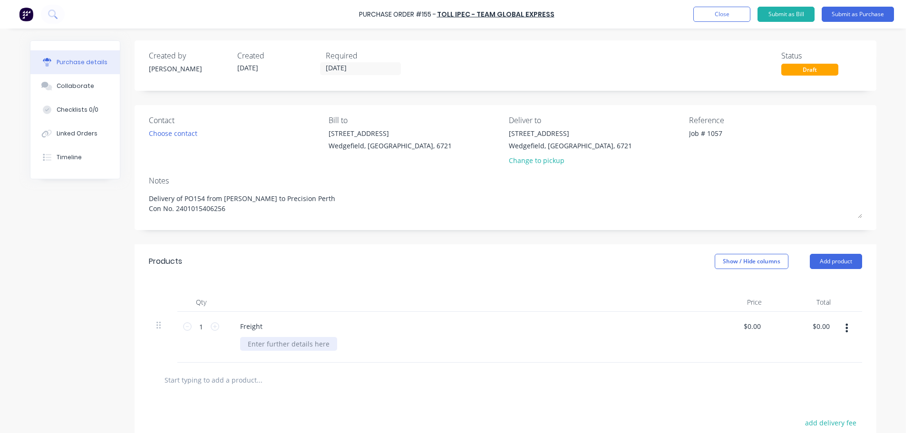
click at [255, 347] on div at bounding box center [288, 344] width 97 height 14
click at [745, 327] on input "0.00" at bounding box center [753, 326] width 18 height 14
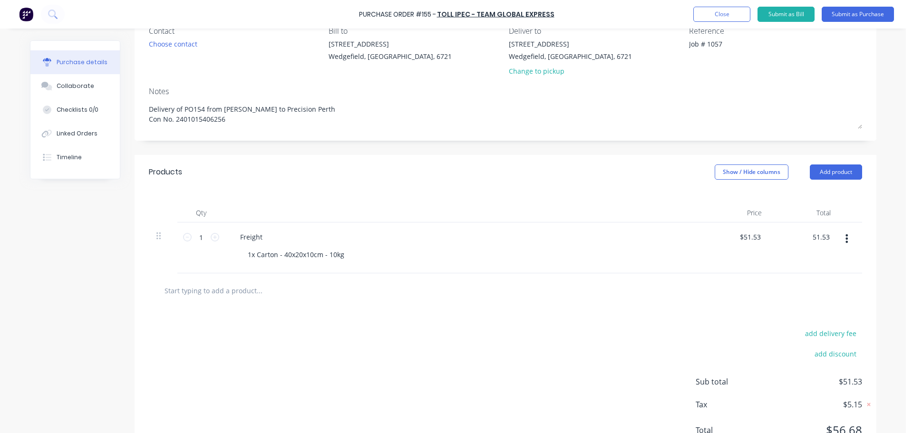
scroll to position [130, 0]
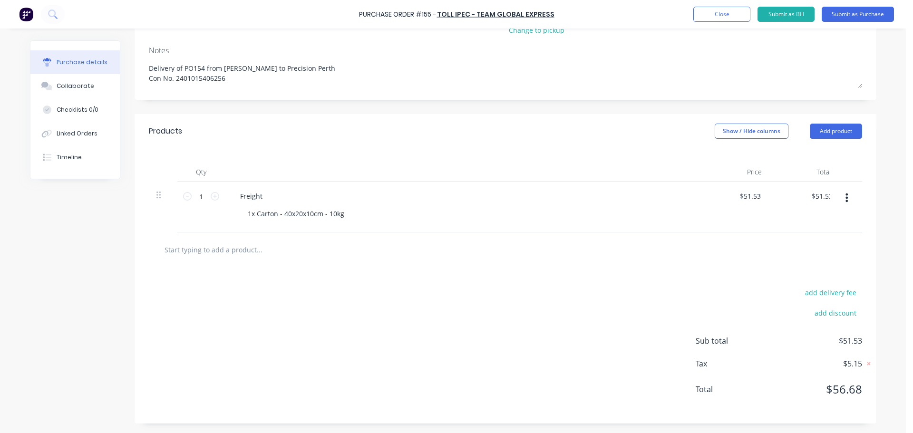
click at [585, 337] on div "add delivery fee add discount Sub total $51.53 Tax $5.15 Total $56.68" at bounding box center [505, 345] width 741 height 156
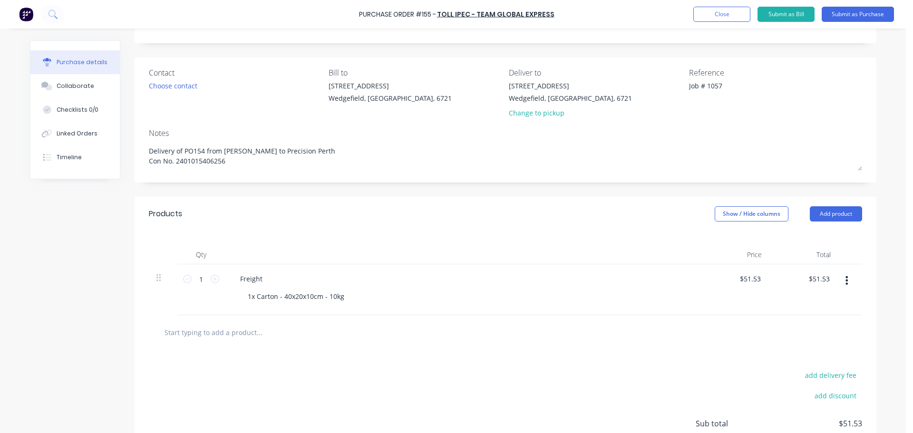
scroll to position [0, 0]
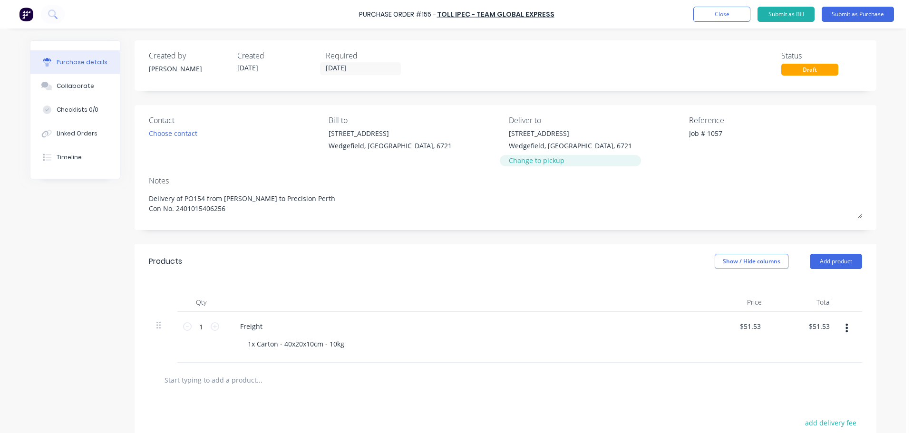
click at [533, 162] on div "Change to pickup" at bounding box center [570, 160] width 123 height 10
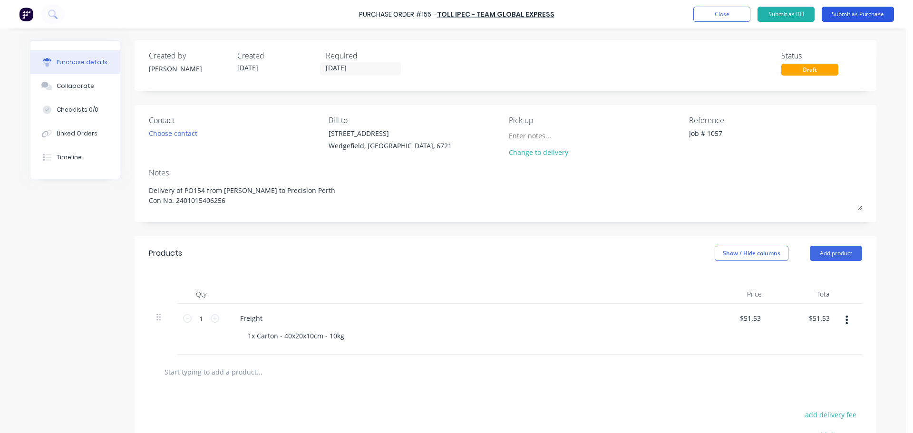
click at [860, 15] on button "Submit as Purchase" at bounding box center [857, 14] width 72 height 15
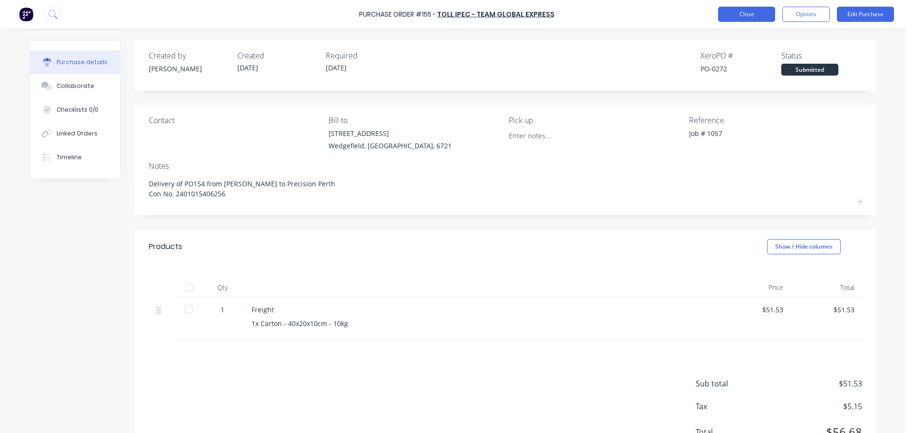
click at [738, 11] on button "Close" at bounding box center [746, 14] width 57 height 15
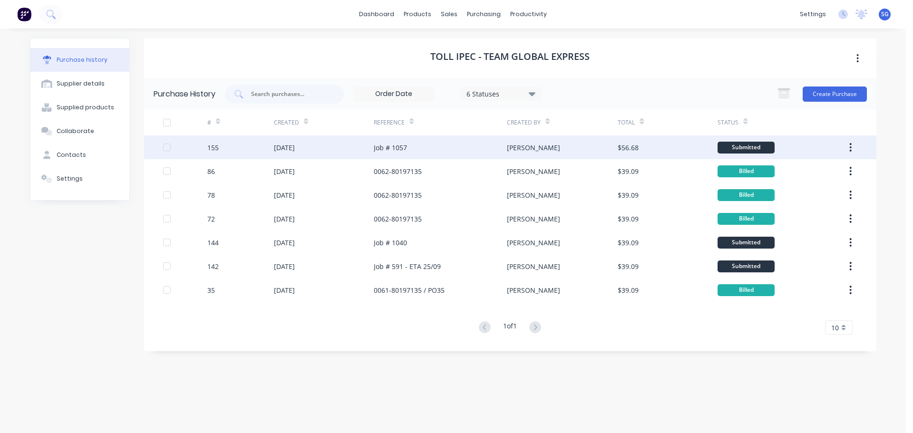
click at [409, 145] on div "Job # 1057" at bounding box center [440, 147] width 133 height 24
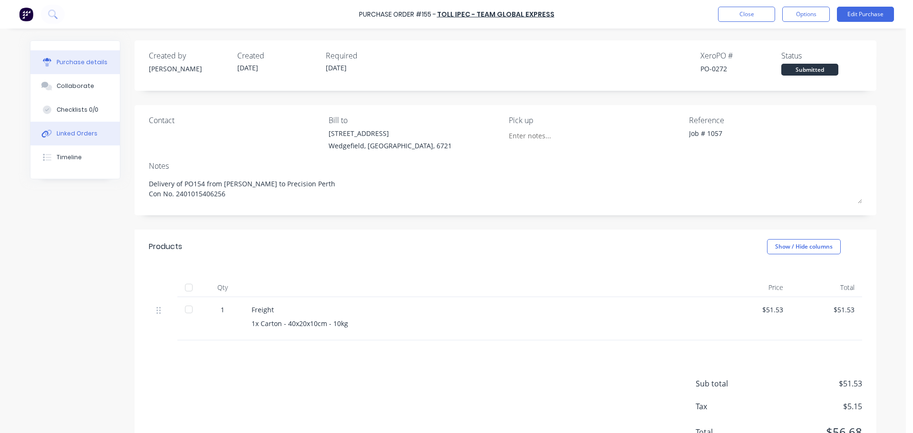
click at [62, 134] on div "Linked Orders" at bounding box center [77, 133] width 41 height 9
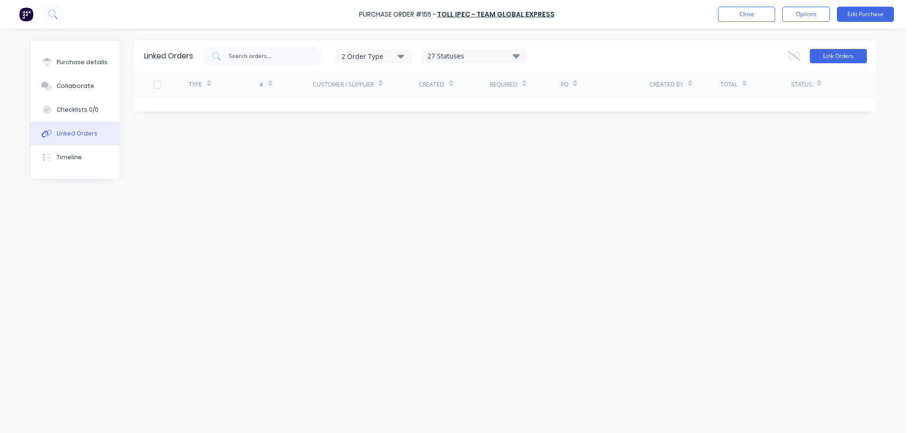
click at [818, 55] on button "Link Orders" at bounding box center [837, 56] width 57 height 14
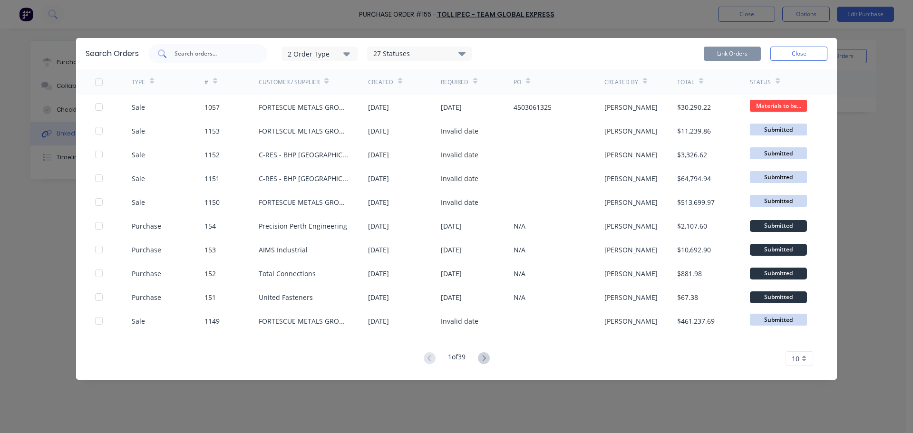
click at [191, 57] on input "text" at bounding box center [212, 54] width 79 height 10
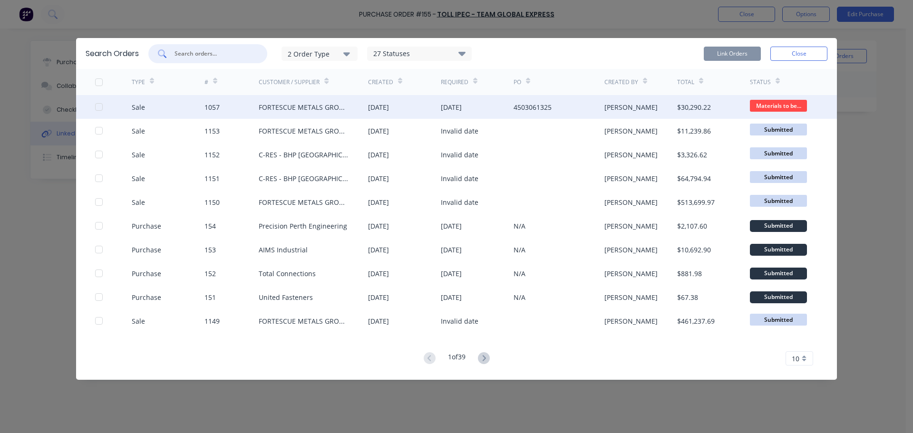
click at [97, 108] on div at bounding box center [98, 106] width 19 height 19
click at [720, 52] on button "Link Orders" at bounding box center [731, 54] width 57 height 14
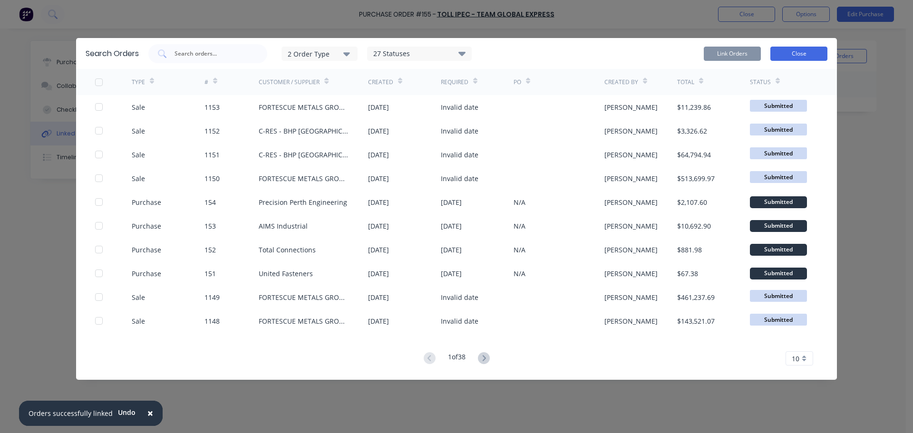
click at [796, 54] on button "Close" at bounding box center [798, 54] width 57 height 14
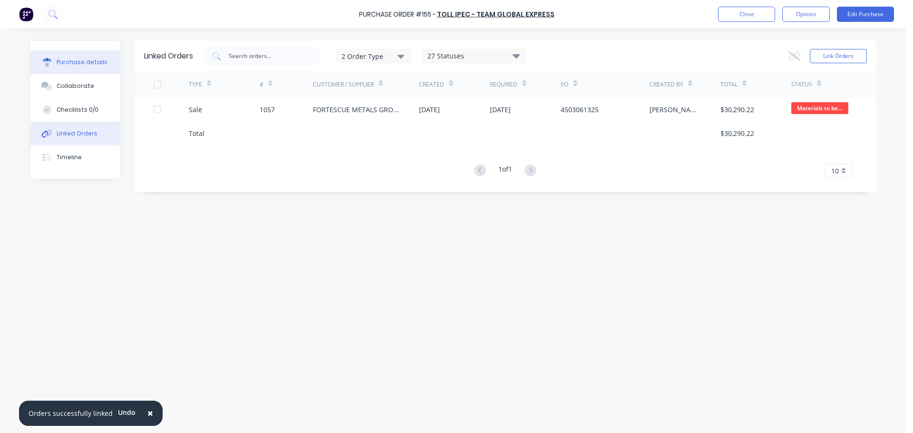
click at [65, 52] on button "Purchase details" at bounding box center [74, 62] width 89 height 24
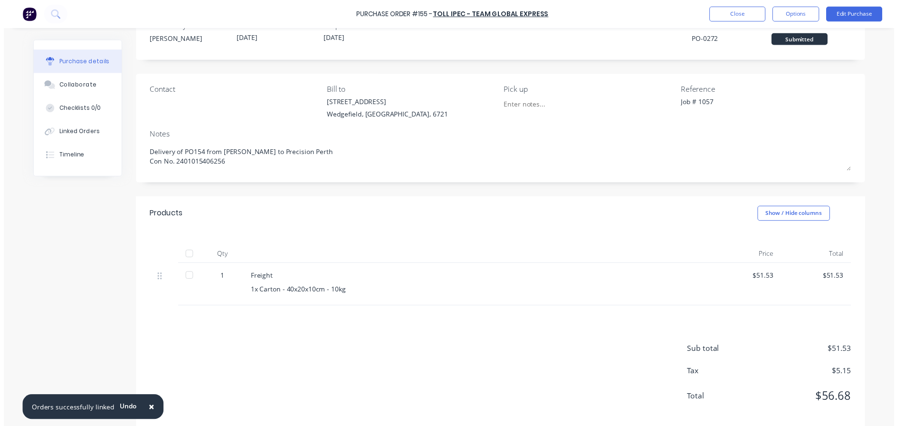
scroll to position [43, 0]
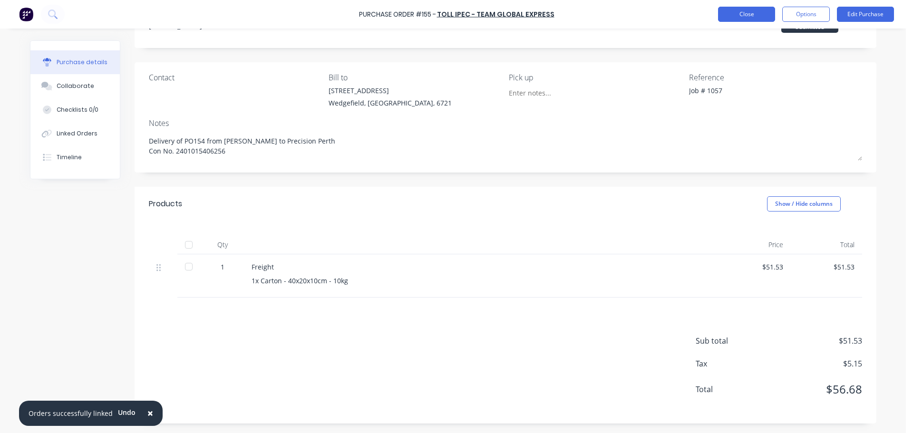
click at [726, 17] on button "Close" at bounding box center [746, 14] width 57 height 15
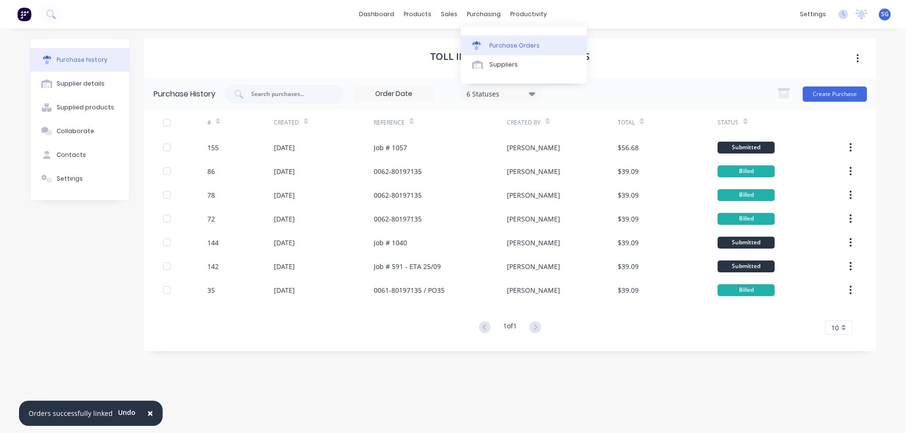
click at [485, 41] on div at bounding box center [479, 45] width 14 height 9
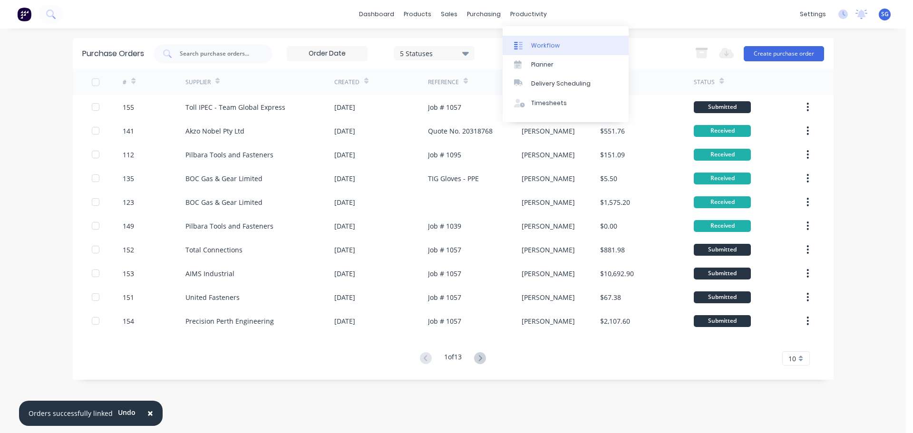
click at [539, 44] on div "Workflow" at bounding box center [545, 45] width 29 height 9
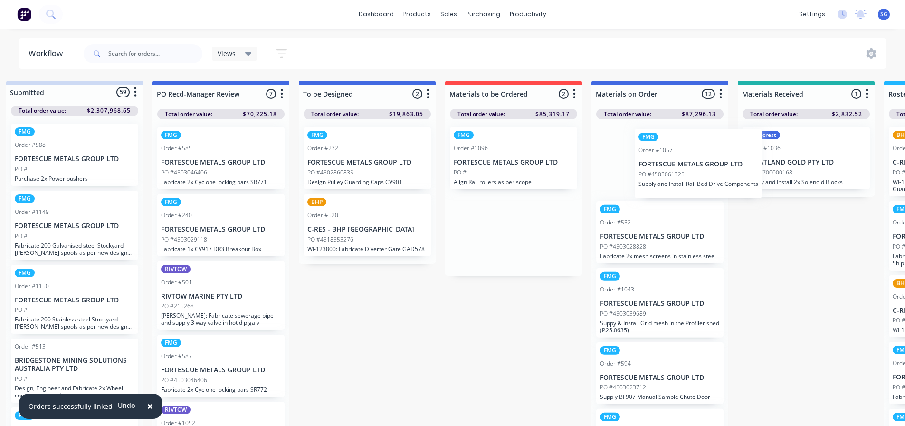
scroll to position [0, 16]
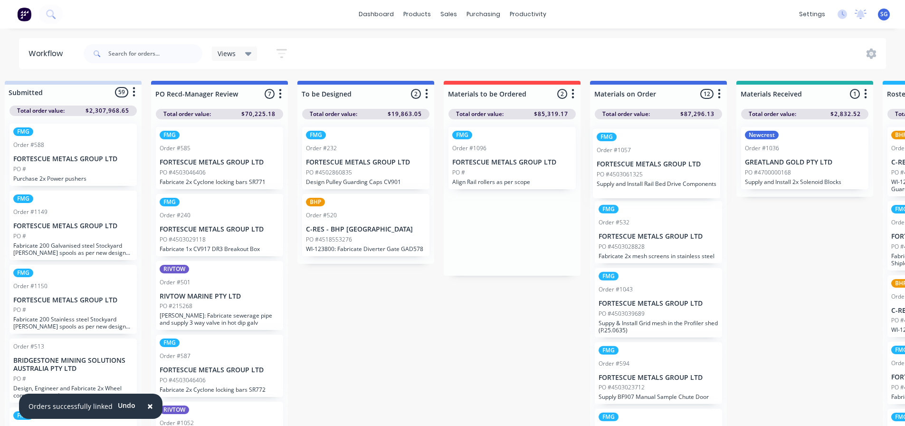
drag, startPoint x: 556, startPoint y: 173, endPoint x: 637, endPoint y: 171, distance: 80.9
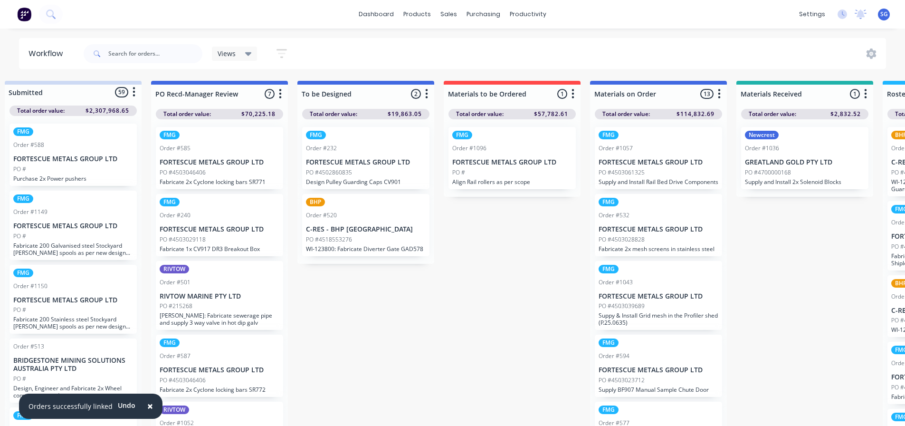
click at [647, 165] on p "FORTESCUE METALS GROUP LTD" at bounding box center [659, 162] width 120 height 8
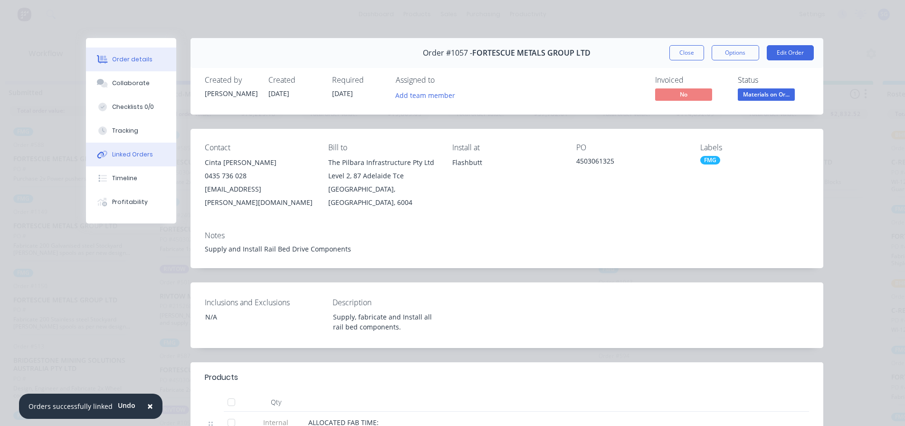
click at [138, 158] on div "Linked Orders" at bounding box center [132, 154] width 41 height 9
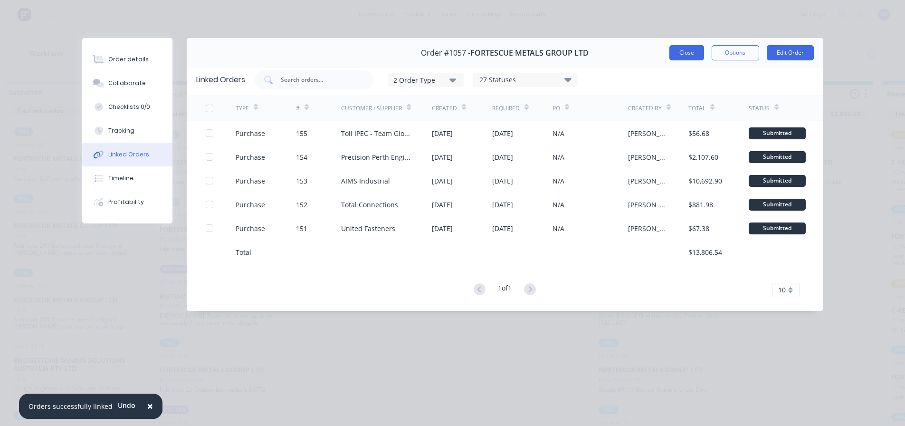
click at [683, 50] on button "Close" at bounding box center [687, 52] width 35 height 15
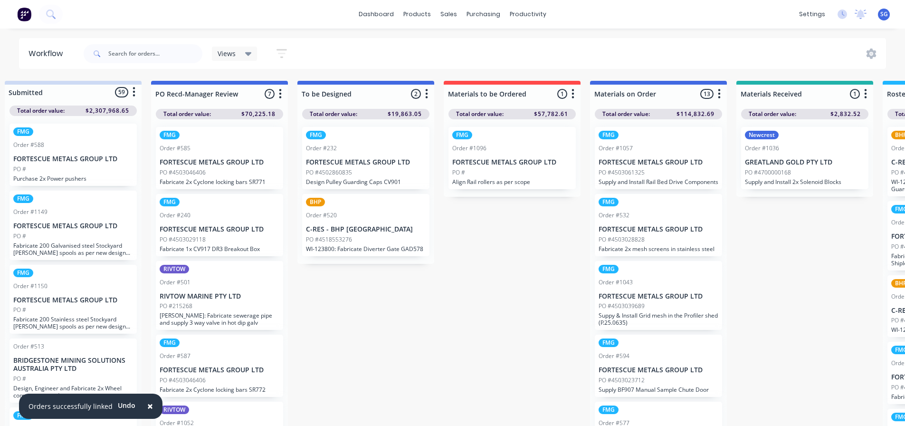
click at [787, 164] on p "GREATLAND GOLD PTY LTD" at bounding box center [805, 162] width 120 height 8
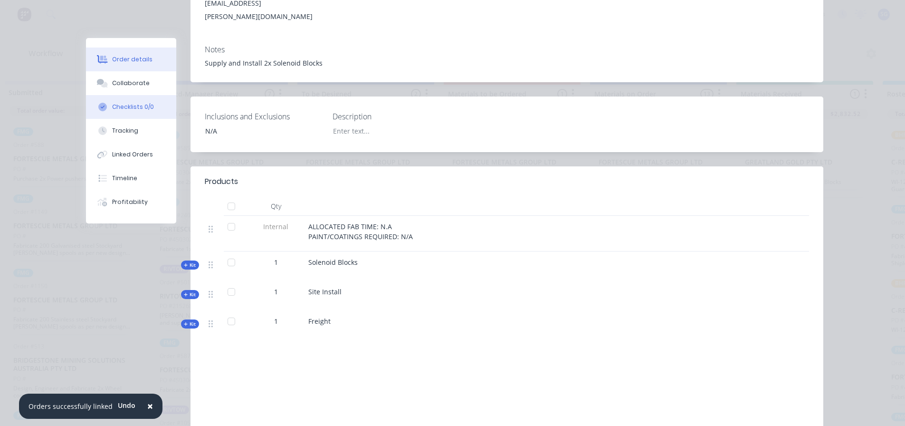
scroll to position [191, 0]
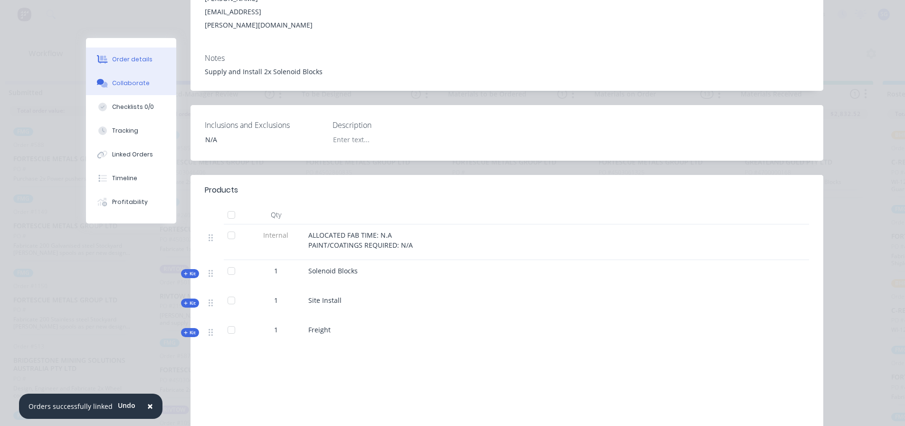
click at [121, 86] on div "Collaborate" at bounding box center [131, 83] width 38 height 9
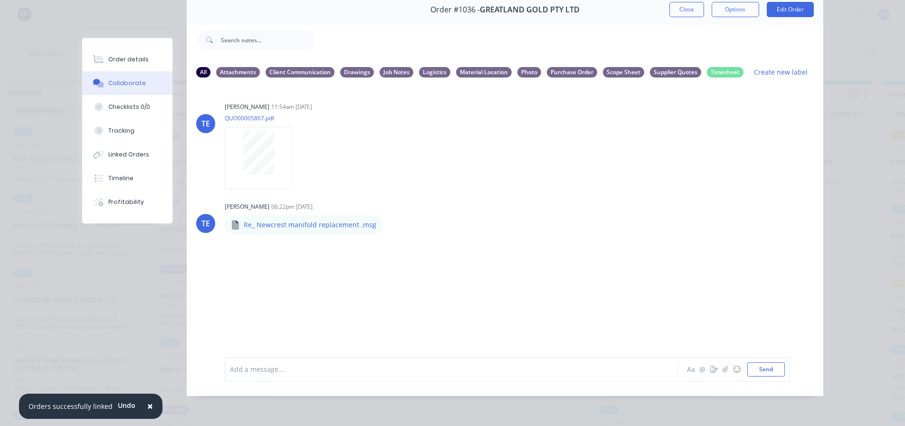
scroll to position [50, 0]
click at [132, 146] on button "Linked Orders" at bounding box center [127, 155] width 90 height 24
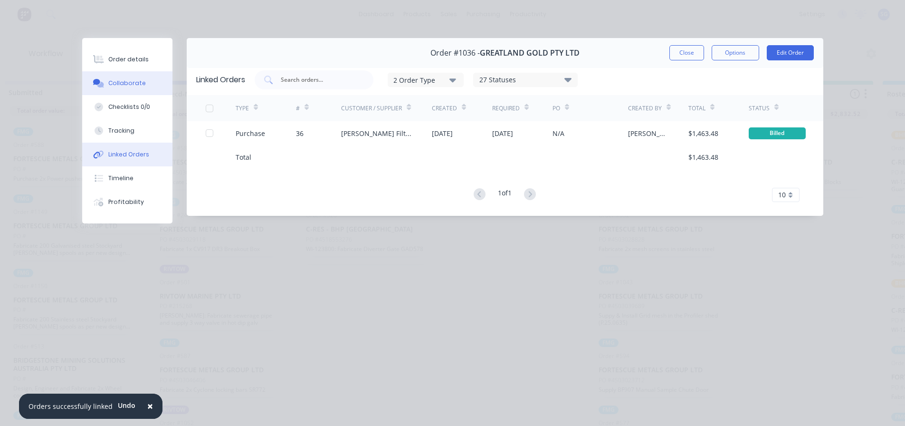
click at [104, 85] on div at bounding box center [99, 83] width 14 height 9
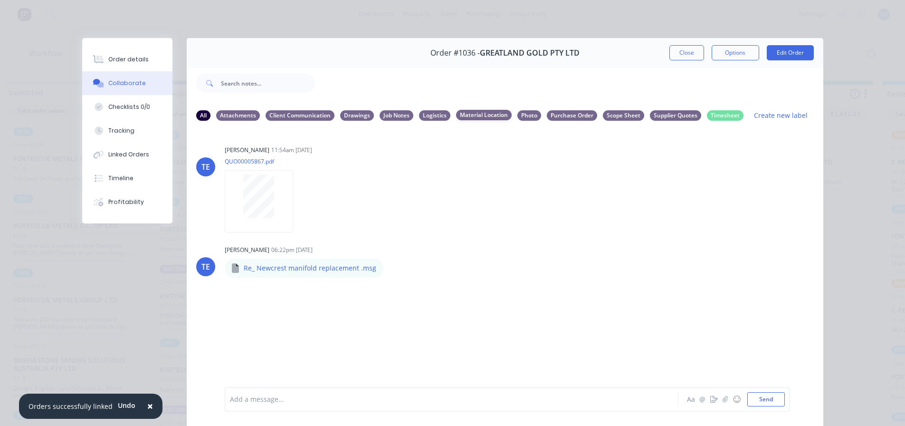
click at [483, 115] on div "Material Location" at bounding box center [484, 115] width 56 height 10
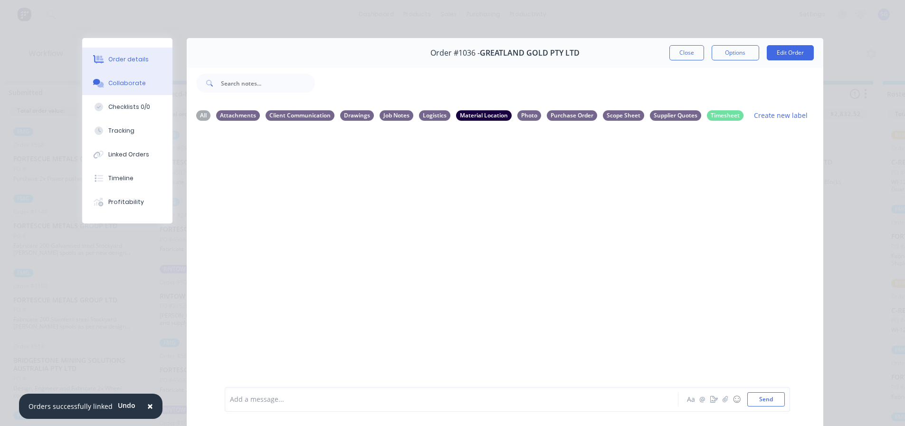
click at [130, 62] on div "Order details" at bounding box center [128, 59] width 40 height 9
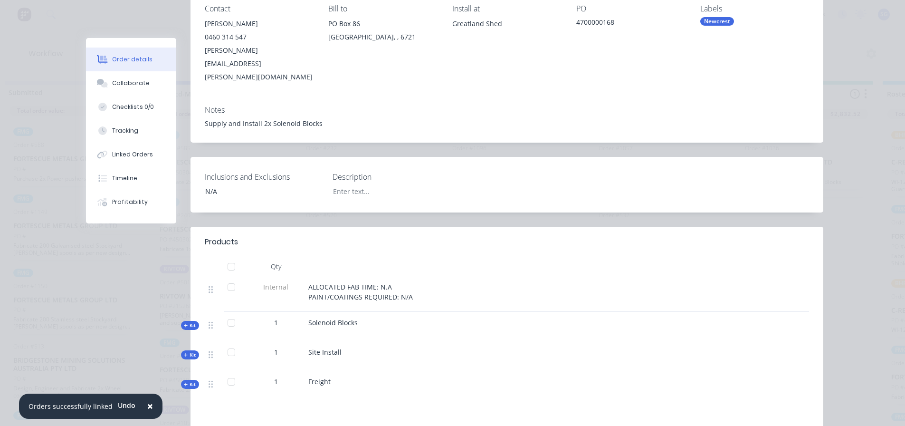
scroll to position [286, 0]
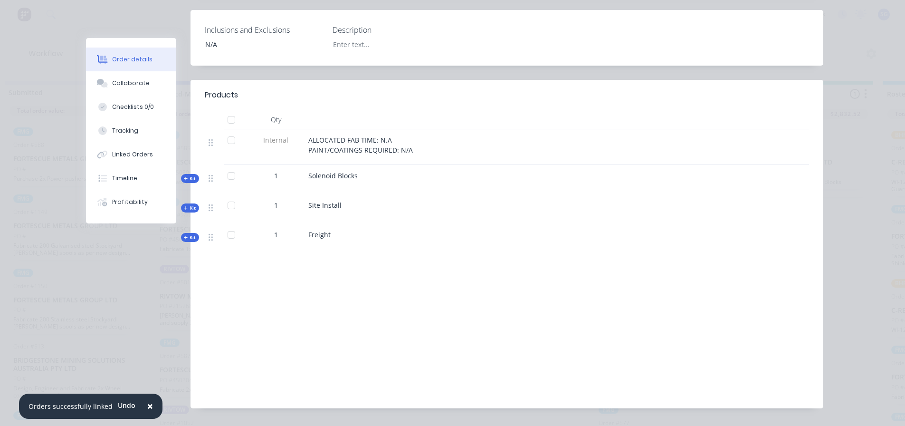
click at [190, 204] on span "Kit" at bounding box center [190, 207] width 12 height 7
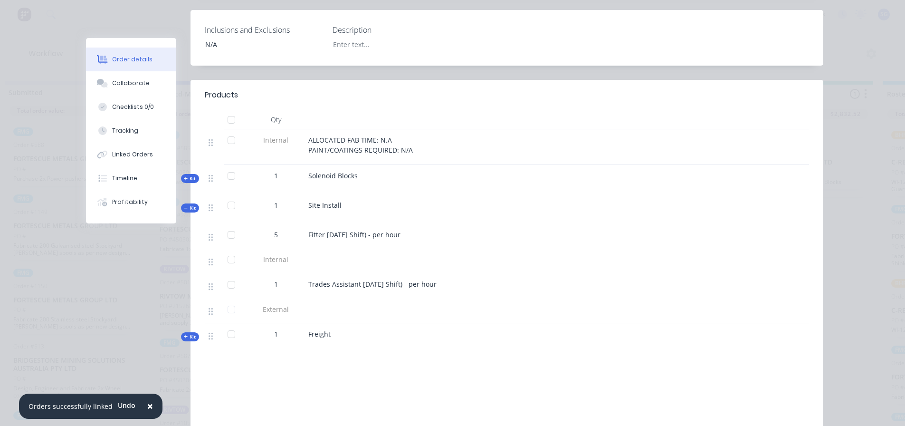
click at [190, 204] on span "Kit" at bounding box center [190, 207] width 12 height 7
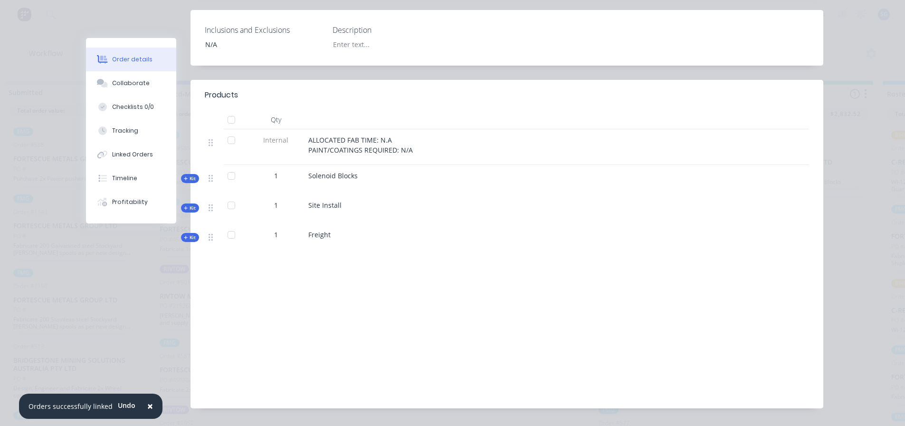
click at [190, 175] on span "Kit" at bounding box center [190, 178] width 12 height 7
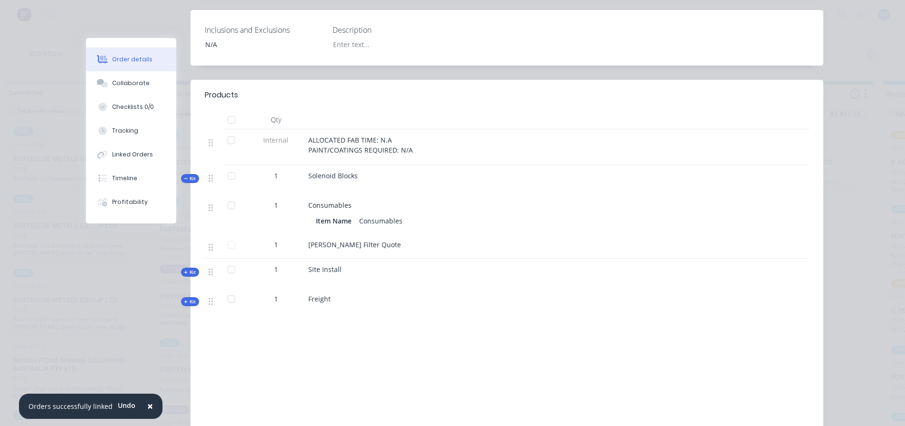
click at [190, 175] on span "Kit" at bounding box center [190, 178] width 12 height 7
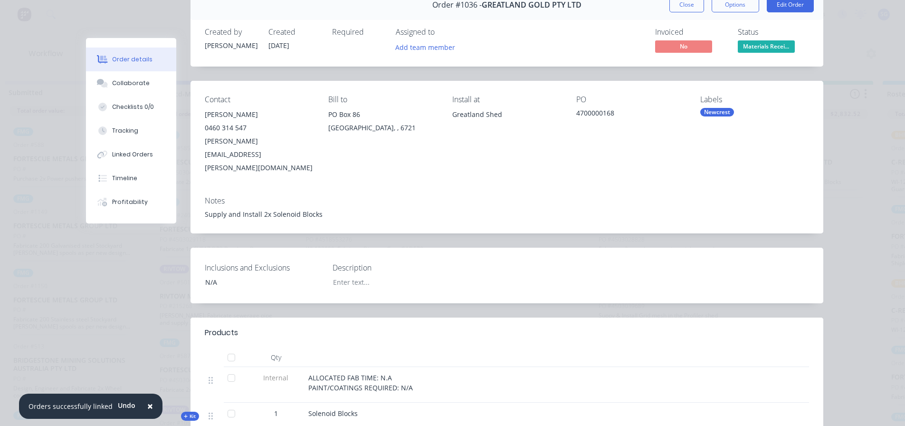
scroll to position [0, 0]
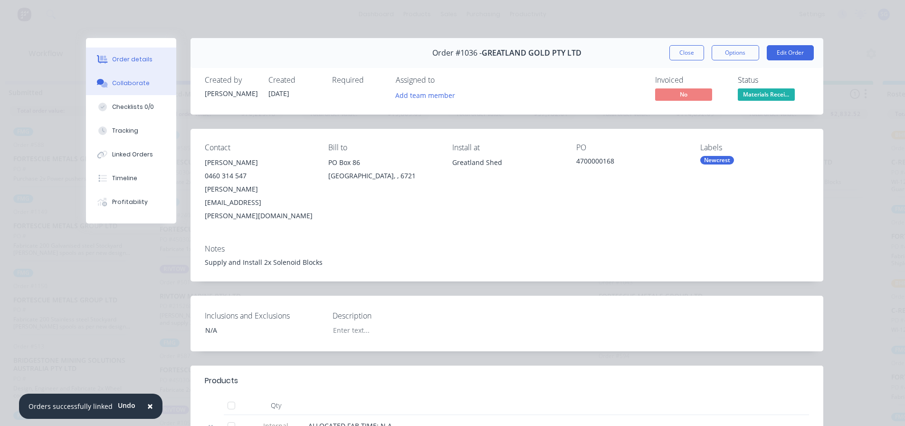
click at [131, 80] on div "Collaborate" at bounding box center [131, 83] width 38 height 9
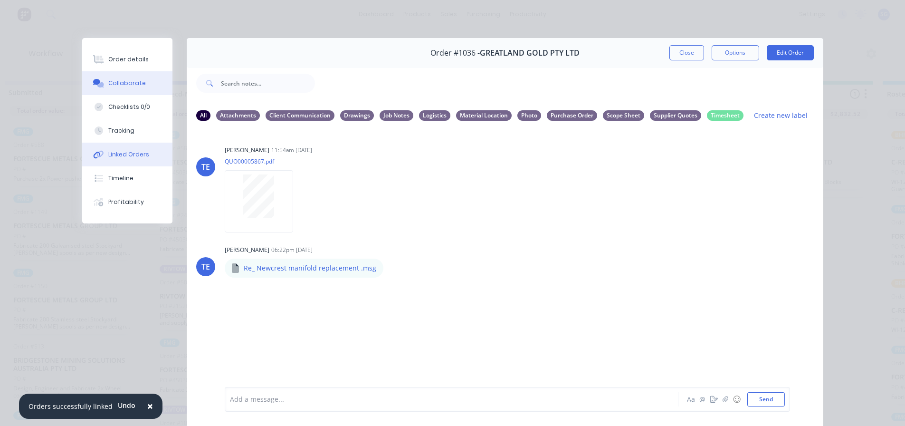
click at [144, 155] on button "Linked Orders" at bounding box center [127, 155] width 90 height 24
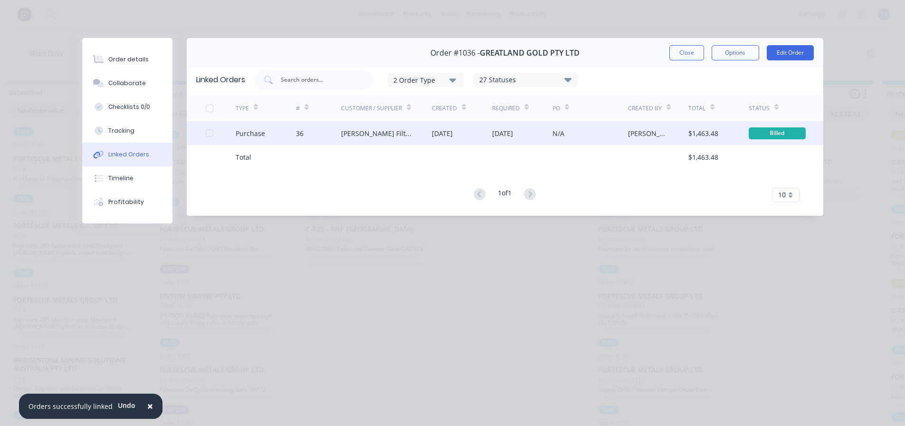
click at [349, 134] on div "Luehr Filter Australia" at bounding box center [377, 133] width 72 height 10
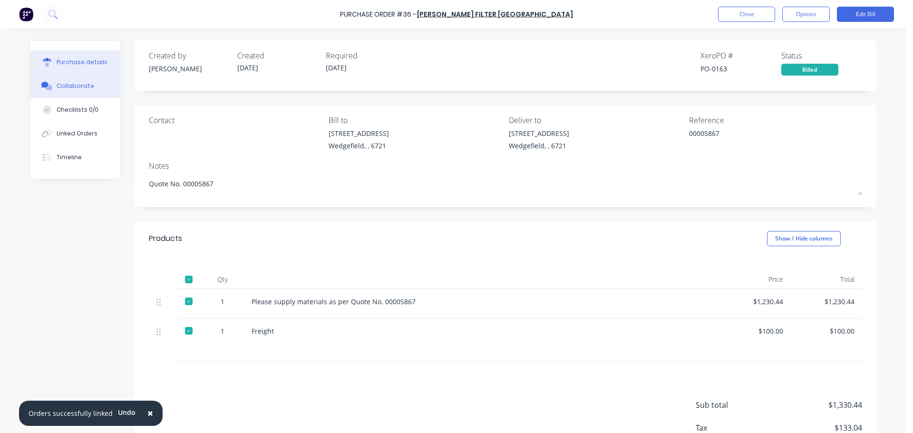
click at [50, 85] on div at bounding box center [47, 86] width 14 height 9
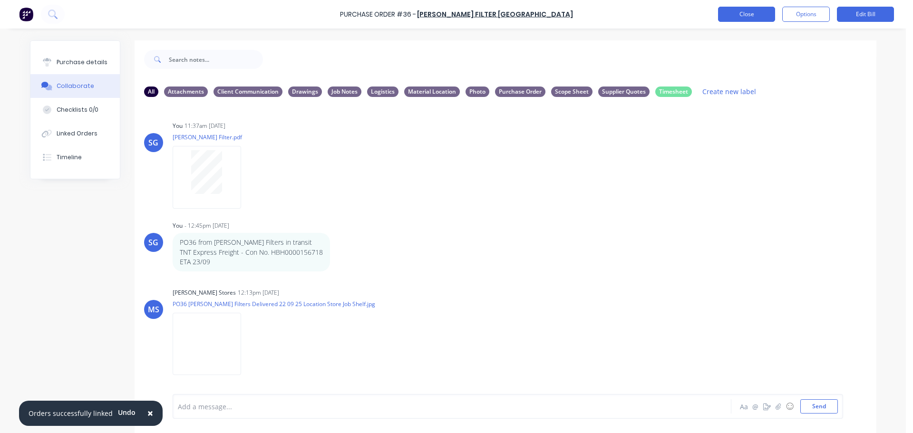
click at [751, 21] on button "Close" at bounding box center [746, 14] width 57 height 15
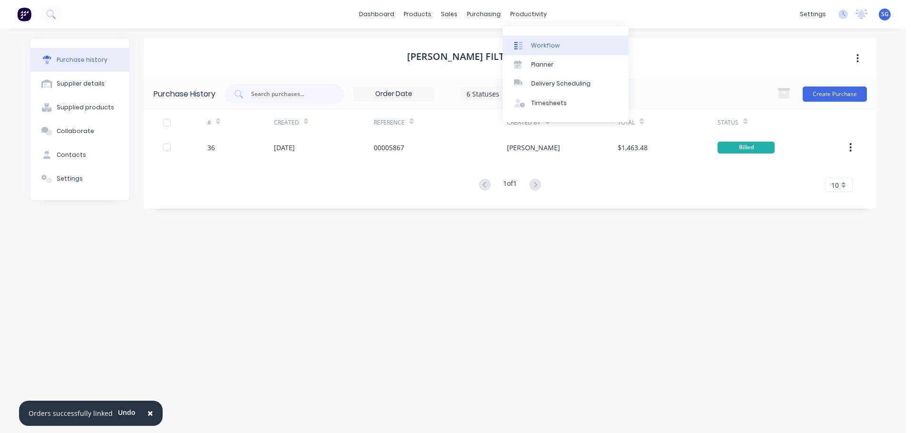
click at [545, 48] on div "Workflow" at bounding box center [545, 45] width 29 height 9
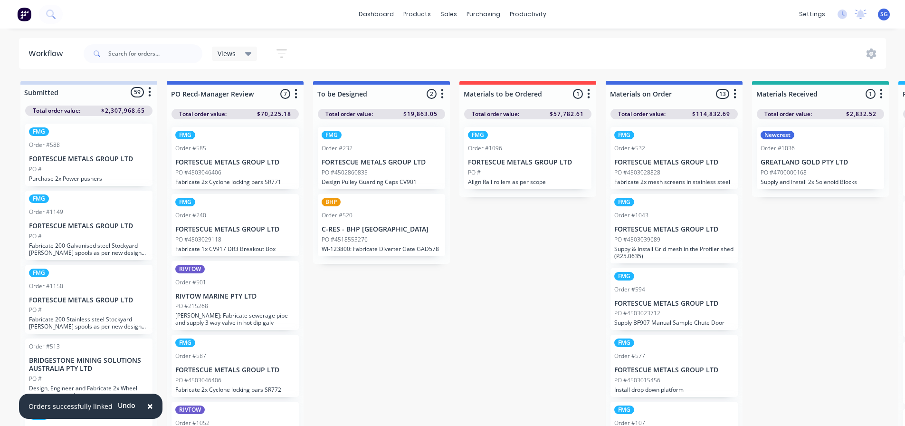
click at [630, 156] on div "FMG Order #532 FORTESCUE METALS GROUP LTD PO #4503028828 Fabricate 2x mesh scre…" at bounding box center [674, 158] width 127 height 62
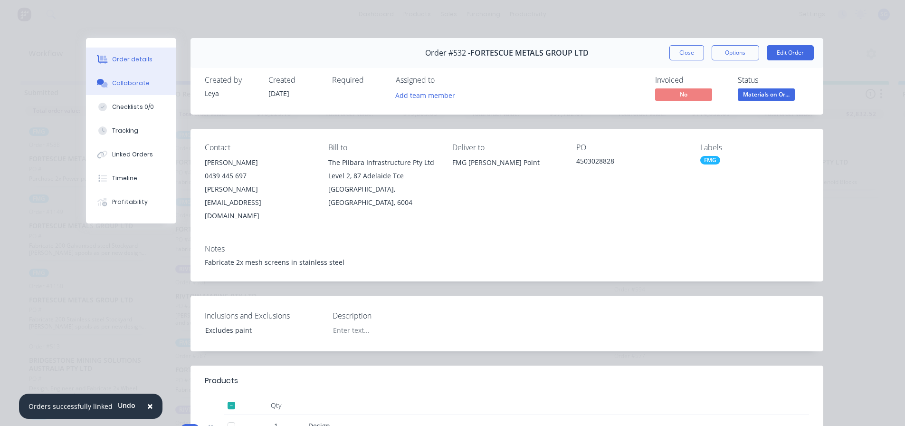
click at [120, 83] on div "Collaborate" at bounding box center [131, 83] width 38 height 9
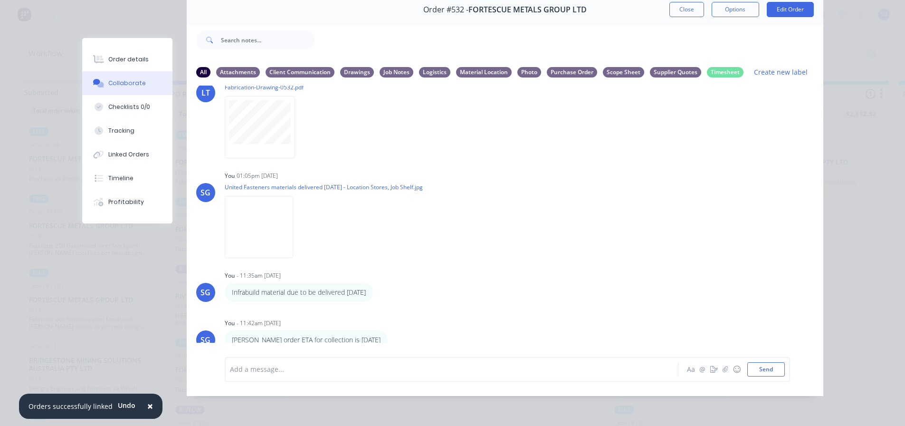
scroll to position [50, 0]
click at [136, 157] on div "Linked Orders" at bounding box center [128, 154] width 41 height 9
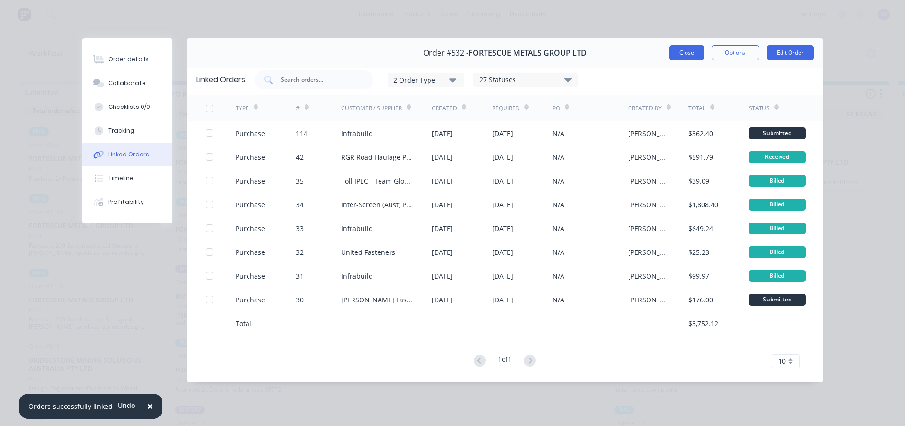
click at [689, 52] on button "Close" at bounding box center [687, 52] width 35 height 15
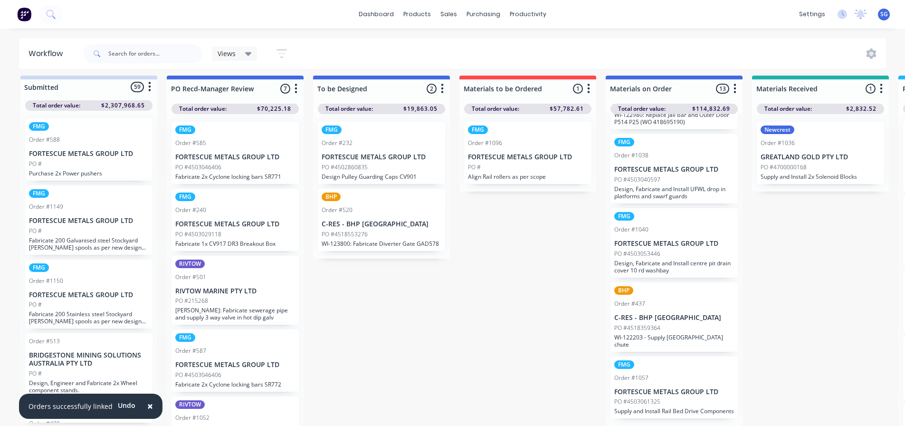
scroll to position [12, 0]
click at [663, 400] on div "FMG Order #1057 FORTESCUE METALS GROUP LTD PO #4503061325 Supply and Install Ra…" at bounding box center [674, 387] width 127 height 62
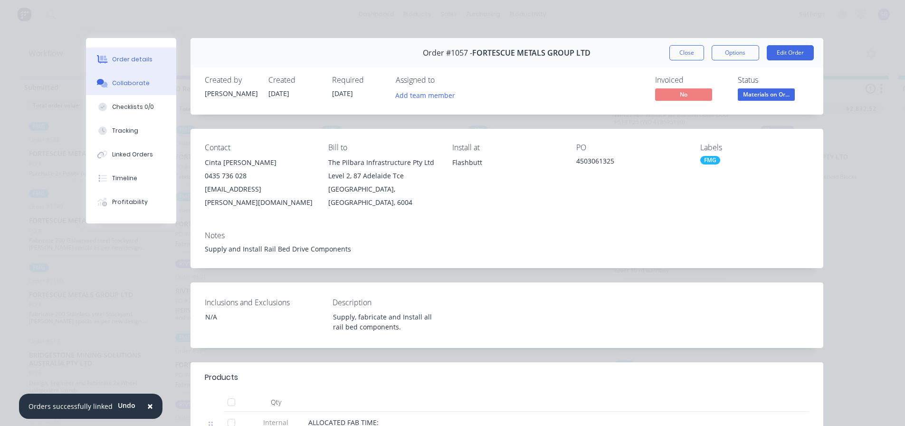
click at [131, 80] on div "Collaborate" at bounding box center [131, 83] width 38 height 9
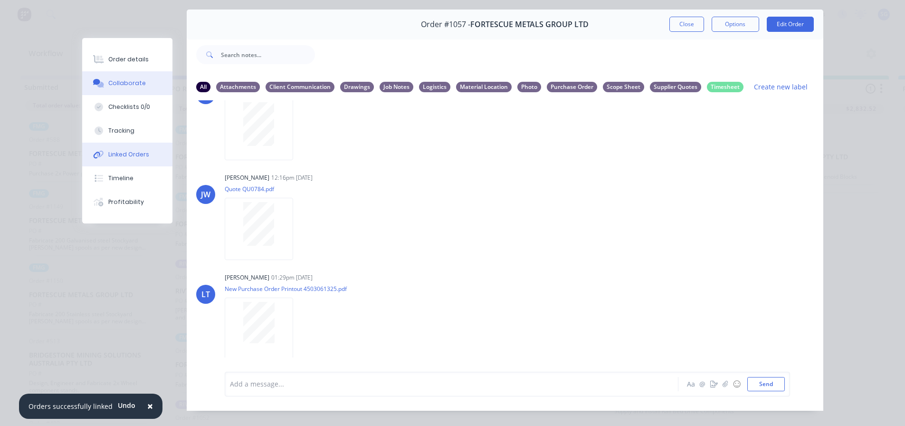
scroll to position [50, 0]
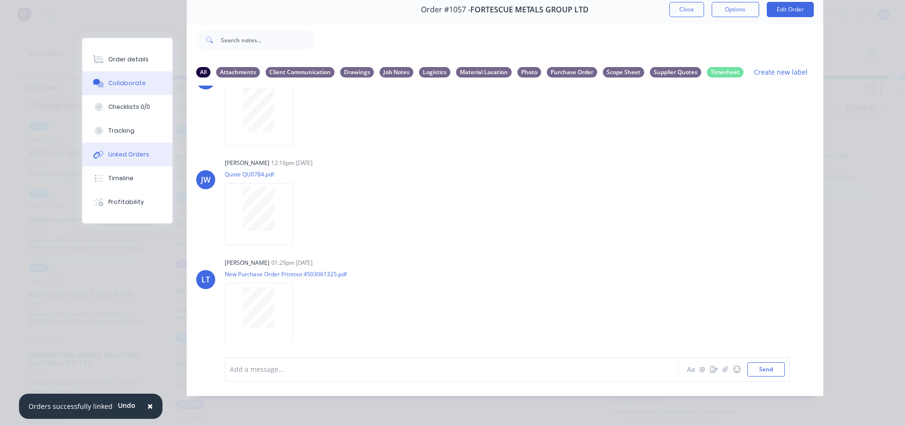
click at [121, 156] on div "Linked Orders" at bounding box center [128, 154] width 41 height 9
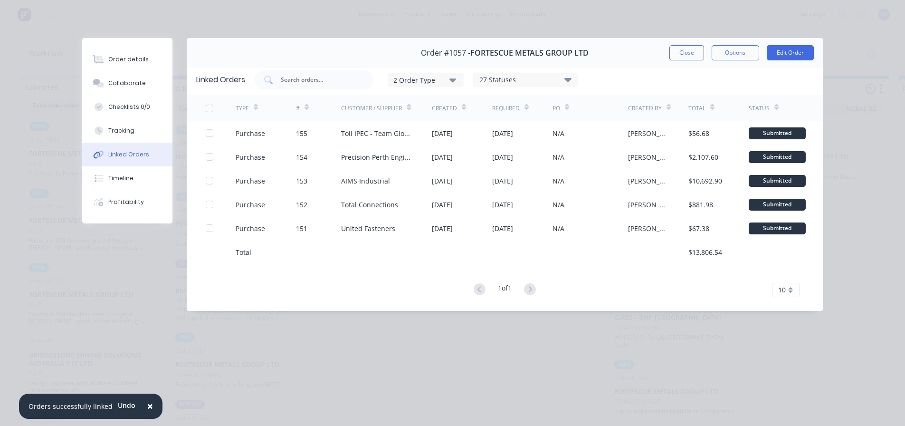
scroll to position [0, 0]
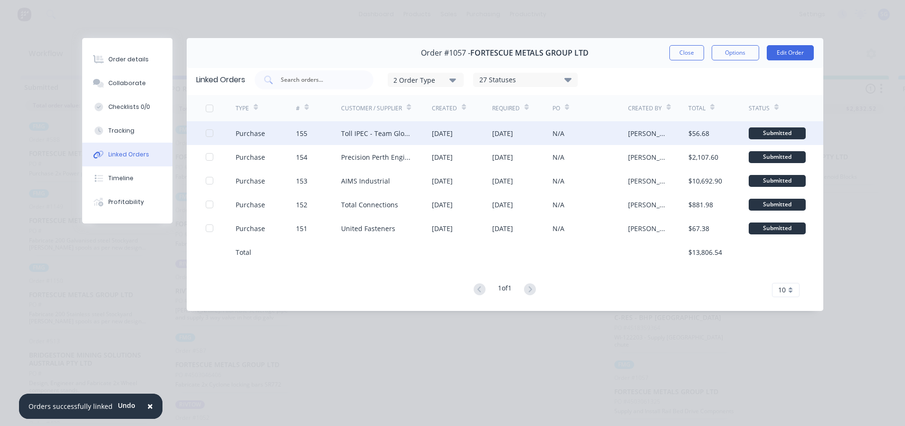
click at [356, 135] on div "Toll IPEC - Team Global Express" at bounding box center [377, 133] width 72 height 10
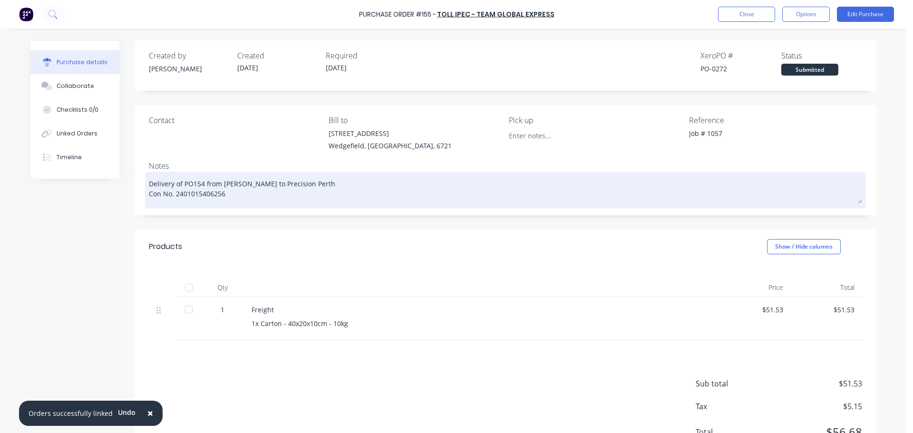
click at [198, 197] on textarea "Delivery of PO154 from Madson to Precision Perth Con No. 2401015406256" at bounding box center [505, 188] width 713 height 29
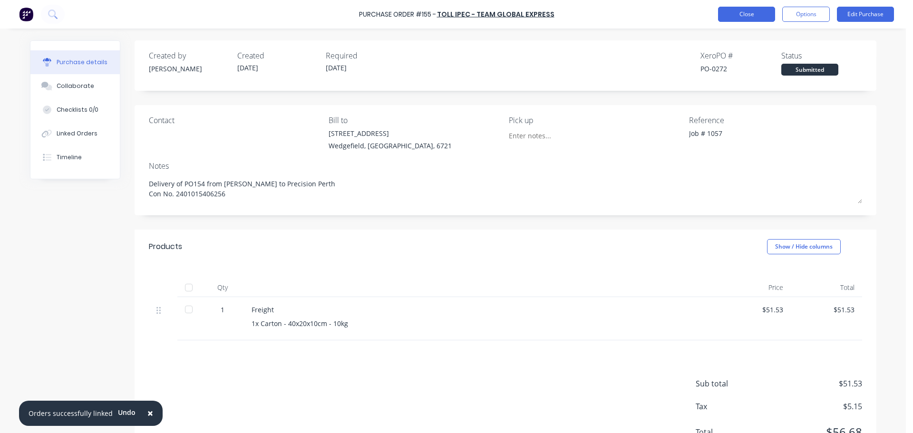
click at [739, 20] on button "Close" at bounding box center [746, 14] width 57 height 15
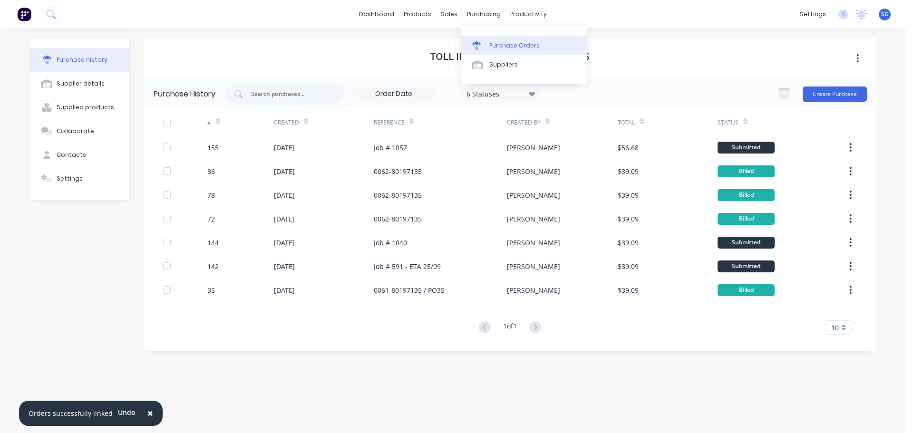
click at [495, 48] on div "Purchase Orders" at bounding box center [514, 45] width 50 height 9
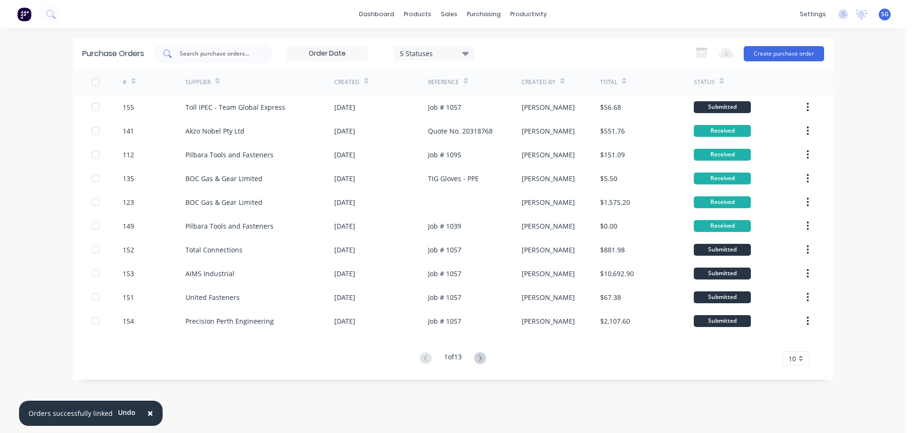
click at [192, 57] on input "text" at bounding box center [218, 54] width 79 height 10
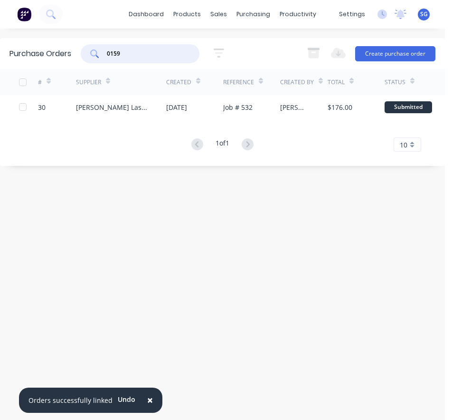
drag, startPoint x: 128, startPoint y: 54, endPoint x: 84, endPoint y: 57, distance: 44.3
click at [85, 58] on div "0159" at bounding box center [140, 53] width 119 height 19
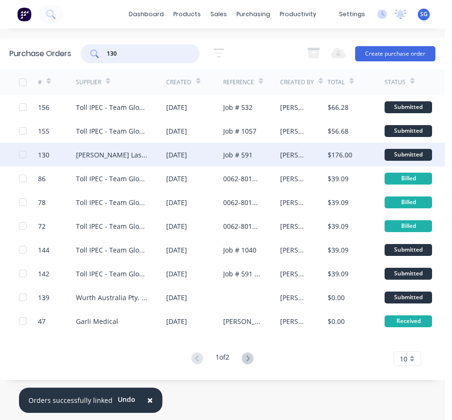
click at [42, 158] on div "130" at bounding box center [43, 155] width 11 height 10
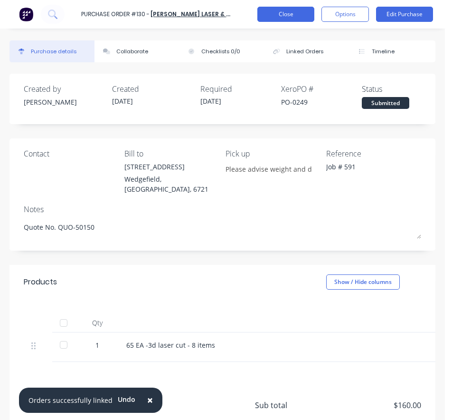
click at [274, 15] on button "Close" at bounding box center [286, 14] width 57 height 15
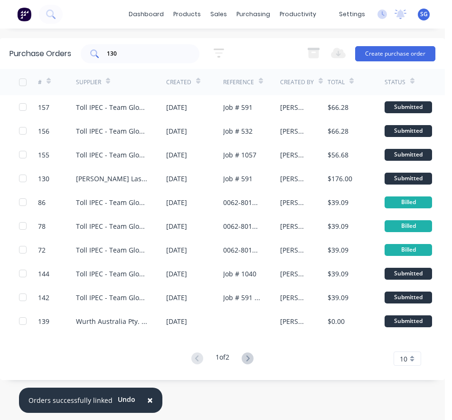
click at [111, 54] on input "130" at bounding box center [145, 54] width 79 height 10
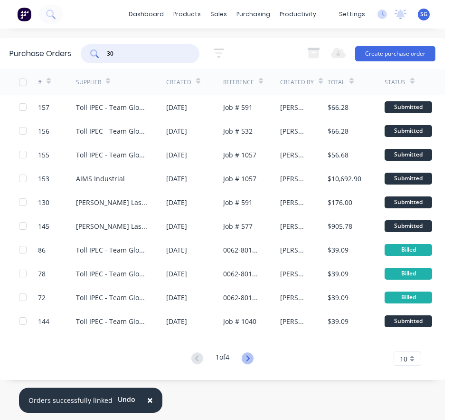
click at [247, 361] on icon at bounding box center [248, 358] width 12 height 12
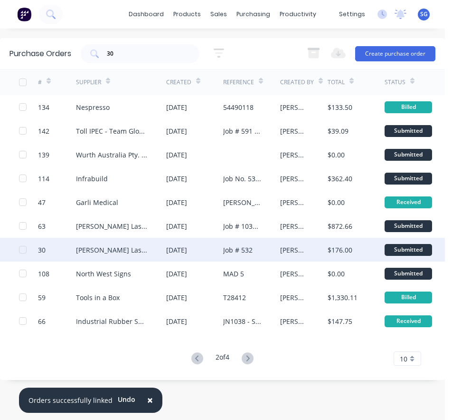
click at [89, 250] on div "Simmonds Laser & Tube Cutting" at bounding box center [111, 250] width 71 height 10
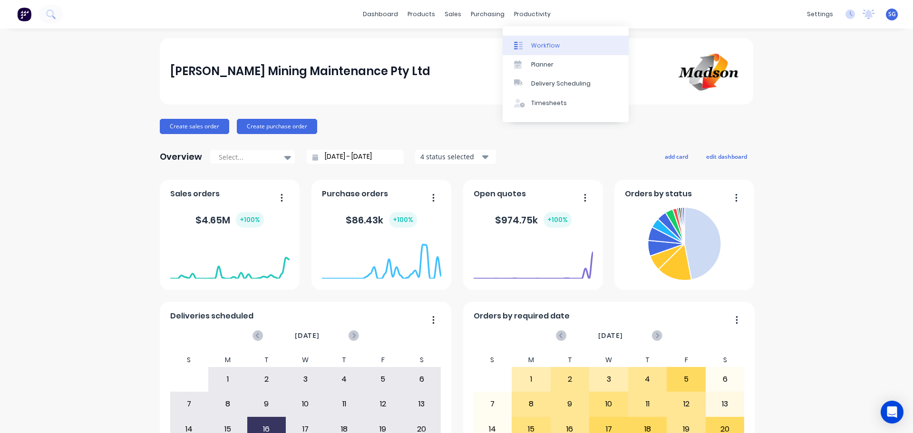
click at [452, 49] on div "Workflow" at bounding box center [545, 45] width 29 height 9
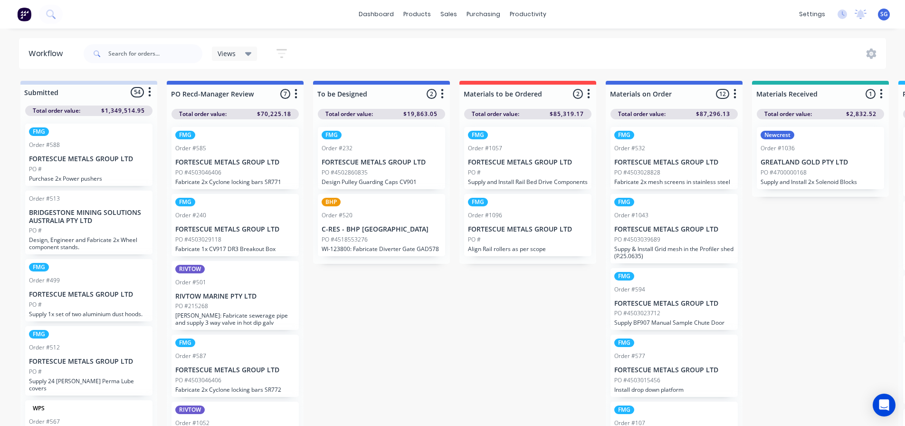
click at [452, 174] on div "PO #" at bounding box center [528, 172] width 120 height 9
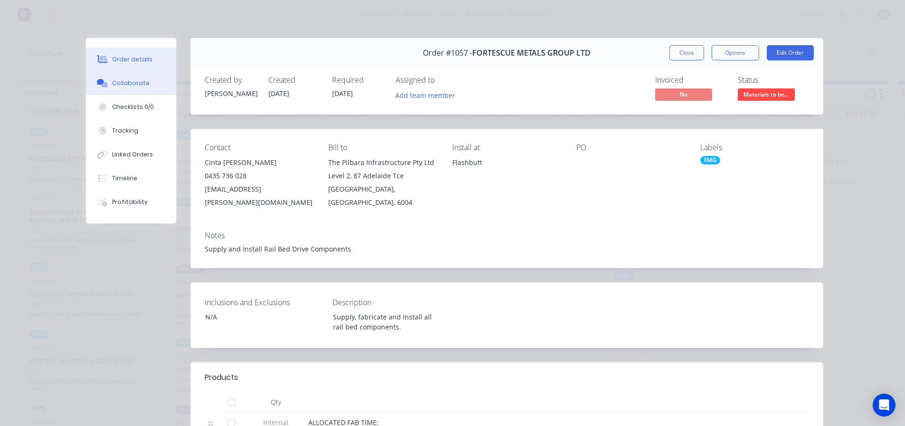
click at [112, 83] on div "Collaborate" at bounding box center [131, 83] width 38 height 9
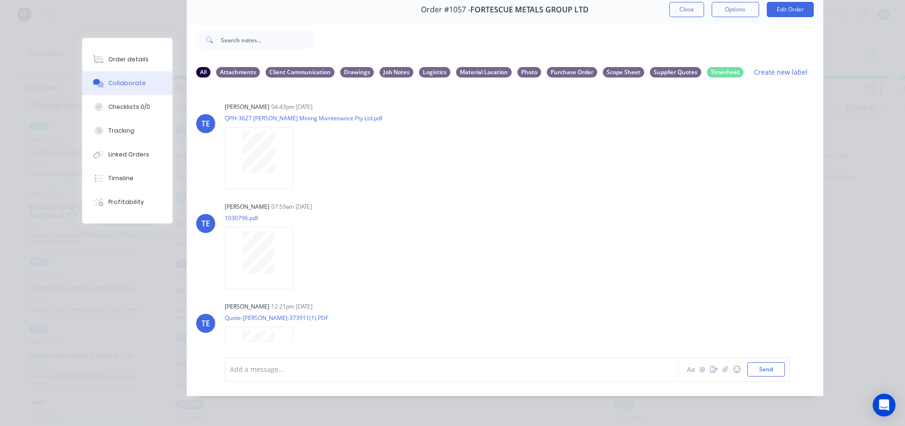
scroll to position [144, 0]
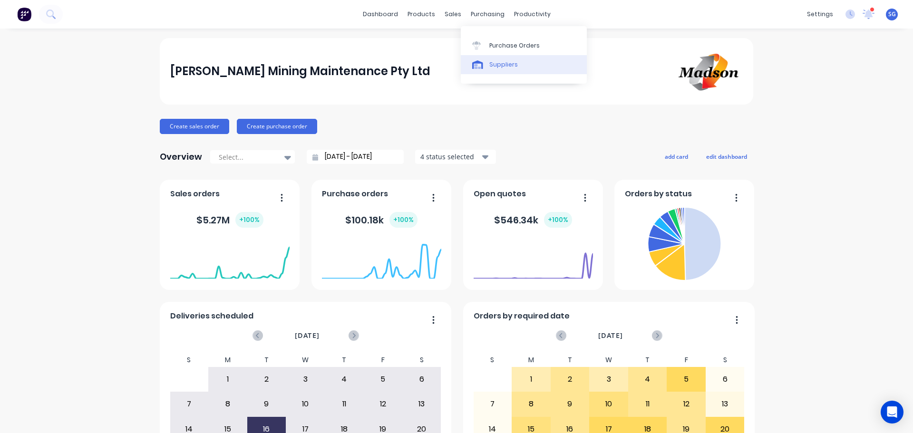
click at [487, 64] on link "Suppliers" at bounding box center [524, 64] width 126 height 19
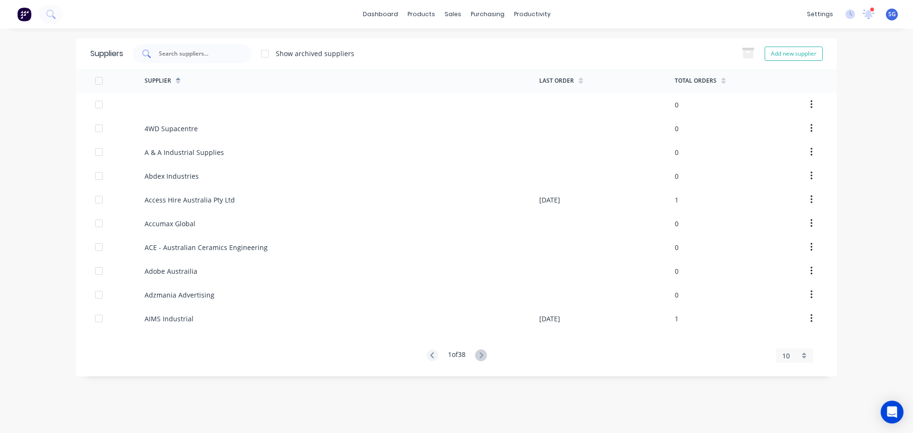
click at [166, 50] on input "text" at bounding box center [197, 54] width 79 height 10
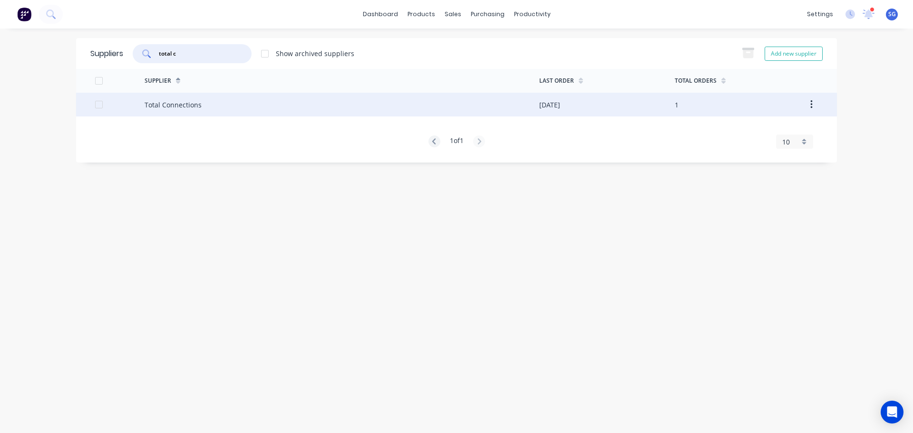
type input "total c"
click at [172, 103] on div "Total Connections" at bounding box center [172, 105] width 57 height 10
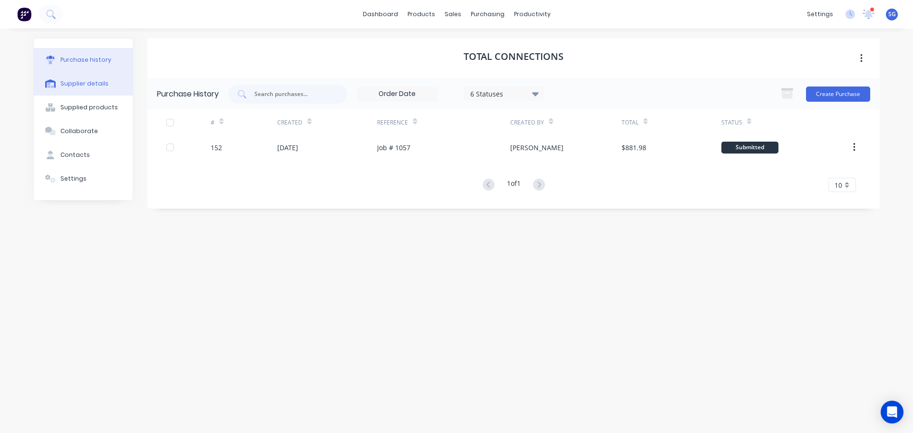
click at [76, 87] on div "Supplier details" at bounding box center [84, 83] width 48 height 9
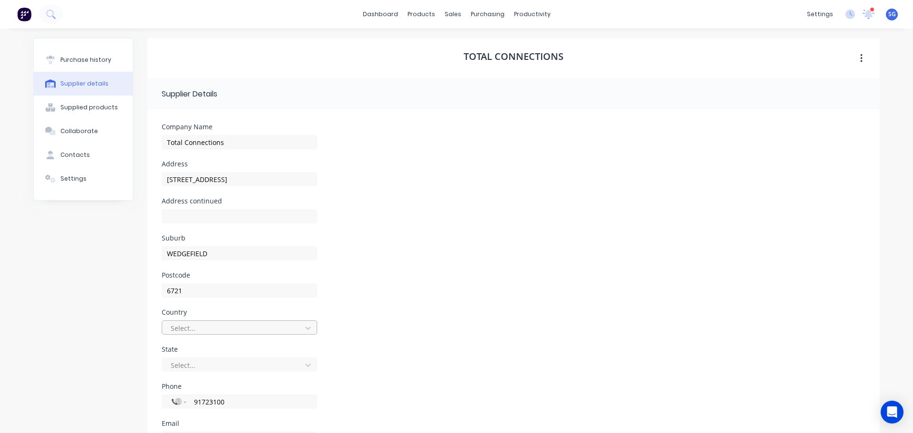
scroll to position [48, 0]
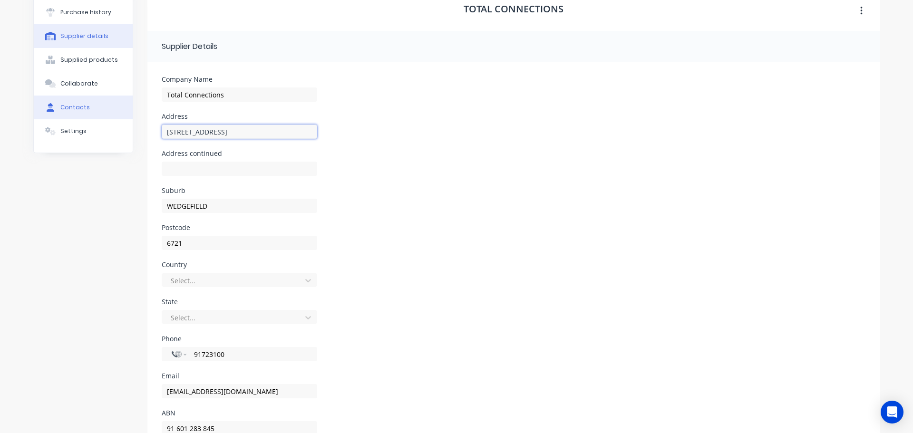
drag, startPoint x: 238, startPoint y: 132, endPoint x: 100, endPoint y: 111, distance: 139.9
click at [100, 112] on div "Purchase history Supplier details Supplied products Collaborate Contacts Settin…" at bounding box center [456, 225] width 846 height 471
type input "20 Pinga Street"
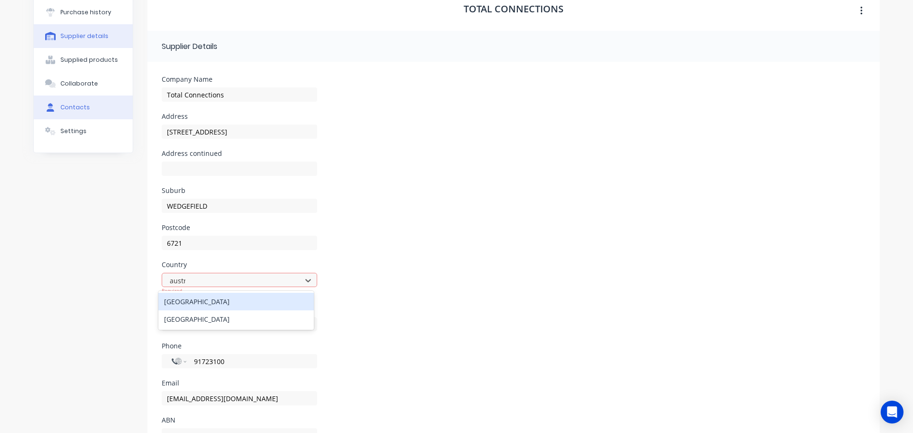
type input "austra"
click at [194, 308] on div "[GEOGRAPHIC_DATA]" at bounding box center [235, 302] width 155 height 18
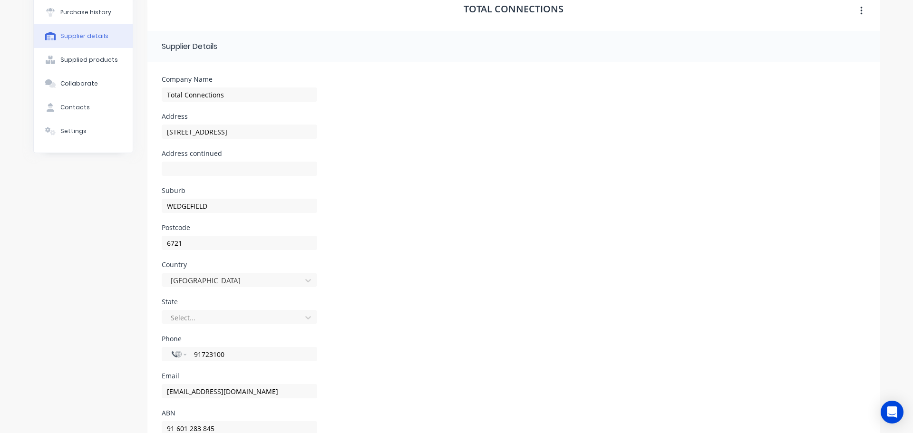
click at [173, 326] on div "Select..." at bounding box center [239, 322] width 155 height 28
click at [175, 321] on div at bounding box center [233, 318] width 127 height 12
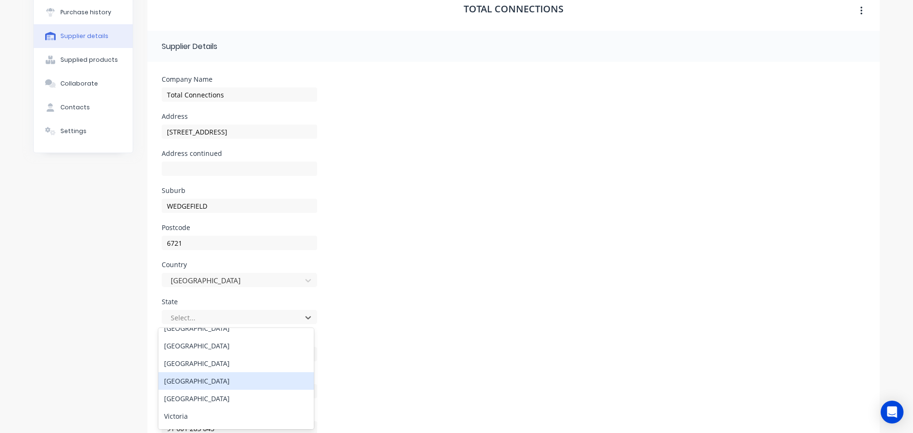
scroll to position [43, 0]
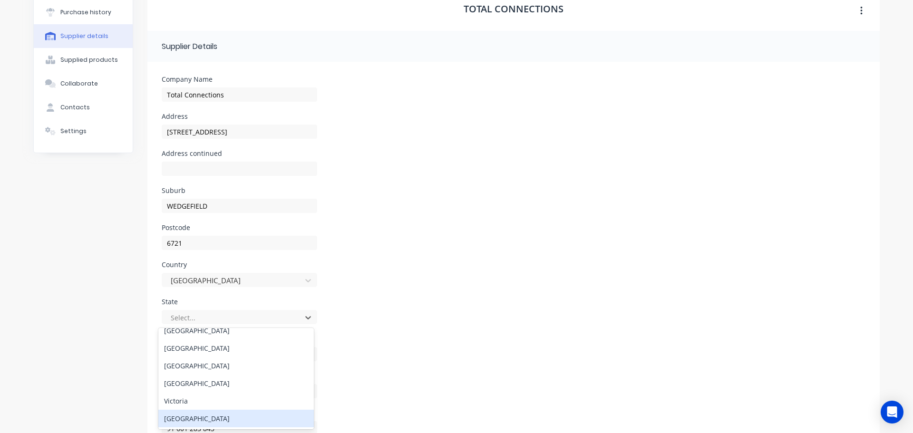
click at [182, 414] on div "[GEOGRAPHIC_DATA]" at bounding box center [235, 419] width 155 height 18
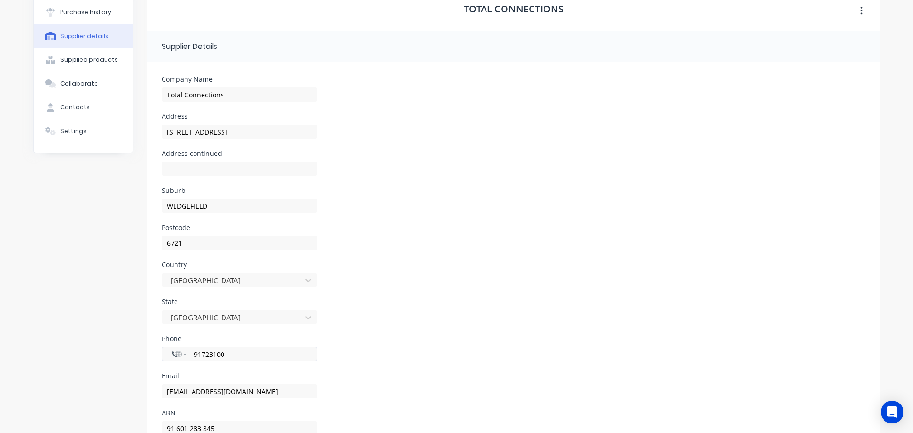
click at [209, 356] on input "91723100" at bounding box center [250, 354] width 114 height 11
click at [193, 354] on input "91723100" at bounding box center [250, 354] width 114 height 11
type input "[PHONE_NUMBER]"
click at [172, 353] on select "International [GEOGRAPHIC_DATA] [GEOGRAPHIC_DATA] [GEOGRAPHIC_DATA] [GEOGRAPHIC…" at bounding box center [179, 353] width 14 height 13
select select "AU"
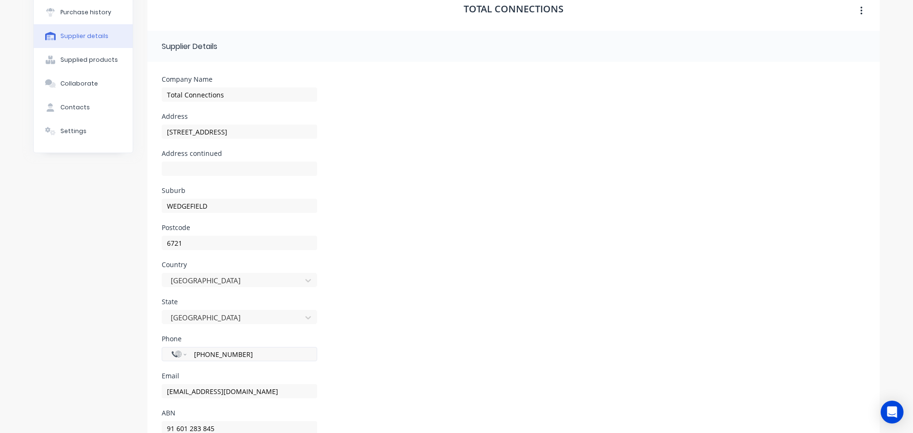
click at [172, 347] on select "International [GEOGRAPHIC_DATA] [GEOGRAPHIC_DATA] [GEOGRAPHIC_DATA] [GEOGRAPHIC…" at bounding box center [179, 353] width 14 height 13
type input "(08)"
click at [205, 356] on input "tel" at bounding box center [250, 354] width 114 height 11
click at [390, 362] on div "Phone International Afghanistan Åland Islands Albania Algeria American Samoa An…" at bounding box center [513, 354] width 703 height 37
drag, startPoint x: 214, startPoint y: 356, endPoint x: 248, endPoint y: 358, distance: 34.3
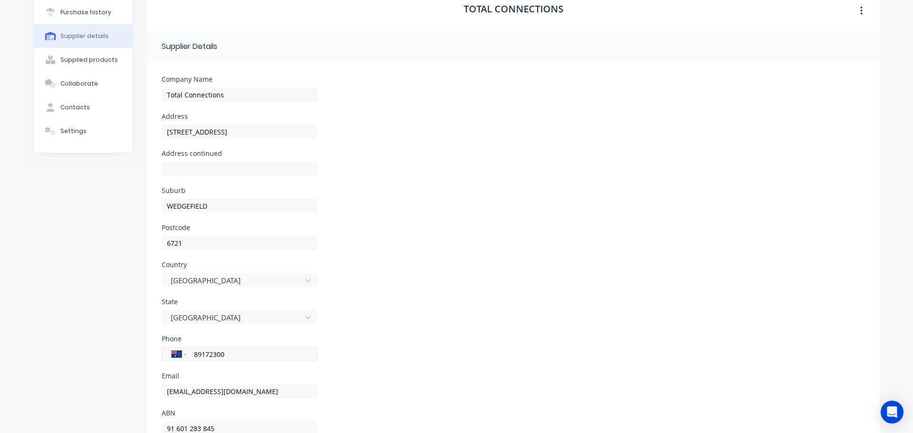
click at [214, 356] on input "89172300" at bounding box center [250, 354] width 114 height 11
click at [195, 355] on input "891723100" at bounding box center [250, 354] width 114 height 11
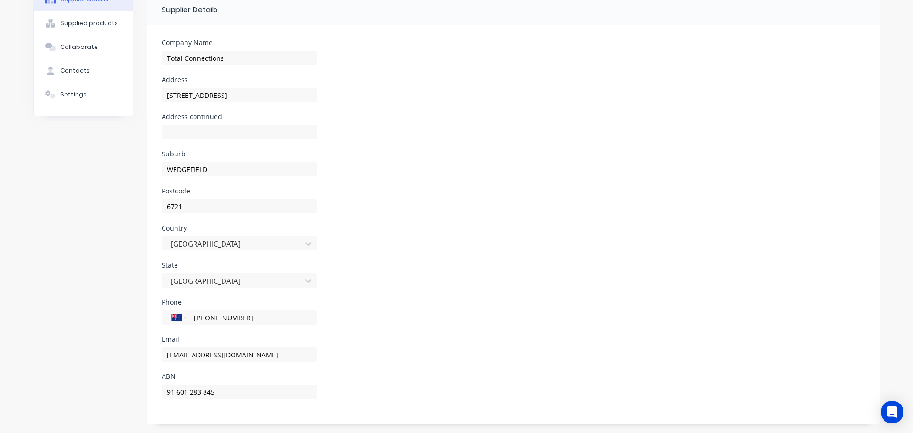
scroll to position [85, 0]
type input "[PHONE_NUMBER]"
click at [67, 29] on button "Supplied products" at bounding box center [83, 22] width 99 height 24
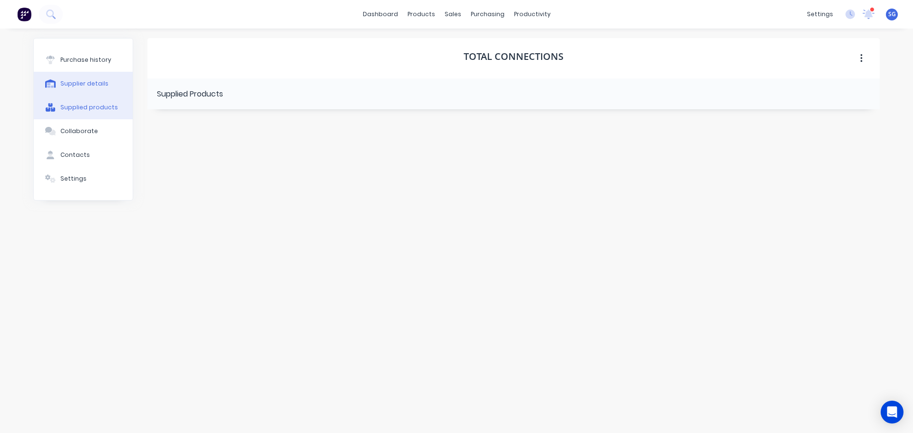
click at [65, 82] on div "Supplier details" at bounding box center [84, 83] width 48 height 9
select select "AU"
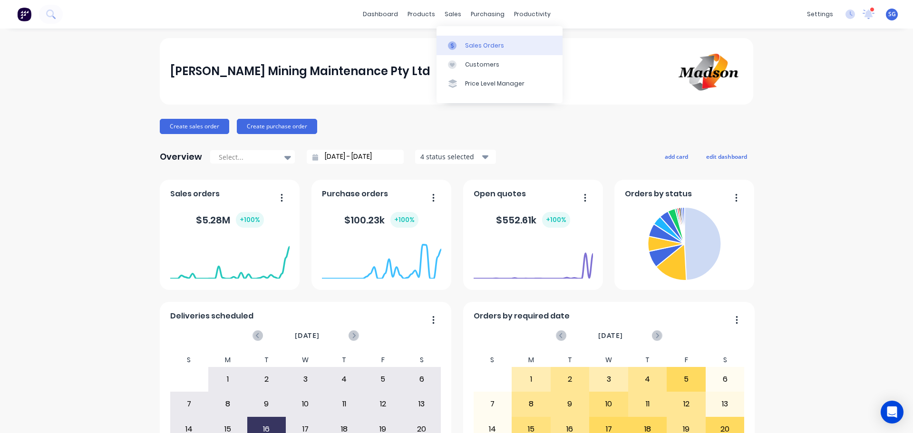
click at [465, 41] on div "Sales Orders" at bounding box center [484, 45] width 39 height 9
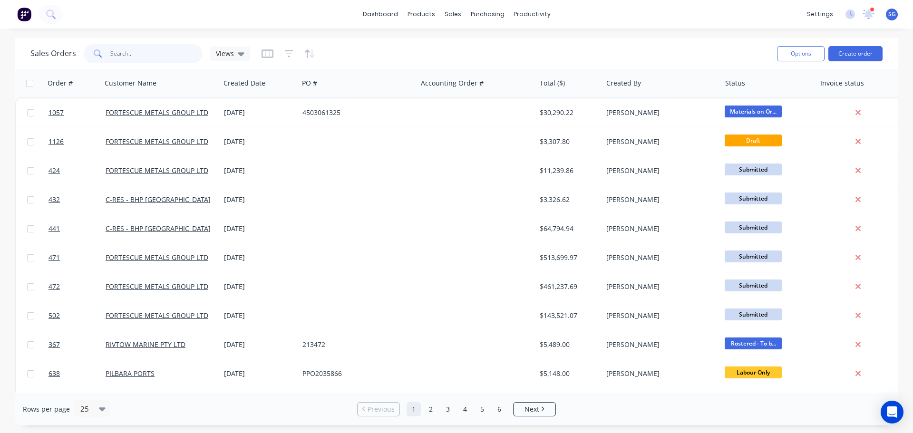
click at [146, 51] on input "text" at bounding box center [156, 53] width 93 height 19
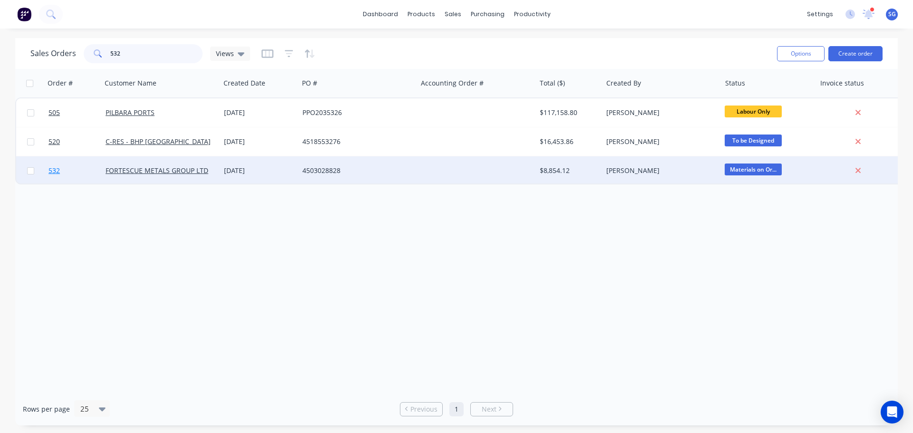
type input "532"
click at [55, 169] on span "532" at bounding box center [53, 171] width 11 height 10
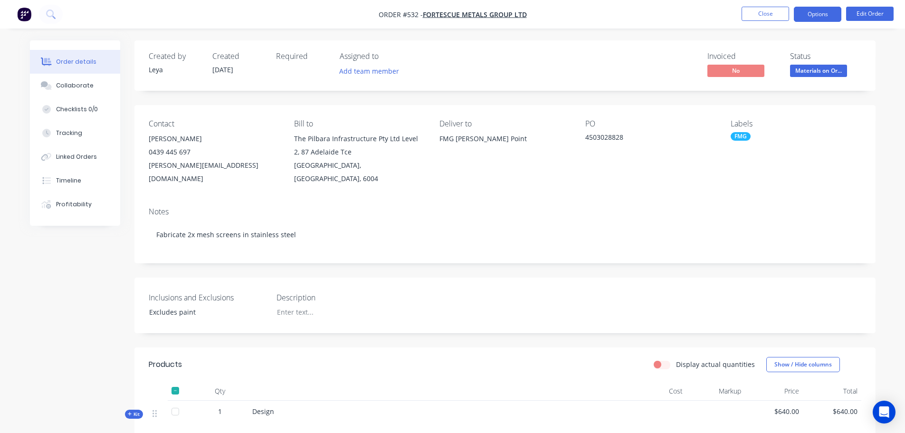
click at [809, 18] on button "Options" at bounding box center [818, 14] width 48 height 15
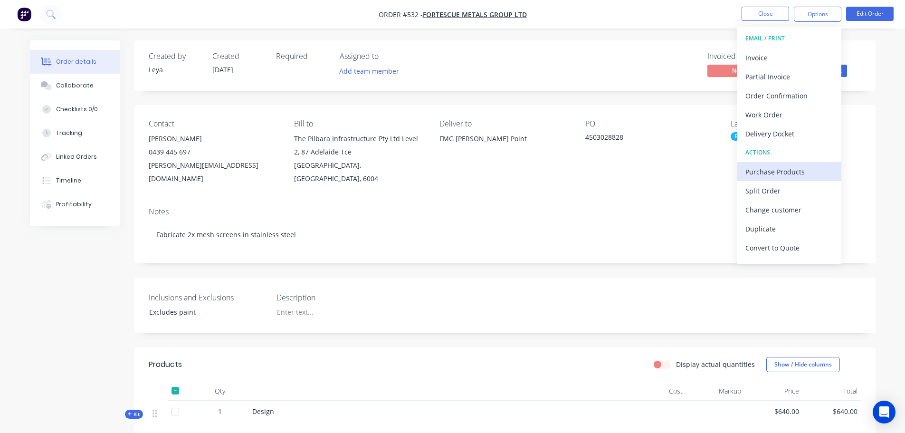
click at [751, 173] on div "Purchase Products" at bounding box center [789, 172] width 87 height 14
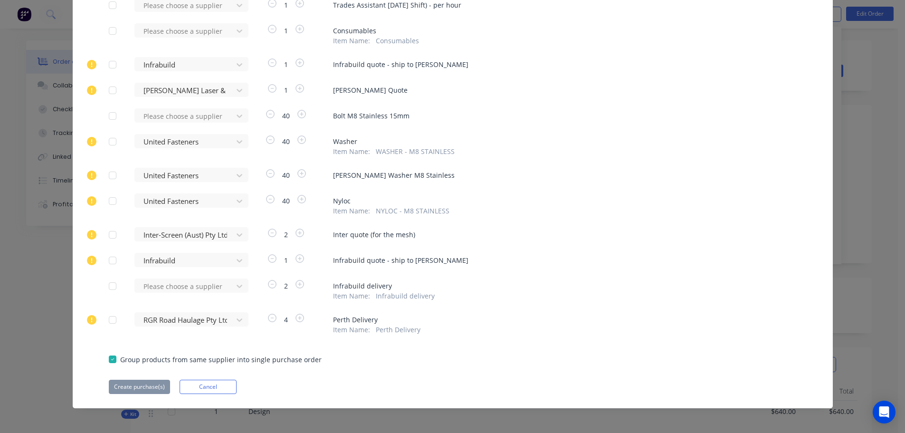
scroll to position [161, 0]
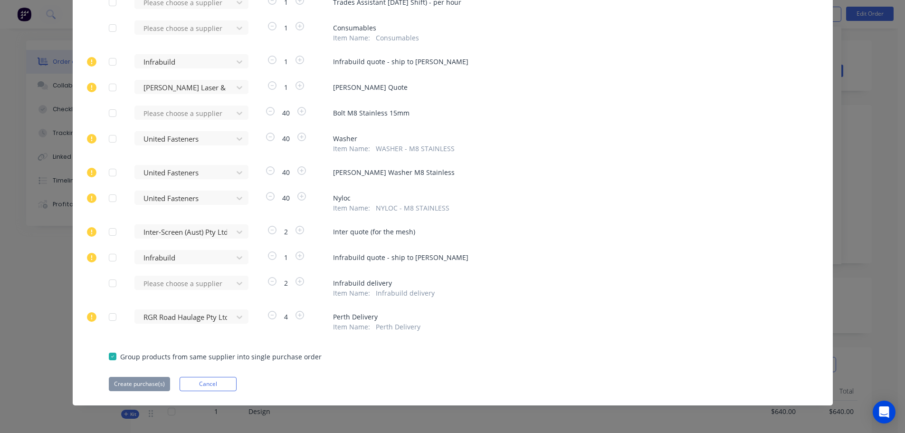
click at [106, 320] on div at bounding box center [112, 317] width 19 height 19
click at [172, 321] on div "RGR Road Haulage Pty Ltd" at bounding box center [187, 316] width 105 height 14
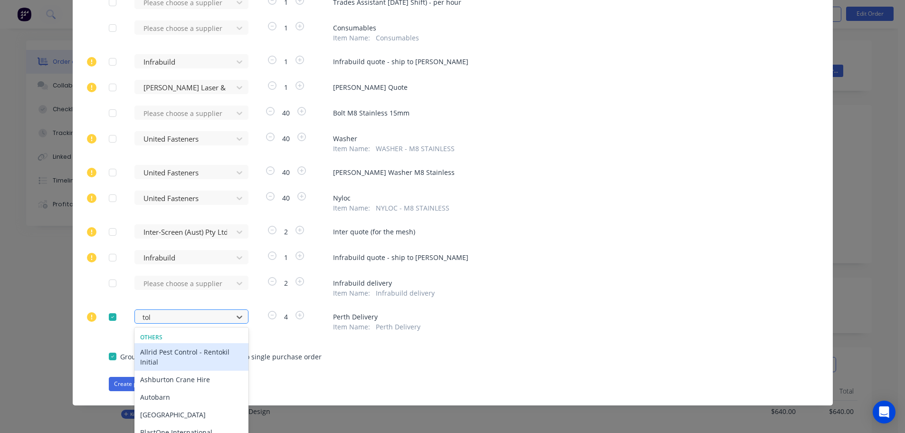
type input "toll"
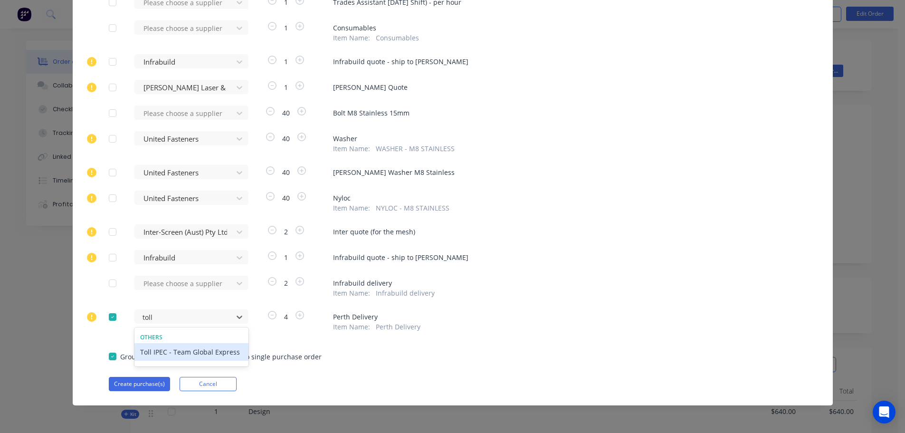
click at [168, 350] on div "Toll IPEC - Team Global Express" at bounding box center [192, 352] width 114 height 18
click at [137, 383] on button "Create purchase(s)" at bounding box center [139, 384] width 61 height 14
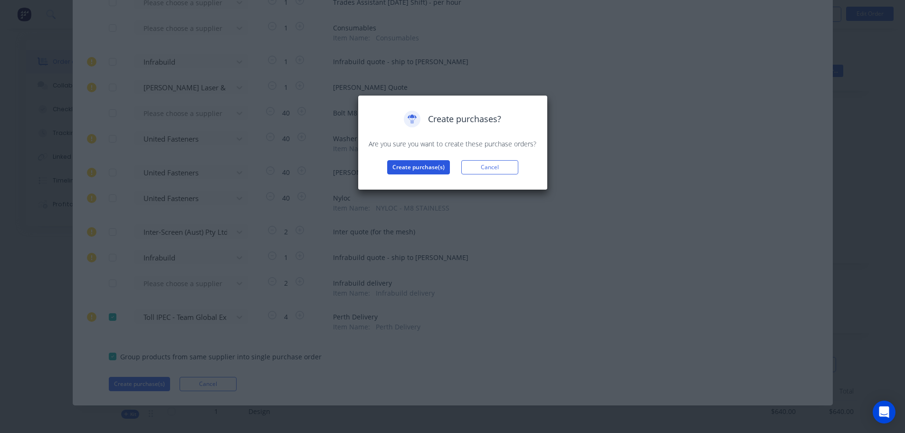
click at [409, 167] on button "Create purchase(s)" at bounding box center [418, 167] width 63 height 14
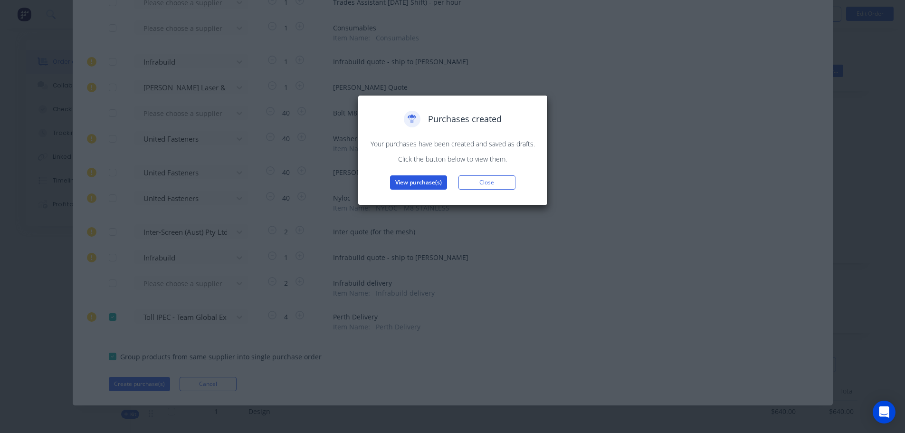
click at [403, 178] on button "View purchase(s)" at bounding box center [418, 182] width 57 height 14
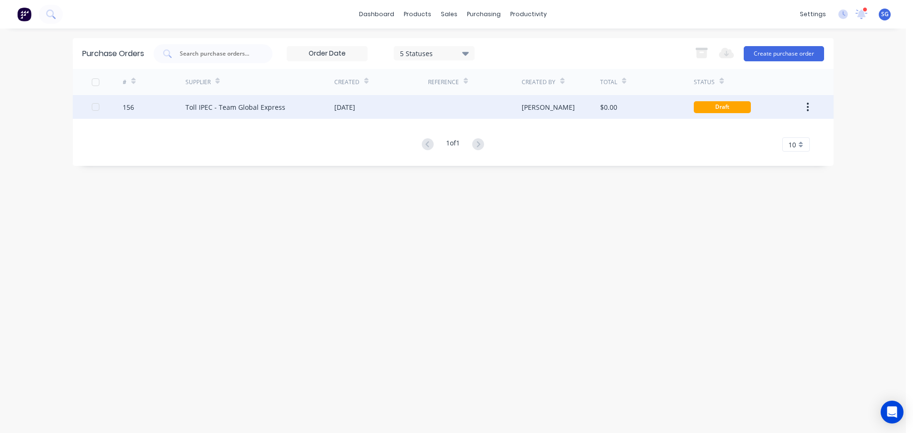
click at [188, 110] on div "Toll IPEC - Team Global Express" at bounding box center [235, 107] width 100 height 10
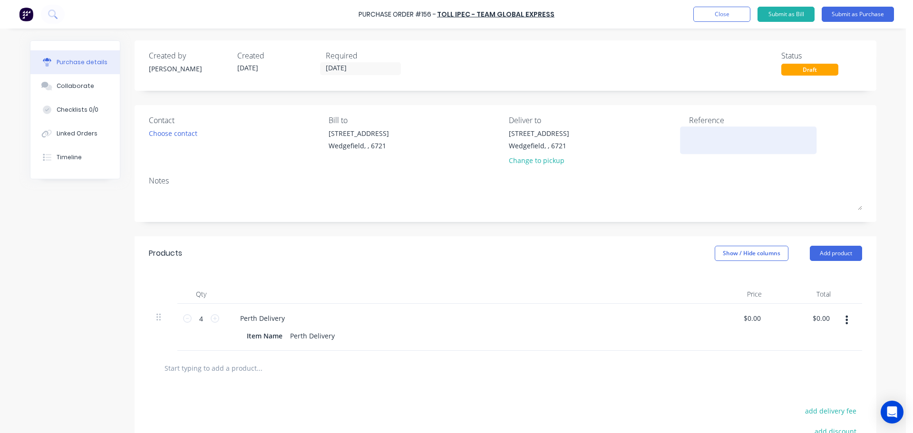
click at [702, 141] on textarea at bounding box center [748, 138] width 119 height 21
type textarea "Jpob # 532"
click at [689, 133] on textarea "Jpob # 532" at bounding box center [748, 138] width 119 height 21
type textarea "x"
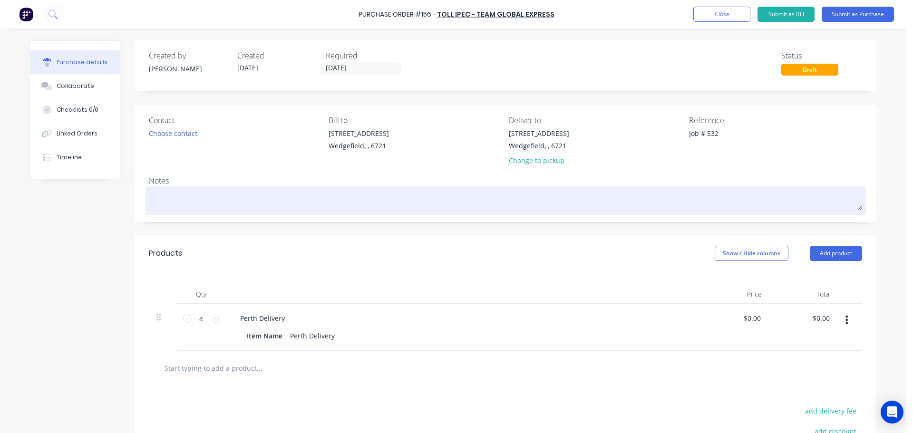
type textarea "Job # 532"
type textarea "x"
type textarea "Job # 532"
click at [179, 201] on textarea at bounding box center [505, 199] width 713 height 21
type textarea "x"
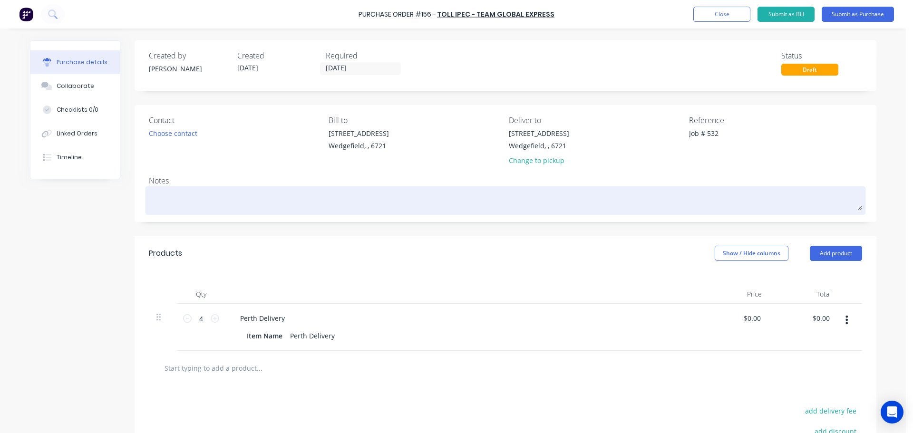
type textarea "C"
type textarea "x"
type textarea "Co"
type textarea "x"
type textarea "Col"
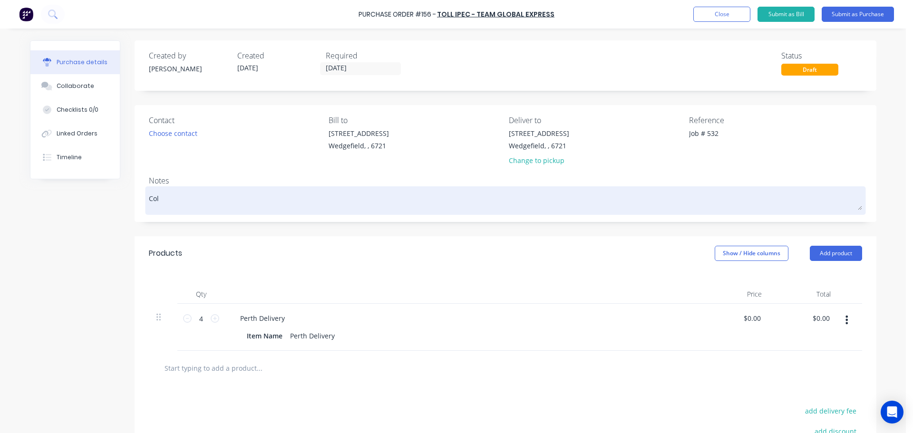
type textarea "x"
type textarea "Coll"
type textarea "x"
type textarea "Colle"
type textarea "x"
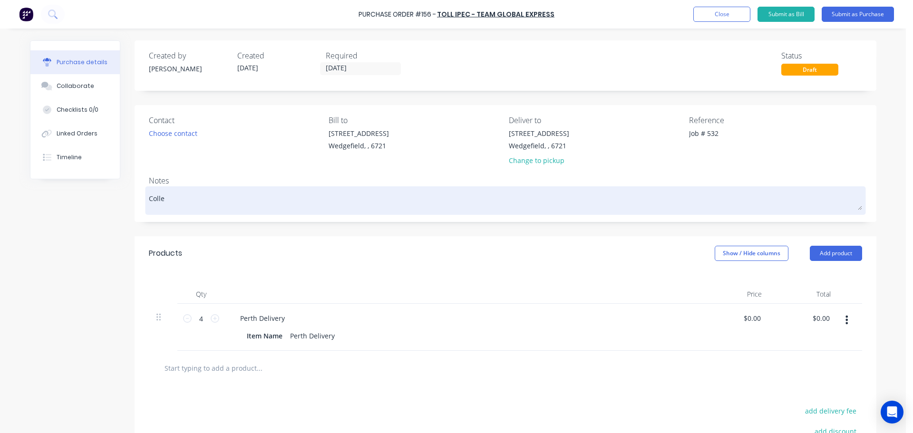
type textarea "Collec"
type textarea "x"
type textarea "Collect"
type textarea "x"
type textarea "Collecti"
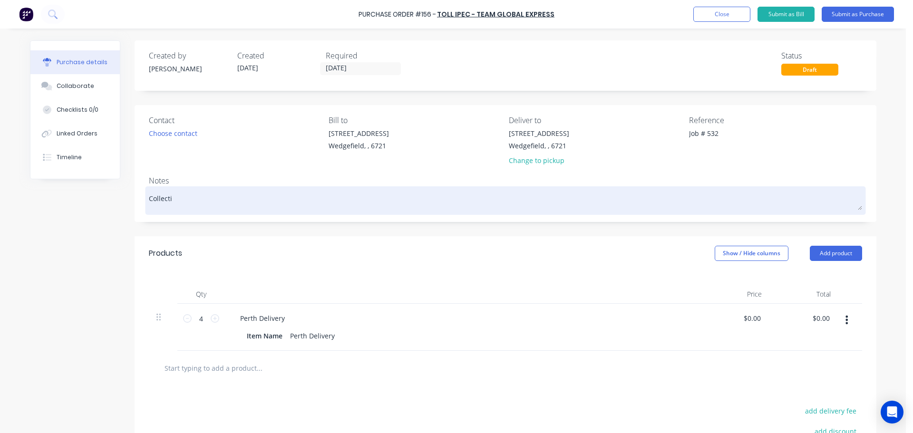
type textarea "x"
type textarea "Collectio"
type textarea "x"
type textarea "Collection"
type textarea "x"
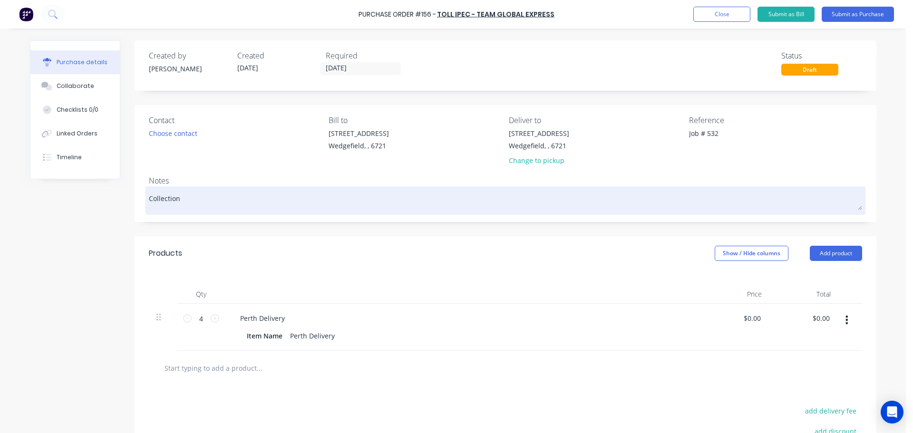
type textarea "Collection"
type textarea "x"
type textarea "Collection o"
type textarea "x"
type textarea "Collection of"
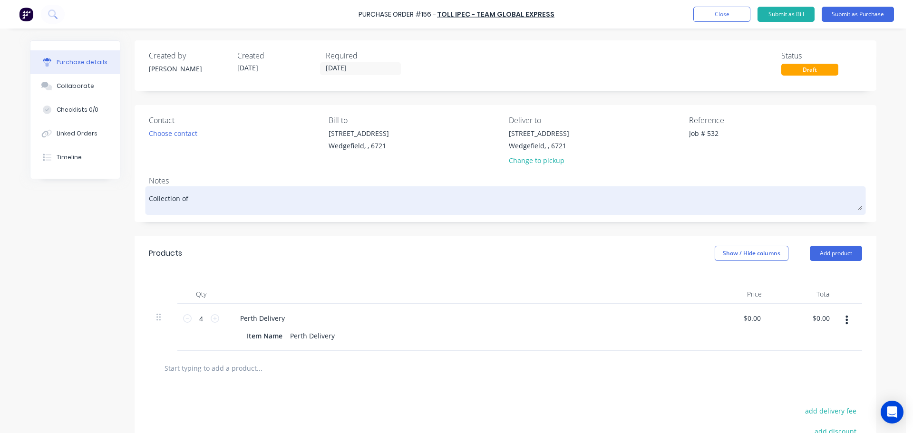
type textarea "x"
type textarea "Collection of"
type textarea "x"
type textarea "Collection of P"
type textarea "x"
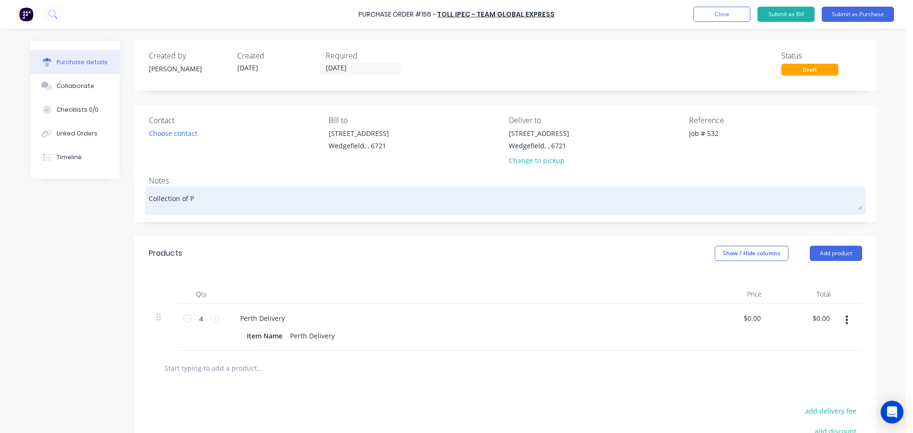
type textarea "Collection of PO"
type textarea "x"
type textarea "Collection of PO3"
type textarea "x"
type textarea "Collection of PO30"
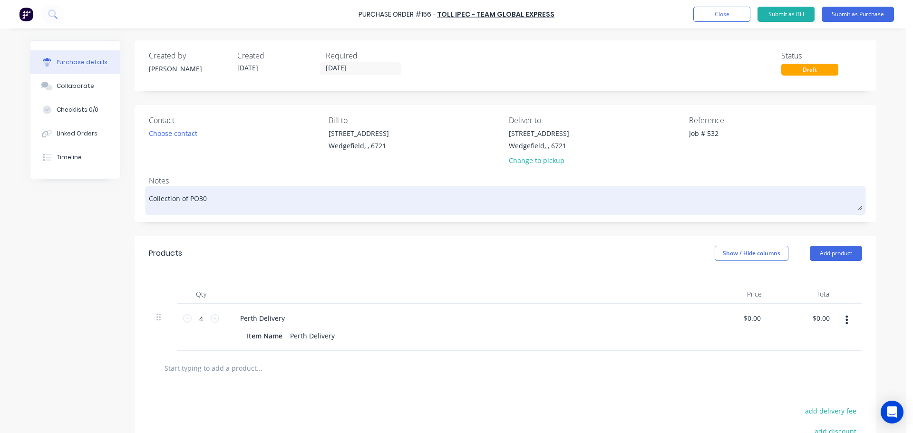
type textarea "x"
type textarea "Collection of PO30"
type textarea "x"
type textarea "Collection of PO30 ("
type textarea "x"
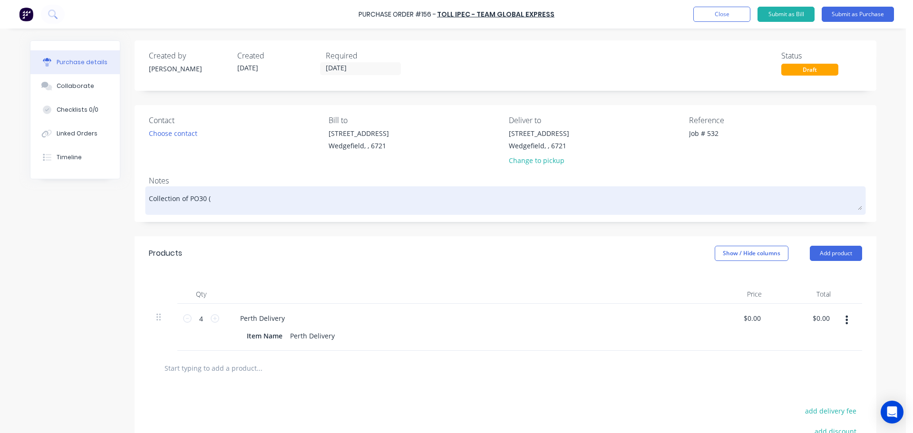
type textarea "Collection of PO30 (a"
type textarea "x"
type textarea "Collection of PO30 (an"
type textarea "x"
type textarea "Collection of PO30 (and"
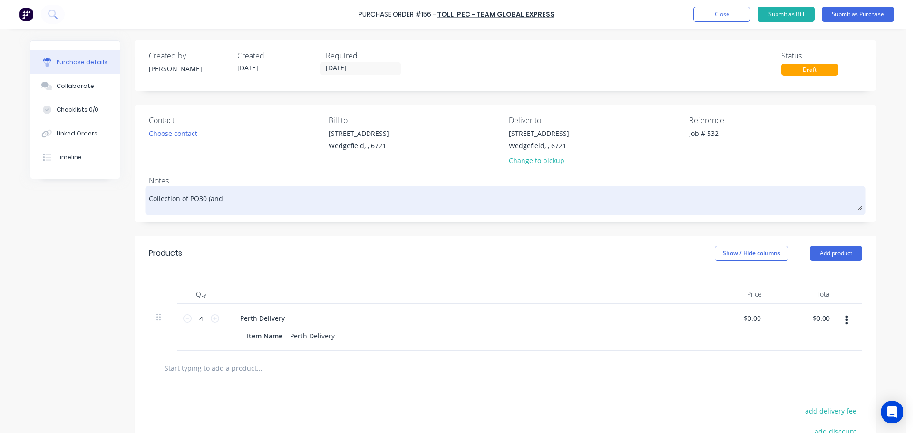
type textarea "x"
type textarea "Collection of PO30 (and1"
type textarea "x"
type textarea "Collection of PO30 (and13"
type textarea "x"
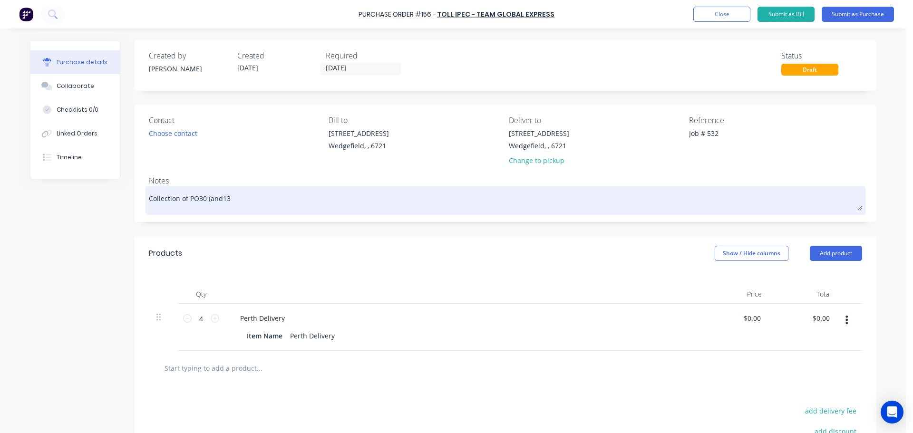
type textarea "Collection of PO30 (and130"
type textarea "x"
type textarea "Collection of PO30 (and130)"
type textarea "x"
type textarea "Collection of PO30 (and130)"
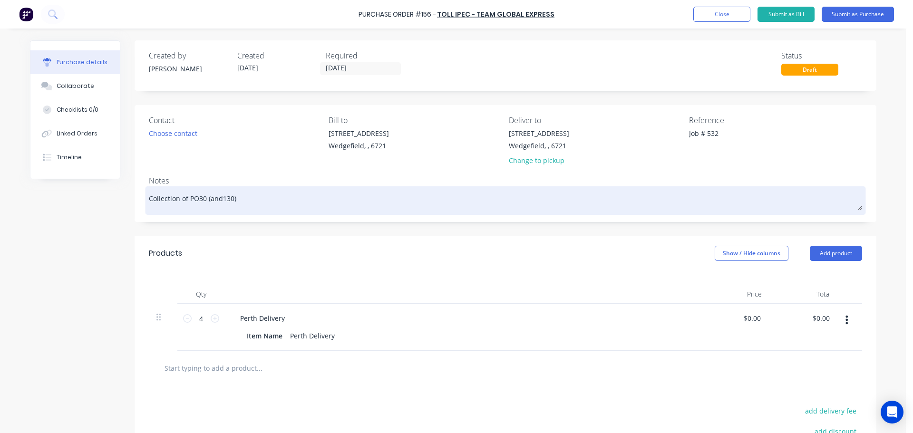
type textarea "x"
type textarea "Collection of PO30 (and130) f"
type textarea "x"
type textarea "Collection of PO30 (and130) fro"
type textarea "x"
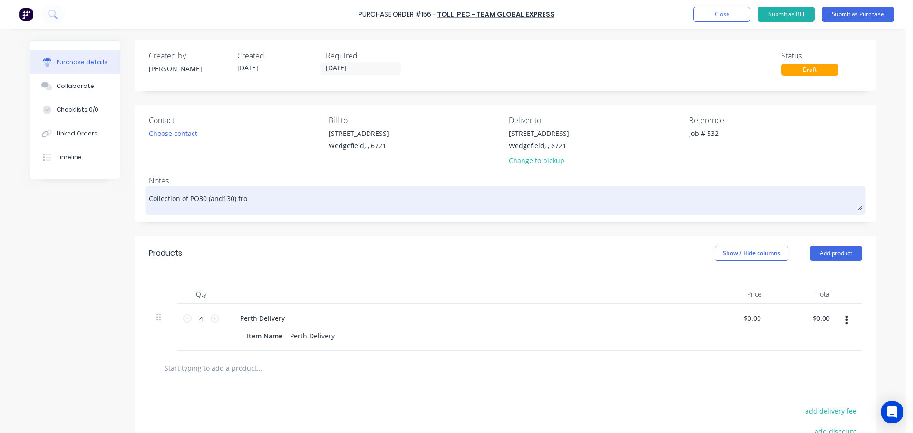
type textarea "Collection of PO30 (and130) from"
type textarea "x"
type textarea "Collection of PO30 (and130) from"
type textarea "x"
type textarea "Collection of PO30 (and130) from S"
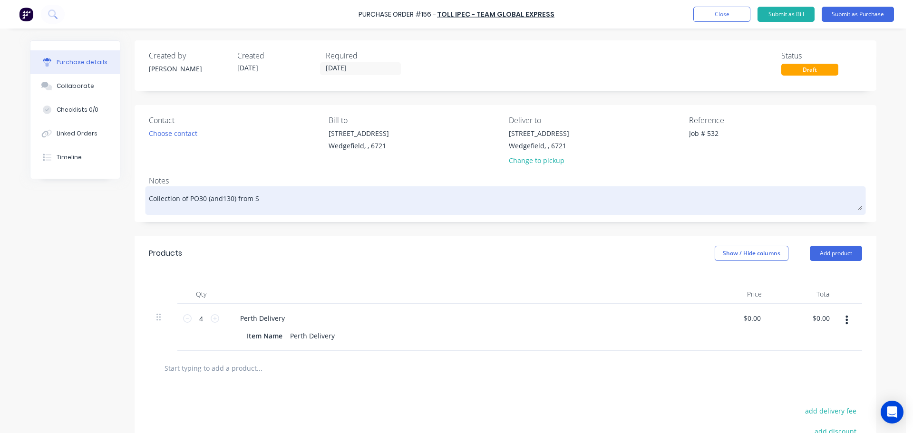
type textarea "x"
type textarea "Collection of PO30 (and130) from Si"
type textarea "x"
type textarea "Collection of PO30 (and130) from Sim"
type textarea "x"
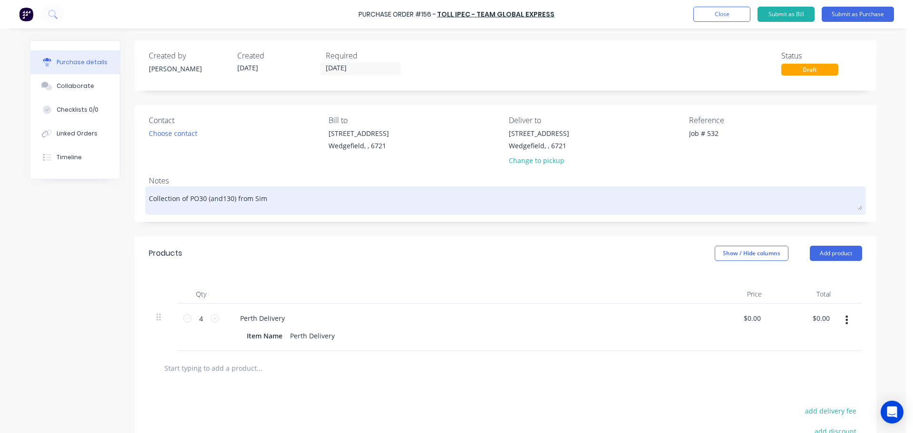
type textarea "Collection of PO30 (and130) from Simm"
type textarea "x"
type textarea "Collection of PO30 (and130) from Simmo"
type textarea "x"
type textarea "Collection of PO30 (and130) from Simmon"
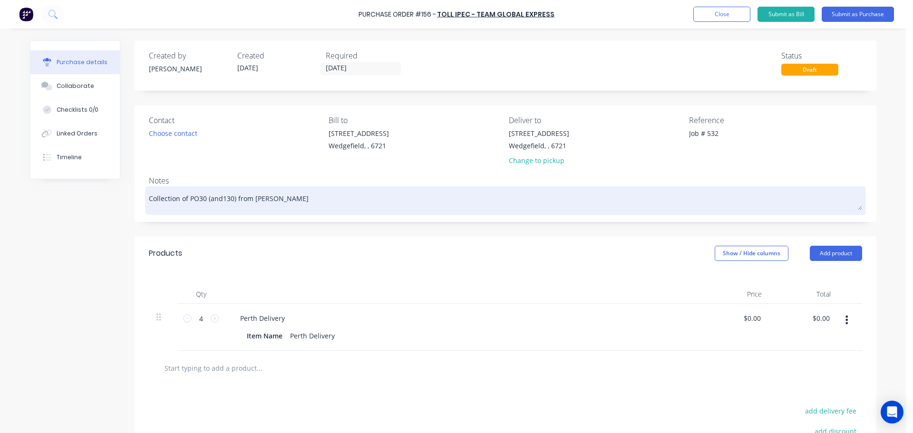
type textarea "x"
type textarea "Collection of PO30 (and130) from Simmond"
type textarea "x"
type textarea "Collection of PO30 (and130) from Simmonds"
type textarea "x"
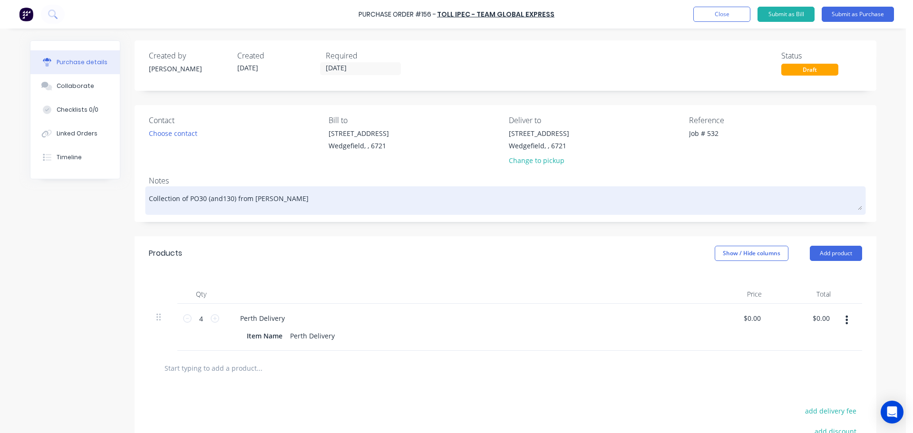
type textarea "Collection of PO30 (and130) from Simmonds"
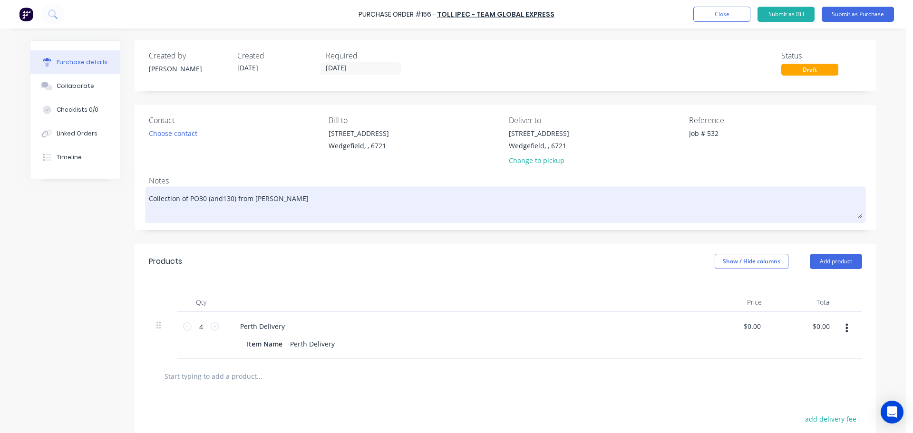
type textarea "x"
type textarea "Collection of PO30 (and130) from Simmonds C"
type textarea "x"
type textarea "Collection of PO30 (and130) from Simmonds Co"
type textarea "x"
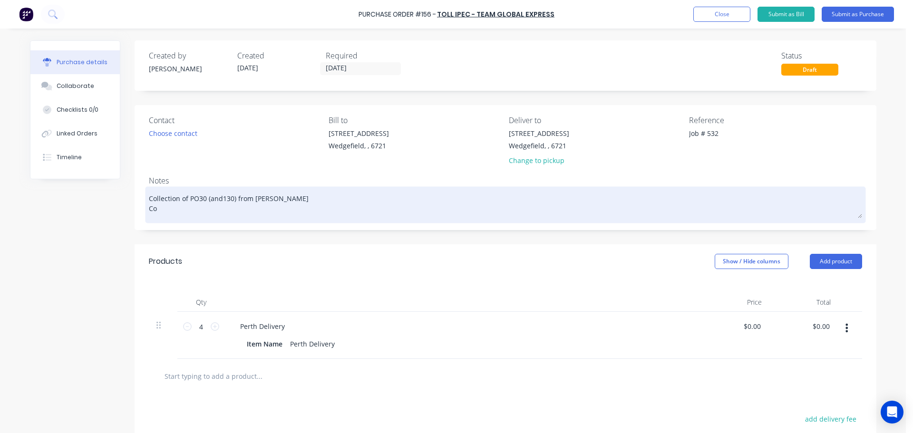
type textarea "Collection of PO30 (and130) from Simmonds Con"
type textarea "x"
type textarea "Collection of PO30 (and130) from Simmonds Con"
type textarea "x"
type textarea "Collection of PO30 (and130) from Simmonds Con N"
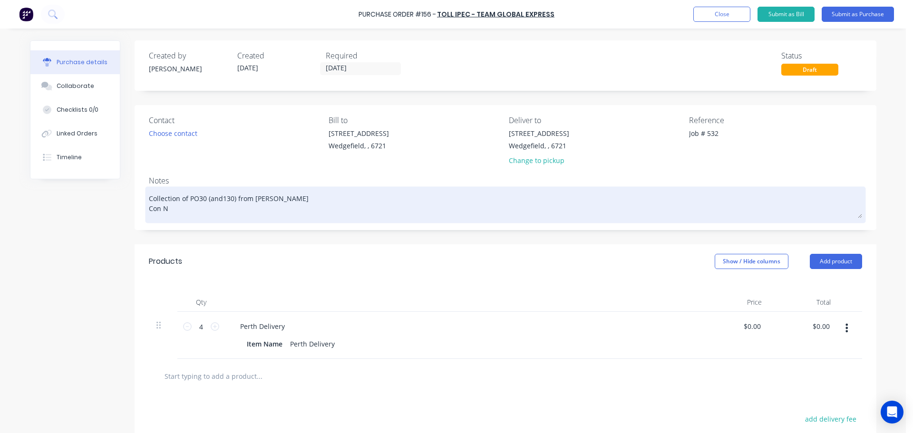
type textarea "x"
type textarea "Collection of PO30 (and130) from Simmonds Con No"
type textarea "x"
type textarea "Collection of PO30 (and130) from Simmonds Con No."
type textarea "x"
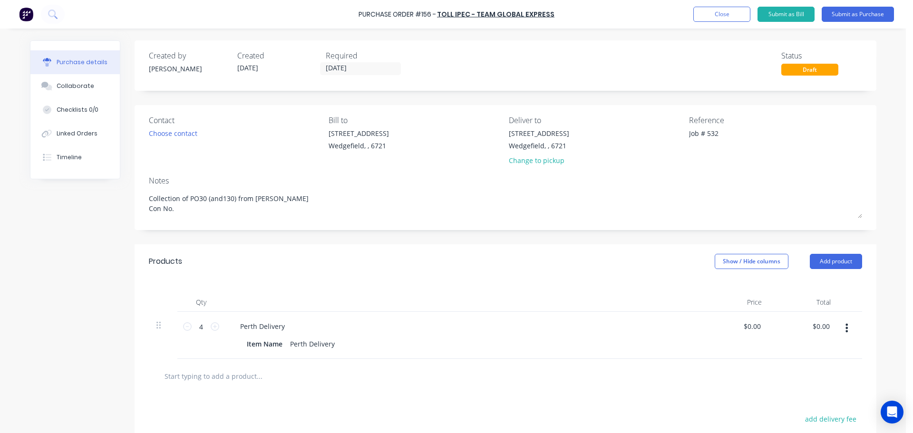
type textarea "Collection of PO30 (and130) from Simmonds Con No."
type textarea "x"
type textarea "Collection of PO30 (and130) from Simmonds Con No."
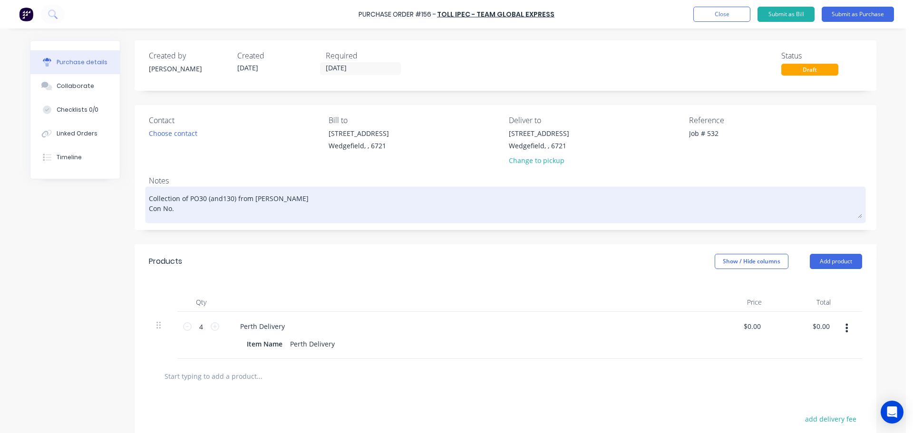
click at [180, 212] on textarea "Collection of PO30 (and130) from Simmonds Con No." at bounding box center [505, 203] width 713 height 29
paste textarea "2401015406706"
type textarea "x"
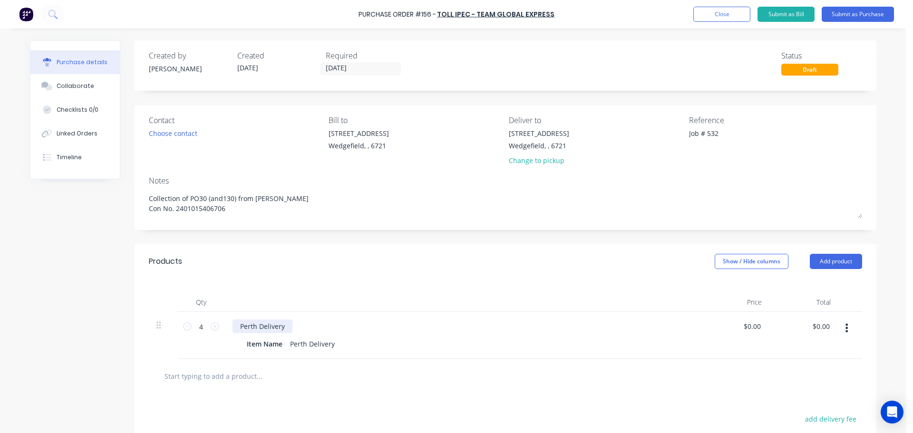
type textarea "Collection of PO30 (and130) from Simmonds Con No. 2401015406706"
type textarea "x"
type textarea "Collection of PO30 (and130) from Simmonds Con No. 2401015406706"
click at [249, 331] on div "Perth Delivery" at bounding box center [262, 326] width 60 height 14
type textarea "x"
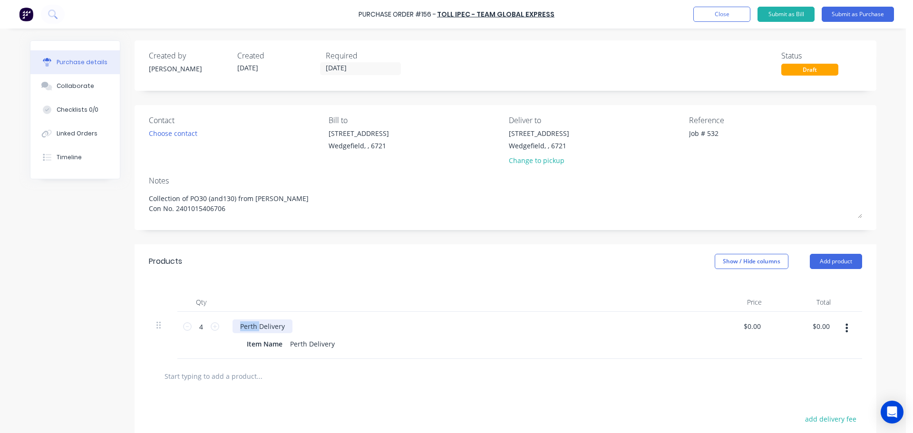
click at [249, 331] on div "Perth Delivery" at bounding box center [262, 326] width 60 height 14
click at [255, 346] on div "Item Name" at bounding box center [264, 344] width 43 height 14
type textarea "x"
drag, startPoint x: 279, startPoint y: 347, endPoint x: 237, endPoint y: 347, distance: 41.8
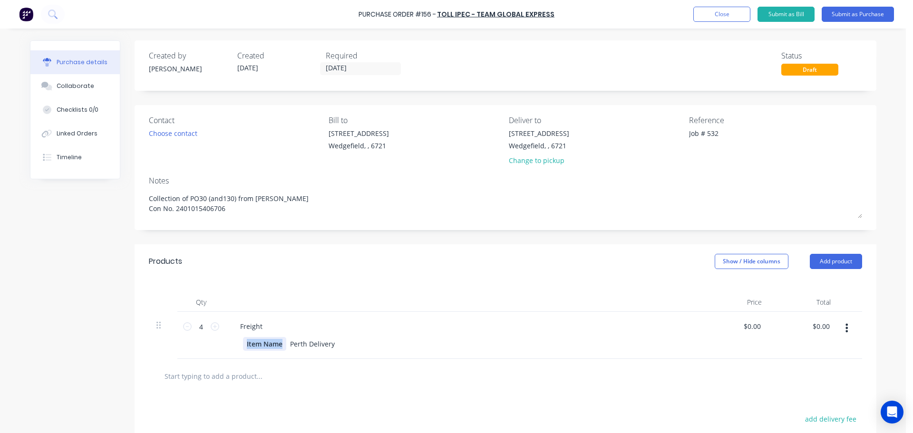
click at [237, 347] on div "Item Name Perth Delivery" at bounding box center [462, 344] width 460 height 14
drag, startPoint x: 327, startPoint y: 346, endPoint x: 256, endPoint y: 343, distance: 70.9
type textarea "x"
drag, startPoint x: 293, startPoint y: 344, endPoint x: 329, endPoint y: 346, distance: 36.6
click at [329, 346] on div "Perth Delivery" at bounding box center [309, 344] width 52 height 14
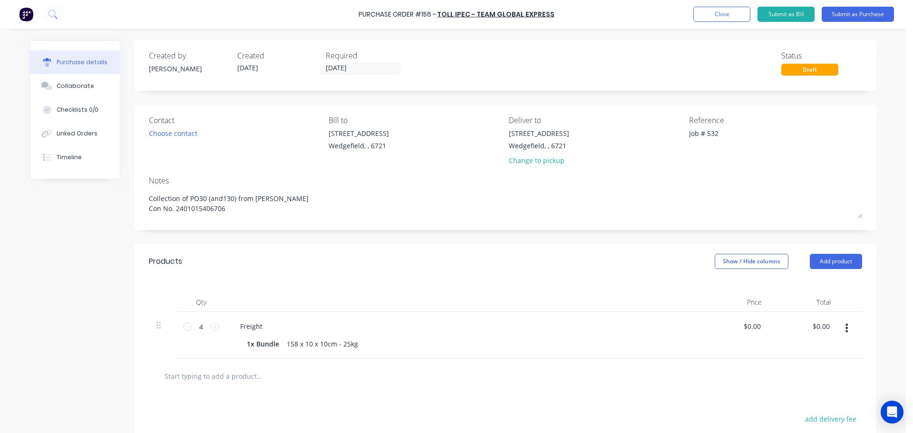
drag, startPoint x: 601, startPoint y: 276, endPoint x: 611, endPoint y: 272, distance: 10.7
click at [601, 276] on div "Products Show / Hide columns Add product" at bounding box center [505, 261] width 741 height 34
type textarea "x"
type input "0.00"
click at [746, 327] on input "0.00" at bounding box center [752, 326] width 22 height 14
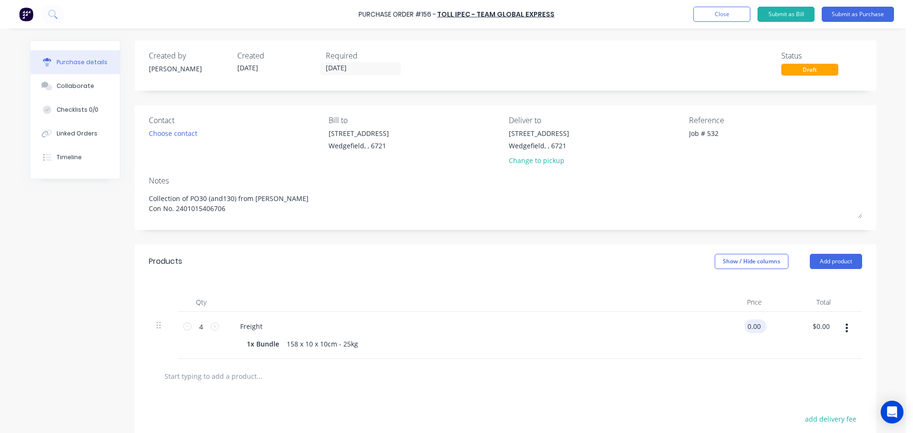
click at [746, 327] on input "0.00" at bounding box center [753, 326] width 18 height 14
type textarea "x"
type input "0.00"
type textarea "x"
drag, startPoint x: 756, startPoint y: 326, endPoint x: 654, endPoint y: 318, distance: 102.5
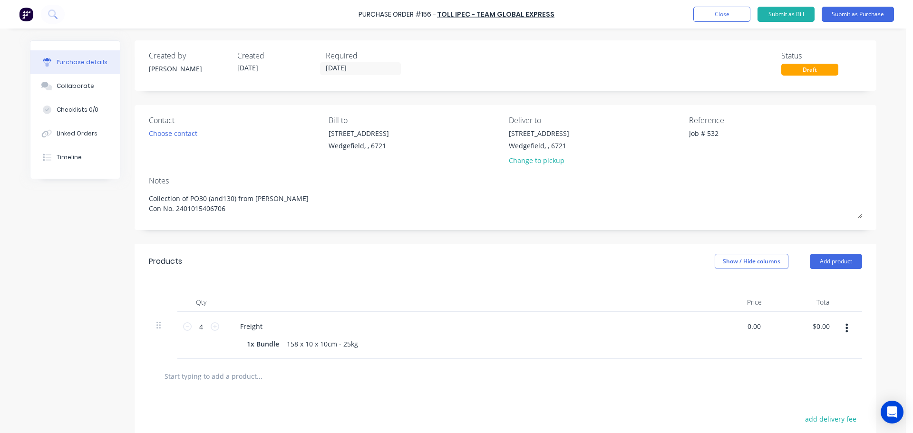
click at [656, 320] on div "4 4 Freight 1x Bundle 158 x 10 x 10cm - 25kg 0.00 0.00 $0.00 $0.00" at bounding box center [505, 335] width 713 height 47
type input "60.25"
type textarea "x"
type input "$60.25"
type input "241.00"
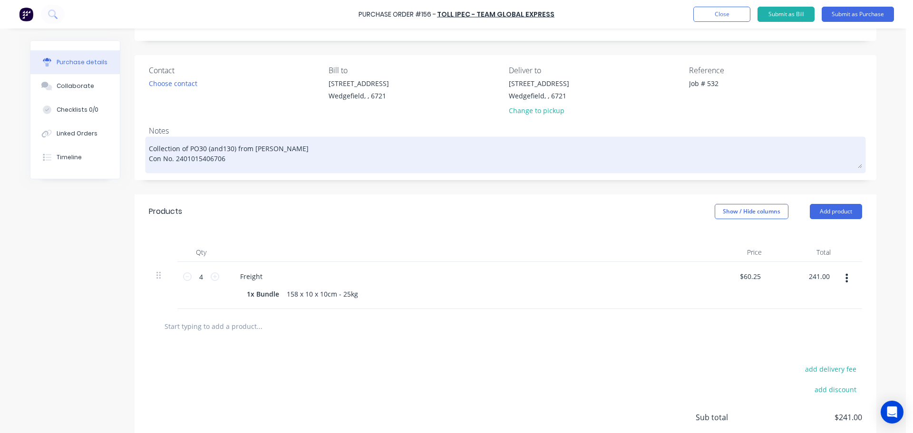
scroll to position [126, 0]
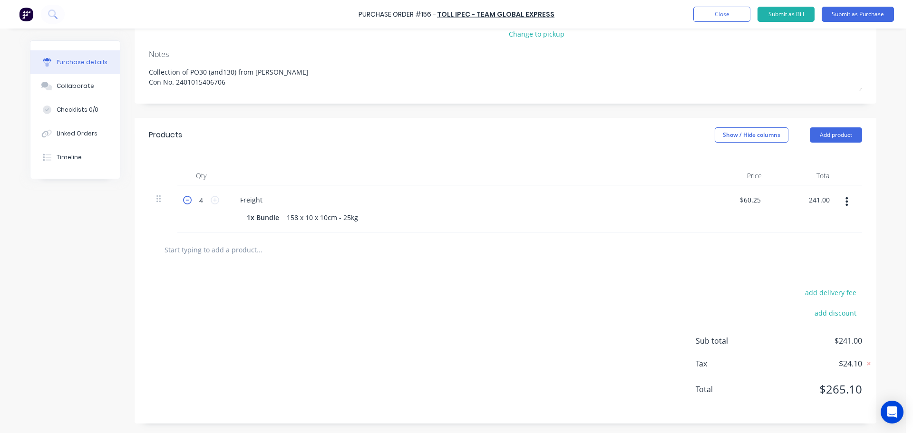
type textarea "x"
type input "$241.00"
click at [184, 202] on icon at bounding box center [187, 200] width 9 height 9
type textarea "x"
type input "3"
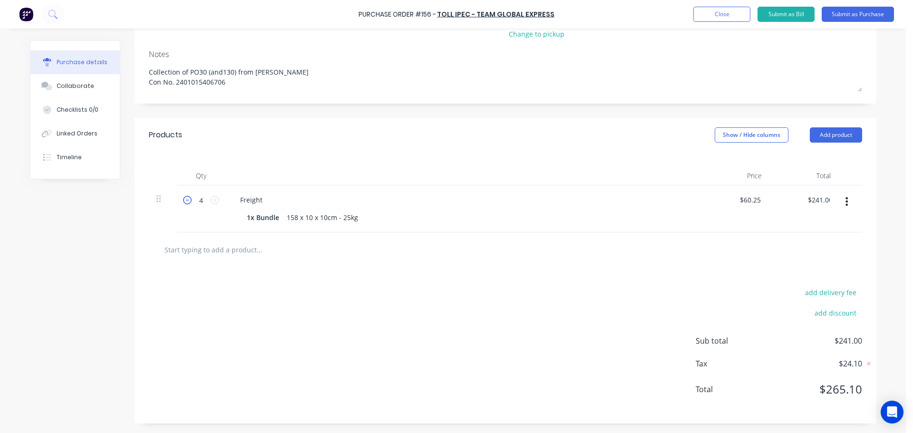
type input "$180.75"
click at [184, 202] on icon at bounding box center [187, 200] width 9 height 9
type textarea "x"
type input "2"
type input "$120.50"
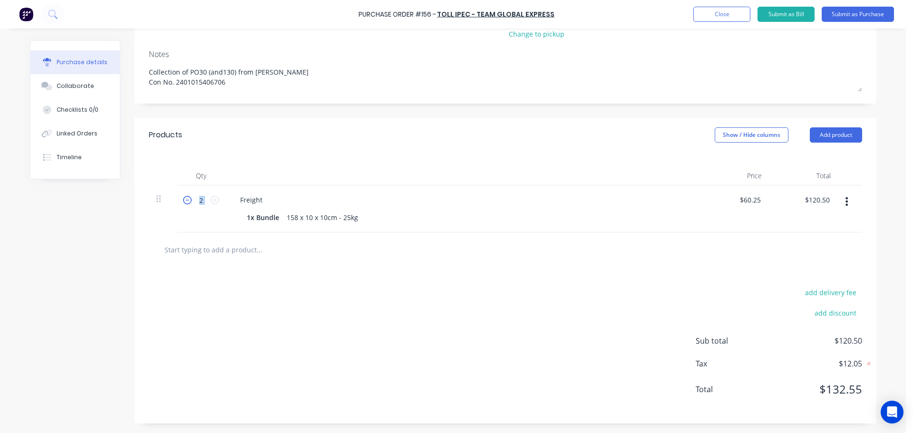
click at [184, 202] on icon at bounding box center [187, 200] width 9 height 9
type textarea "x"
type input "1"
type input "$60.25"
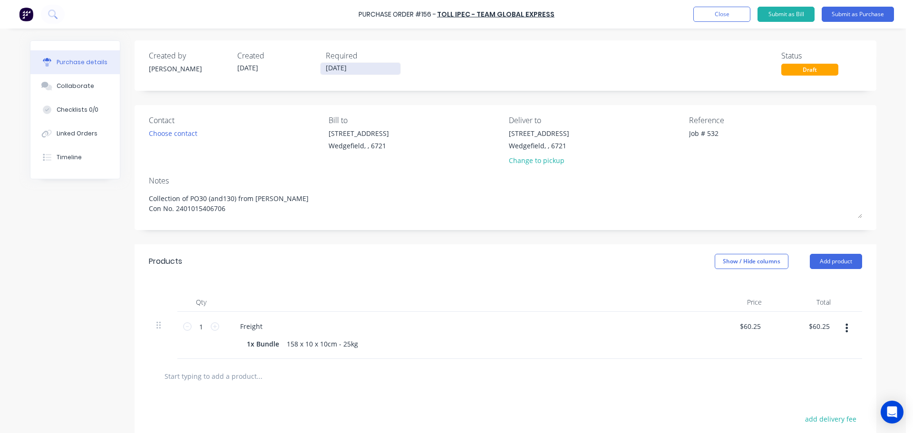
click at [347, 72] on input "[DATE]" at bounding box center [360, 69] width 80 height 12
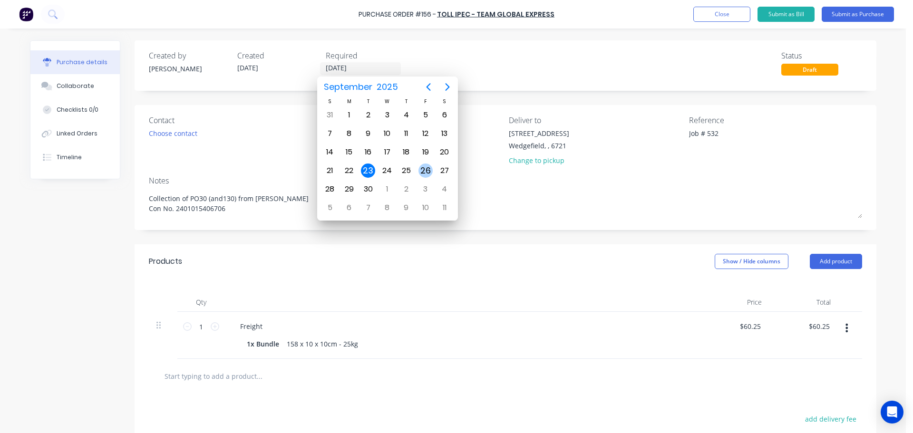
click at [417, 175] on div "26" at bounding box center [425, 171] width 19 height 18
type textarea "x"
type input "26/09/25"
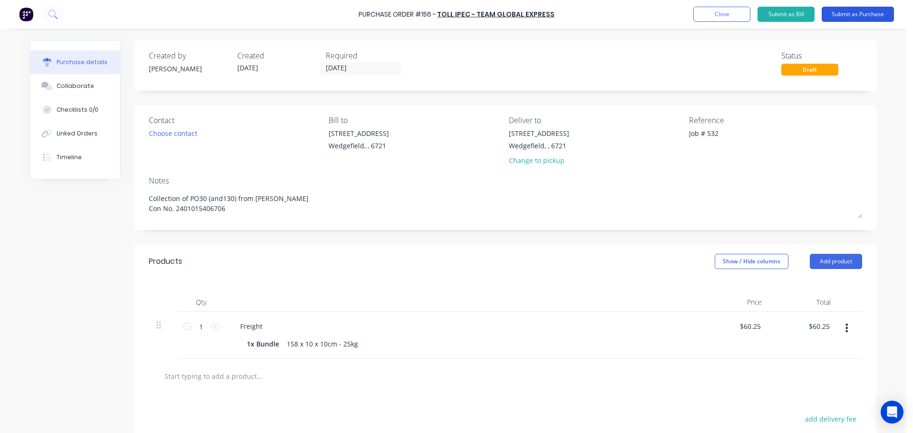
click at [846, 16] on button "Submit as Purchase" at bounding box center [857, 14] width 72 height 15
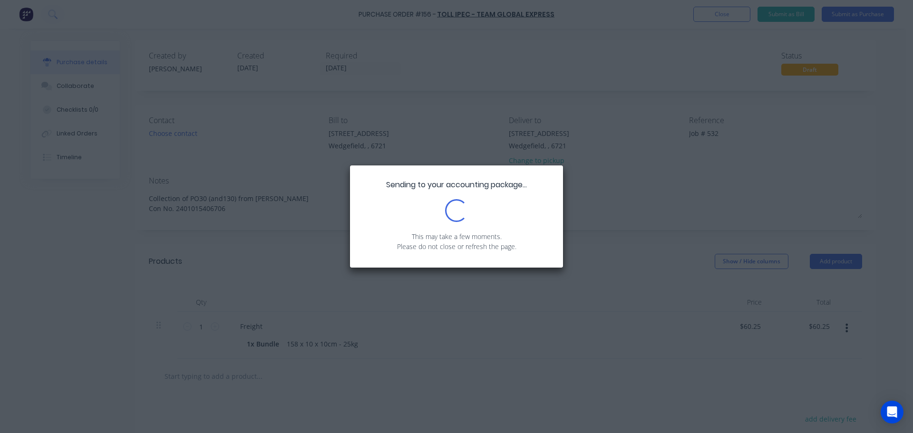
type textarea "x"
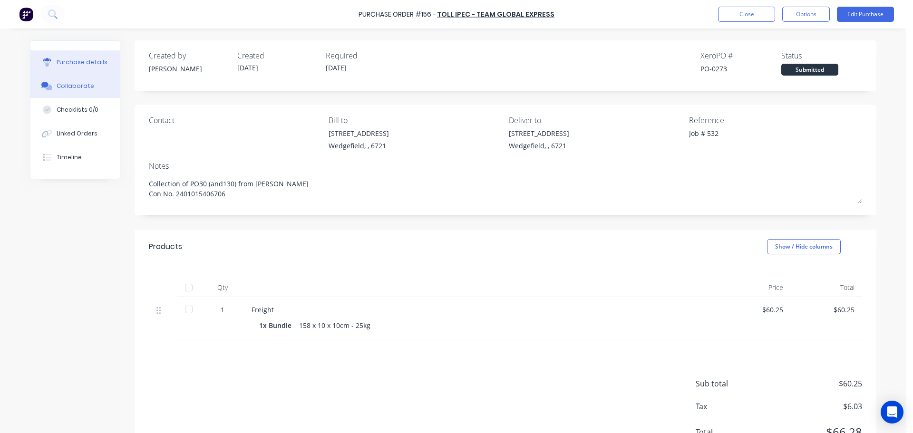
click at [73, 87] on div "Collaborate" at bounding box center [76, 86] width 38 height 9
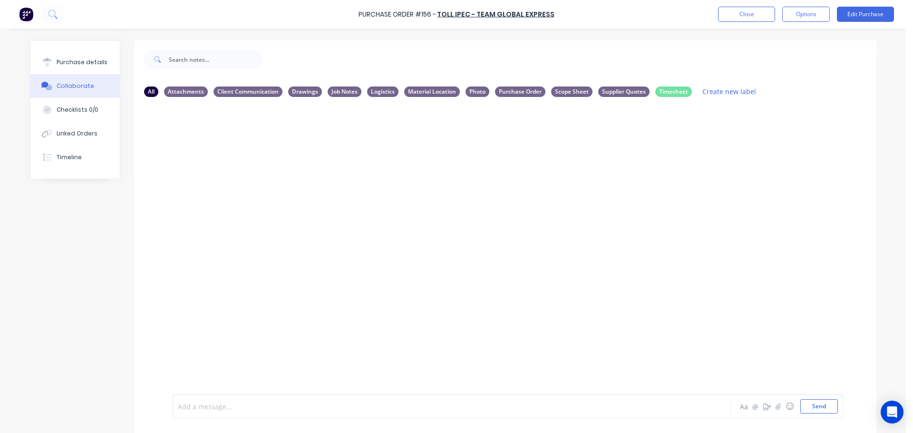
click at [238, 405] on div at bounding box center [425, 407] width 494 height 10
click at [275, 410] on div "ETA for delivery is Friday" at bounding box center [425, 407] width 494 height 10
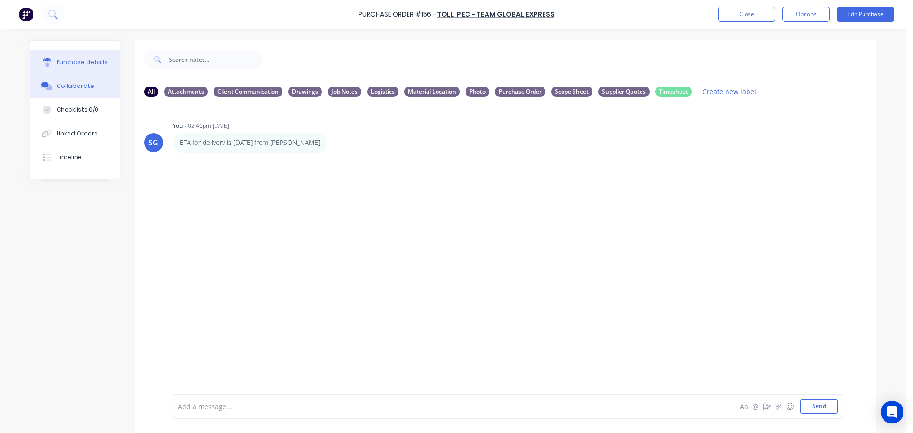
click at [72, 61] on div "Purchase details" at bounding box center [82, 62] width 51 height 9
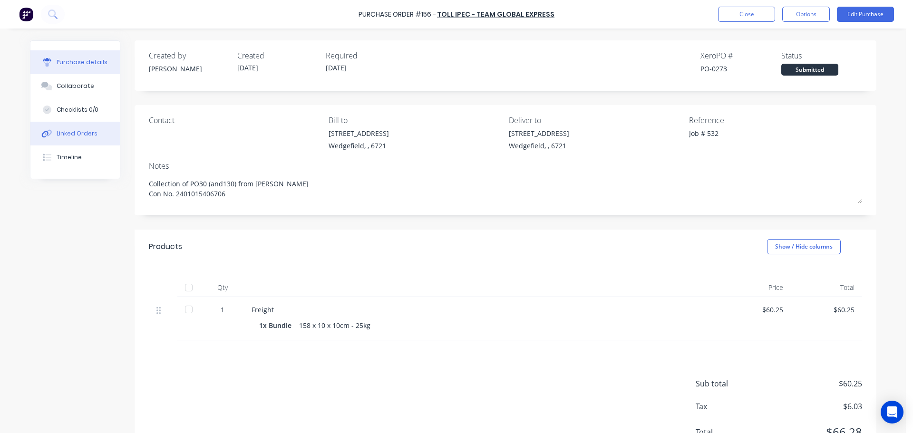
click at [88, 136] on div "Linked Orders" at bounding box center [77, 133] width 41 height 9
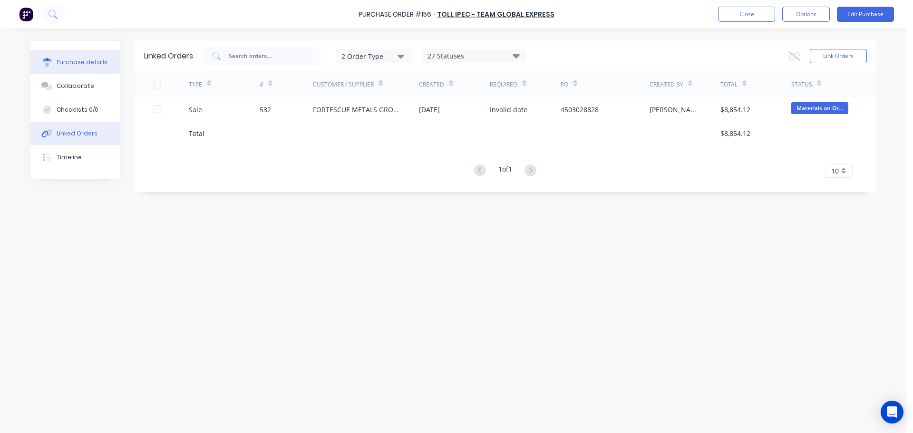
click at [63, 63] on div "Purchase details" at bounding box center [82, 62] width 51 height 9
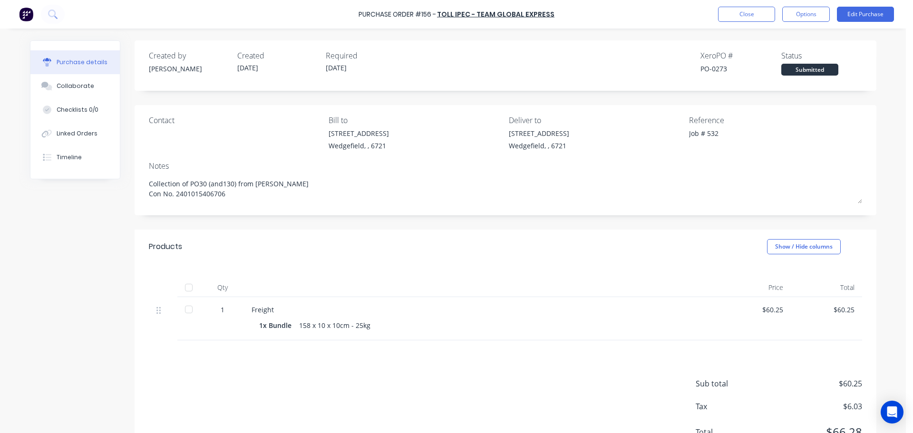
drag, startPoint x: 228, startPoint y: 196, endPoint x: 43, endPoint y: 177, distance: 186.3
click at [43, 177] on div "Purchase details Collaborate Checklists 0/0 Linked Orders Timeline Created by S…" at bounding box center [453, 257] width 846 height 435
type textarea "x"
click at [744, 18] on button "Close" at bounding box center [746, 14] width 57 height 15
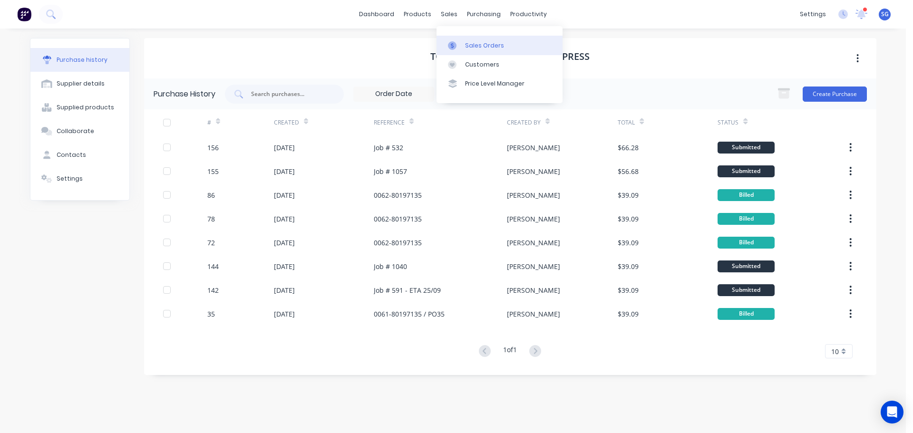
click at [465, 47] on div "Sales Orders" at bounding box center [484, 45] width 39 height 9
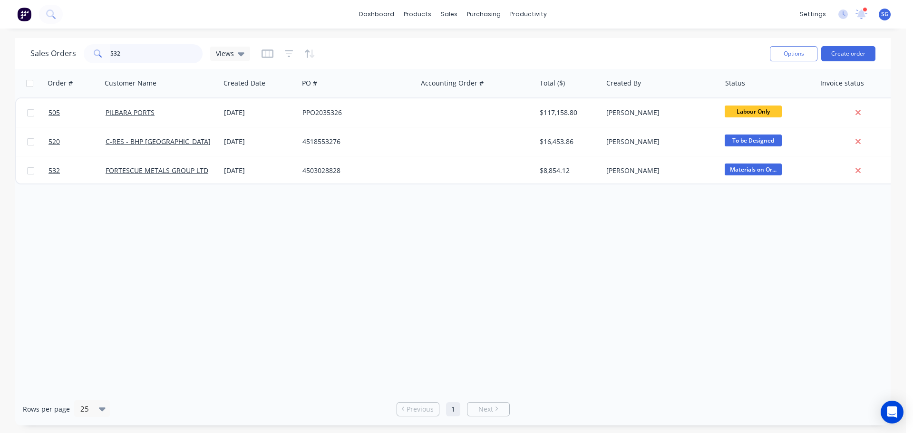
click at [117, 51] on input "532" at bounding box center [156, 53] width 93 height 19
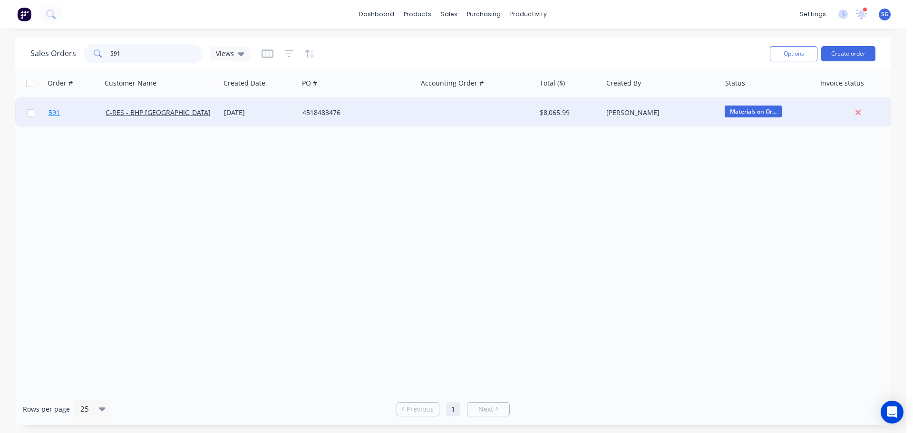
type input "591"
click at [54, 114] on span "591" at bounding box center [53, 113] width 11 height 10
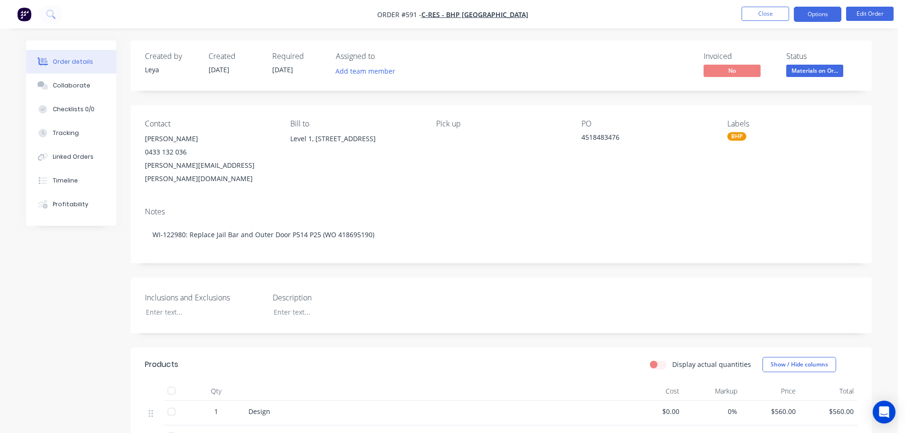
click at [813, 19] on button "Options" at bounding box center [818, 14] width 48 height 15
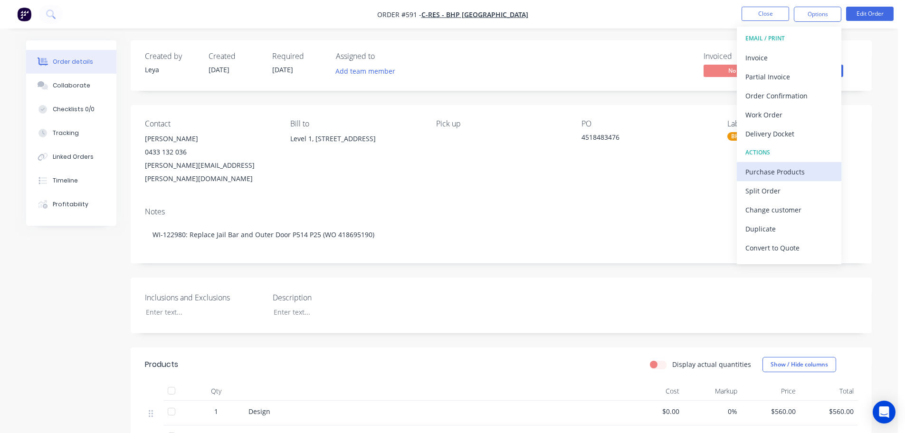
click at [772, 176] on div "Purchase Products" at bounding box center [789, 172] width 87 height 14
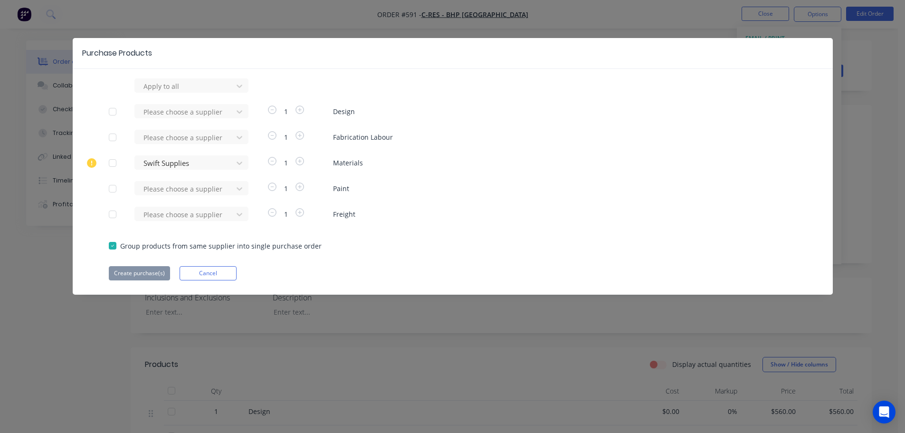
click at [113, 217] on div at bounding box center [112, 214] width 19 height 19
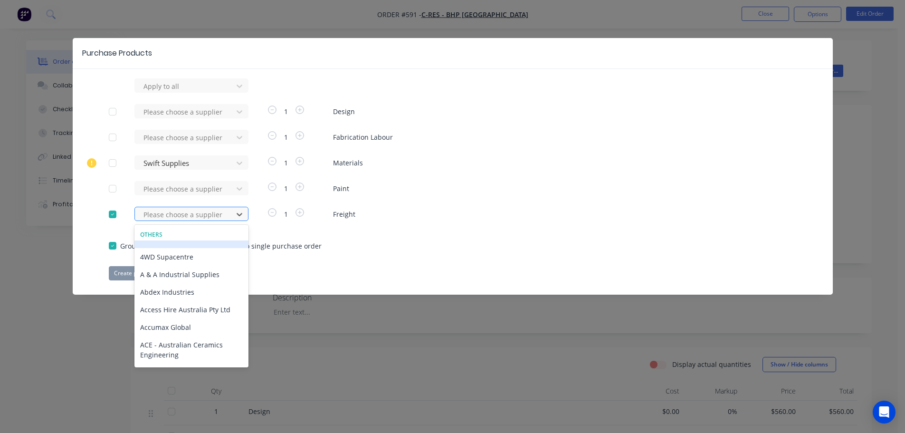
click at [151, 219] on div at bounding box center [186, 215] width 86 height 12
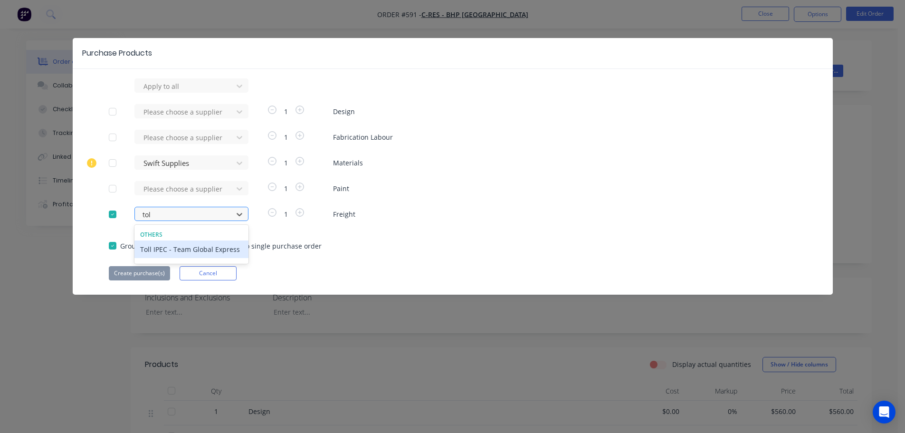
type input "toll"
click at [148, 250] on div "Toll IPEC - Team Global Express" at bounding box center [192, 250] width 114 height 18
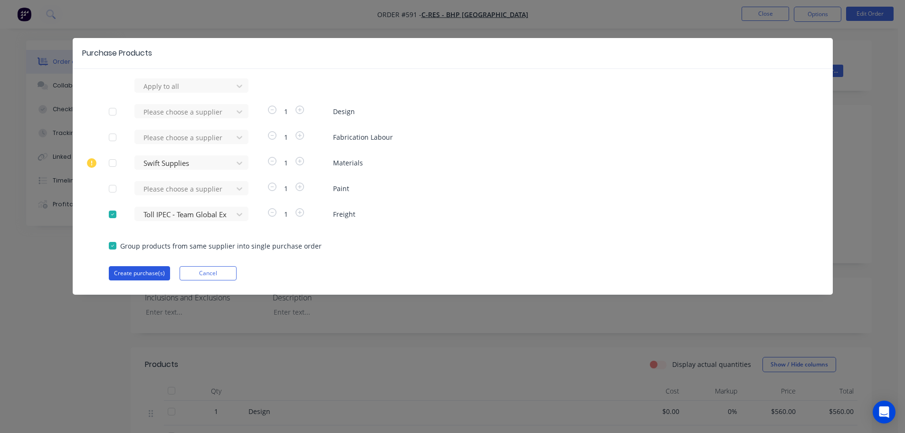
click at [139, 274] on button "Create purchase(s)" at bounding box center [139, 273] width 61 height 14
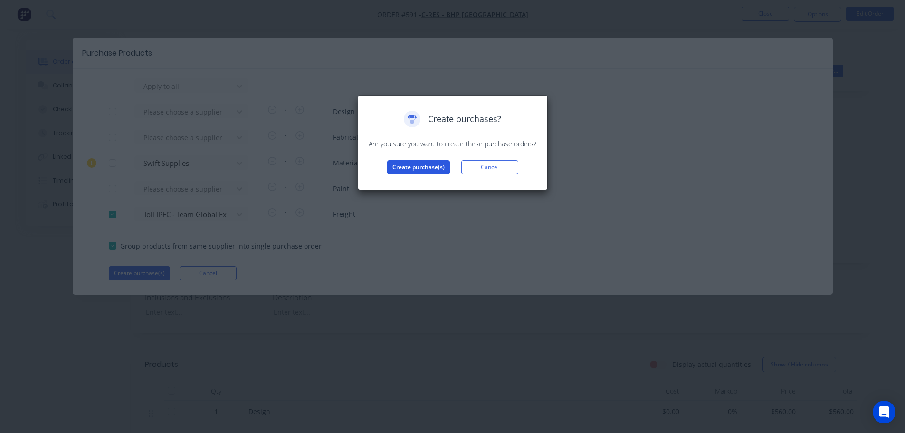
click at [427, 172] on button "Create purchase(s)" at bounding box center [418, 167] width 63 height 14
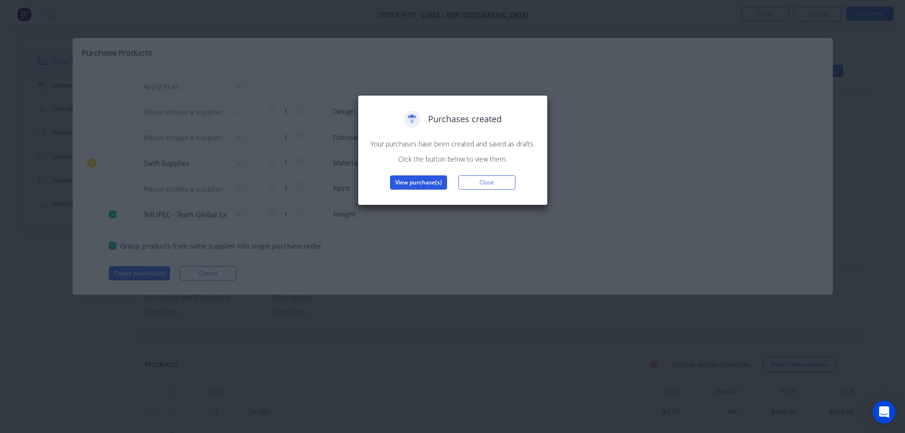
click at [420, 183] on button "View purchase(s)" at bounding box center [418, 182] width 57 height 14
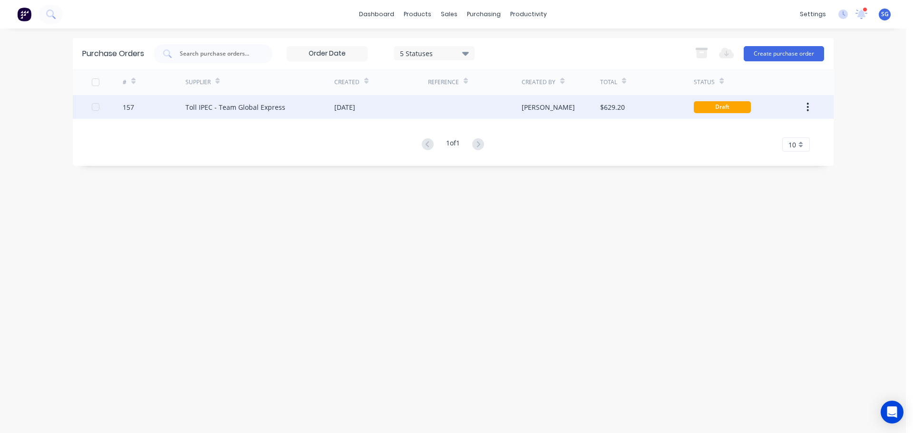
click at [211, 115] on div "Toll IPEC - Team Global Express" at bounding box center [259, 107] width 149 height 24
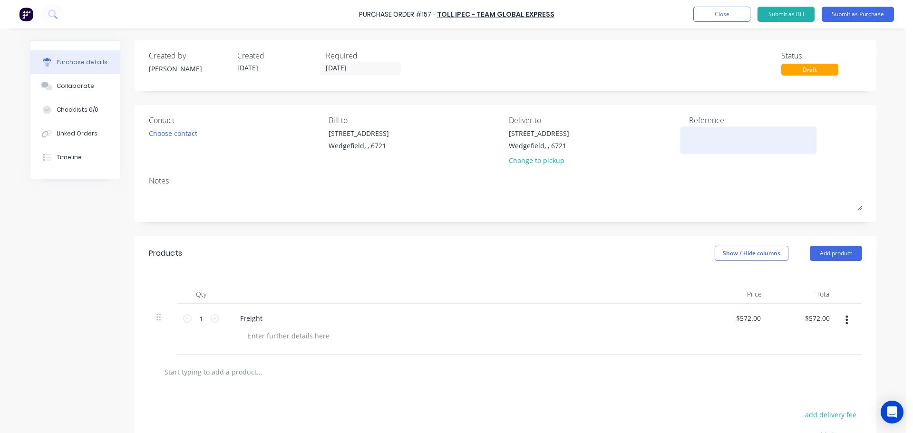
click at [715, 143] on textarea at bounding box center [748, 138] width 119 height 21
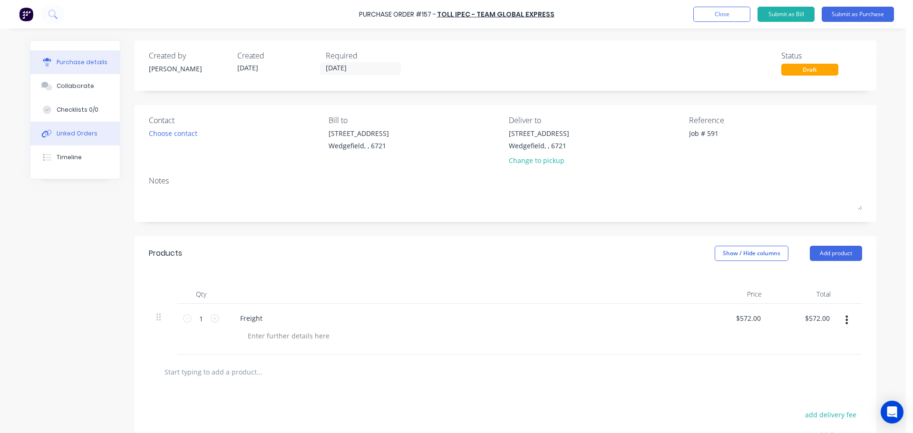
type textarea "Job # 591"
type textarea "x"
type textarea "Job # 591"
click at [89, 136] on div "Linked Orders" at bounding box center [77, 133] width 41 height 9
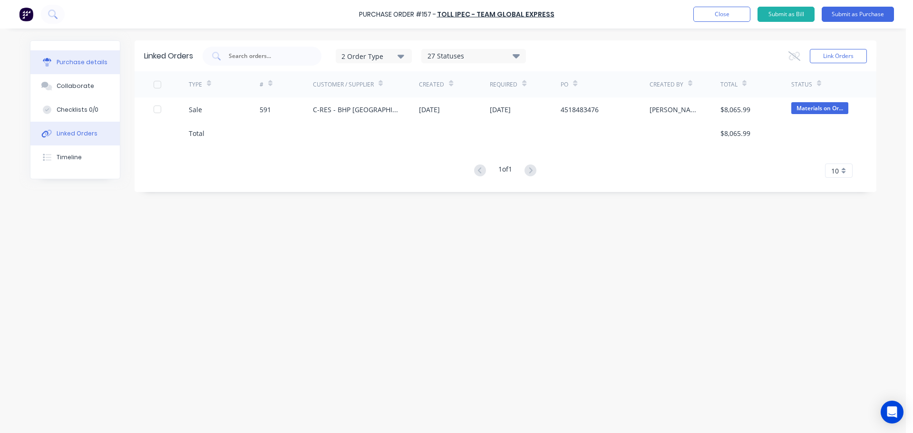
click at [62, 65] on div "Purchase details" at bounding box center [82, 62] width 51 height 9
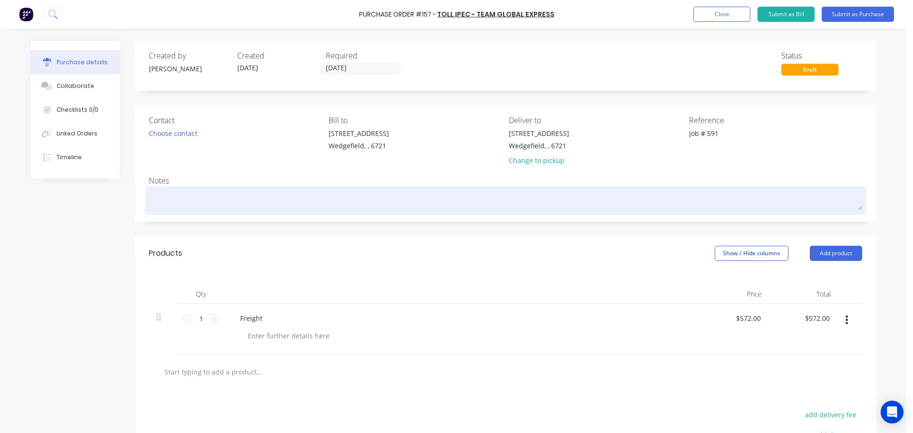
click at [203, 197] on textarea at bounding box center [505, 199] width 713 height 21
paste textarea "Collection of PO30 (and130) from Simmonds Con No. 2401015406706"
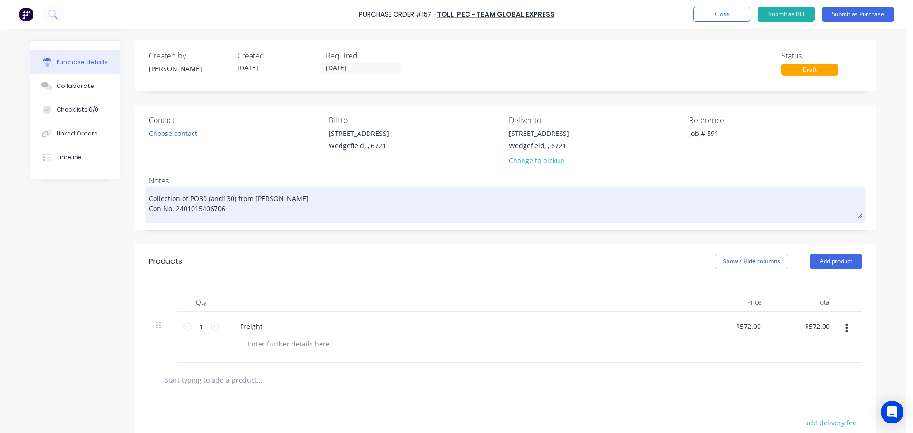
type textarea "x"
type textarea "Collection of PO30 (and130) from Simmonds Con No. 2401015406706"
click at [195, 200] on textarea "Collection of PO30 (and130) from Simmonds Con No. 2401015406706" at bounding box center [505, 203] width 713 height 29
type textarea "x"
type textarea "Collection of PO130 (and130) from Simmonds Con No. 2401015406706"
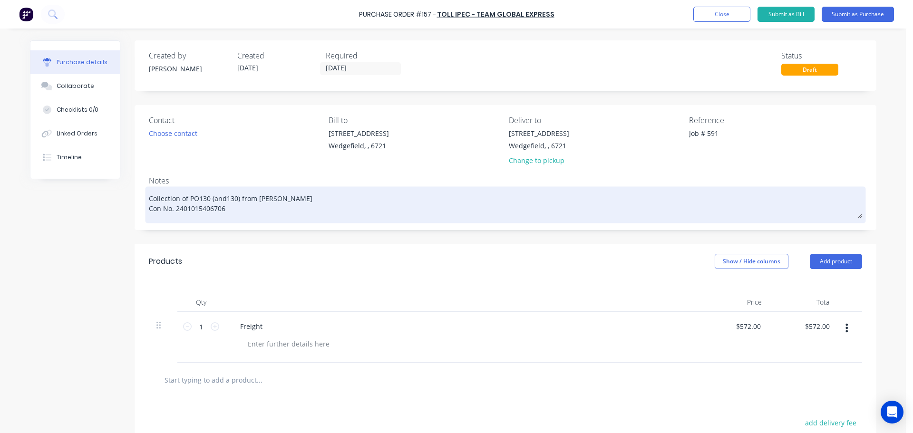
type textarea "x"
type textarea "Collection of PO13 (and130) from Simmonds Con No. 2401015406706"
type textarea "x"
type textarea "Collection of PO131 (and130) from Simmonds Con No. 2401015406706"
type textarea "x"
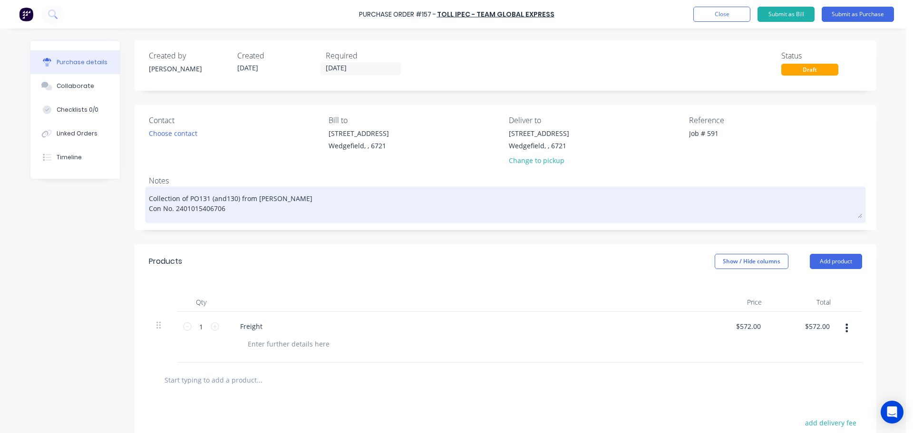
type textarea "Collection of PO13 (and130) from Simmonds Con No. 2401015406706"
type textarea "x"
type textarea "Collection of PO130 (and130) from Simmonds Con No. 2401015406706"
type textarea "x"
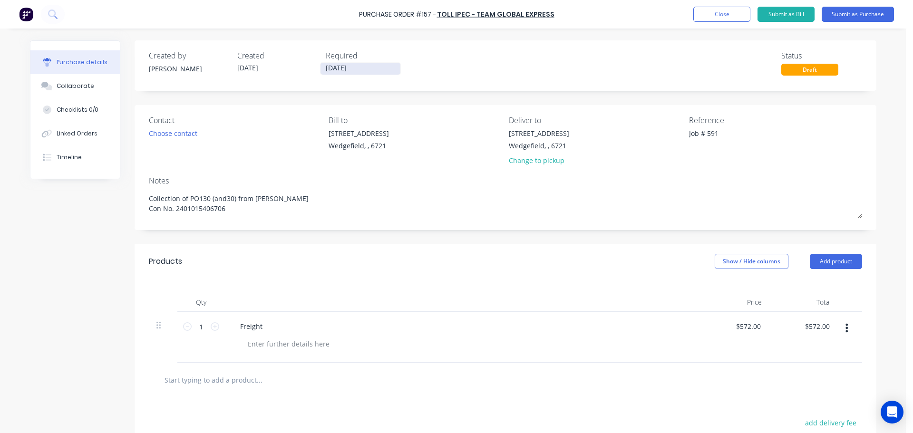
type textarea "Collection of PO130 (and30) from Simmonds Con No. 2401015406706"
type textarea "x"
type textarea "Collection of PO130 (and30) from Simmonds Con No. 2401015406706"
click at [365, 71] on input "[DATE]" at bounding box center [360, 69] width 80 height 12
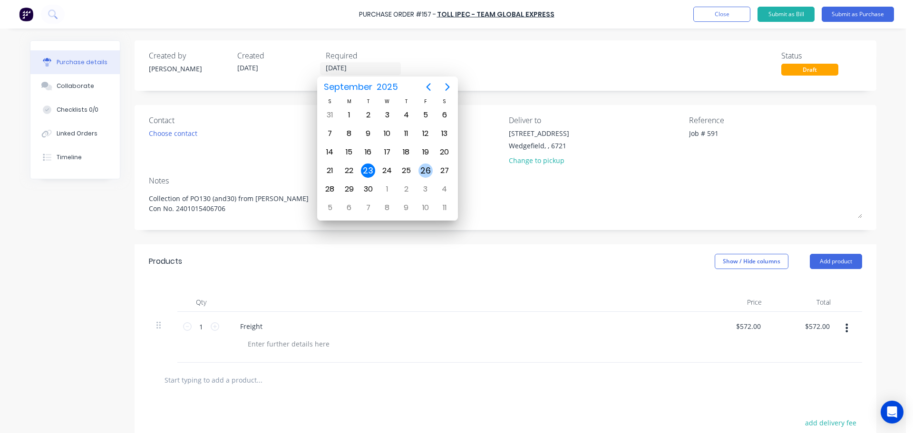
click at [424, 171] on div "26" at bounding box center [425, 171] width 14 height 14
type textarea "x"
type input "26/09/25"
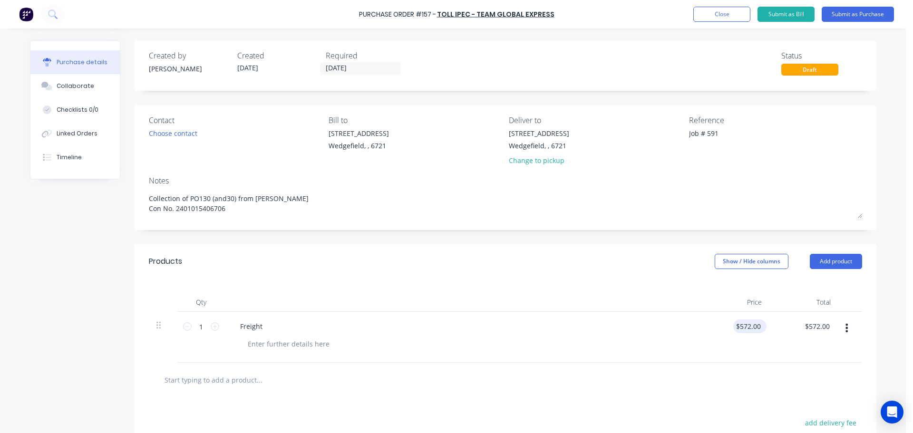
type textarea "x"
type input "572.00"
click at [741, 323] on input "572.00" at bounding box center [750, 326] width 26 height 14
type textarea "x"
click at [741, 323] on input "572.00" at bounding box center [750, 326] width 26 height 14
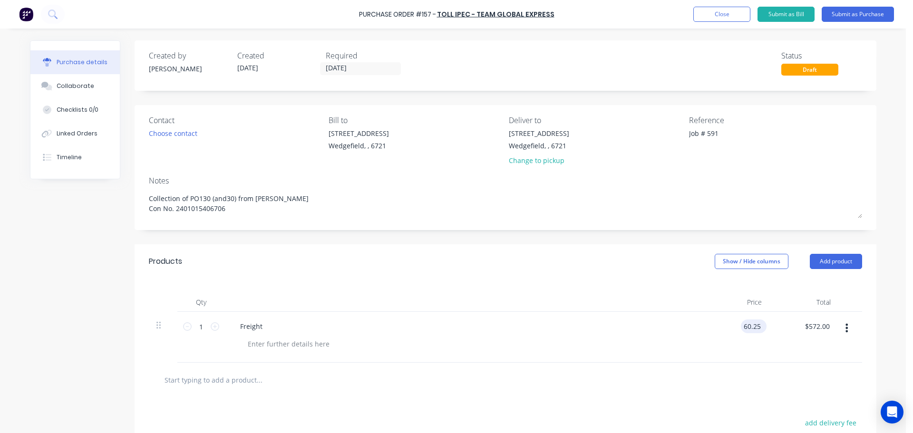
type input "60.25"
type textarea "x"
type input "$60.25"
type input "60.25"
type textarea "x"
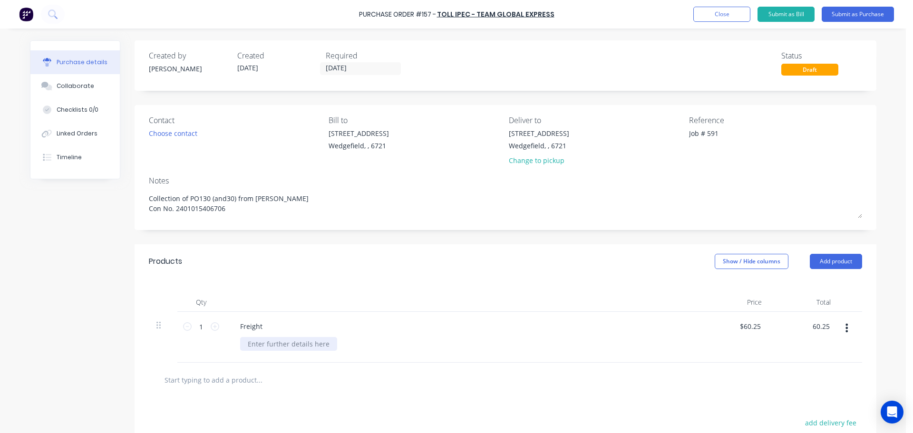
type input "$60.25"
click at [242, 346] on div at bounding box center [288, 344] width 97 height 14
type textarea "x"
type input "60.25"
type textarea "x"
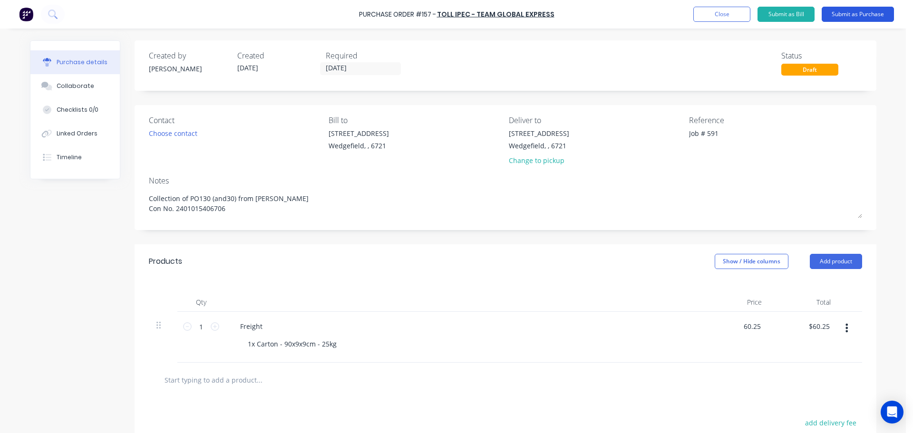
type input "$60.25"
click at [858, 15] on button "Submit as Purchase" at bounding box center [857, 14] width 72 height 15
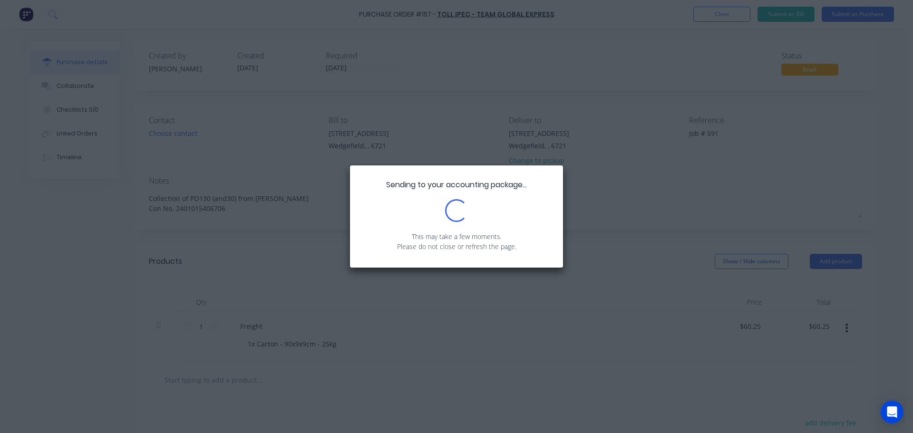
type textarea "x"
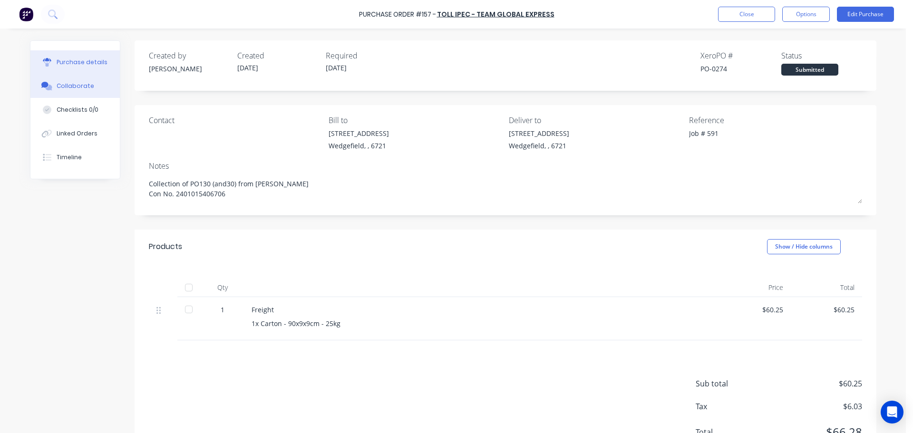
click at [60, 77] on button "Collaborate" at bounding box center [74, 86] width 89 height 24
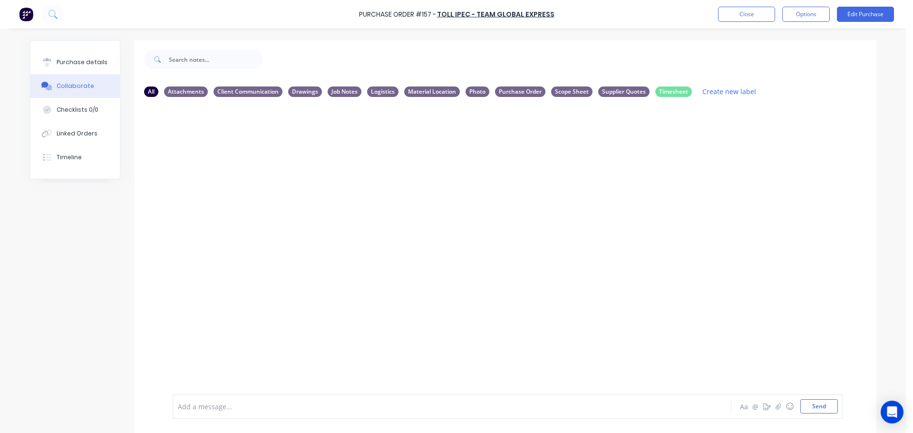
click at [238, 414] on div "Add a message... Aa @ ☺ Send" at bounding box center [508, 406] width 670 height 25
click at [238, 413] on div "Add a message..." at bounding box center [425, 406] width 495 height 14
click at [539, 247] on div "SG You - 02:48pm 23/09/25 ETA for delivery is Friday 26/09 Labels Edit Delete" at bounding box center [505, 249] width 741 height 289
click at [57, 137] on div "Linked Orders" at bounding box center [77, 133] width 41 height 9
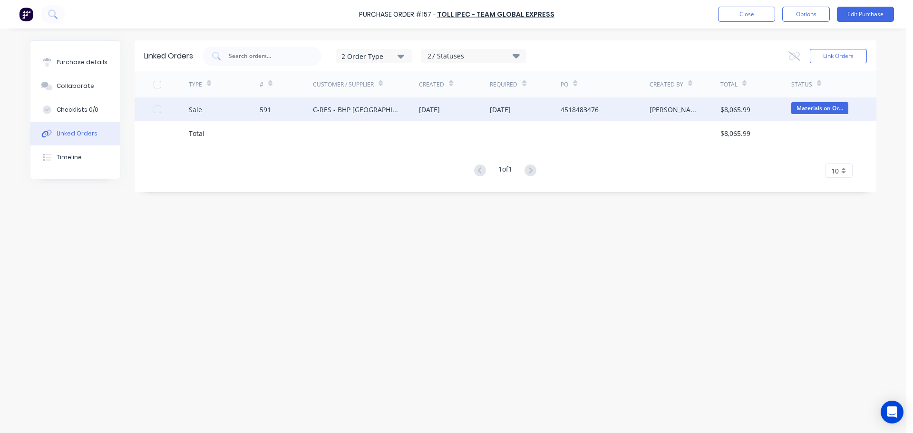
click at [263, 111] on div "591" at bounding box center [265, 110] width 11 height 10
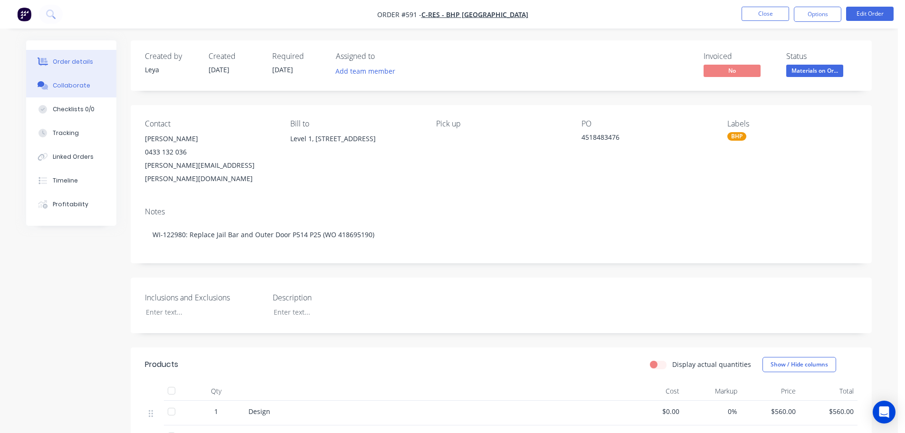
click at [71, 87] on div "Collaborate" at bounding box center [72, 85] width 38 height 9
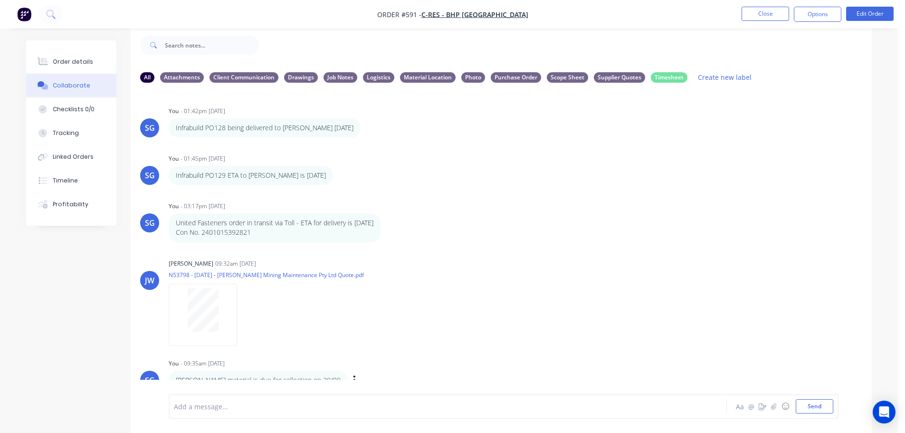
scroll to position [1651, 0]
click at [353, 375] on icon "button" at bounding box center [354, 380] width 3 height 11
click at [359, 371] on button "Delete" at bounding box center [389, 379] width 60 height 16
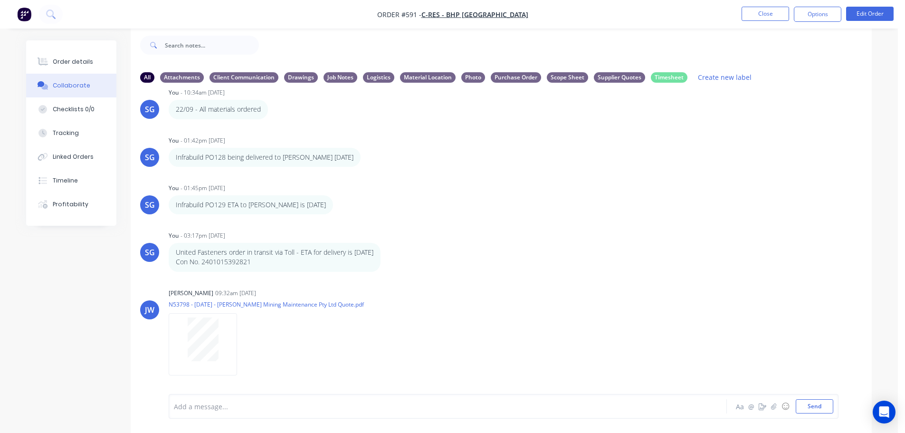
scroll to position [1612, 0]
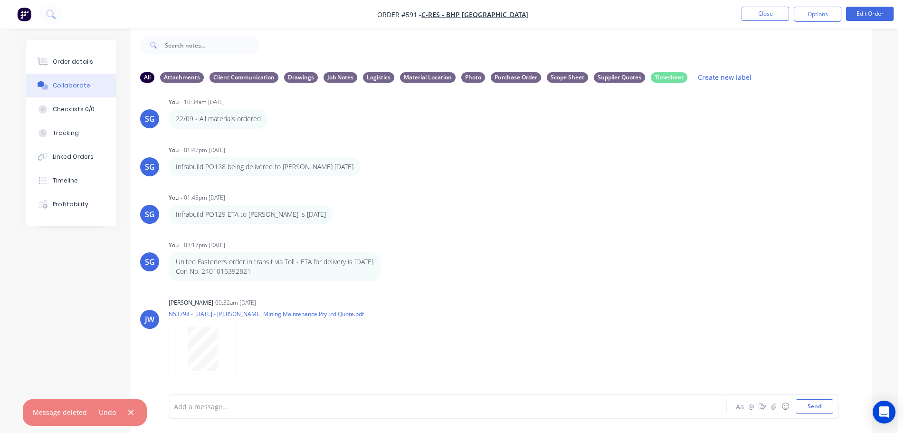
click at [261, 405] on div at bounding box center [421, 407] width 494 height 10
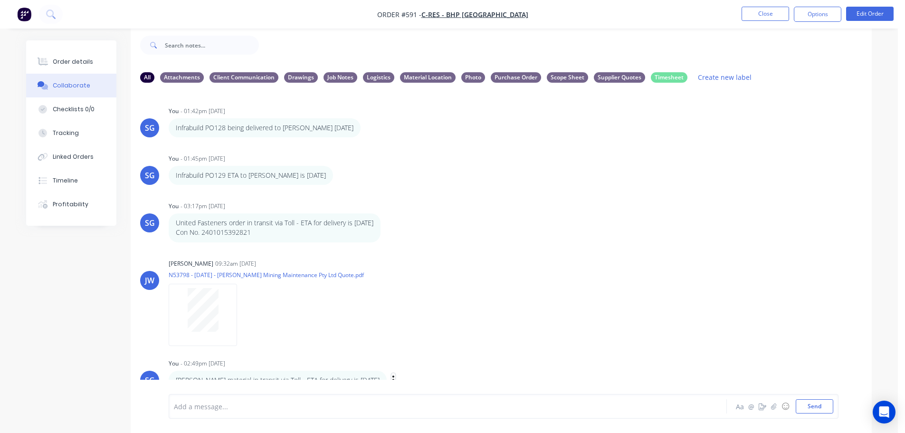
click at [393, 376] on icon "button" at bounding box center [394, 380] width 2 height 9
click at [405, 341] on button "Labels" at bounding box center [428, 347] width 60 height 16
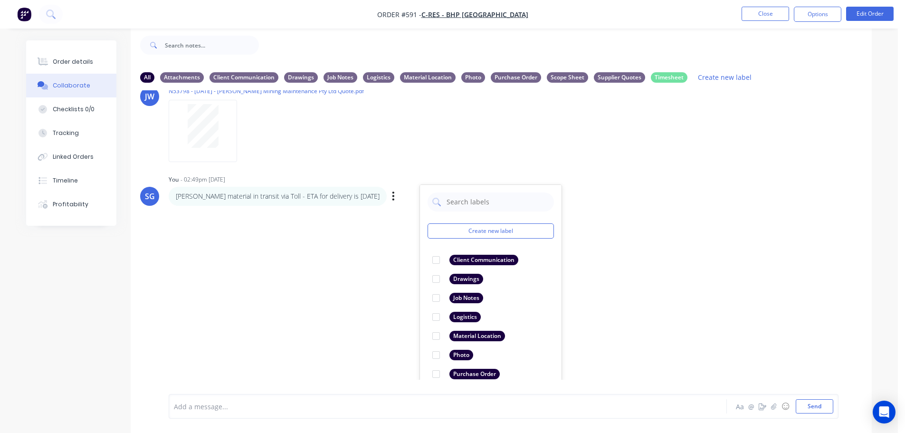
scroll to position [1838, 0]
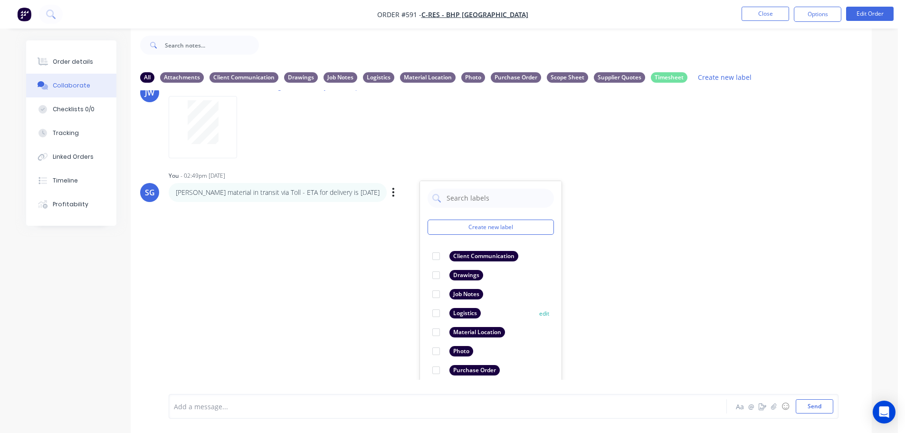
click at [435, 304] on div at bounding box center [436, 313] width 19 height 19
click at [247, 289] on div "LT Leya Thompson 10:09am 27/08/25 1.jpg Labels Download Delete LT Leya Thompson…" at bounding box center [501, 234] width 741 height 289
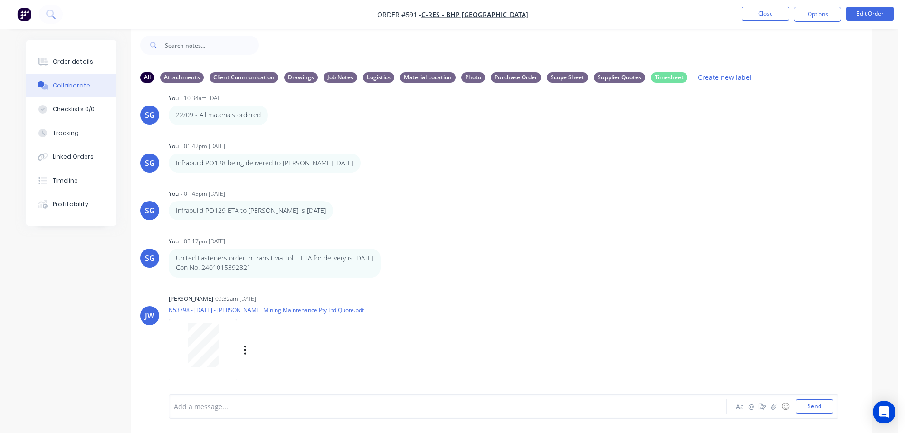
scroll to position [1556, 0]
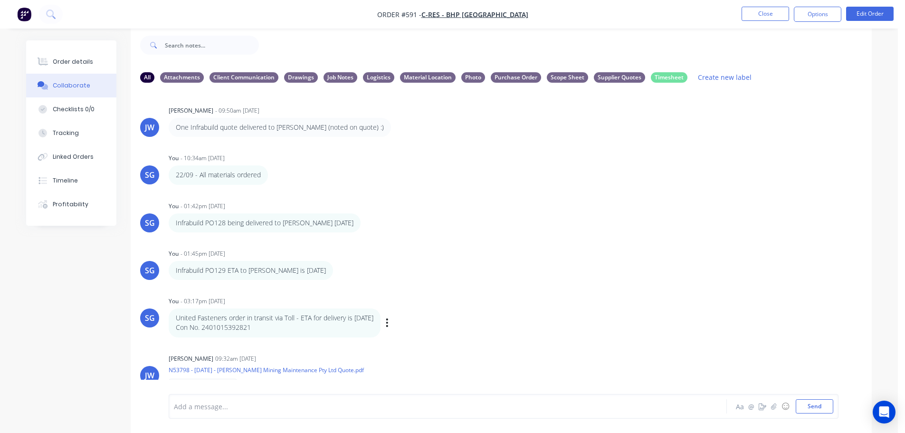
click at [236, 323] on p "Con No. 2401015392821" at bounding box center [275, 328] width 198 height 10
click at [491, 315] on div "SG You - 03:17pm 22/09/25 United Fasteners order in transit via Toll - ETA for …" at bounding box center [501, 315] width 741 height 43
click at [369, 216] on button "button" at bounding box center [368, 223] width 4 height 14
click at [396, 248] on button "Delete" at bounding box center [402, 256] width 60 height 16
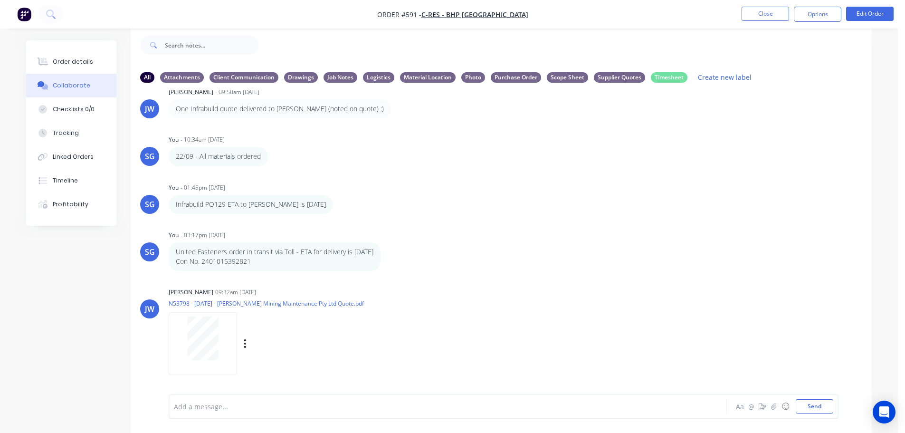
scroll to position [1603, 0]
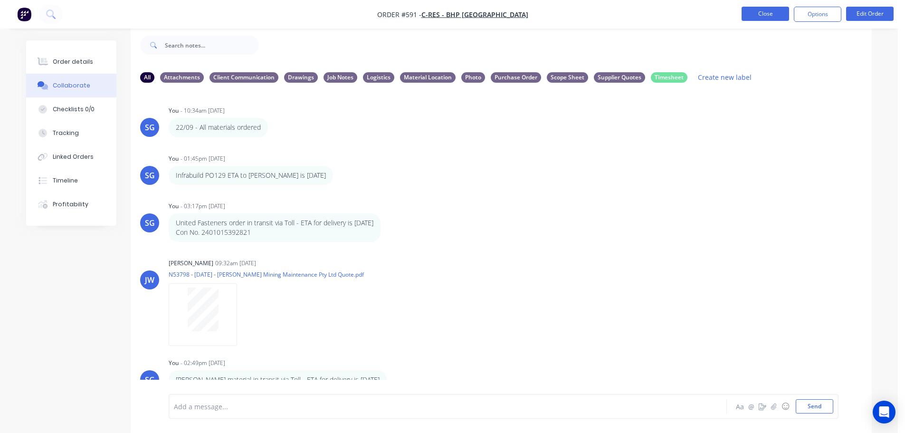
click at [747, 17] on button "Close" at bounding box center [766, 14] width 48 height 14
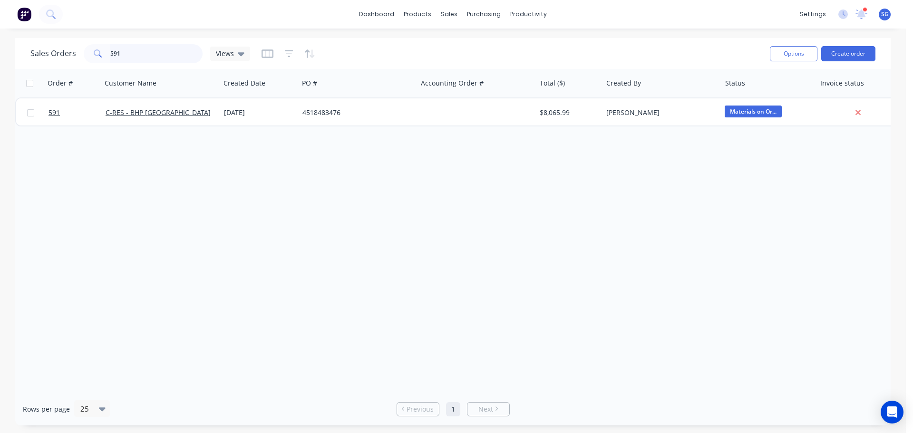
click at [118, 53] on input "591" at bounding box center [156, 53] width 93 height 19
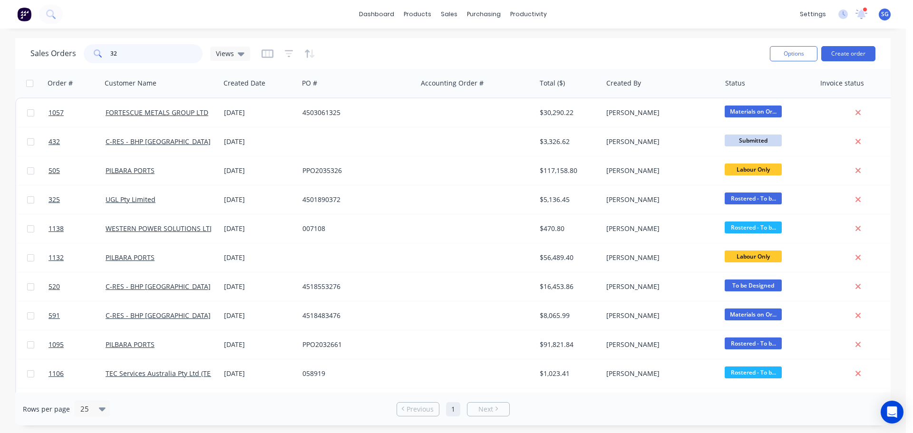
type input "3"
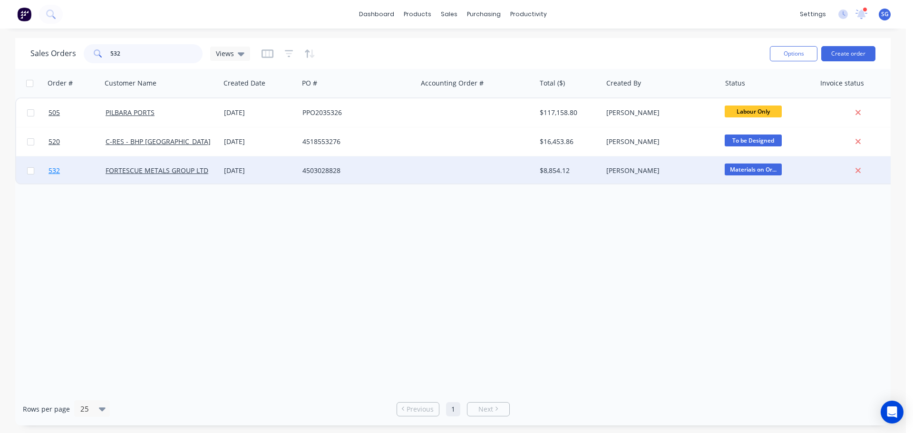
type input "532"
click at [52, 173] on span "532" at bounding box center [53, 171] width 11 height 10
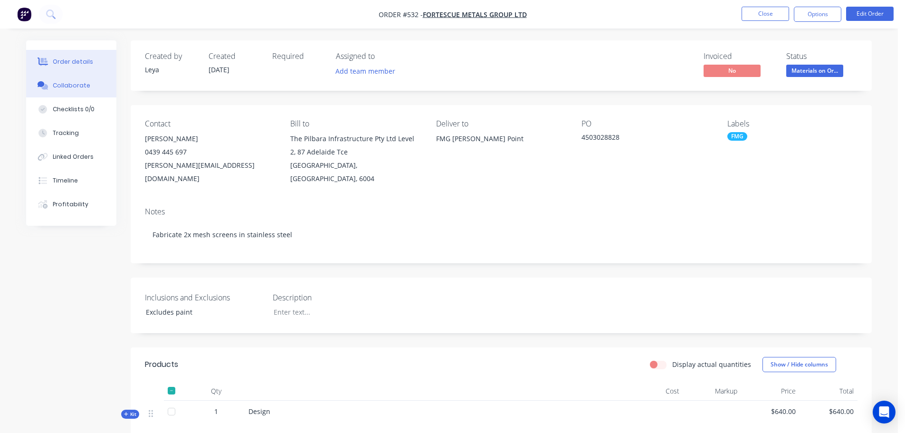
click at [68, 84] on div "Collaborate" at bounding box center [72, 85] width 38 height 9
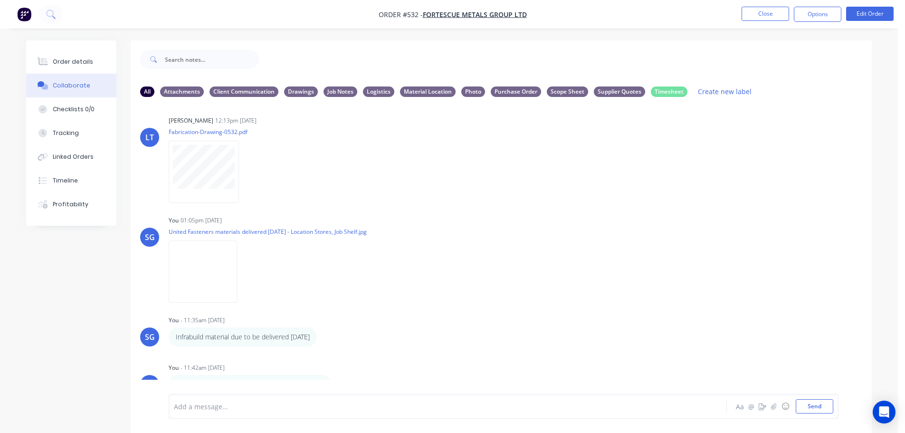
scroll to position [14, 0]
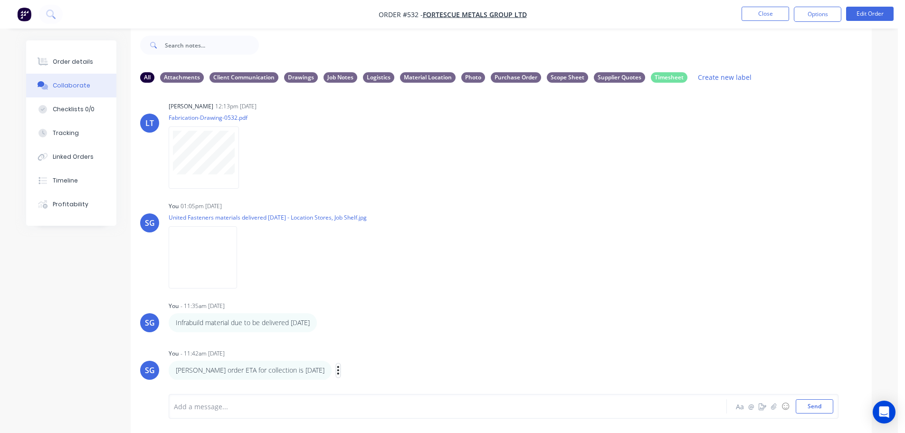
click at [340, 371] on icon "button" at bounding box center [338, 370] width 3 height 11
click at [371, 369] on button "Delete" at bounding box center [373, 369] width 60 height 16
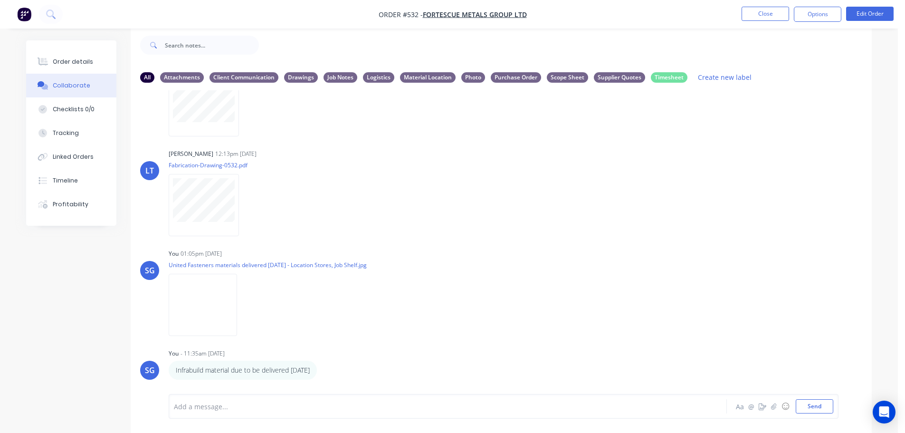
scroll to position [554, 0]
click at [286, 414] on div "Add a message... Aa @ ☺ Send" at bounding box center [504, 406] width 670 height 25
click at [284, 407] on div at bounding box center [421, 407] width 494 height 10
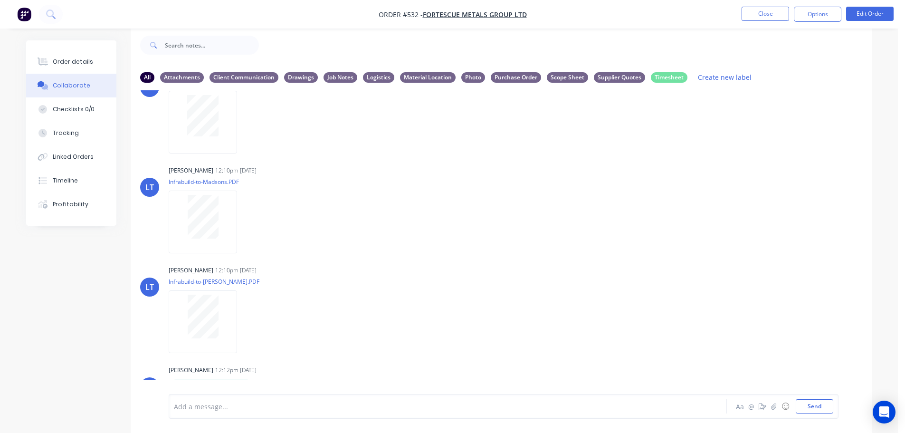
scroll to position [32, 0]
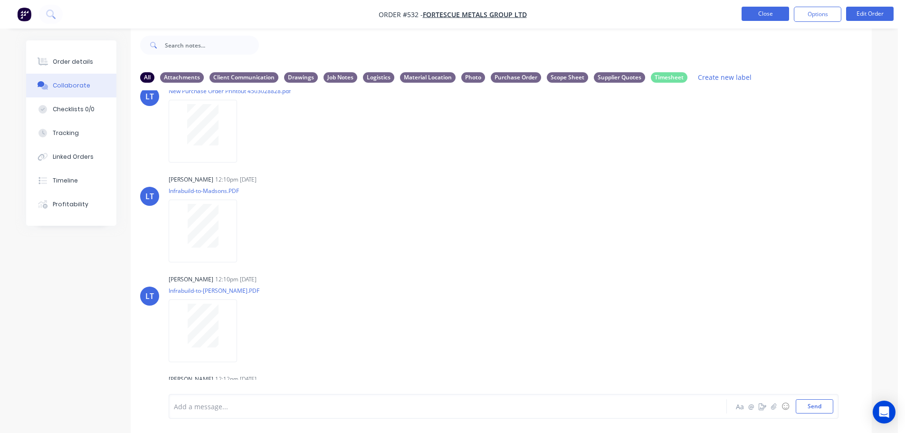
click at [750, 14] on button "Close" at bounding box center [766, 14] width 48 height 14
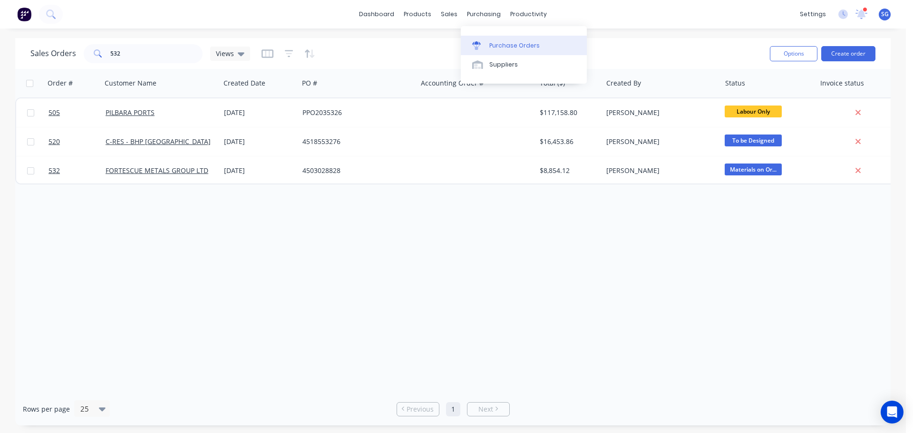
click at [489, 36] on link "Purchase Orders" at bounding box center [524, 45] width 126 height 19
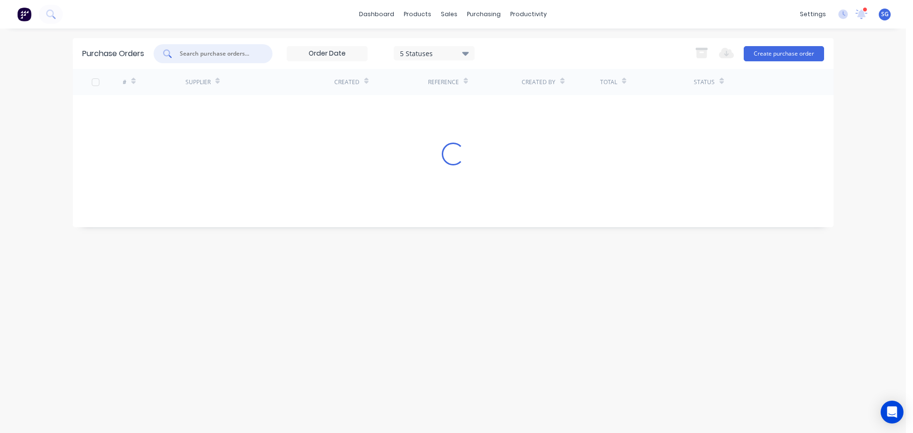
click at [202, 52] on input "text" at bounding box center [218, 54] width 79 height 10
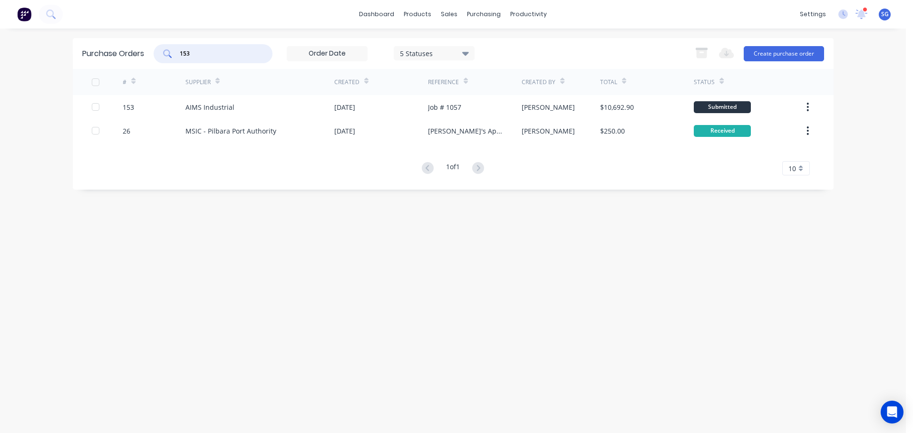
type input "153"
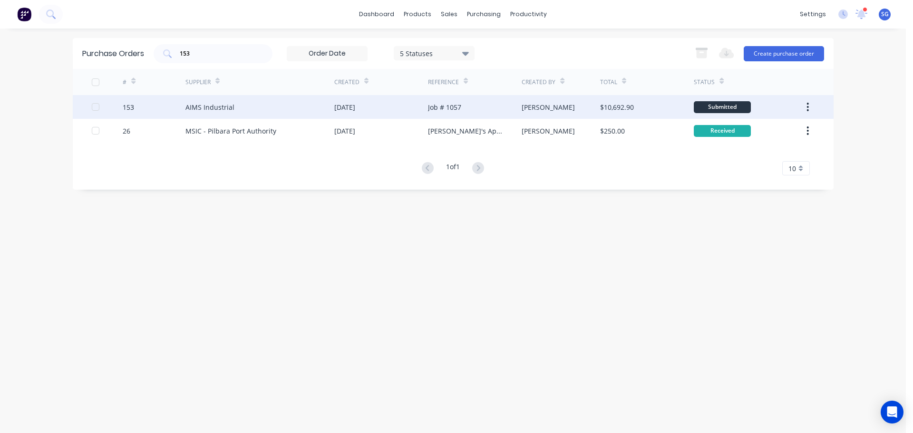
click at [450, 109] on div "Job # 1057" at bounding box center [444, 107] width 33 height 10
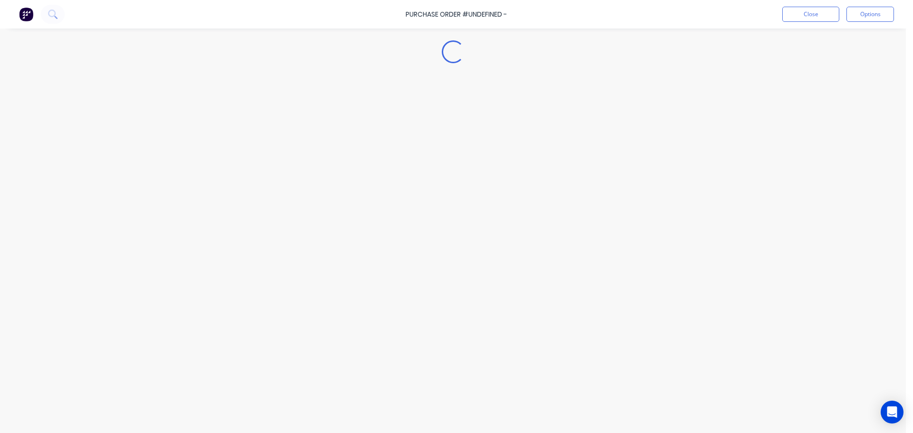
type textarea "x"
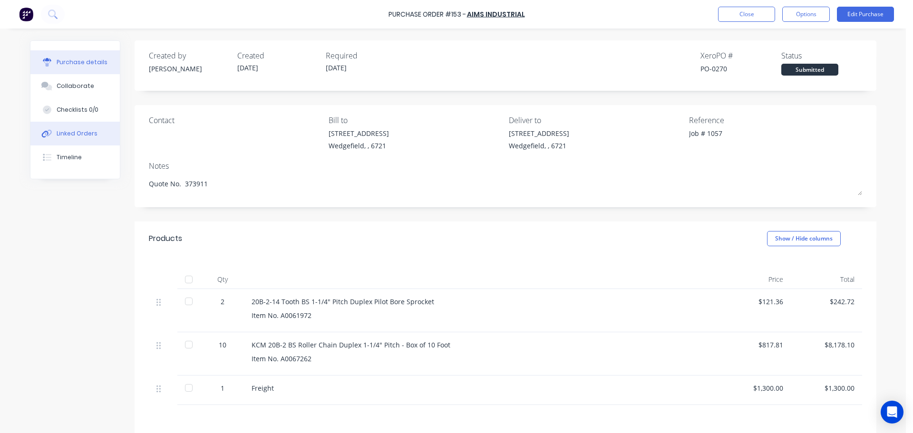
click at [63, 140] on button "Linked Orders" at bounding box center [74, 134] width 89 height 24
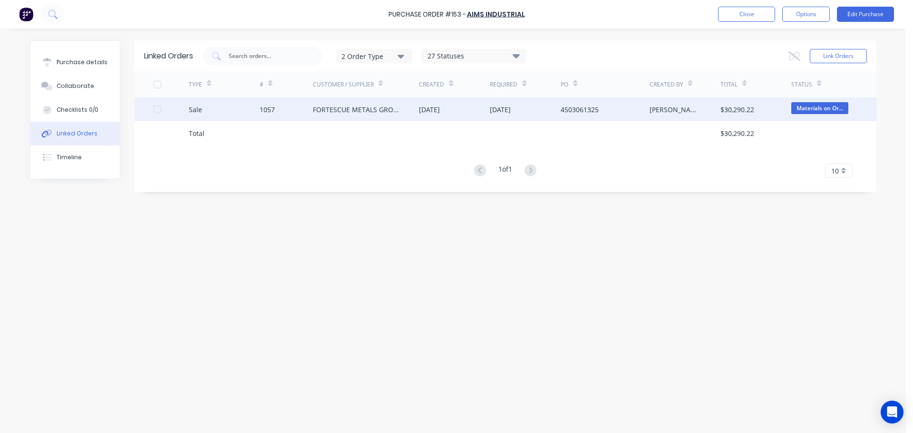
click at [267, 114] on div "1057" at bounding box center [267, 110] width 15 height 10
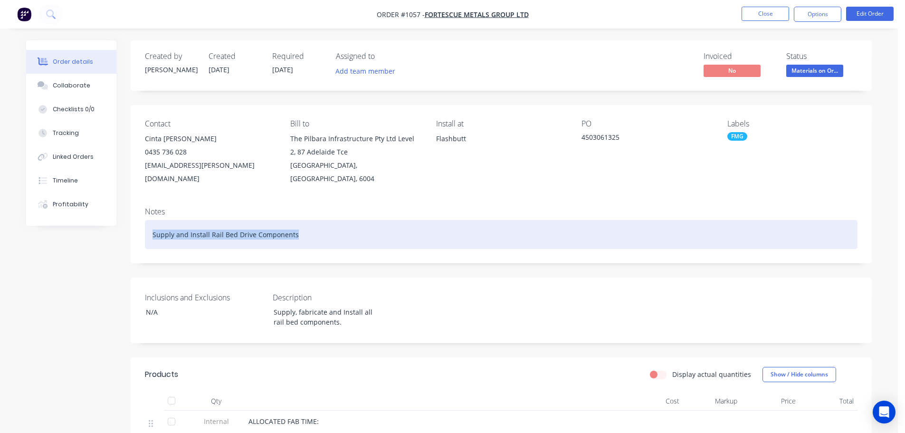
drag, startPoint x: 303, startPoint y: 221, endPoint x: 109, endPoint y: 220, distance: 194.4
click at [109, 220] on div "Order details Collaborate Checklists 0/0 Tracking Linked Orders Timeline Profit…" at bounding box center [449, 411] width 865 height 742
copy div "Supply and Install Rail Bed Drive Components"
click at [527, 220] on div "Supply and Install Rail Bed Drive Components" at bounding box center [501, 234] width 713 height 29
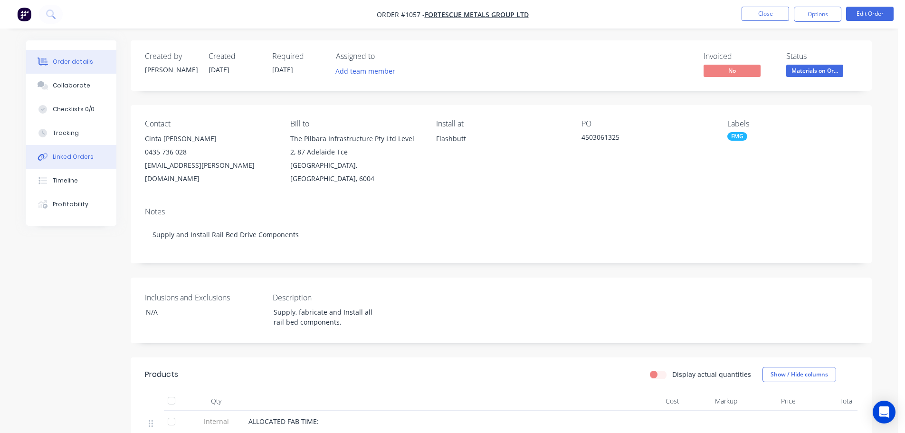
click at [62, 158] on div "Linked Orders" at bounding box center [73, 157] width 41 height 9
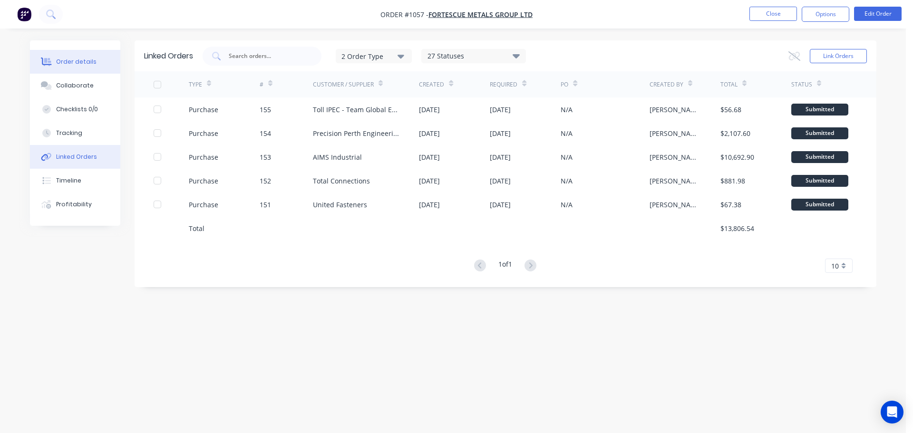
click at [76, 65] on div "Order details" at bounding box center [76, 62] width 40 height 9
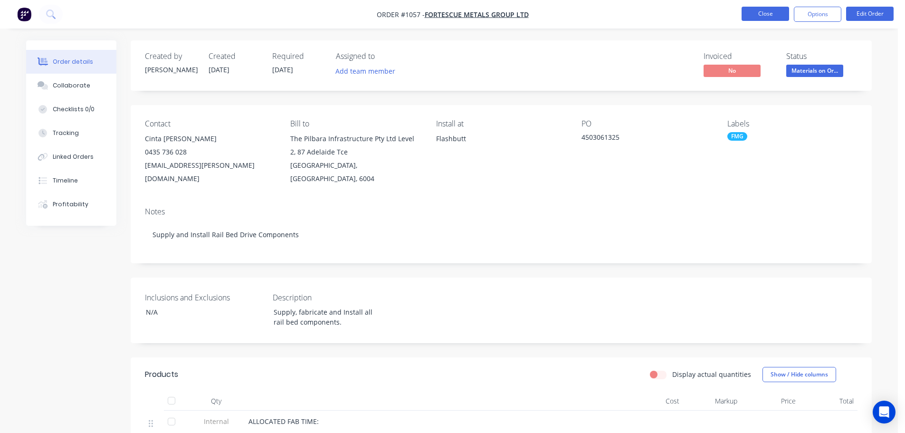
click at [759, 11] on button "Close" at bounding box center [766, 14] width 48 height 14
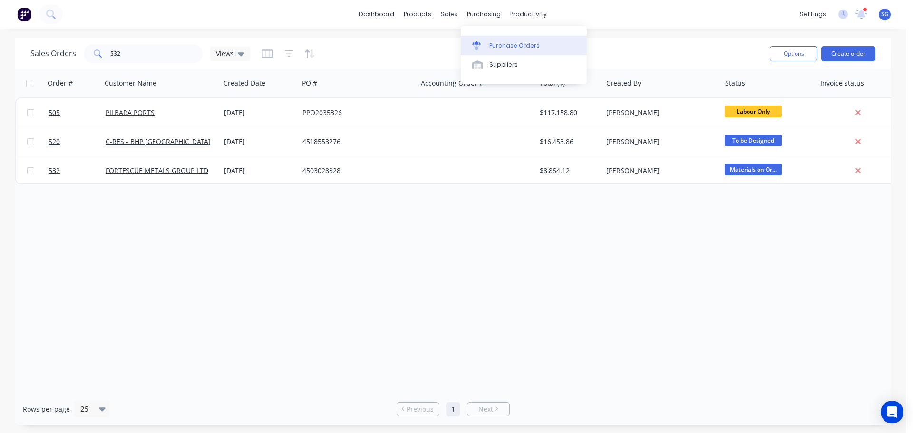
click at [491, 47] on div "Purchase Orders" at bounding box center [514, 45] width 50 height 9
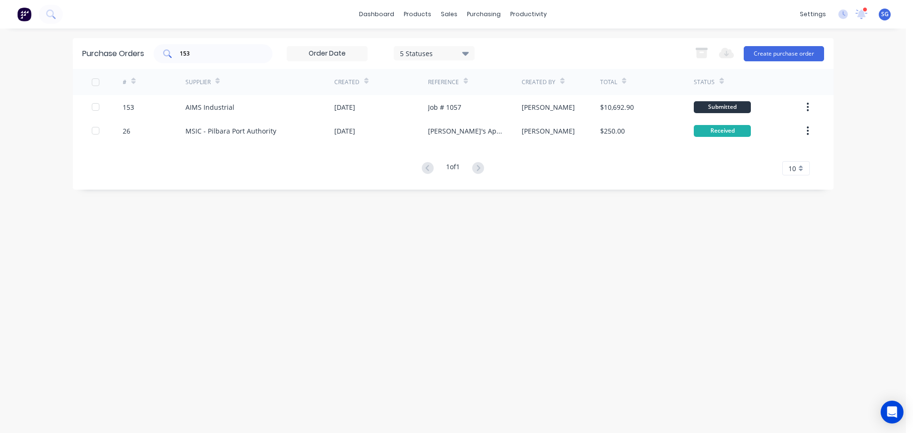
click at [265, 58] on div "153" at bounding box center [213, 53] width 119 height 19
type input "1"
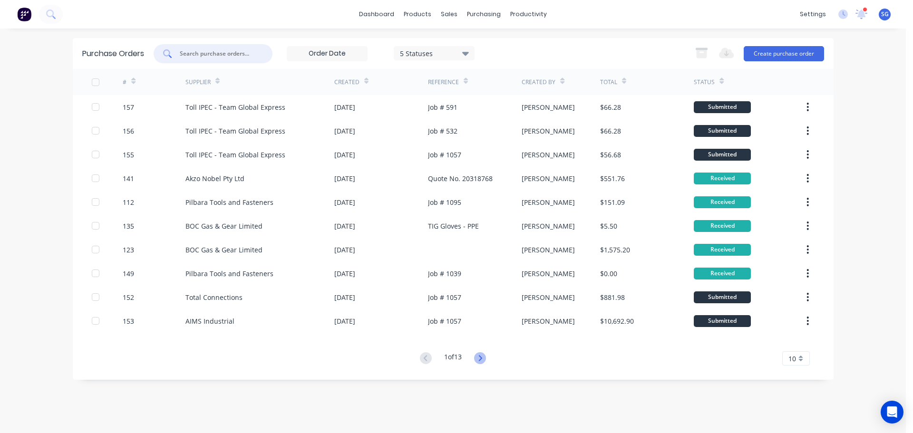
click at [486, 358] on icon at bounding box center [480, 358] width 12 height 12
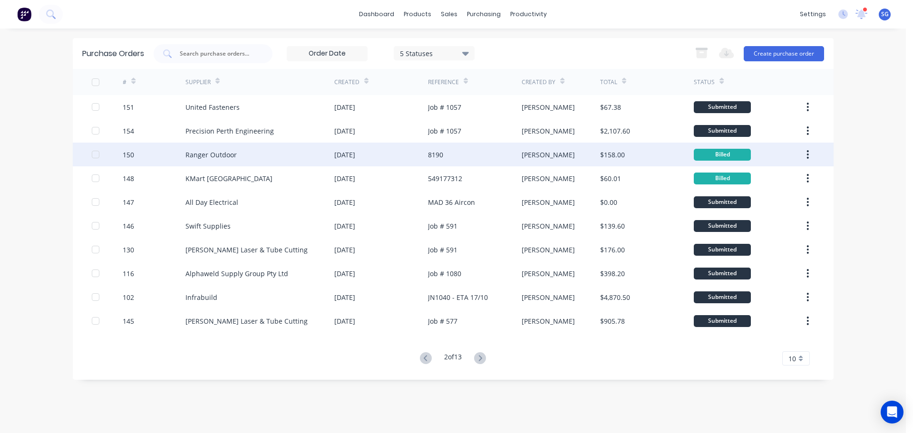
click at [222, 162] on div "Ranger Outdoor" at bounding box center [259, 155] width 149 height 24
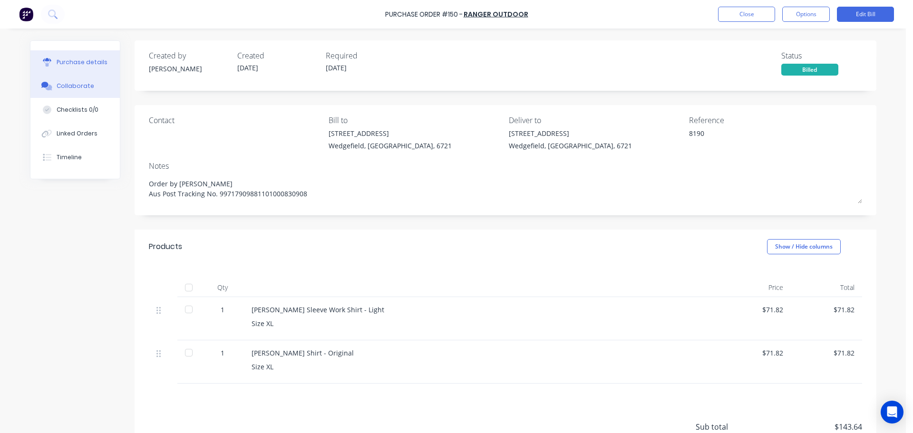
click at [66, 90] on div "Collaborate" at bounding box center [76, 86] width 38 height 9
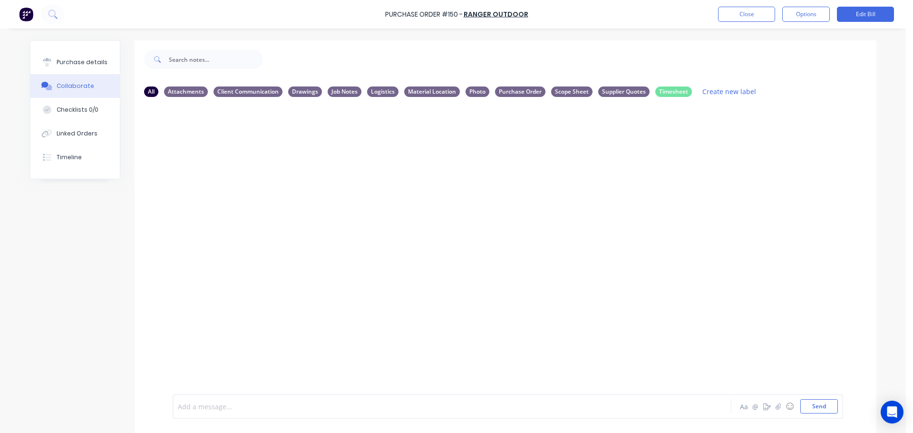
click at [194, 410] on div at bounding box center [425, 407] width 494 height 10
click at [309, 414] on div "Add a message... Aa @ ☺ Send" at bounding box center [508, 406] width 670 height 25
click at [212, 404] on div at bounding box center [425, 407] width 494 height 10
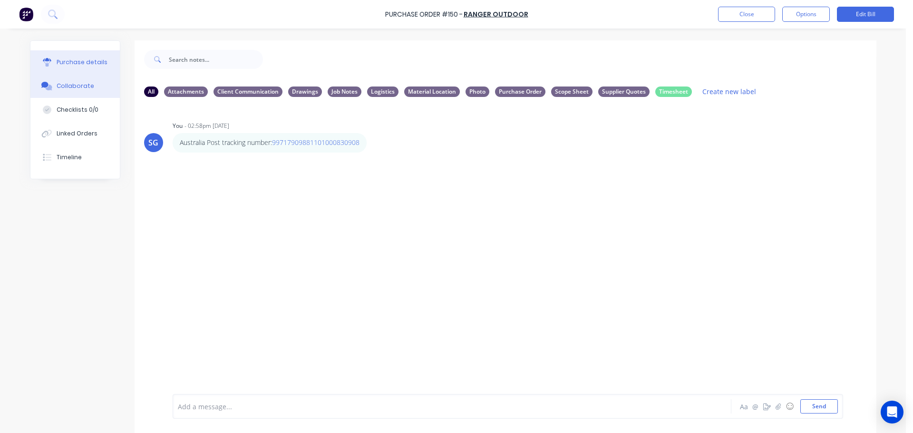
click at [70, 67] on button "Purchase details" at bounding box center [74, 62] width 89 height 24
type textarea "x"
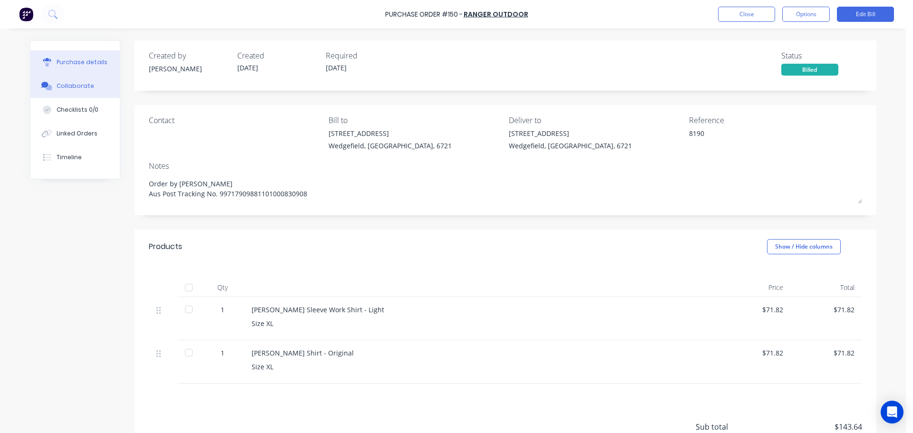
click at [63, 89] on div "Collaborate" at bounding box center [76, 86] width 38 height 9
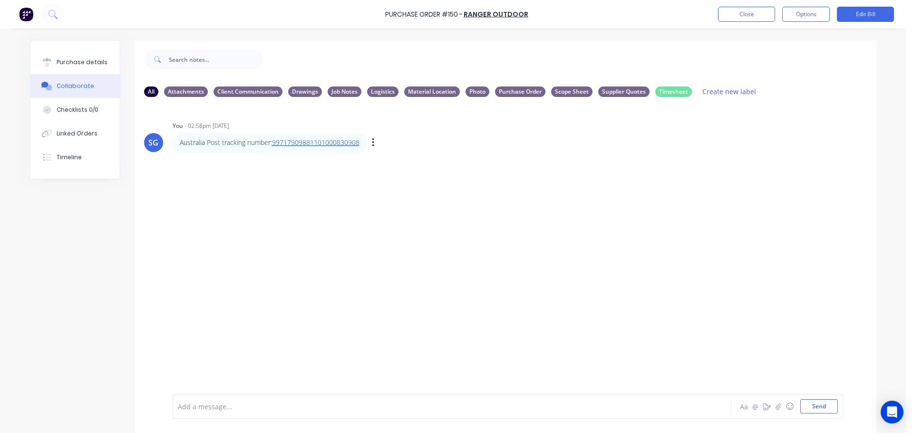
click at [296, 144] on link "99717909881101000830908" at bounding box center [315, 142] width 87 height 9
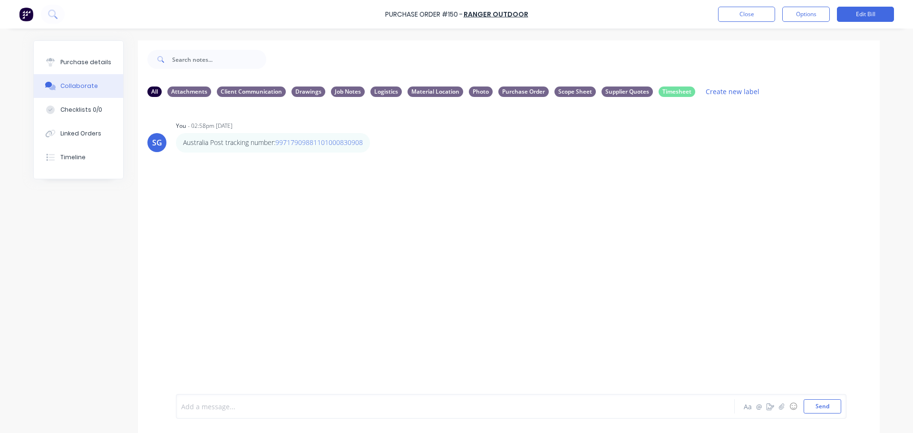
click at [219, 403] on div at bounding box center [429, 407] width 494 height 10
click at [754, 7] on button "Close" at bounding box center [746, 14] width 57 height 15
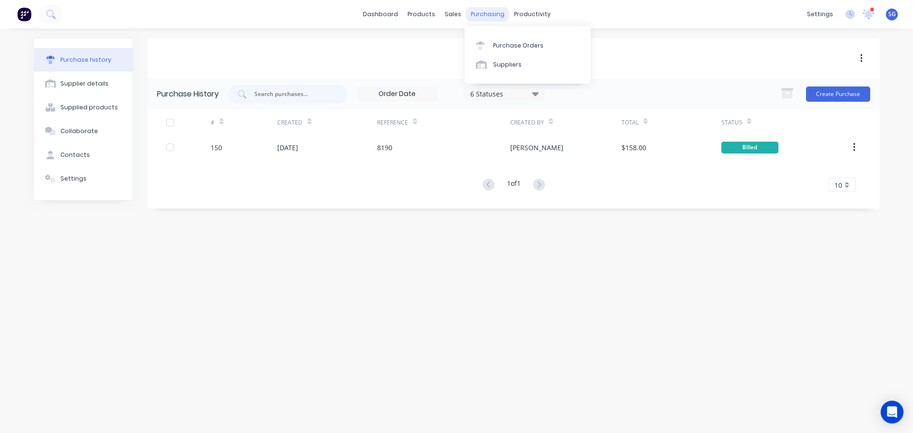
click at [488, 14] on div "purchasing" at bounding box center [487, 14] width 43 height 14
click at [512, 44] on div "Purchase Orders" at bounding box center [518, 45] width 50 height 9
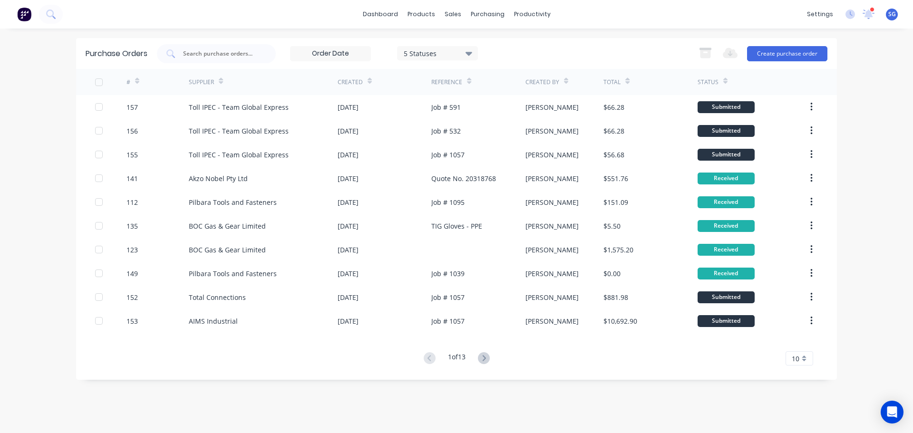
click at [415, 59] on div "5 Statuses" at bounding box center [437, 53] width 81 height 14
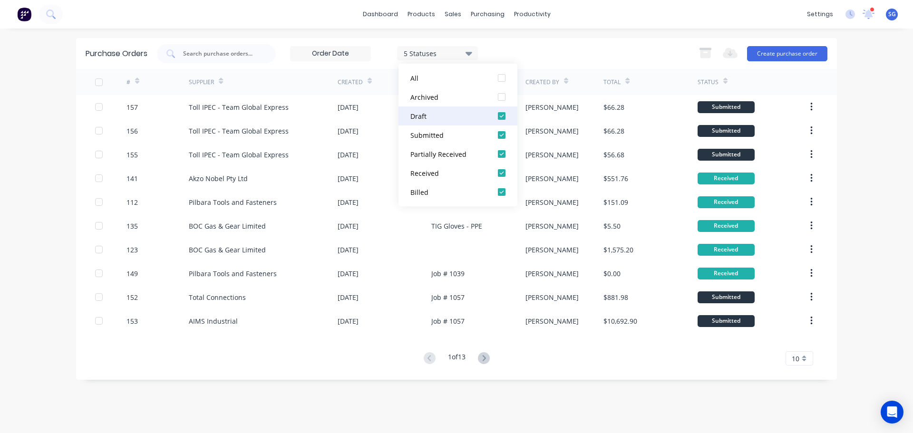
click at [416, 118] on div "Draft" at bounding box center [448, 116] width 76 height 10
click at [421, 135] on div "Submitted" at bounding box center [448, 135] width 76 height 10
click at [423, 153] on div "Partially Received" at bounding box center [448, 154] width 76 height 10
click at [431, 174] on div "Received" at bounding box center [448, 173] width 76 height 10
click at [530, 44] on div "1 Statuses 1 Statuses Export to Excel (XLSX) Create purchase order" at bounding box center [492, 53] width 670 height 19
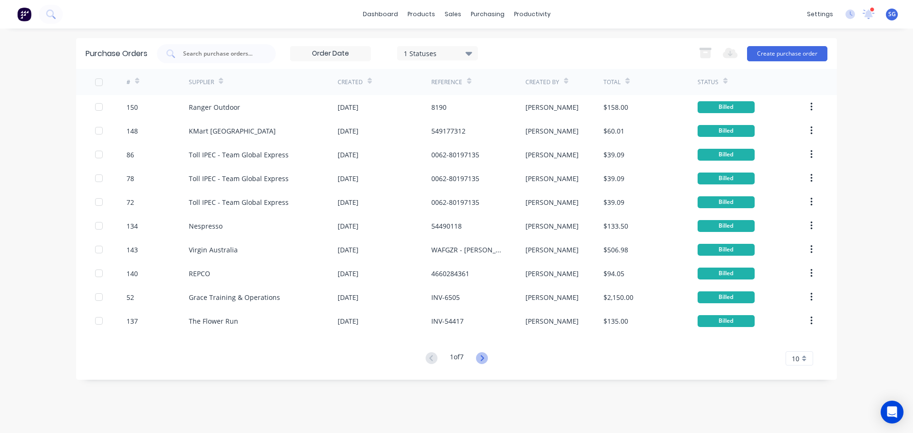
click at [480, 360] on icon at bounding box center [482, 358] width 12 height 12
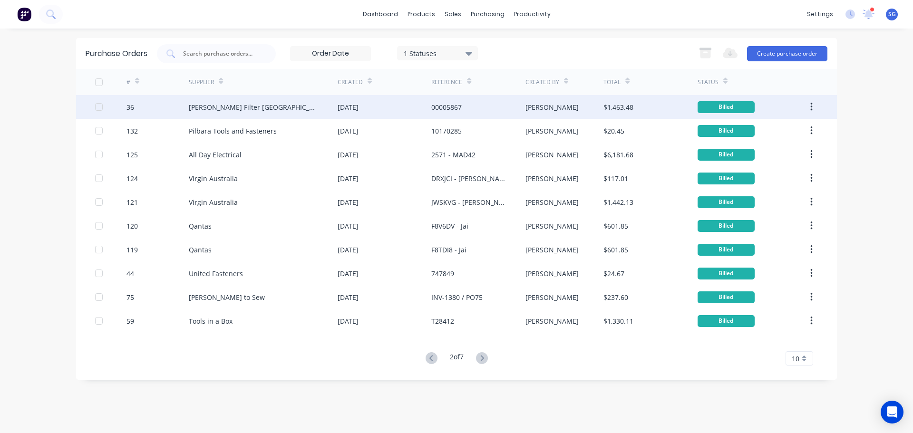
click at [213, 106] on div "[PERSON_NAME] Filter [GEOGRAPHIC_DATA]" at bounding box center [254, 107] width 130 height 10
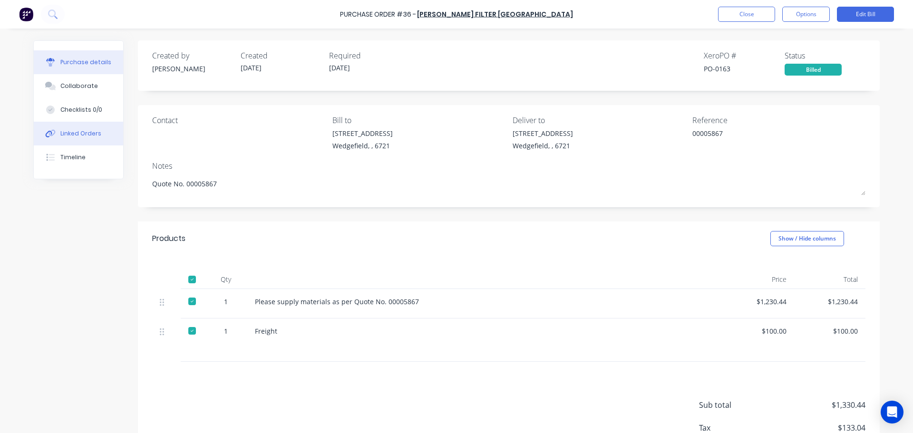
click at [78, 130] on div "Linked Orders" at bounding box center [80, 133] width 41 height 9
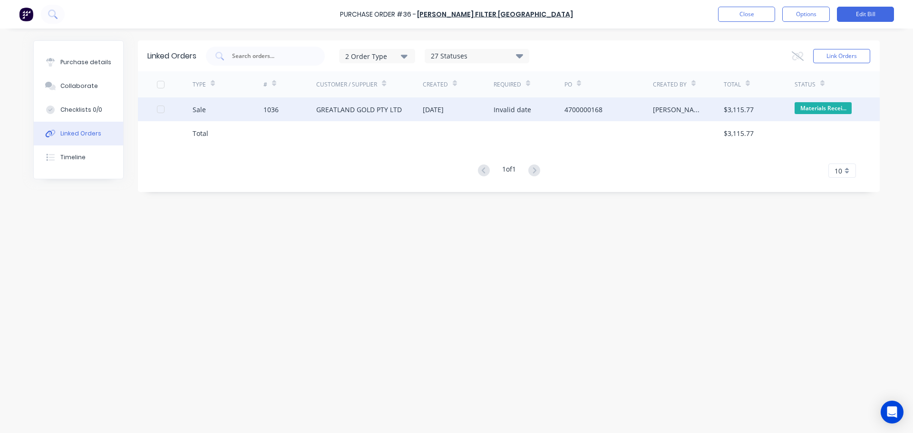
click at [265, 109] on div "1036" at bounding box center [270, 110] width 15 height 10
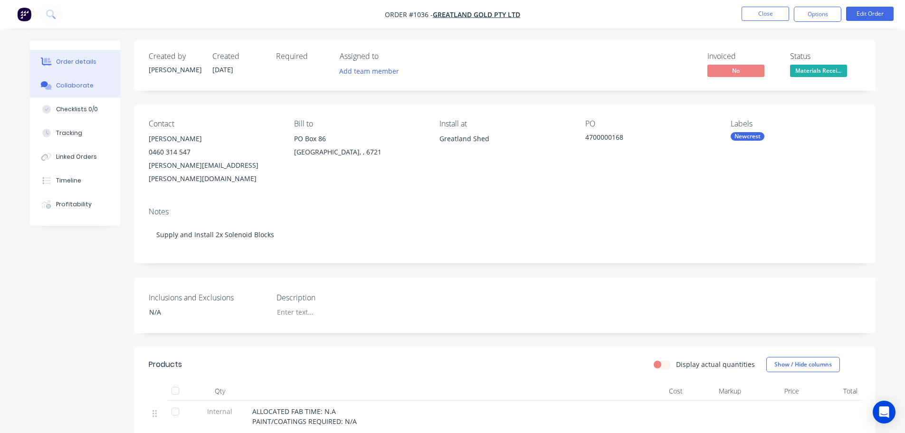
click at [75, 87] on div "Collaborate" at bounding box center [75, 85] width 38 height 9
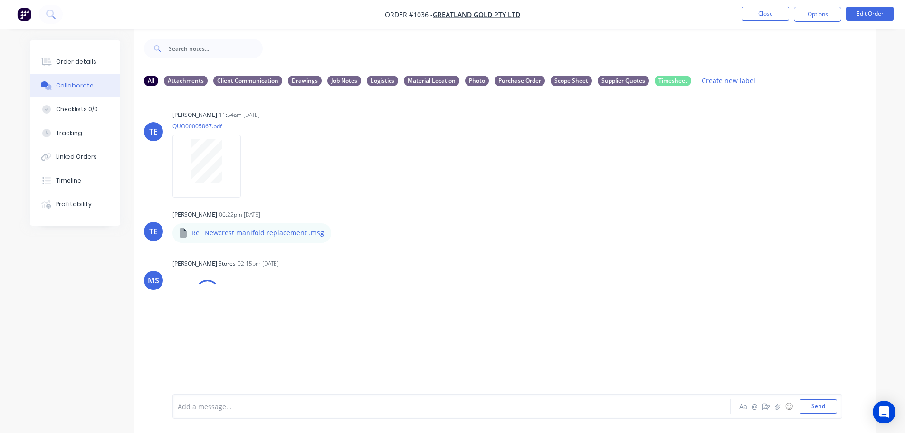
scroll to position [14, 0]
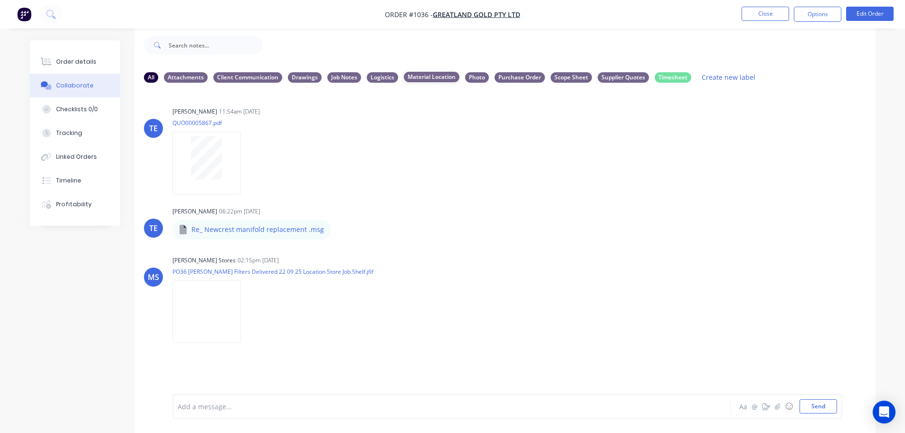
click at [415, 78] on div "Material Location" at bounding box center [432, 77] width 56 height 10
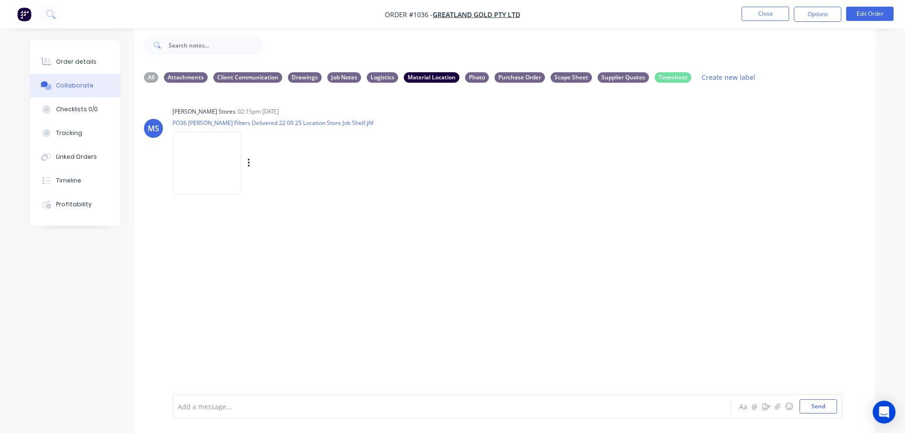
click at [205, 176] on img at bounding box center [207, 163] width 68 height 62
click at [762, 12] on button "Close" at bounding box center [766, 14] width 48 height 14
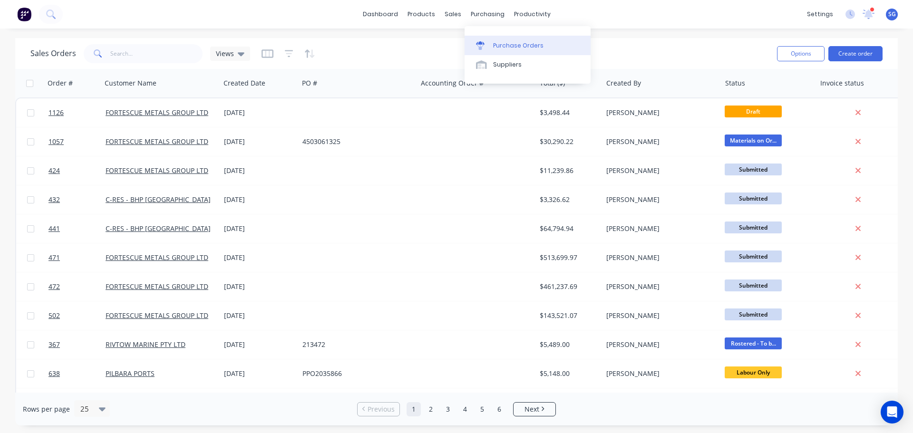
click at [503, 51] on link "Purchase Orders" at bounding box center [527, 45] width 126 height 19
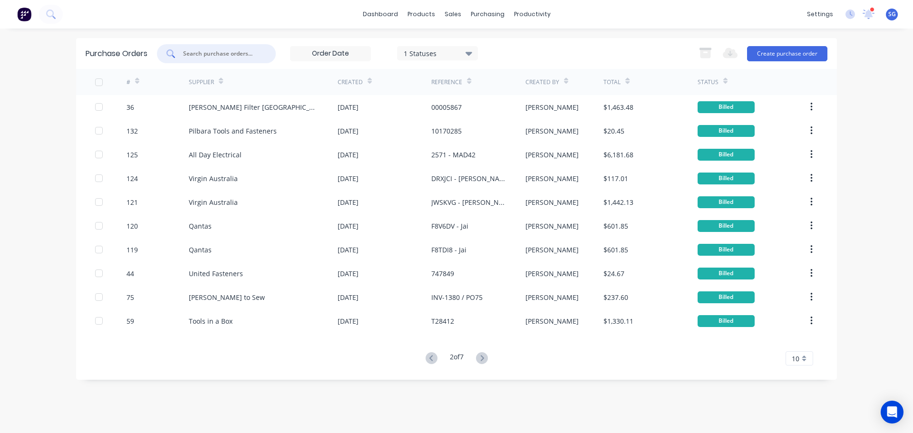
click at [203, 58] on input "text" at bounding box center [221, 54] width 79 height 10
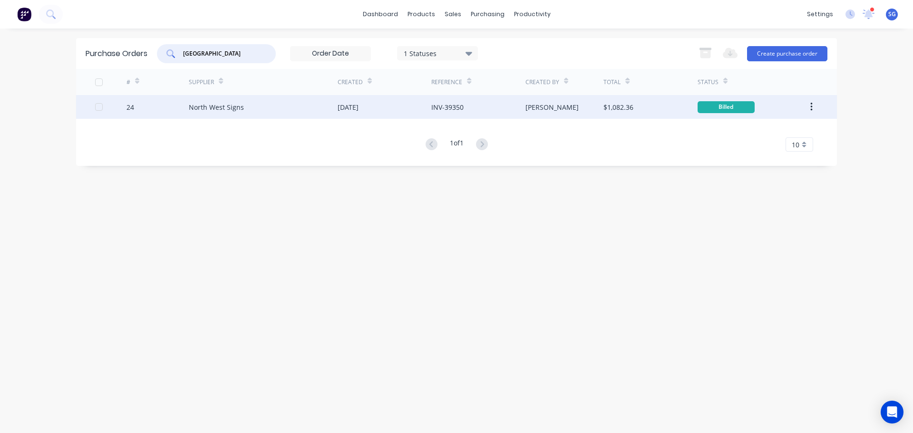
type input "[GEOGRAPHIC_DATA]"
click at [233, 108] on div "North West Signs" at bounding box center [216, 107] width 55 height 10
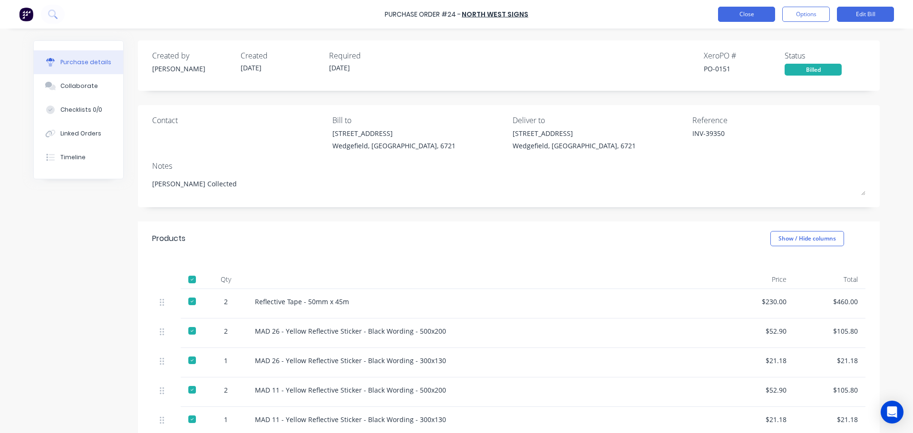
click at [736, 16] on button "Close" at bounding box center [746, 14] width 57 height 15
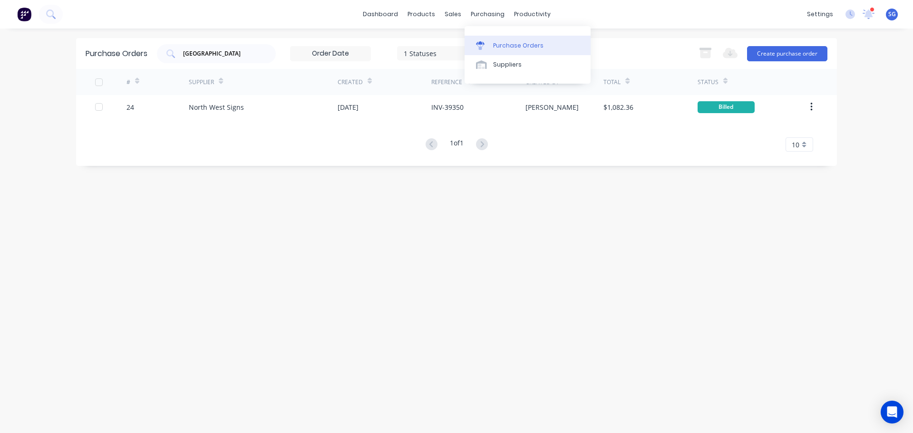
click at [493, 45] on div "Purchase Orders" at bounding box center [518, 45] width 50 height 9
click at [470, 59] on div "1 Statuses" at bounding box center [437, 53] width 81 height 14
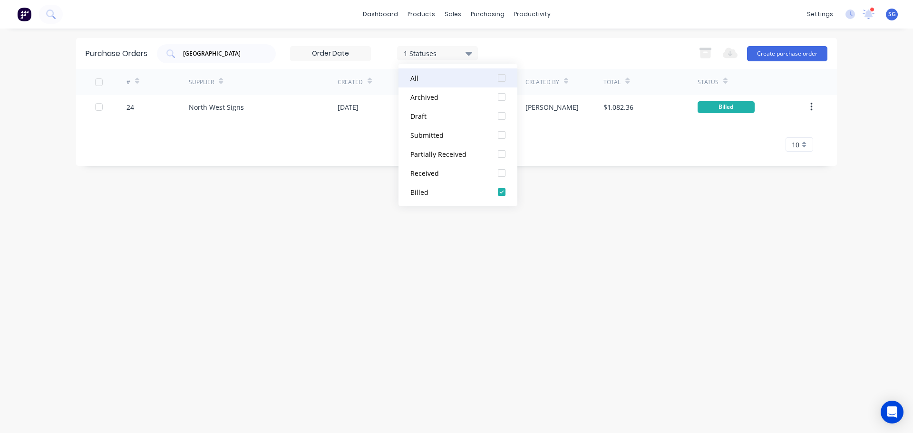
click at [463, 77] on div "All" at bounding box center [448, 78] width 76 height 10
click at [457, 92] on div "Archived" at bounding box center [448, 97] width 76 height 10
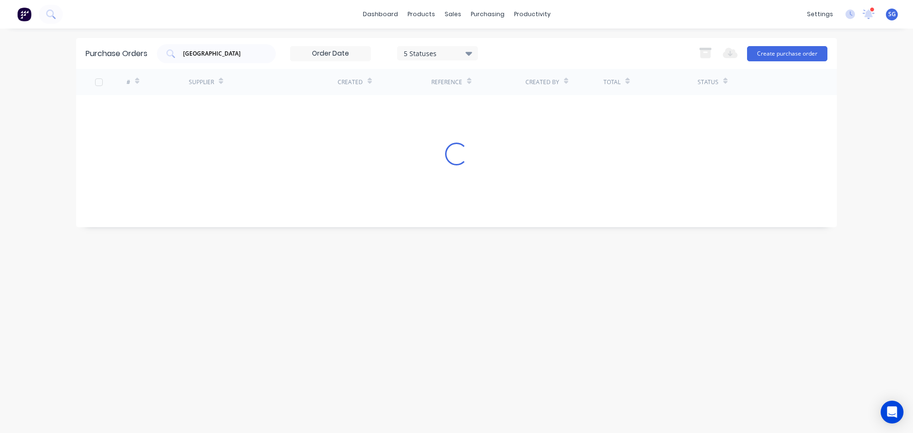
click at [648, 56] on div "north west 5 Statuses 5 Statuses Export to Excel (XLSX) Create purchase order" at bounding box center [492, 53] width 670 height 19
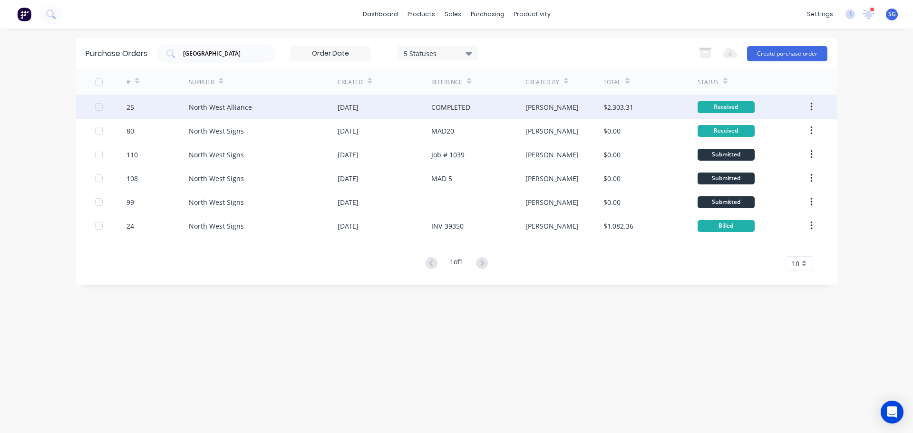
click at [220, 104] on div "North West Alliance" at bounding box center [220, 107] width 63 height 10
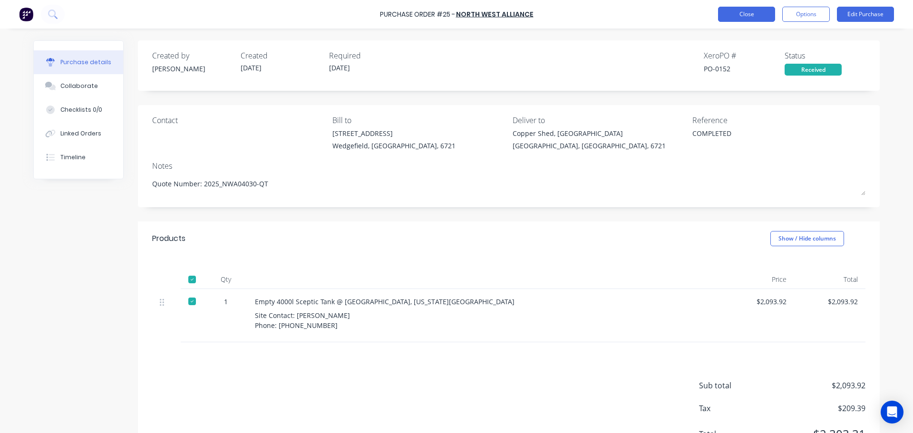
click at [732, 13] on button "Close" at bounding box center [746, 14] width 57 height 15
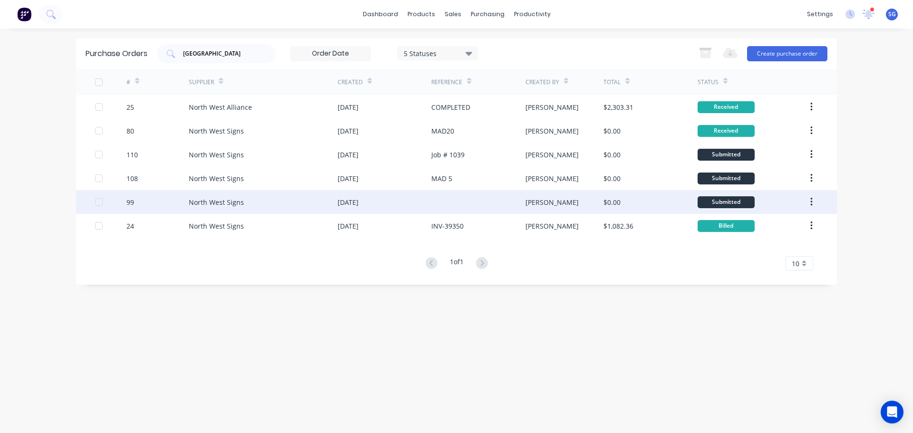
click at [213, 202] on div "North West Signs" at bounding box center [216, 202] width 55 height 10
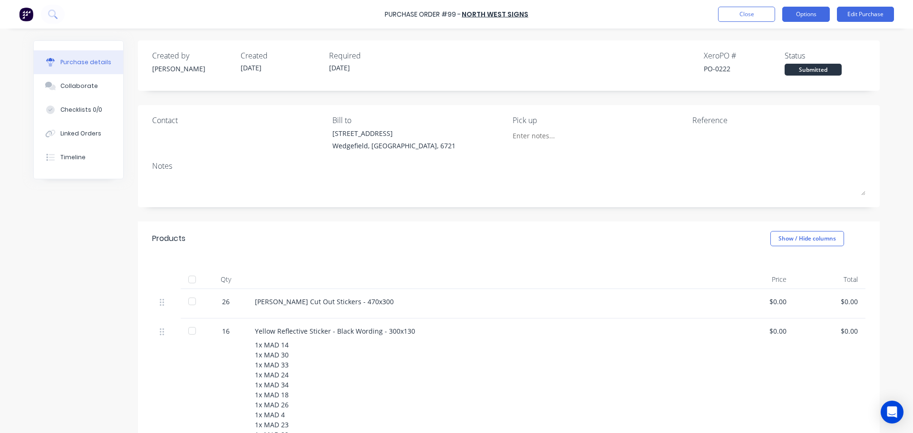
click at [806, 15] on button "Options" at bounding box center [806, 14] width 48 height 15
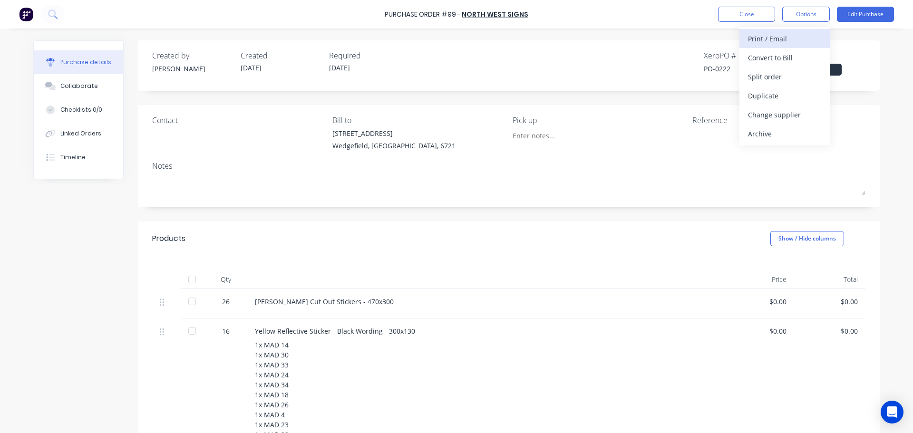
click at [767, 40] on div "Print / Email" at bounding box center [784, 39] width 73 height 14
click at [755, 81] on div "Without pricing" at bounding box center [784, 77] width 73 height 14
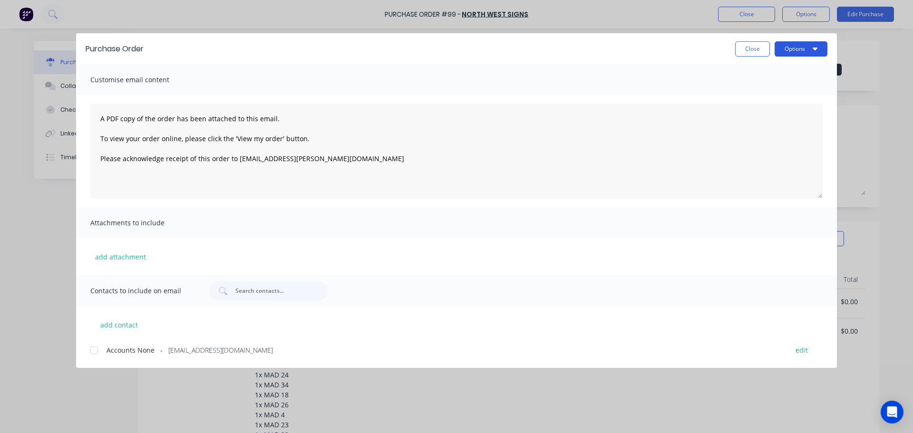
click at [794, 49] on button "Options" at bounding box center [800, 48] width 53 height 15
click at [766, 73] on div "Preview" at bounding box center [781, 73] width 73 height 14
click at [750, 51] on button "Close" at bounding box center [752, 48] width 35 height 15
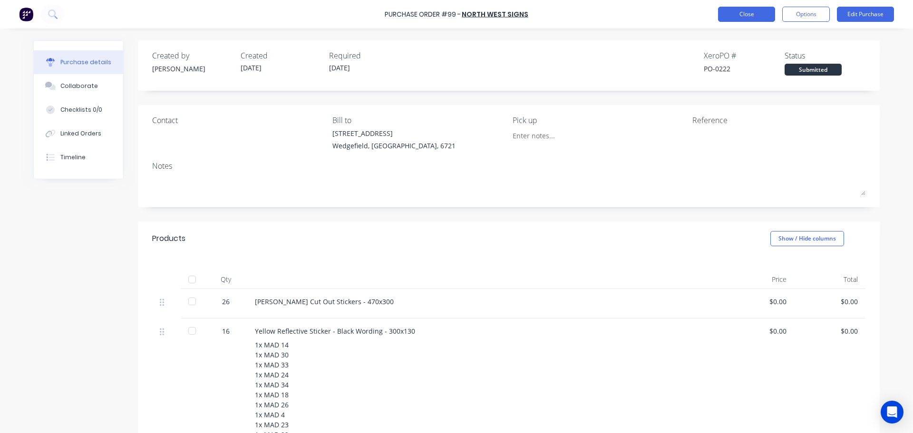
click at [749, 15] on button "Close" at bounding box center [746, 14] width 57 height 15
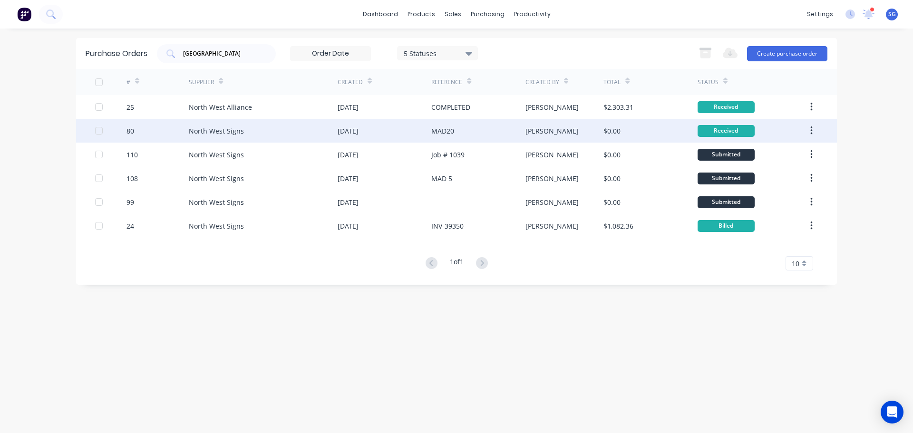
click at [226, 132] on div "North West Signs" at bounding box center [216, 131] width 55 height 10
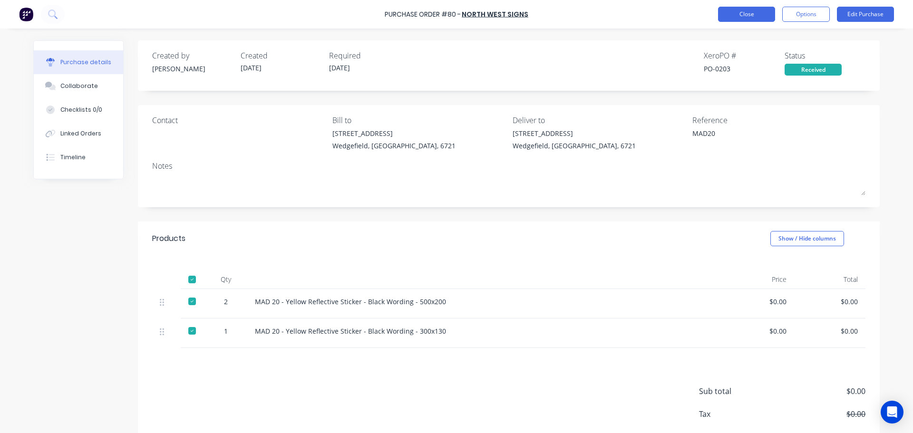
click at [743, 18] on button "Close" at bounding box center [746, 14] width 57 height 15
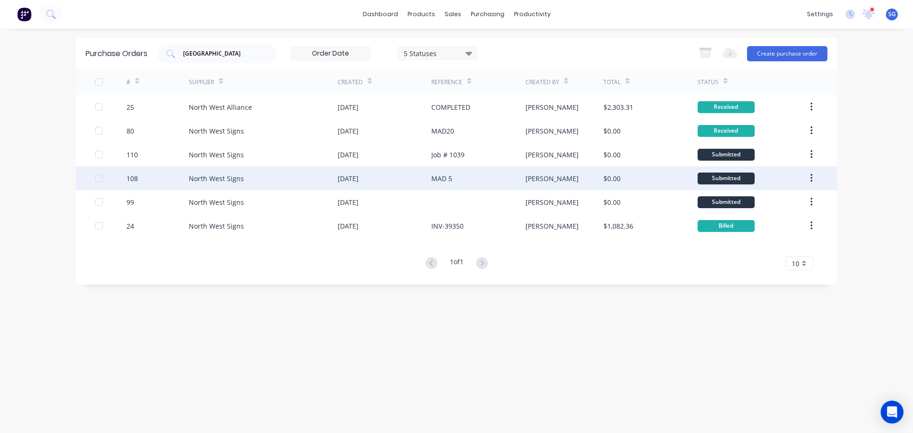
click at [383, 171] on div "[DATE]" at bounding box center [384, 178] width 94 height 24
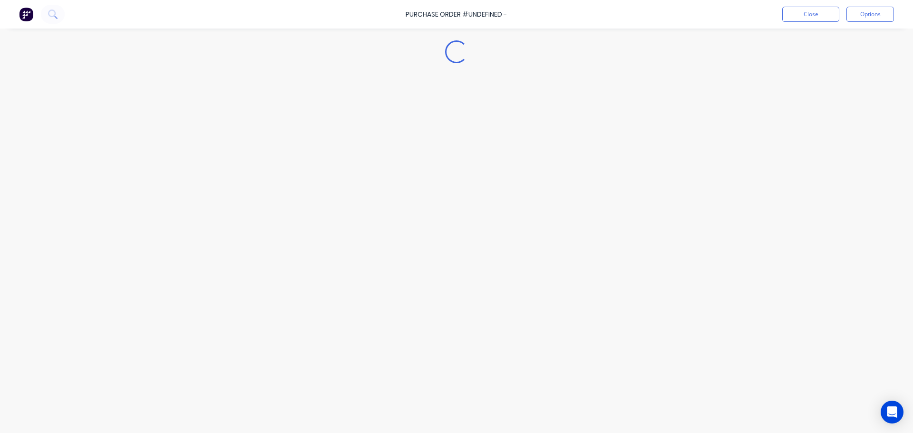
type textarea "x"
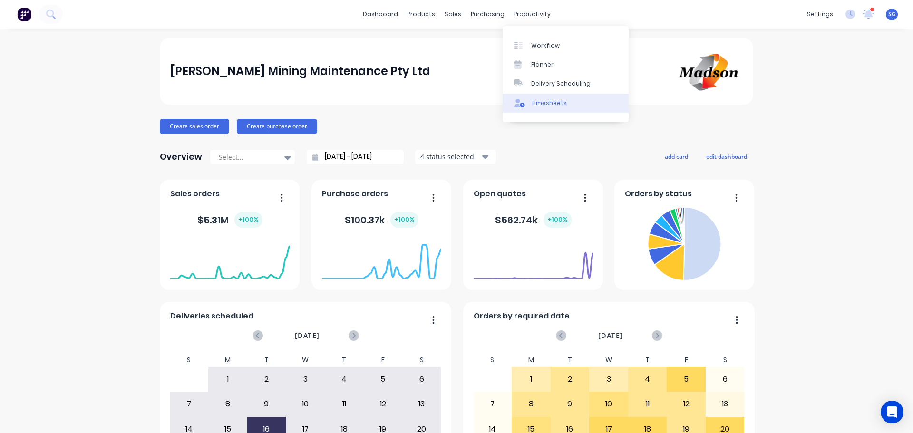
click at [545, 100] on div "Timesheets" at bounding box center [549, 103] width 36 height 9
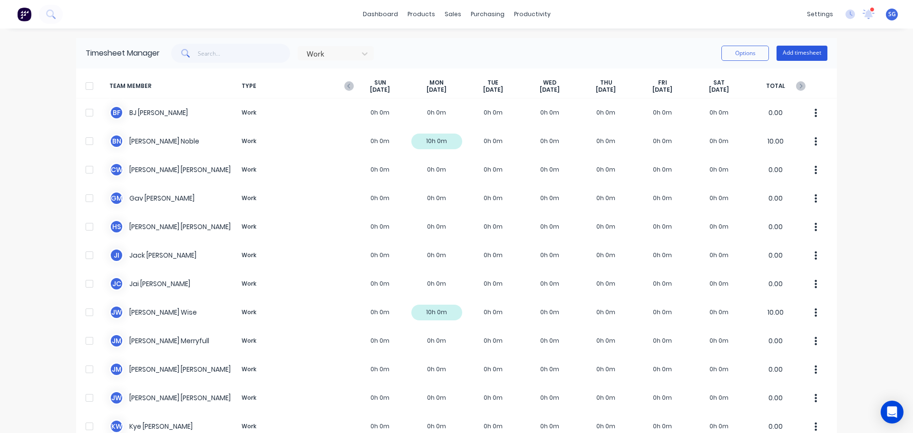
click at [784, 55] on button "Add timesheet" at bounding box center [801, 53] width 51 height 15
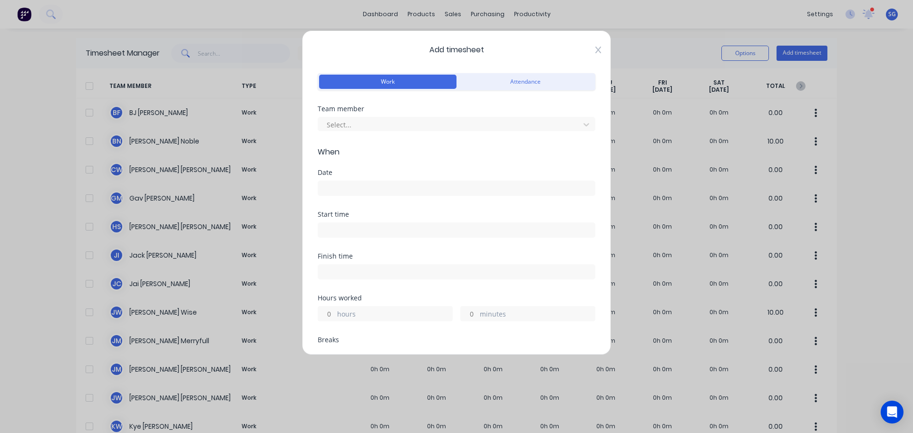
click at [595, 50] on icon at bounding box center [598, 50] width 6 height 8
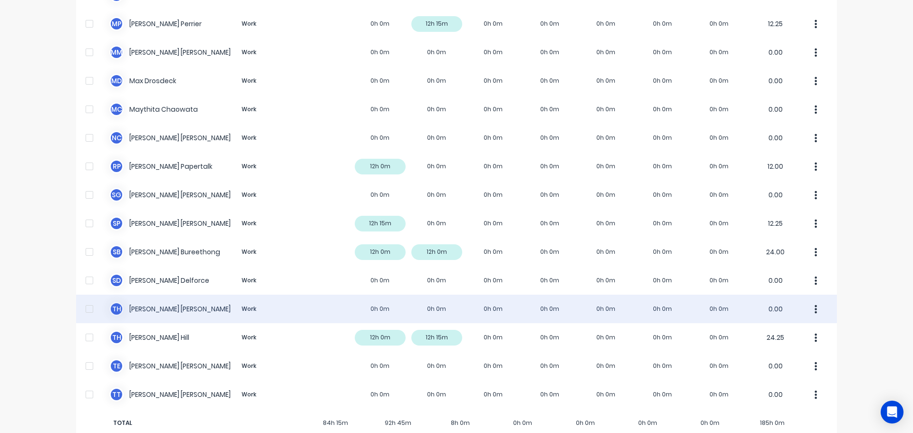
scroll to position [622, 0]
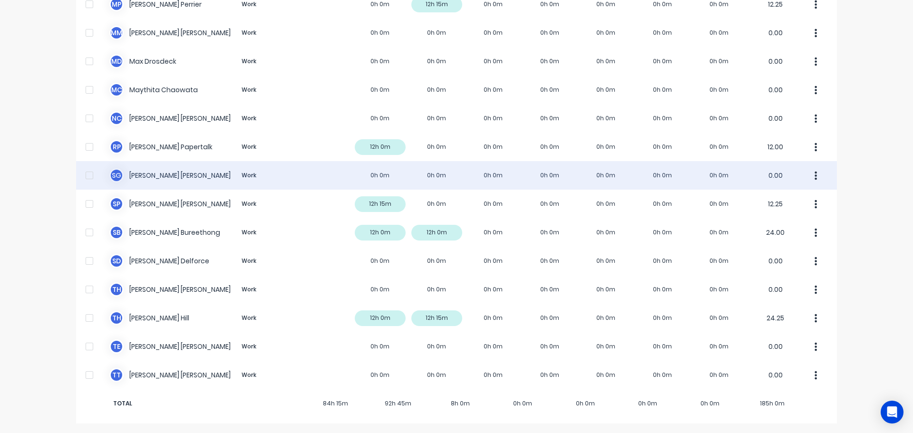
click at [137, 180] on div "S G [PERSON_NAME] Work 0h 0m 0h 0m 0h 0m 0h 0m 0h 0m 0h 0m 0h 0m 0.00" at bounding box center [456, 175] width 760 height 29
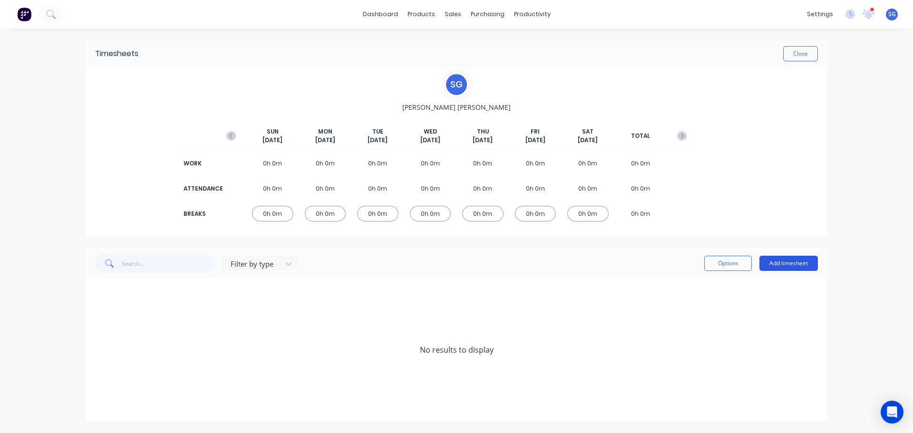
click at [796, 264] on button "Add timesheet" at bounding box center [788, 263] width 58 height 15
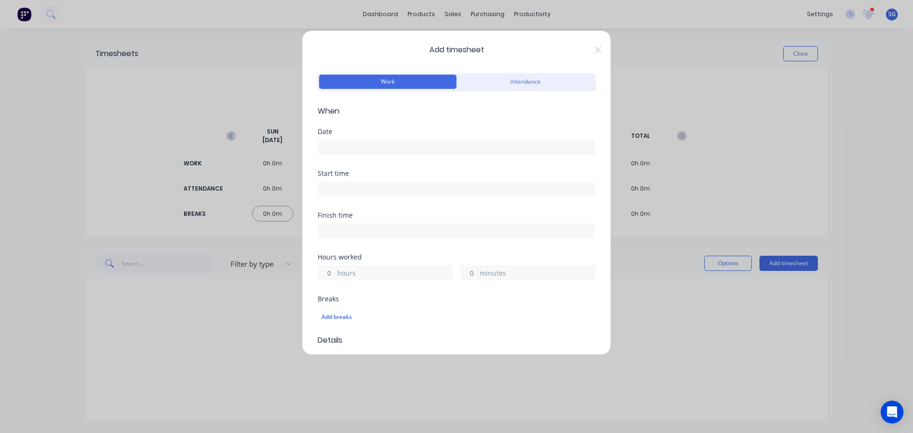
click at [377, 146] on input at bounding box center [456, 147] width 277 height 14
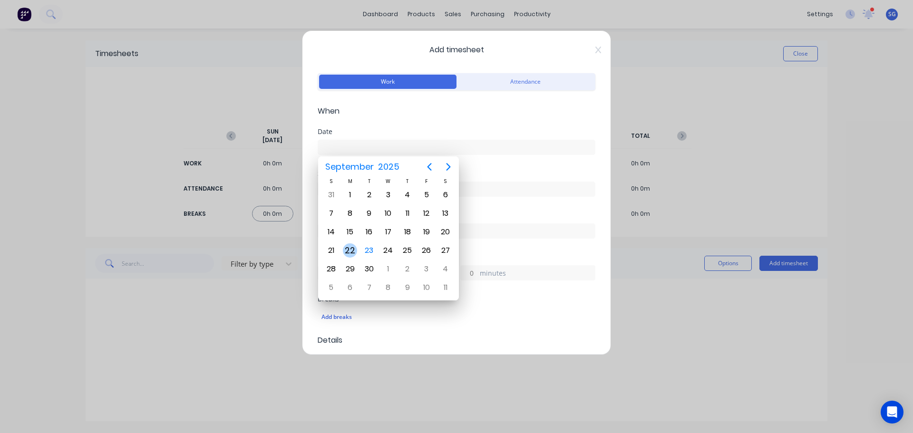
click at [345, 254] on div "22" at bounding box center [350, 250] width 14 height 14
type input "[DATE]"
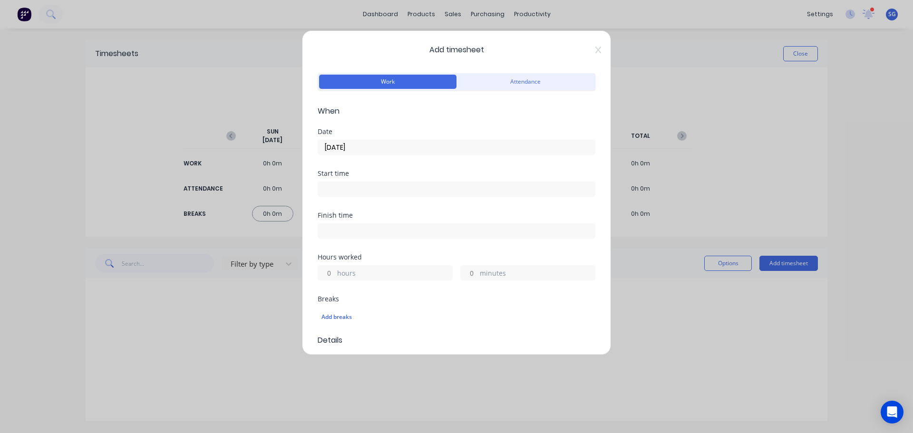
click at [351, 191] on input at bounding box center [456, 189] width 277 height 14
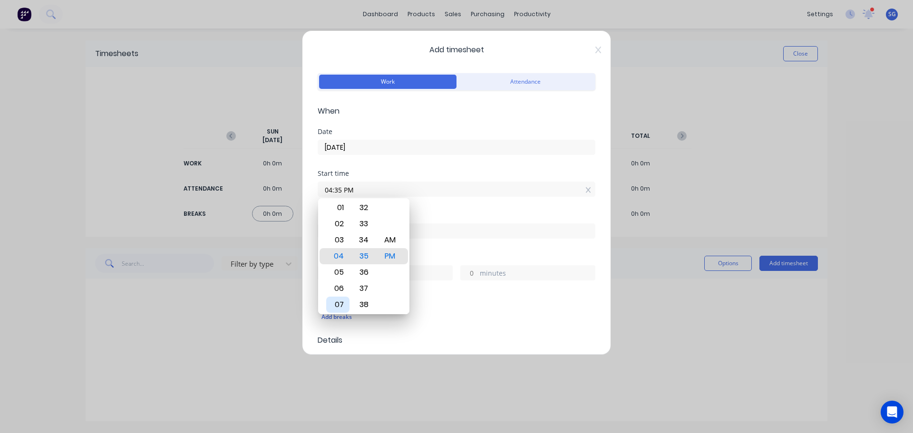
click at [339, 303] on div "07" at bounding box center [337, 305] width 23 height 16
click at [364, 209] on div "30" at bounding box center [363, 208] width 23 height 16
click at [389, 239] on div "AM" at bounding box center [389, 240] width 23 height 16
type input "07:30 AM"
click at [464, 223] on label at bounding box center [457, 230] width 278 height 15
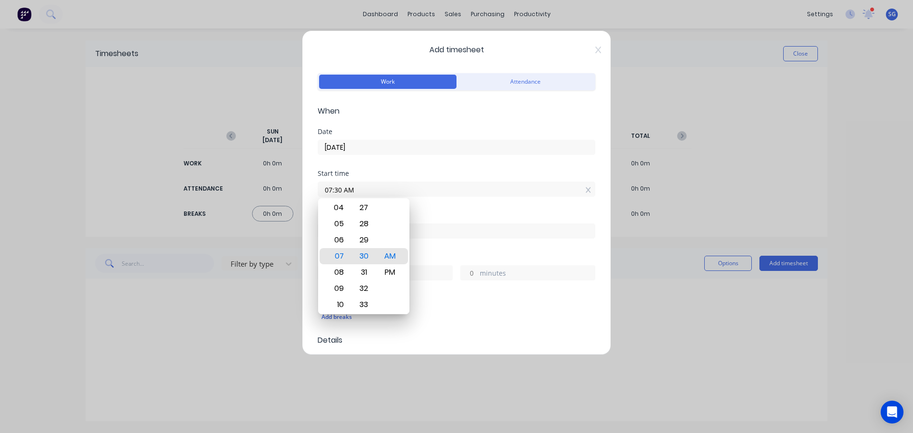
click at [464, 224] on input at bounding box center [456, 231] width 277 height 14
type input "03:35 PM"
type input "8"
type input "5"
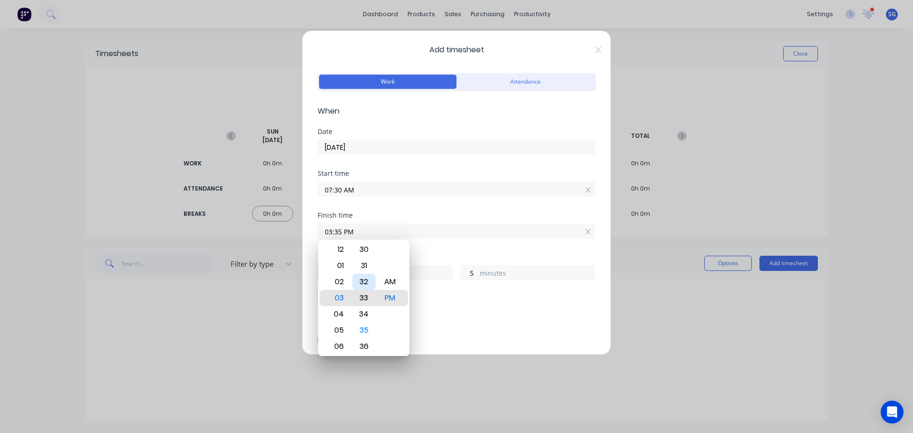
type input "03:33 PM"
type input "3"
click at [362, 251] on div "30" at bounding box center [363, 249] width 23 height 16
type input "03:30 PM"
type input "0"
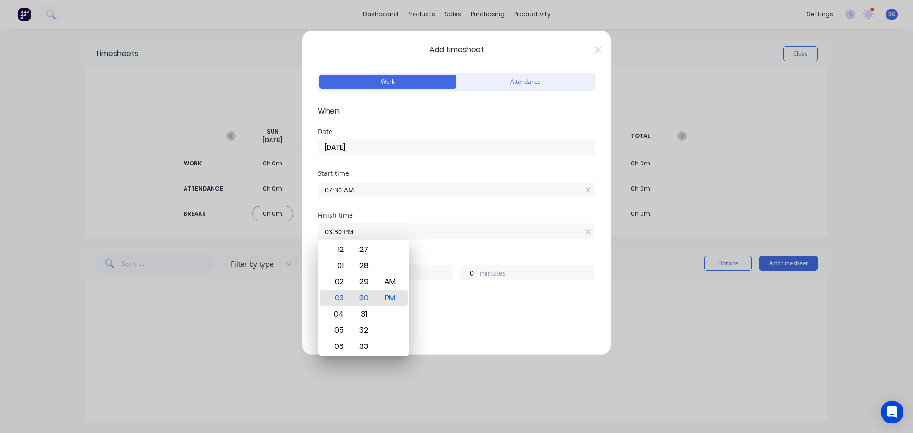
click at [465, 253] on div "Finish time 03:30 PM" at bounding box center [457, 233] width 278 height 42
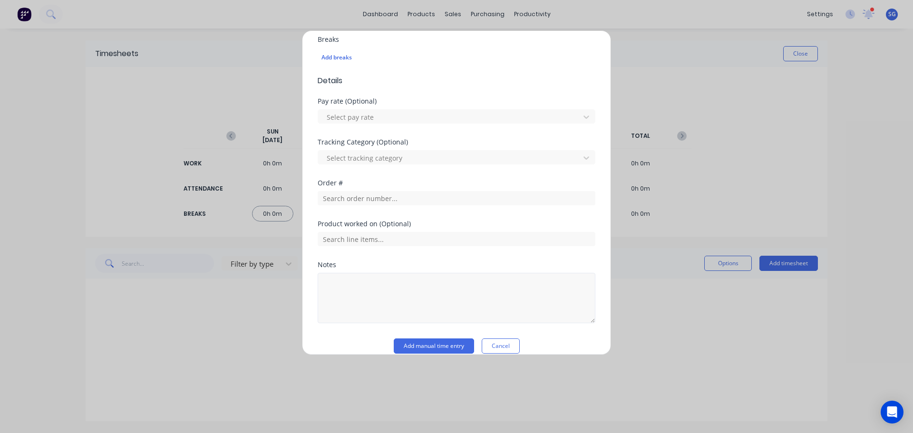
scroll to position [272, 0]
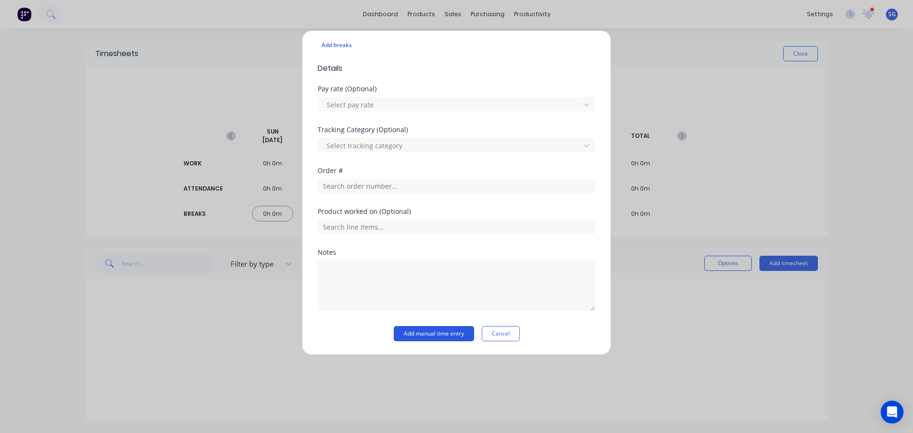
click at [428, 333] on button "Add manual time entry" at bounding box center [434, 333] width 80 height 15
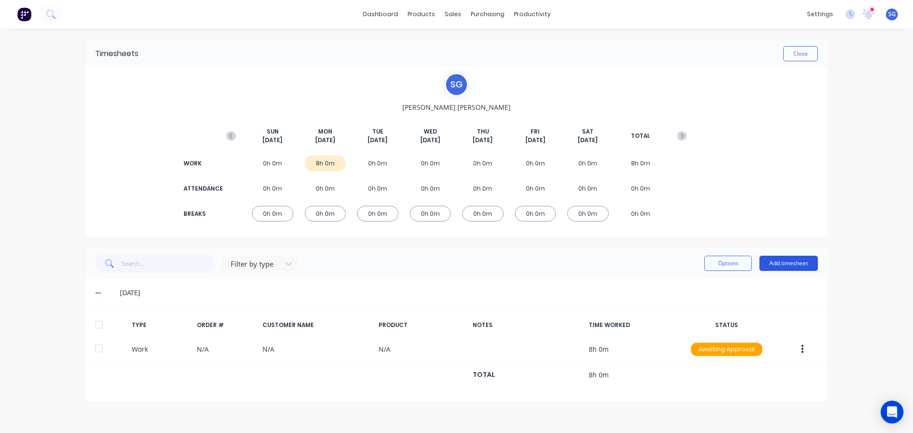
click at [798, 267] on button "Add timesheet" at bounding box center [788, 263] width 58 height 15
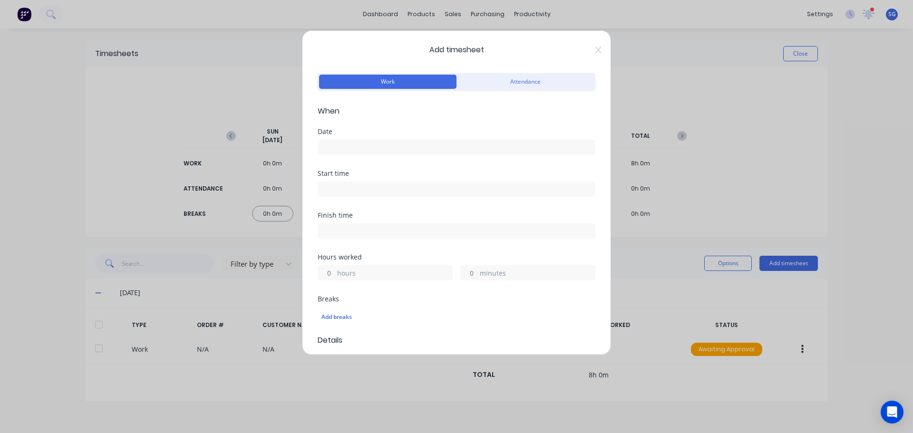
click at [357, 148] on input at bounding box center [456, 147] width 277 height 14
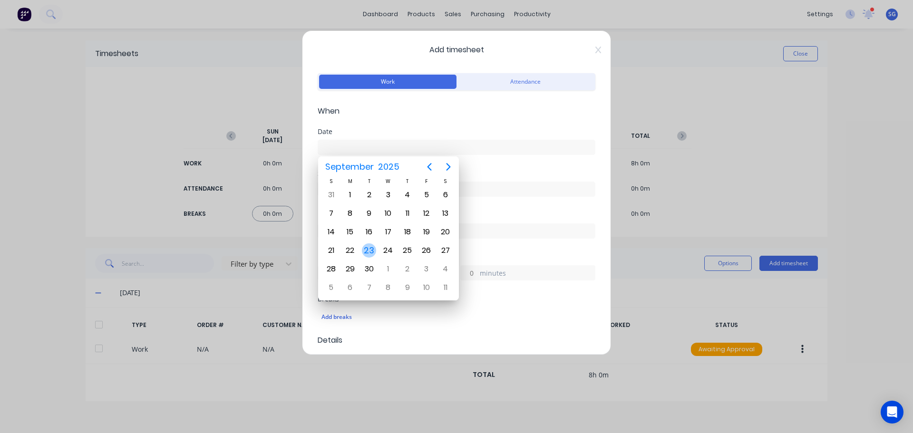
click at [367, 246] on div "23" at bounding box center [369, 250] width 14 height 14
type input "[DATE]"
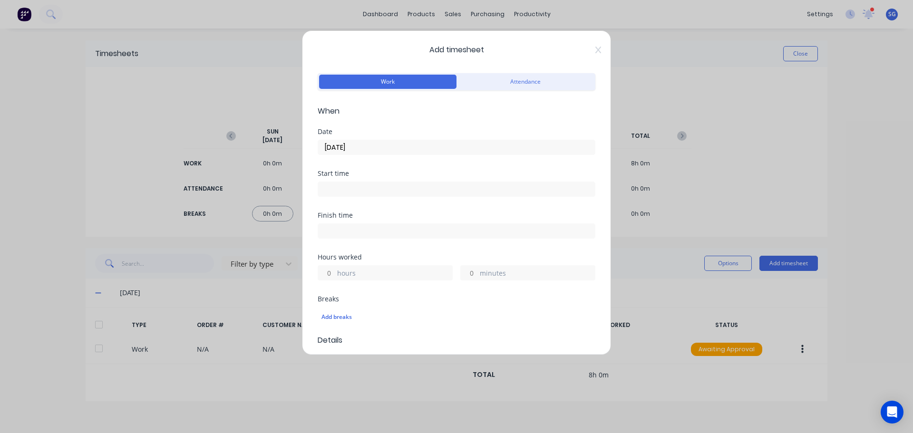
click at [358, 188] on input at bounding box center [456, 189] width 277 height 14
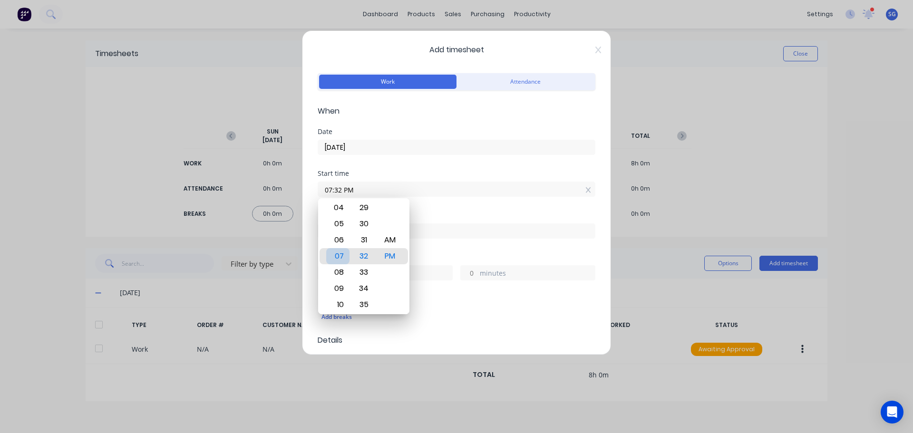
click at [340, 255] on div "07" at bounding box center [337, 256] width 23 height 16
click at [366, 228] on div "30" at bounding box center [363, 224] width 23 height 16
click at [387, 244] on div "AM" at bounding box center [389, 240] width 23 height 16
type input "07:30 AM"
click at [450, 216] on div "Finish time" at bounding box center [457, 215] width 278 height 7
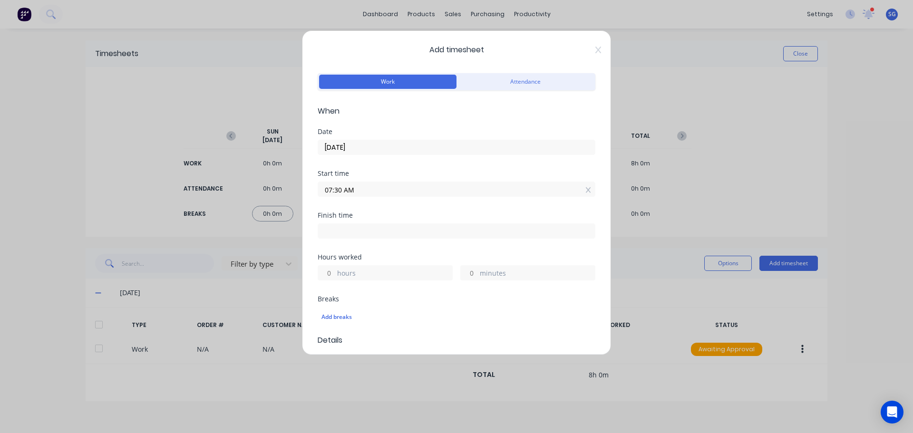
click at [384, 240] on div "Finish time" at bounding box center [457, 233] width 278 height 42
click at [382, 231] on input at bounding box center [456, 231] width 277 height 14
type input "03:36 PM"
type input "8"
type input "6"
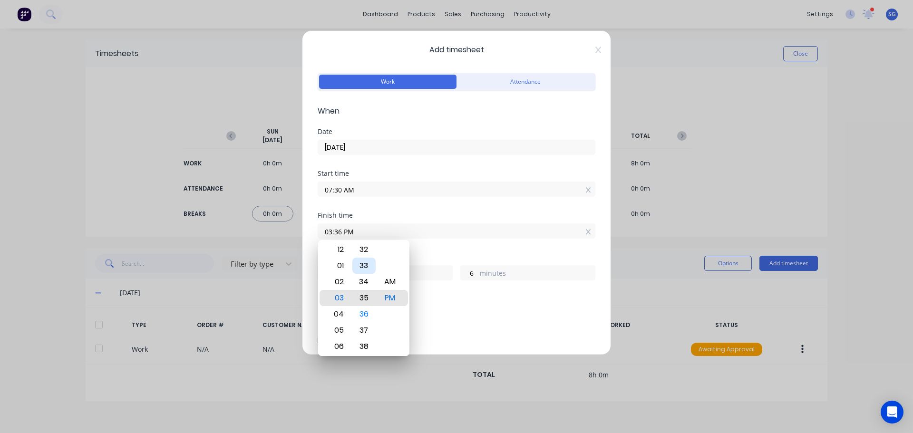
type input "03:35 PM"
type input "5"
type input "03:33 PM"
type input "3"
click at [363, 255] on div "30" at bounding box center [363, 249] width 23 height 16
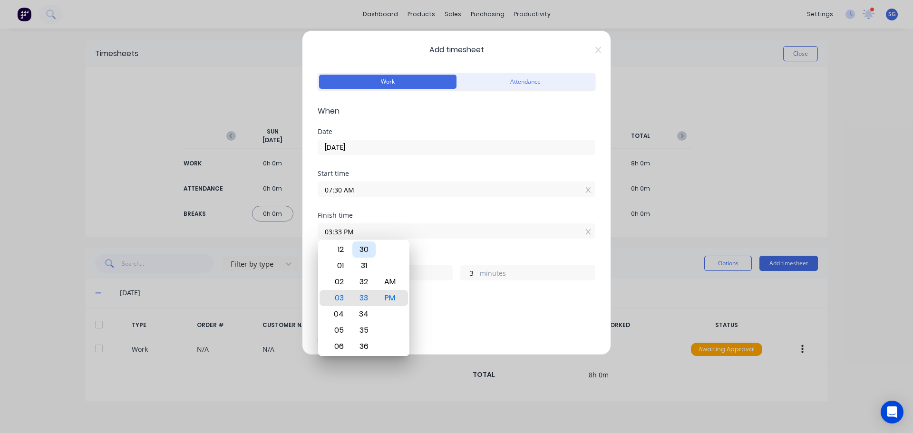
type input "03:30 PM"
type input "0"
click at [442, 249] on div "Finish time 03:30 PM" at bounding box center [457, 233] width 278 height 42
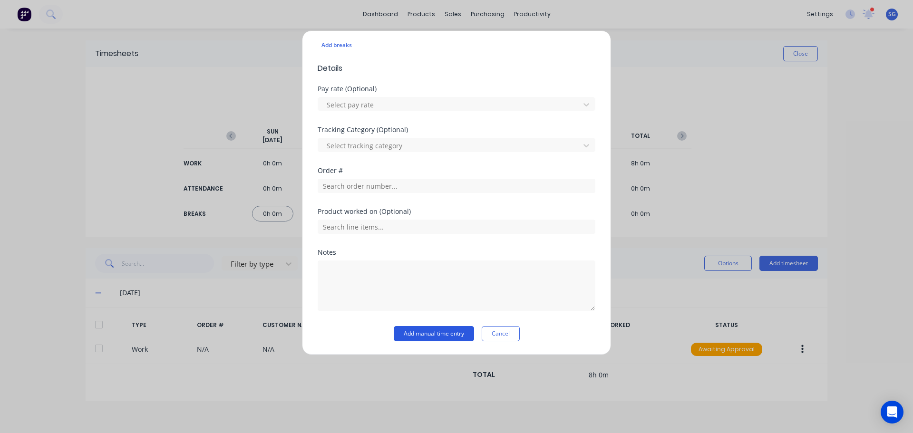
click at [418, 331] on button "Add manual time entry" at bounding box center [434, 333] width 80 height 15
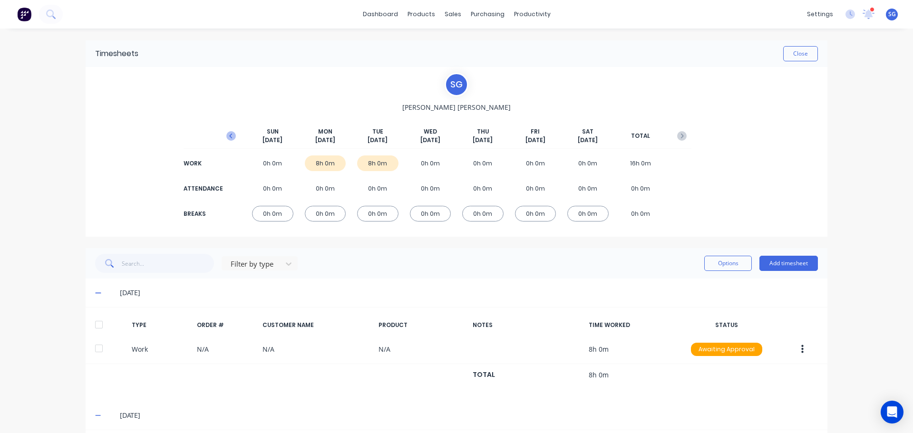
click at [229, 135] on icon "button" at bounding box center [231, 136] width 10 height 10
